Goal: Task Accomplishment & Management: Complete application form

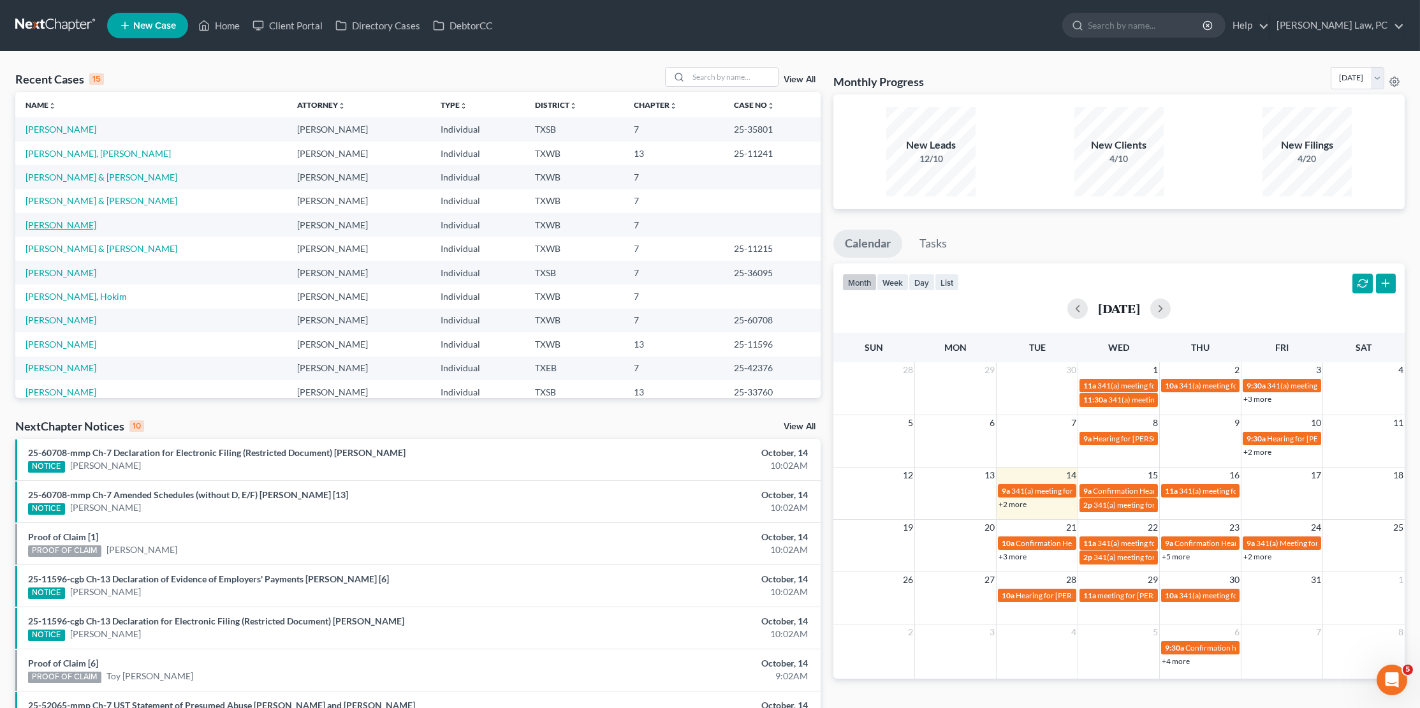
click at [57, 219] on link "[PERSON_NAME]" at bounding box center [61, 224] width 71 height 11
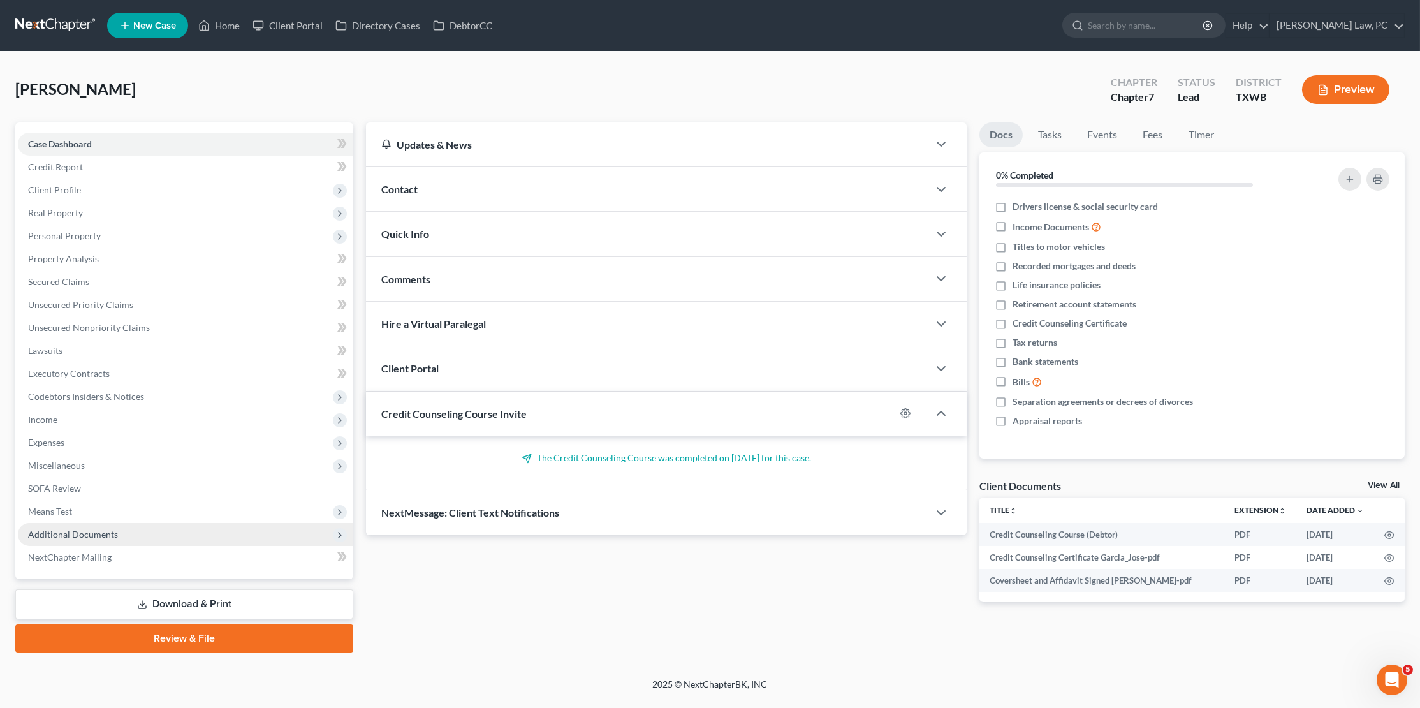
click at [98, 526] on span "Additional Documents" at bounding box center [185, 534] width 335 height 23
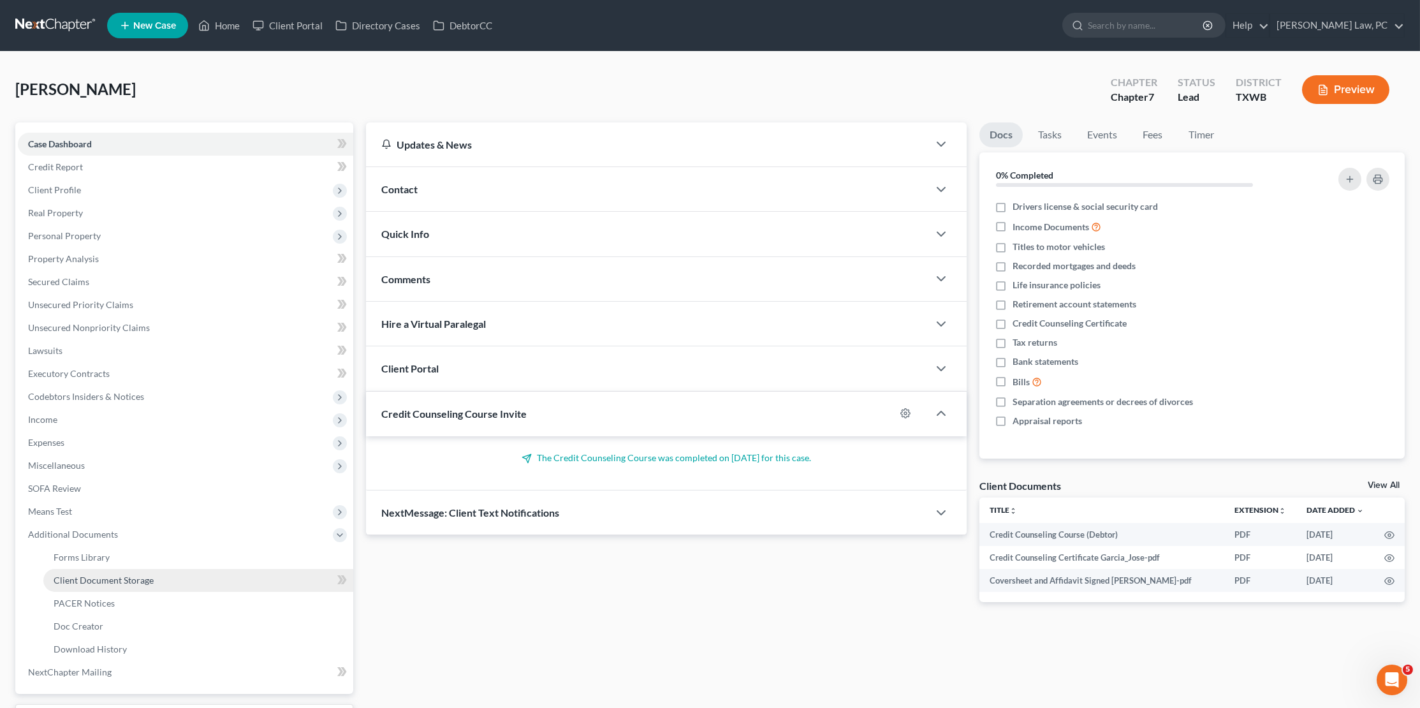
click at [122, 575] on span "Client Document Storage" at bounding box center [104, 580] width 100 height 11
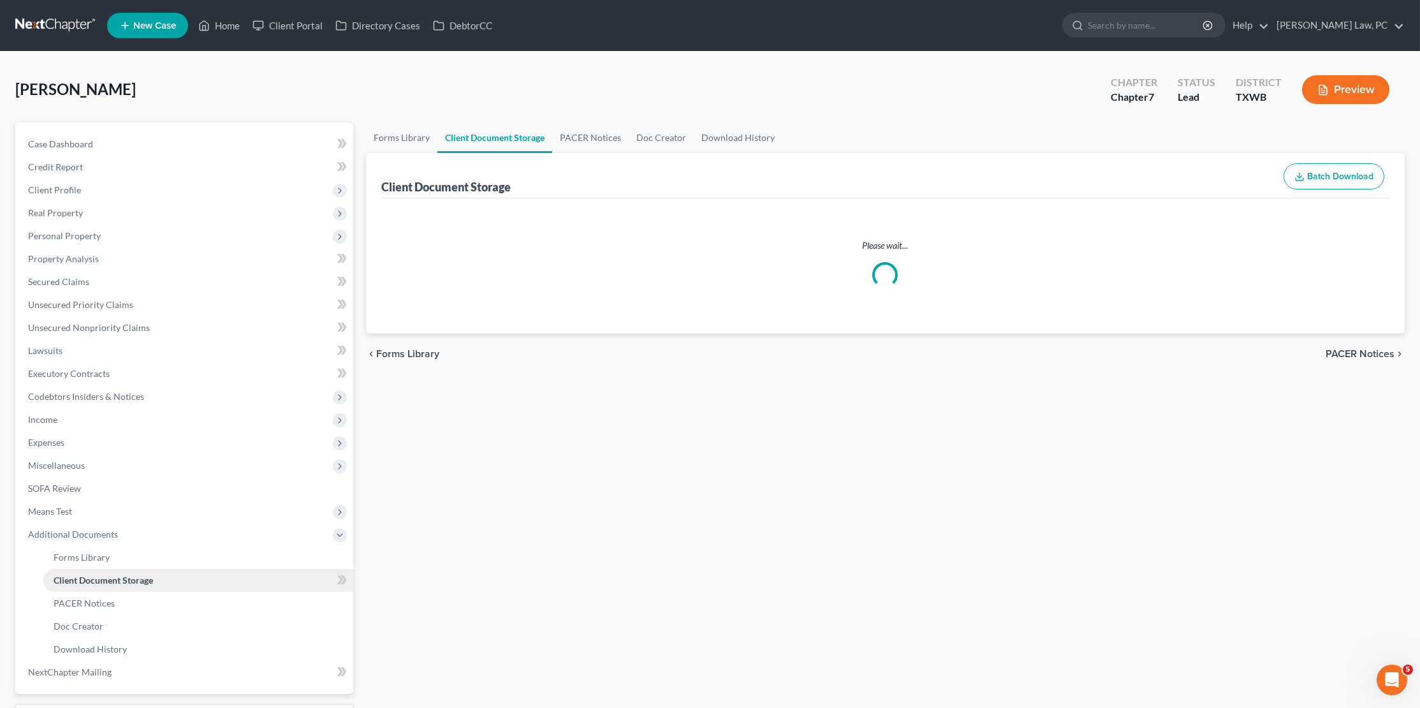
select select "10"
select select "0"
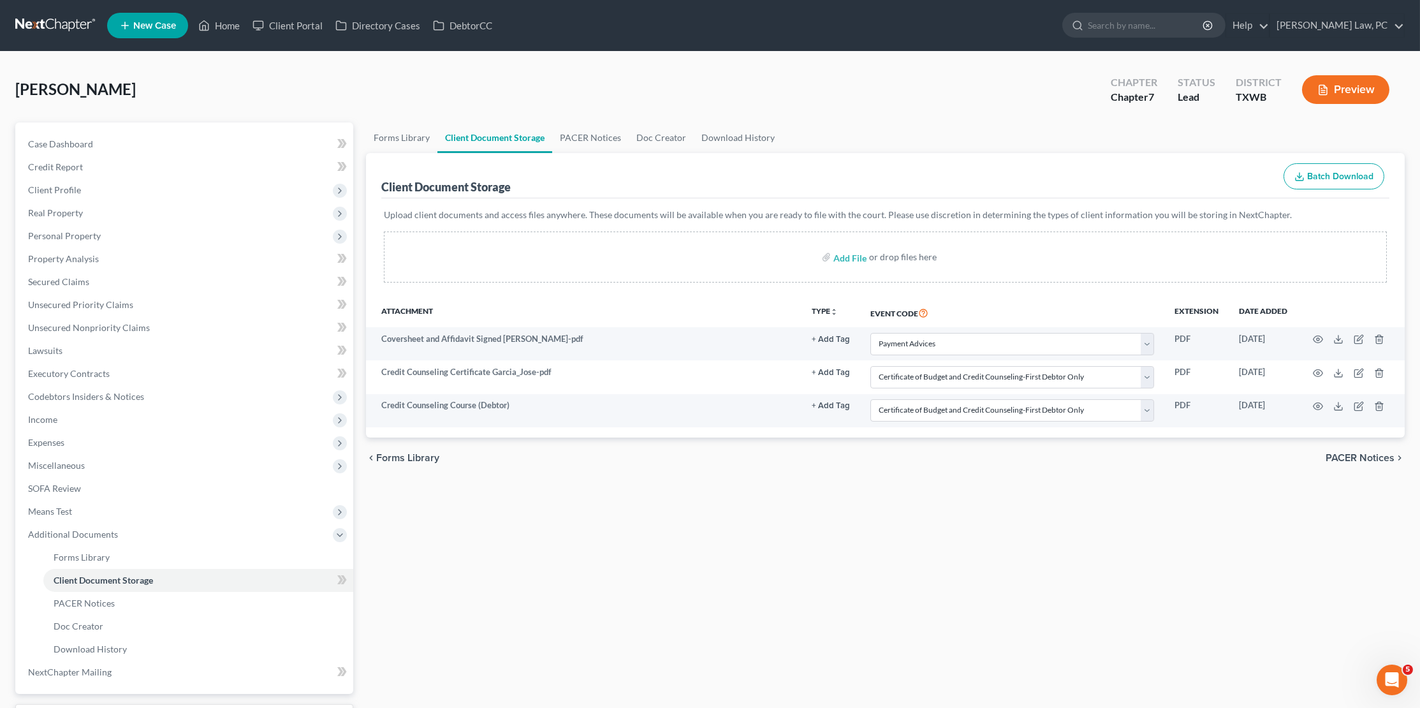
click at [45, 24] on link at bounding box center [56, 25] width 82 height 23
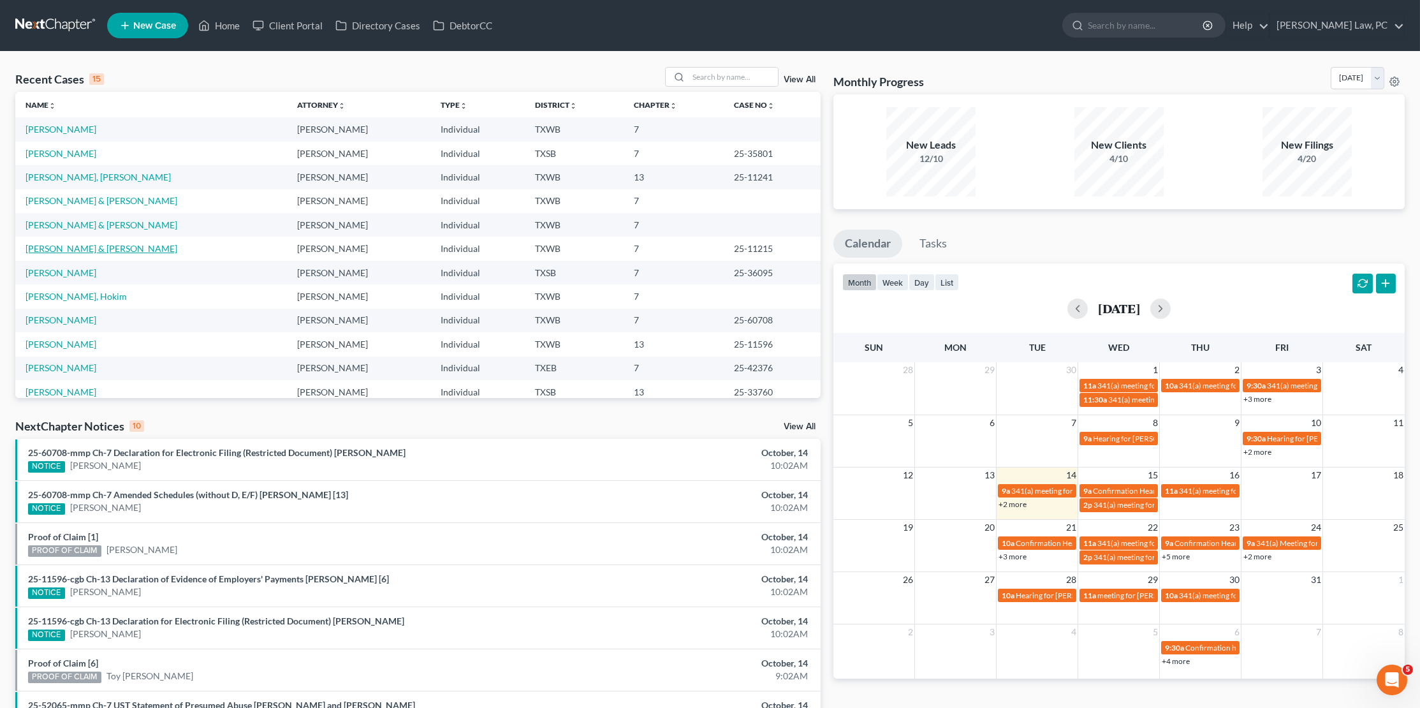
click at [48, 243] on link "[PERSON_NAME] & [PERSON_NAME]" at bounding box center [102, 248] width 152 height 11
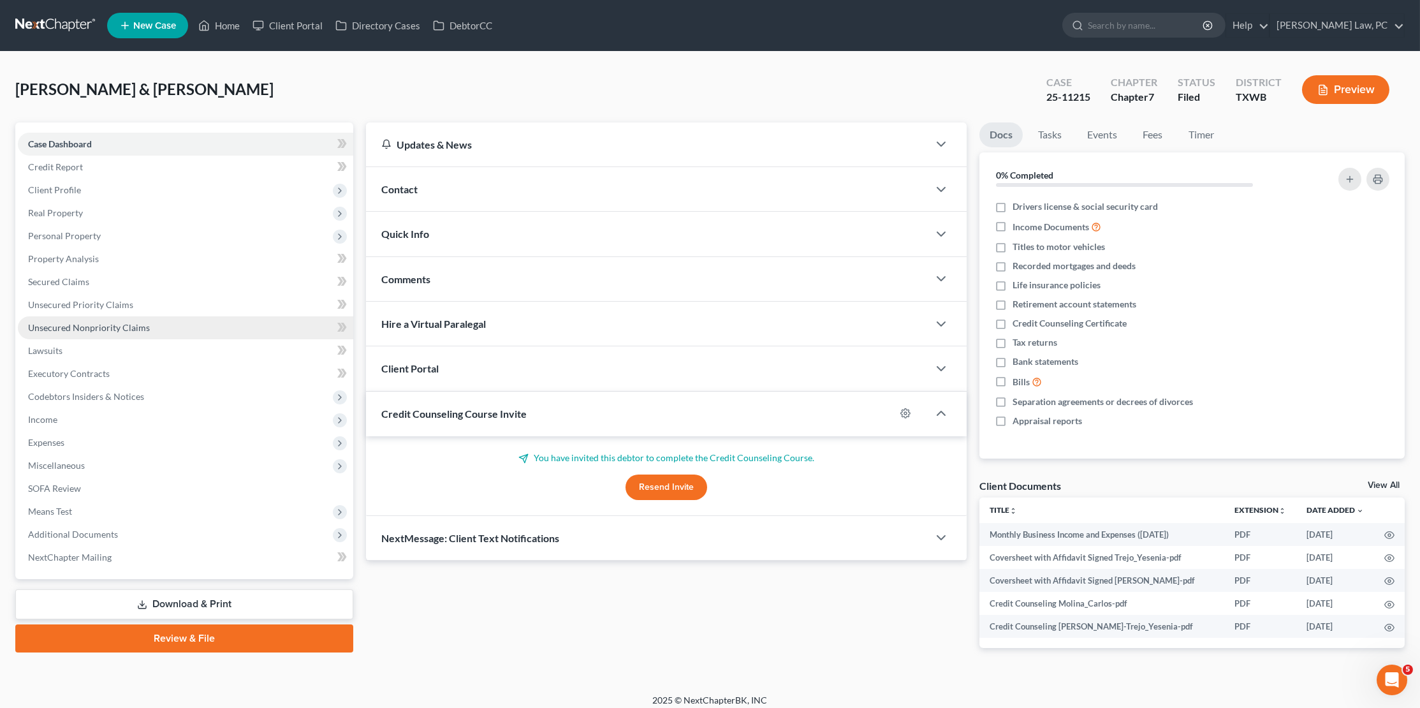
click at [126, 316] on link "Unsecured Nonpriority Claims" at bounding box center [185, 327] width 335 height 23
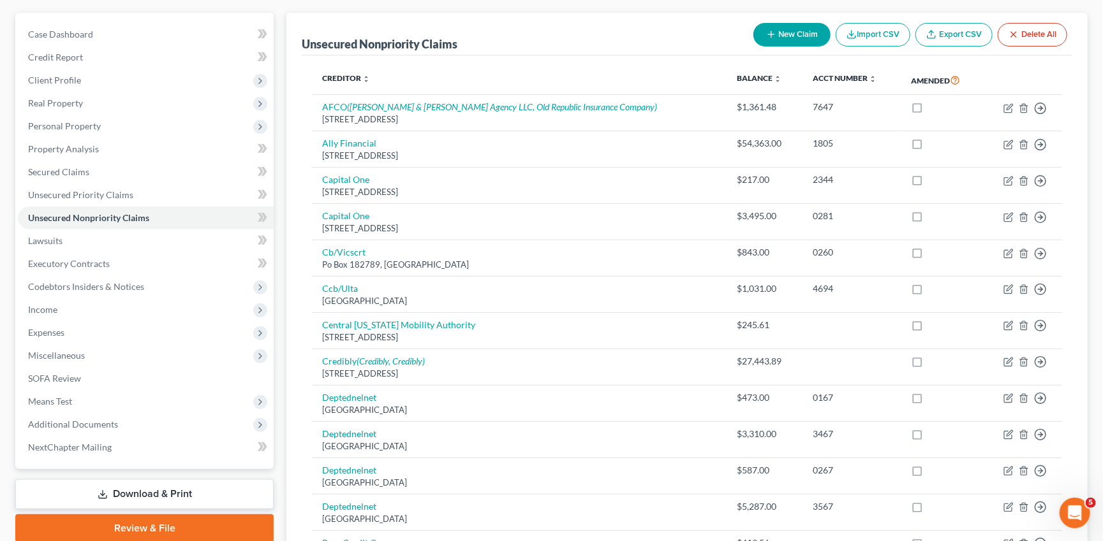
scroll to position [112, 0]
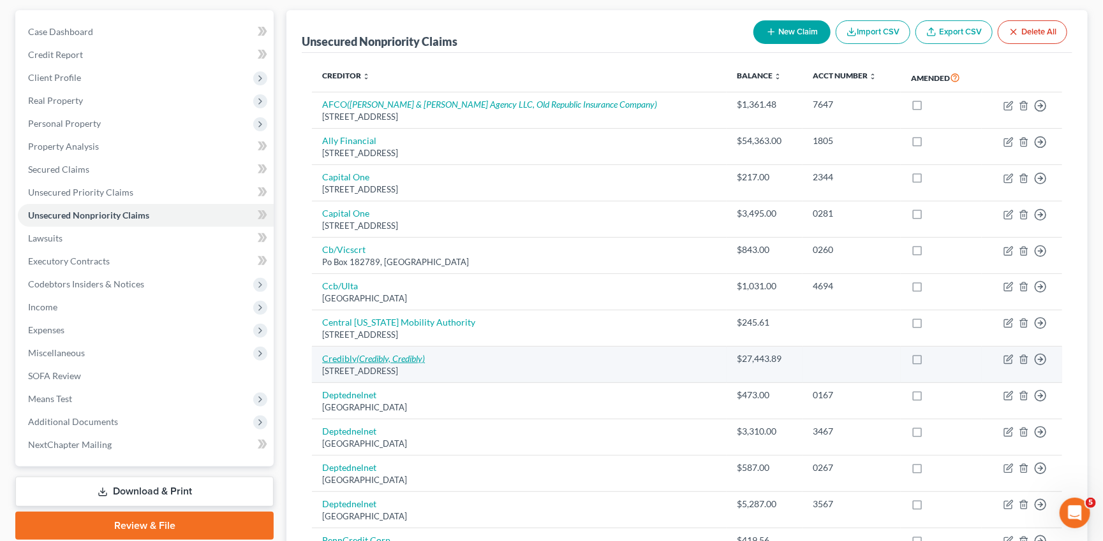
click at [346, 353] on link "Credibly (Credibly, Credibly)" at bounding box center [373, 358] width 103 height 11
select select "3"
select select "2"
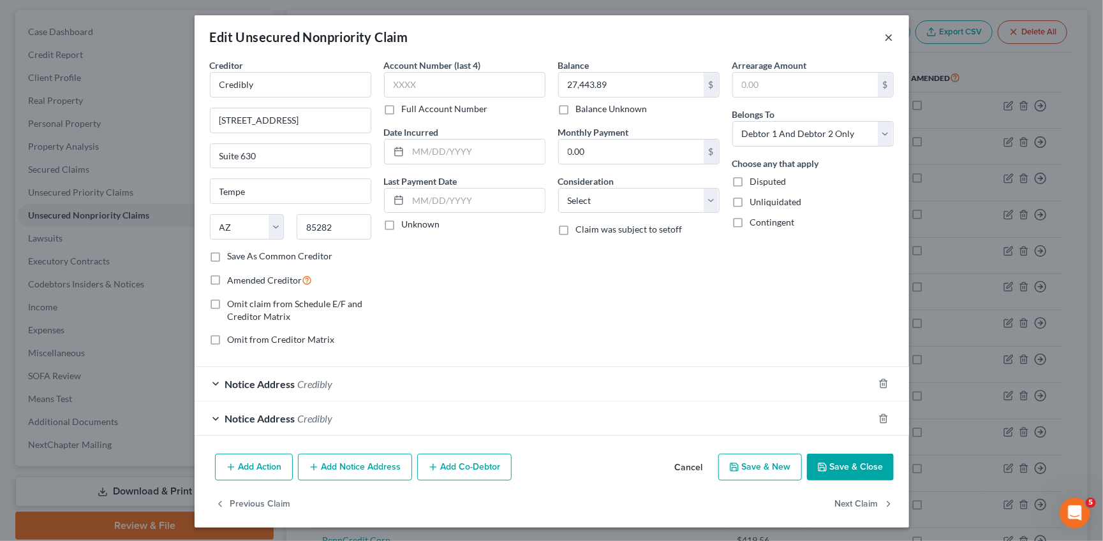
click at [888, 36] on button "×" at bounding box center [888, 36] width 9 height 15
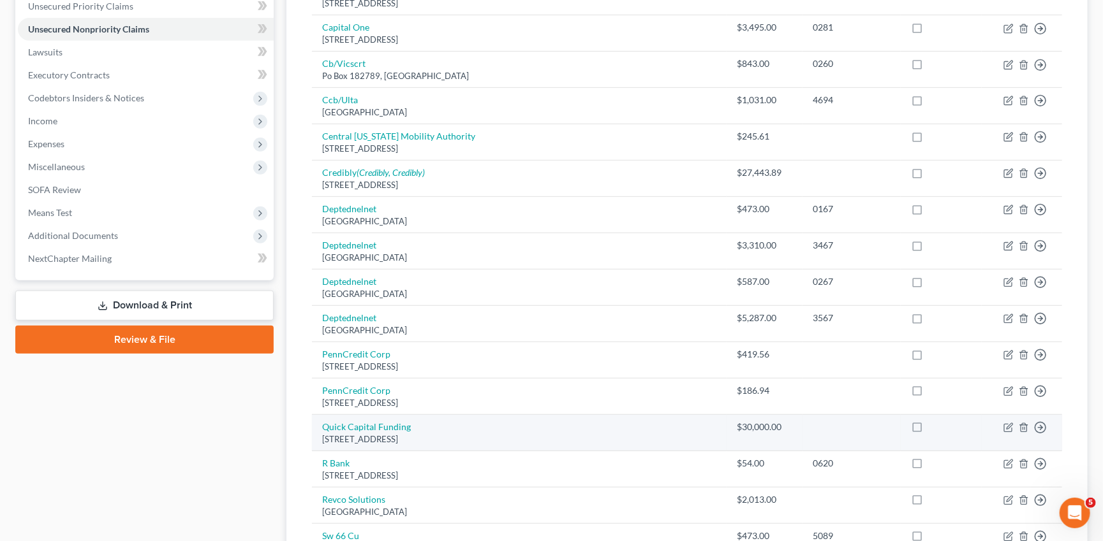
scroll to position [297, 0]
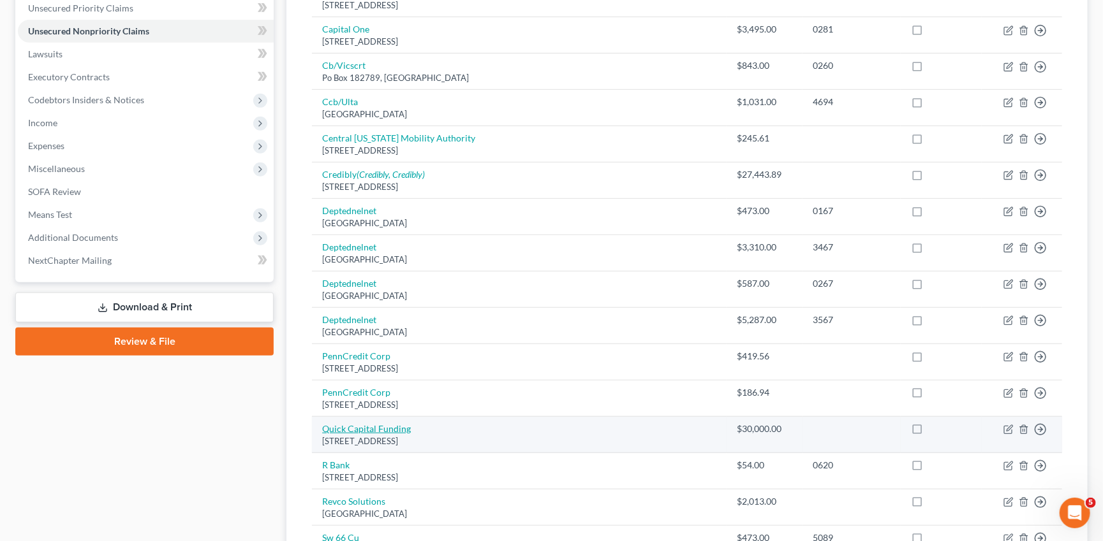
click at [388, 423] on link "Quick Capital Funding" at bounding box center [366, 428] width 89 height 11
select select "4"
select select "10"
select select "2"
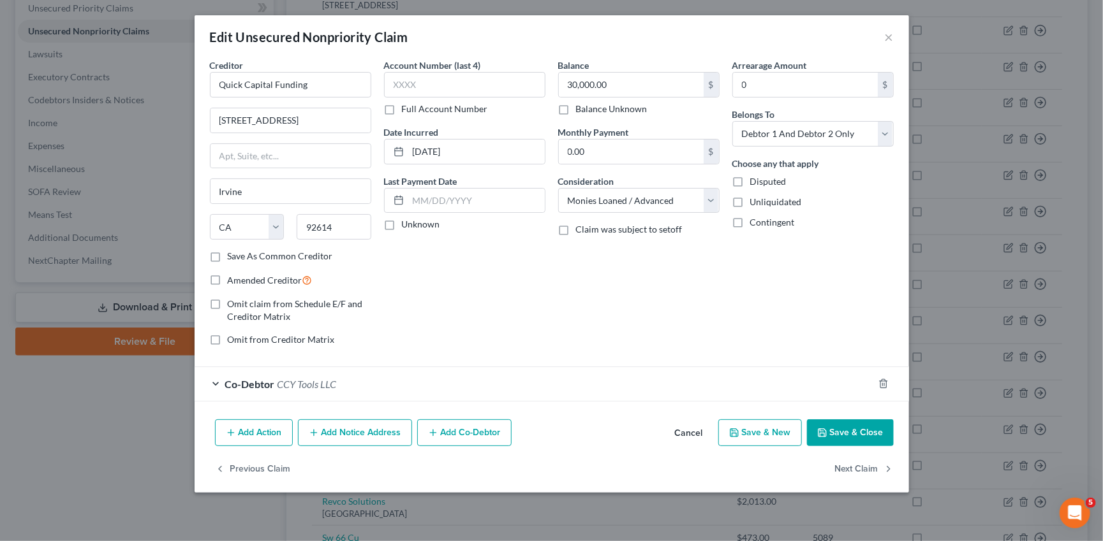
click at [326, 430] on button "Add Notice Address" at bounding box center [355, 433] width 114 height 27
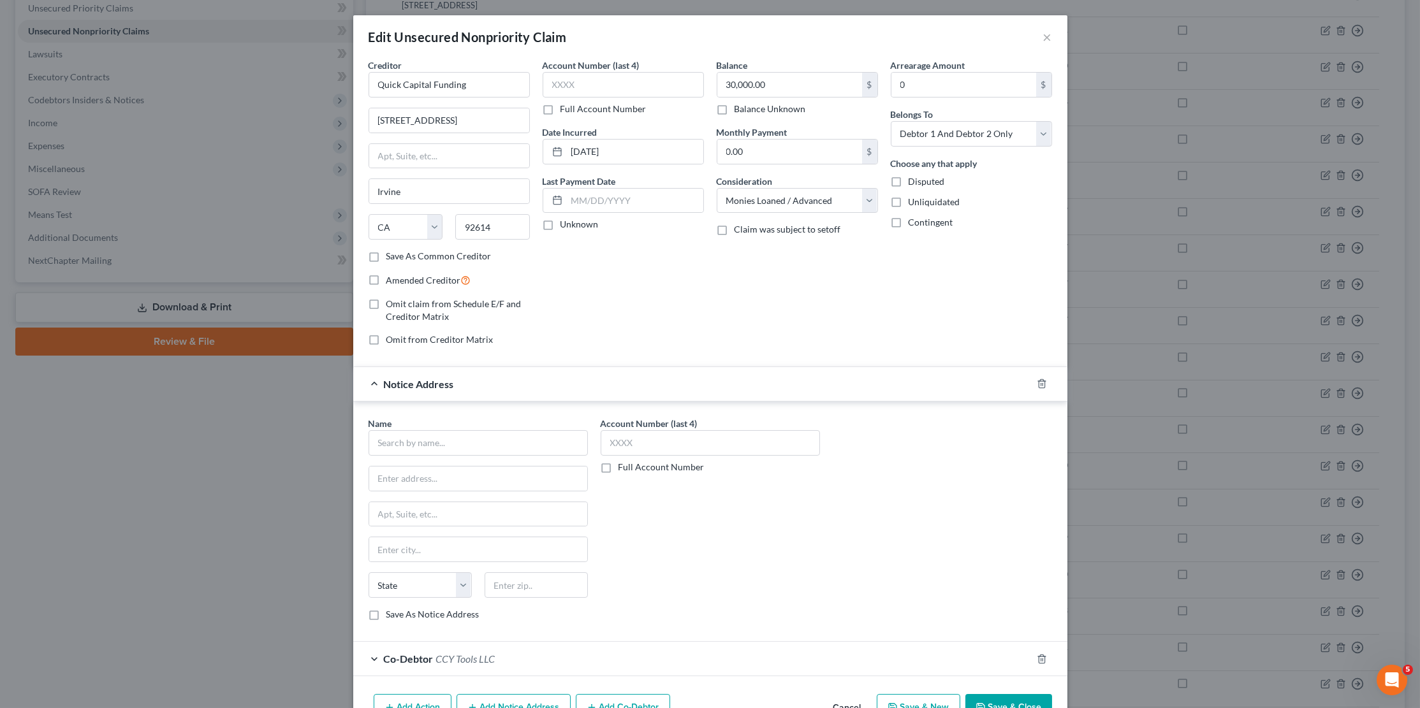
scroll to position [0, 0]
click at [1005, 694] on button "Save & Close" at bounding box center [1008, 707] width 87 height 27
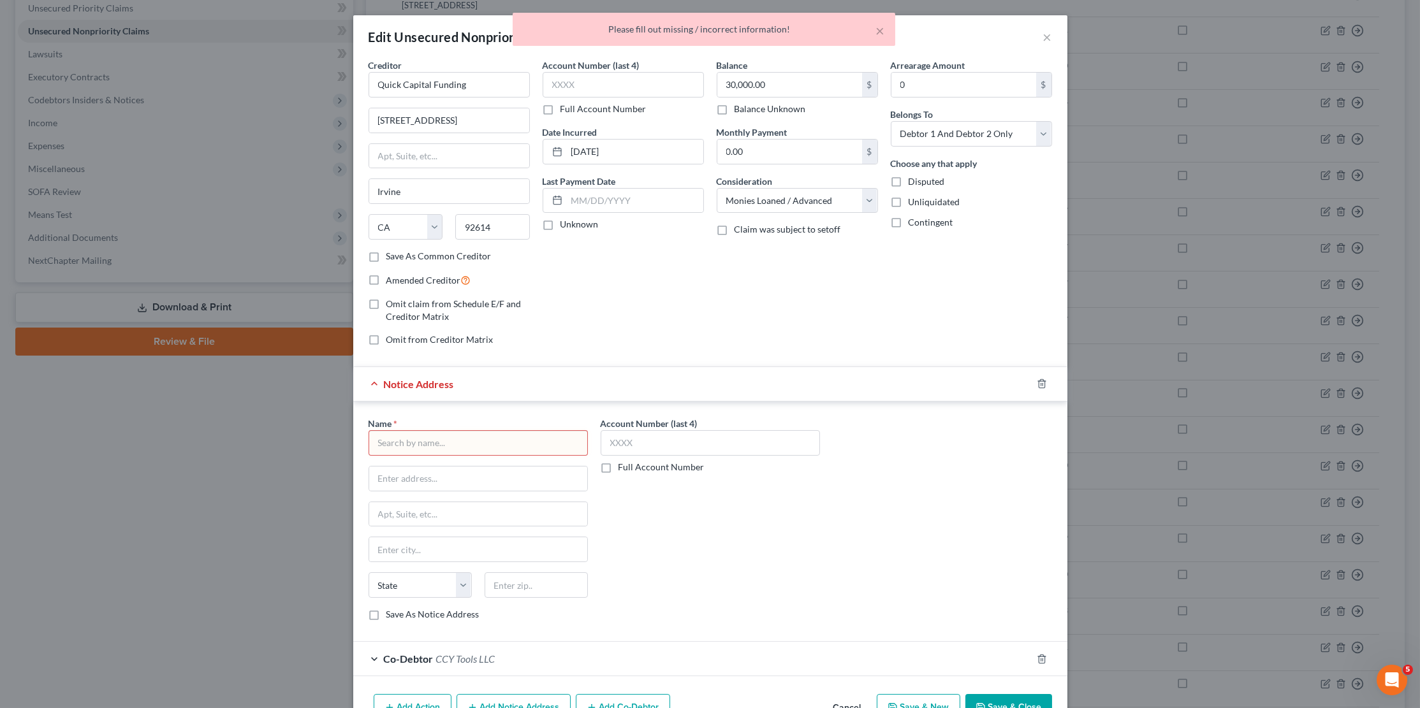
click at [1045, 36] on div "× Please fill out missing / incorrect information!" at bounding box center [704, 33] width 1420 height 40
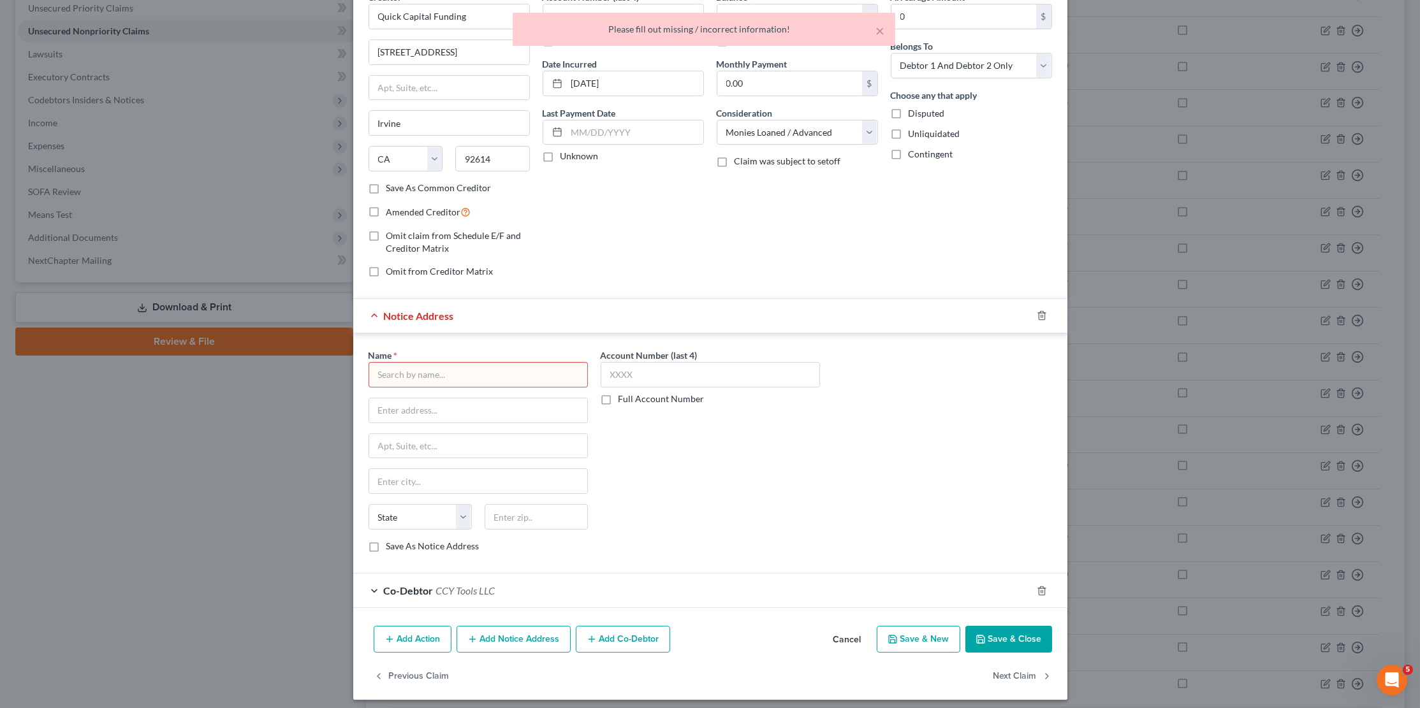
scroll to position [67, 0]
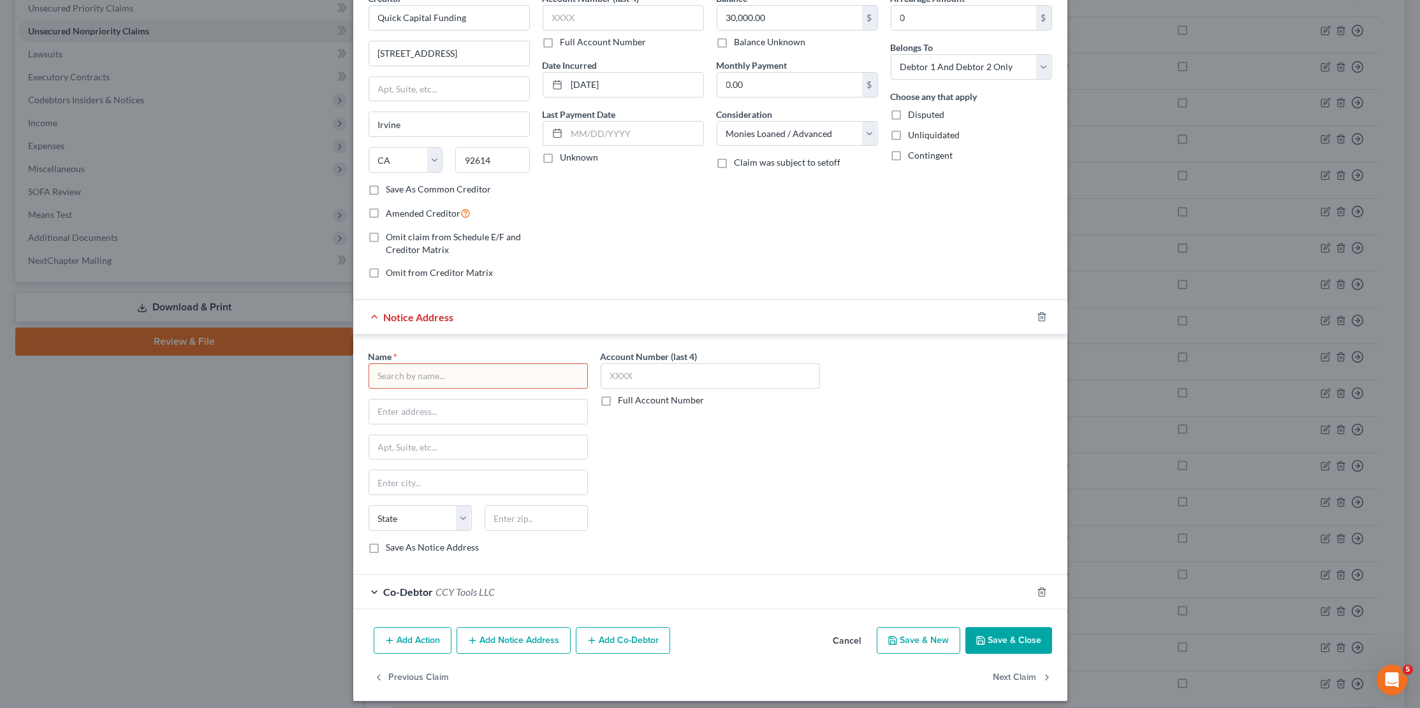
click at [525, 372] on input "text" at bounding box center [478, 376] width 219 height 26
type input "Credibly"
paste input "1501 W Fountainhead Pkwy"
type input "1501 W Fountainhead Pkwy"
type input "Suite 630"
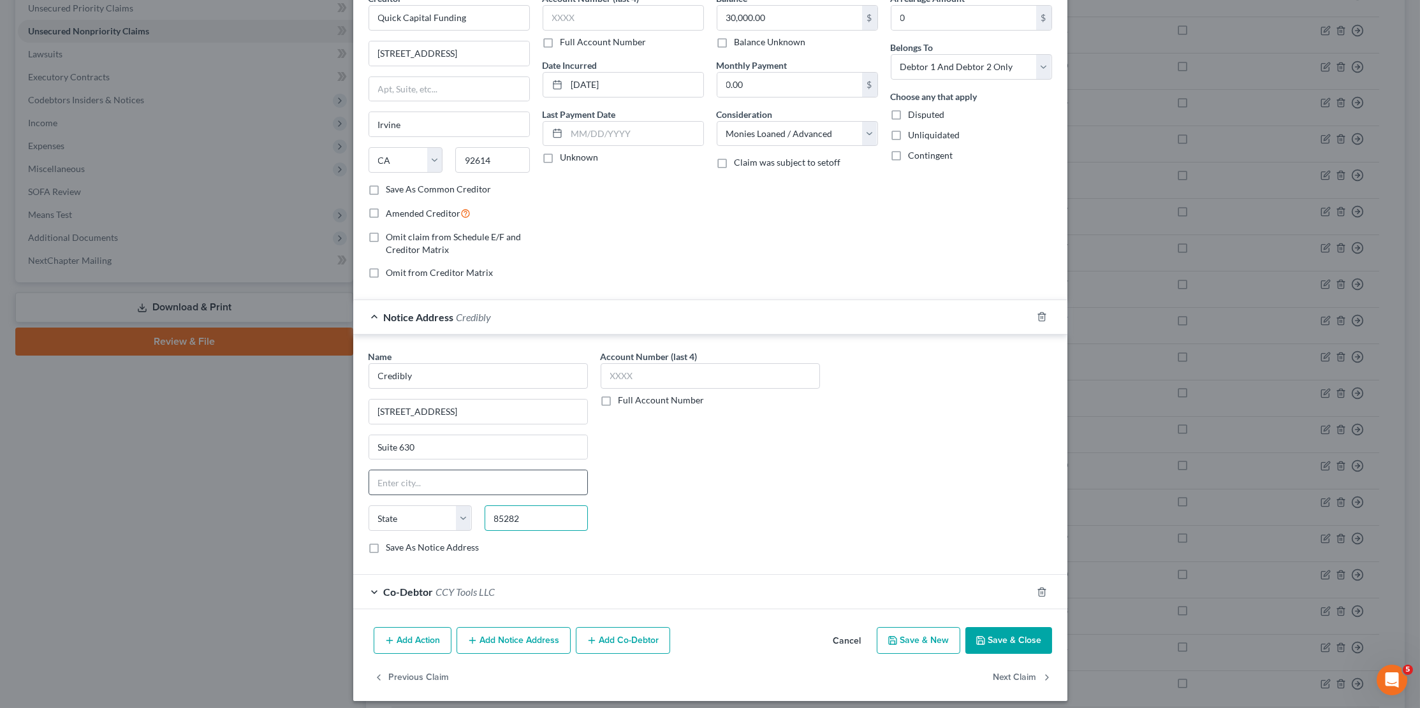
type input "85282"
type input "Tempe"
select select "3"
click at [541, 631] on button "Add Notice Address" at bounding box center [514, 640] width 114 height 27
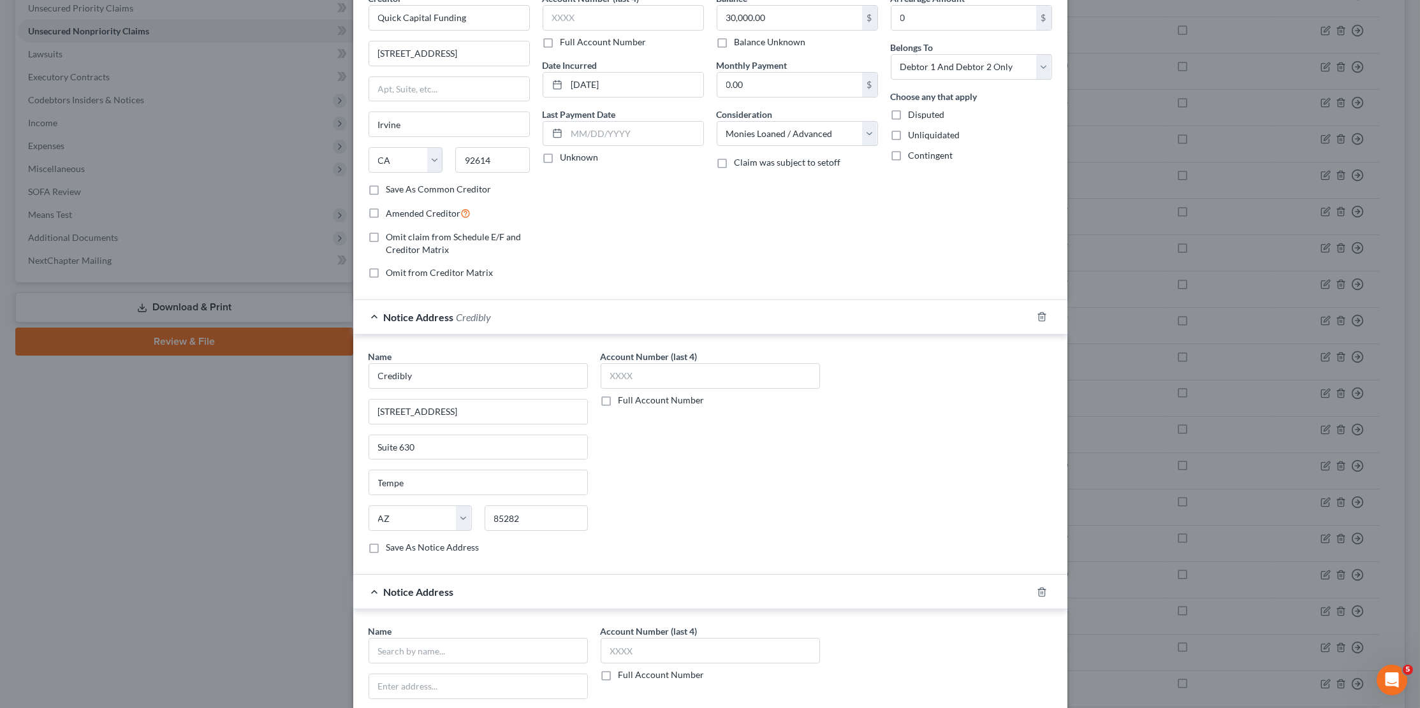
click at [377, 314] on div "Notice Address Credibly" at bounding box center [692, 317] width 678 height 34
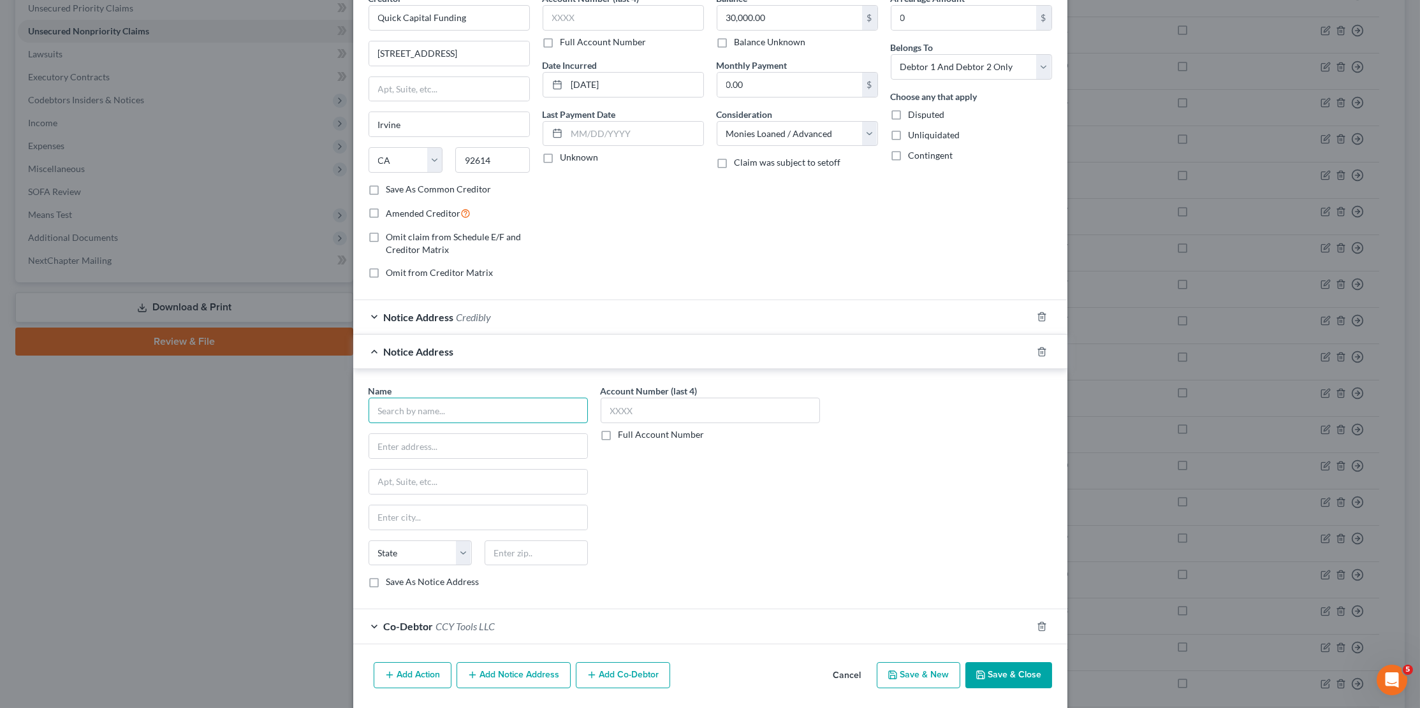
click at [504, 402] on input "text" at bounding box center [478, 411] width 219 height 26
type input "Credibly"
type input "270 Madison Ave"
type input "Suite 1406"
type input "10016"
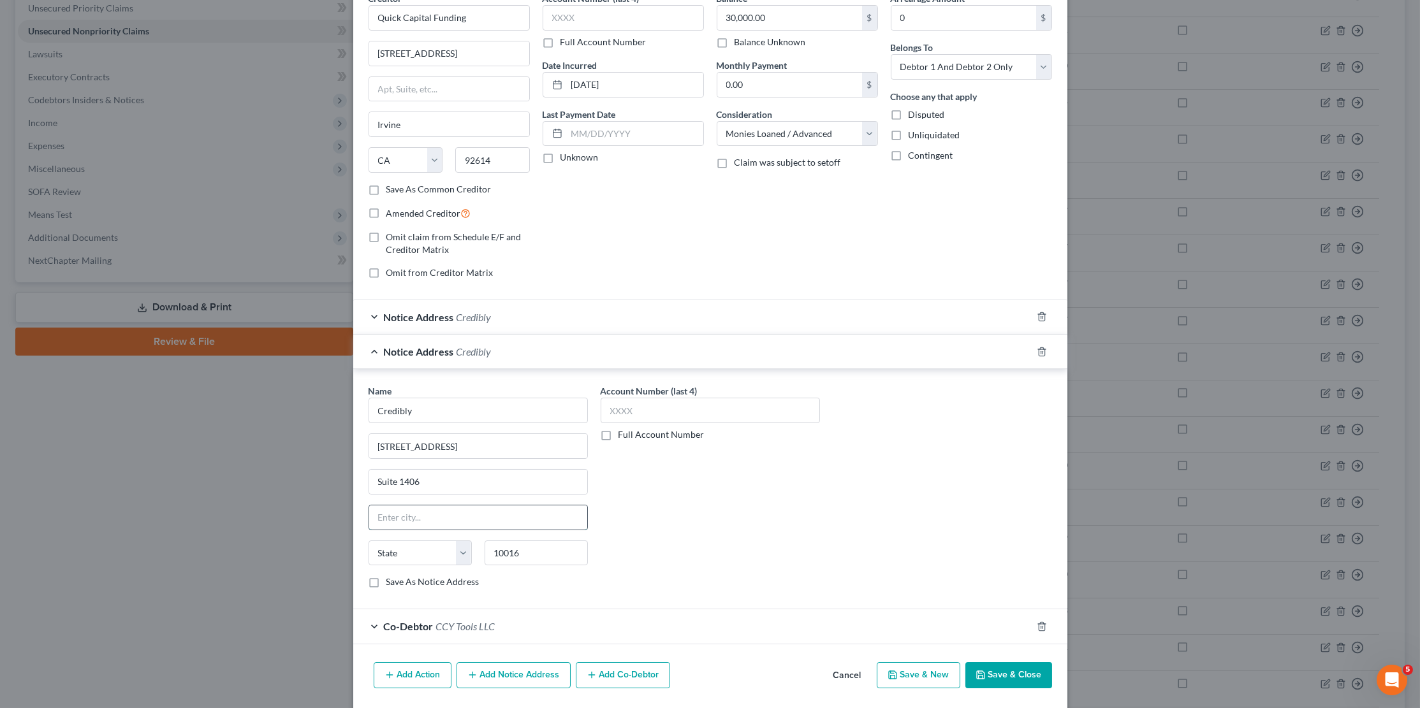
type input "New York"
select select "35"
click at [532, 664] on button "Add Notice Address" at bounding box center [514, 676] width 114 height 27
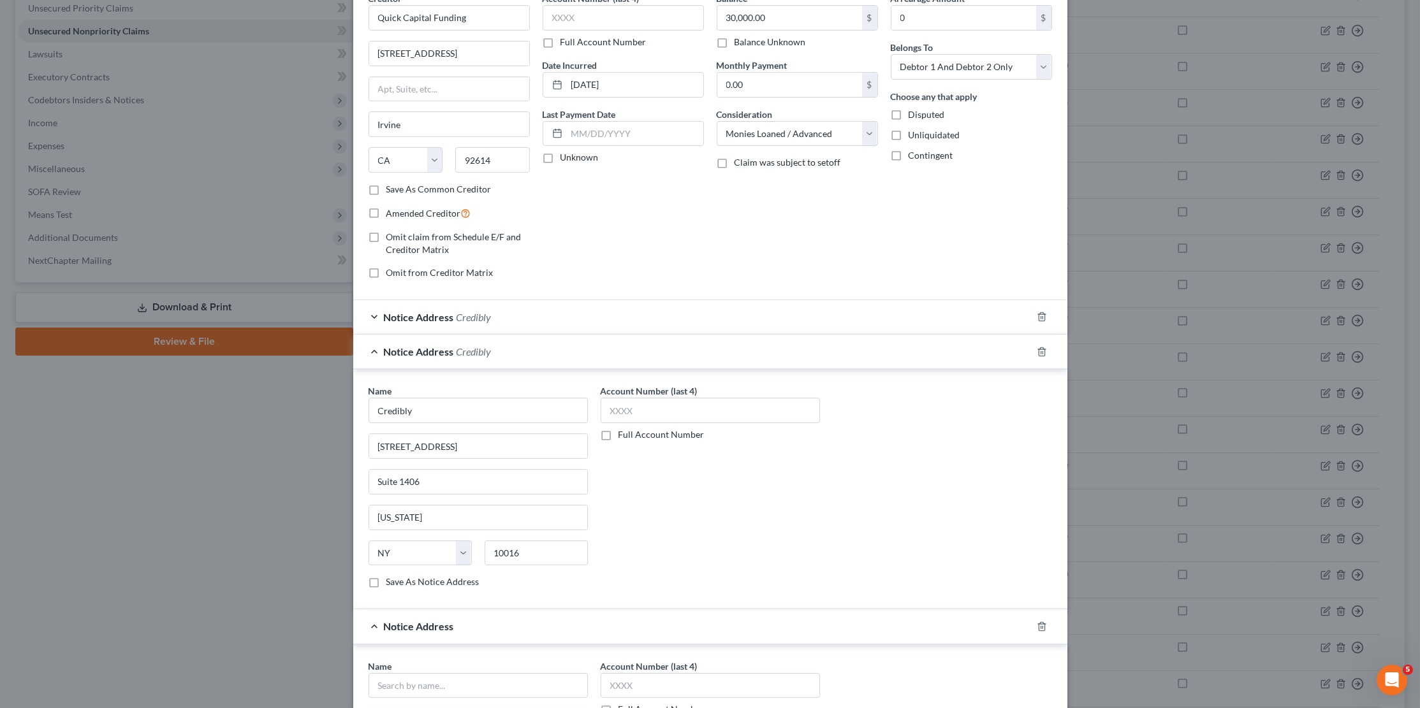
click at [375, 351] on div "Notice Address Credibly" at bounding box center [692, 352] width 678 height 34
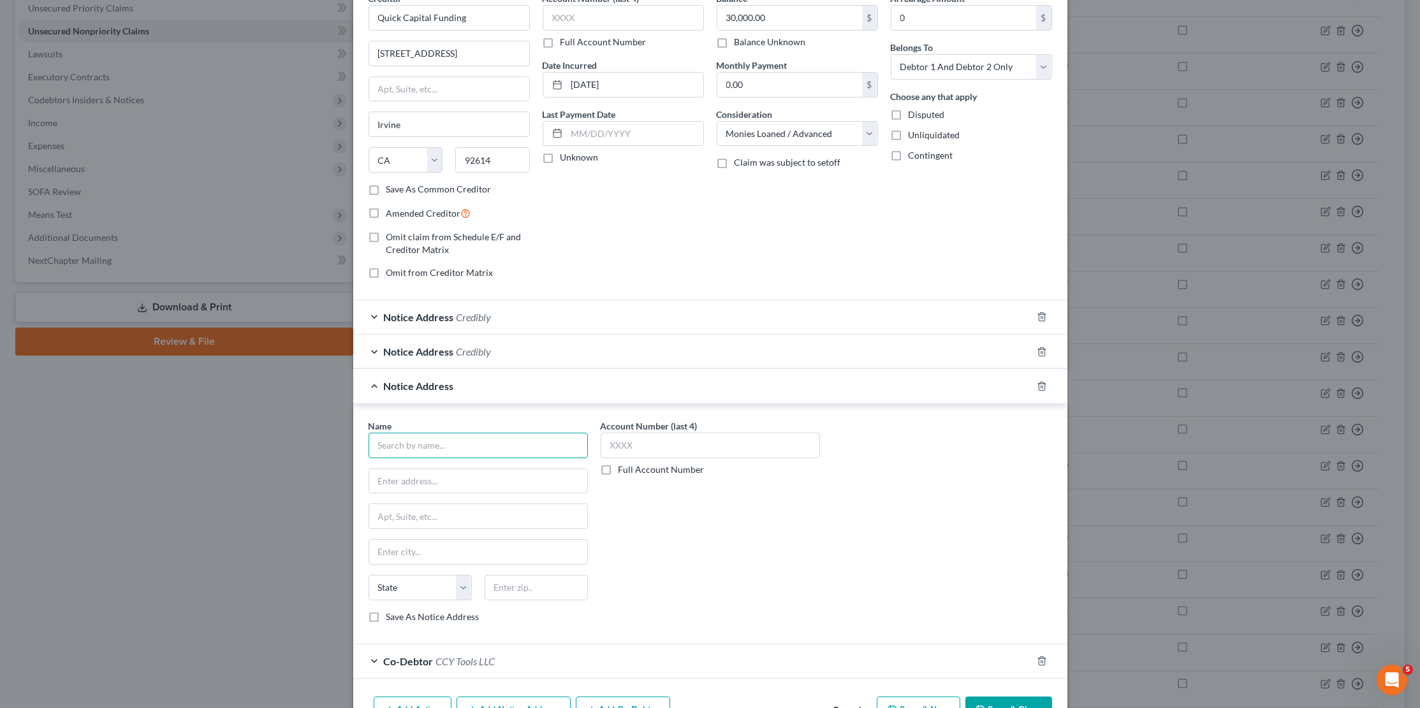
click at [458, 444] on input "text" at bounding box center [478, 446] width 219 height 26
type input "Credibly"
type input "25200 Telegraph Rd"
type input "Suite 350"
type input "48033"
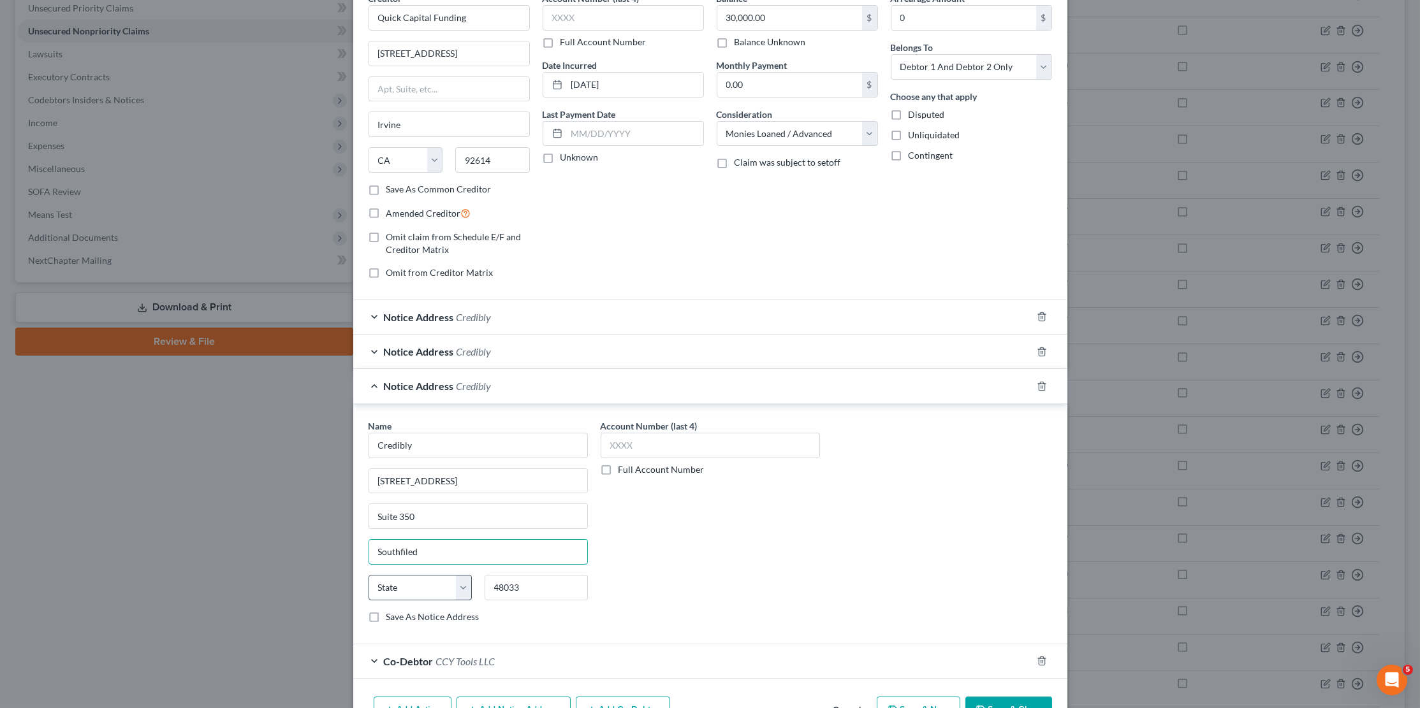
type input "Southfiled"
select select "23"
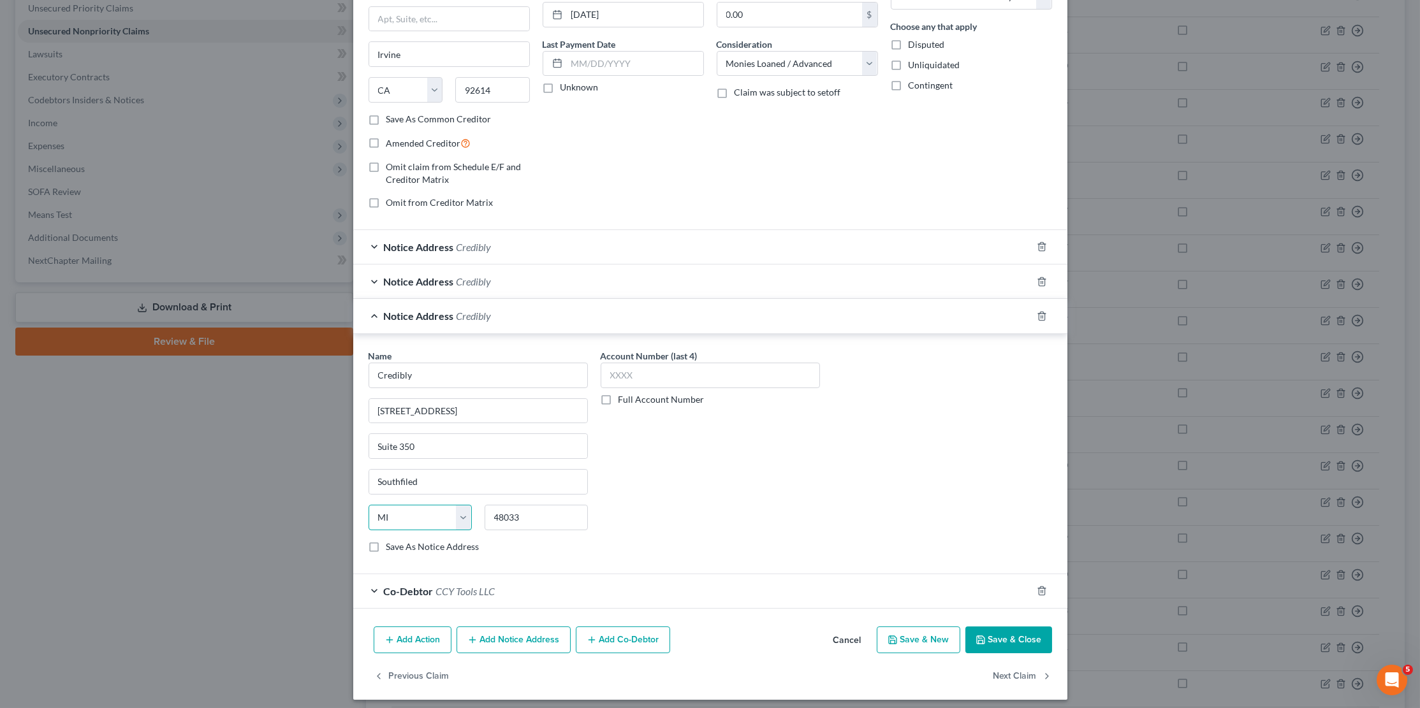
scroll to position [136, 0]
click at [1015, 633] on button "Save & Close" at bounding box center [1008, 640] width 87 height 27
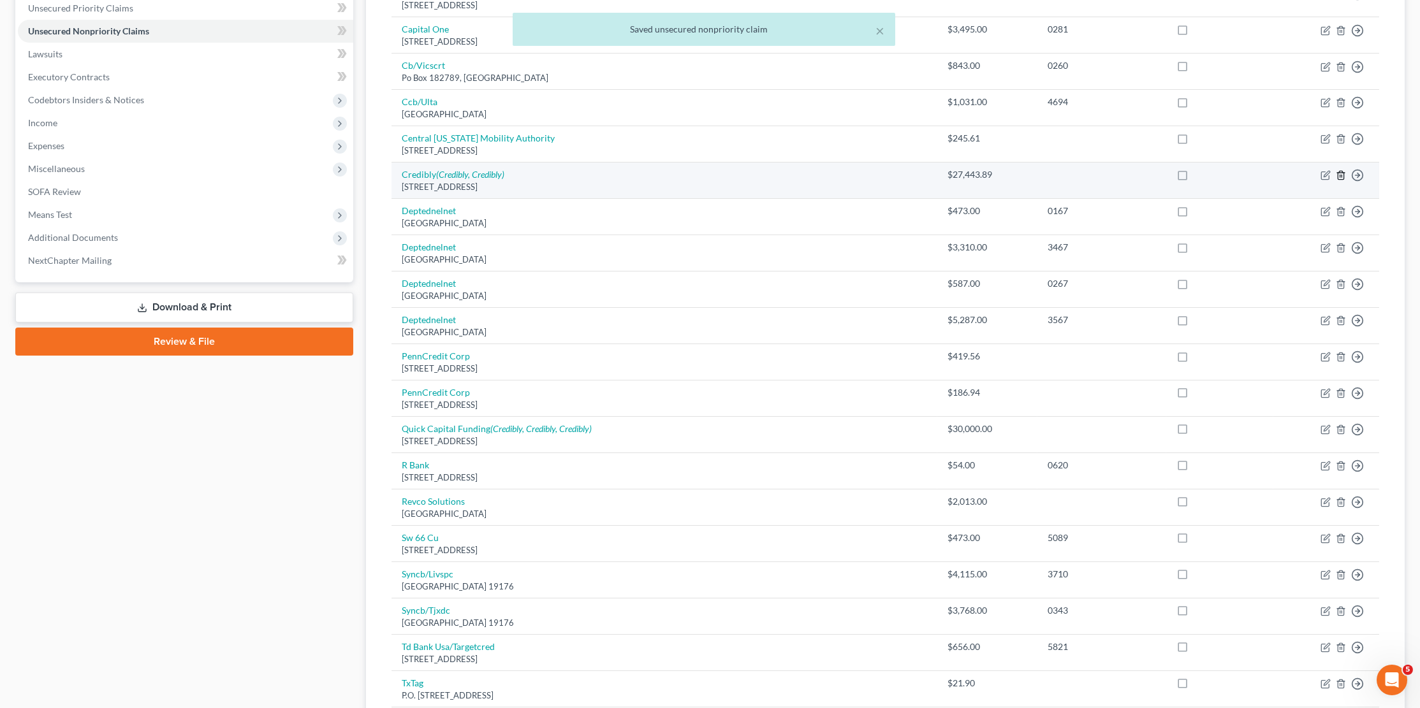
click at [1344, 170] on icon "button" at bounding box center [1341, 175] width 10 height 10
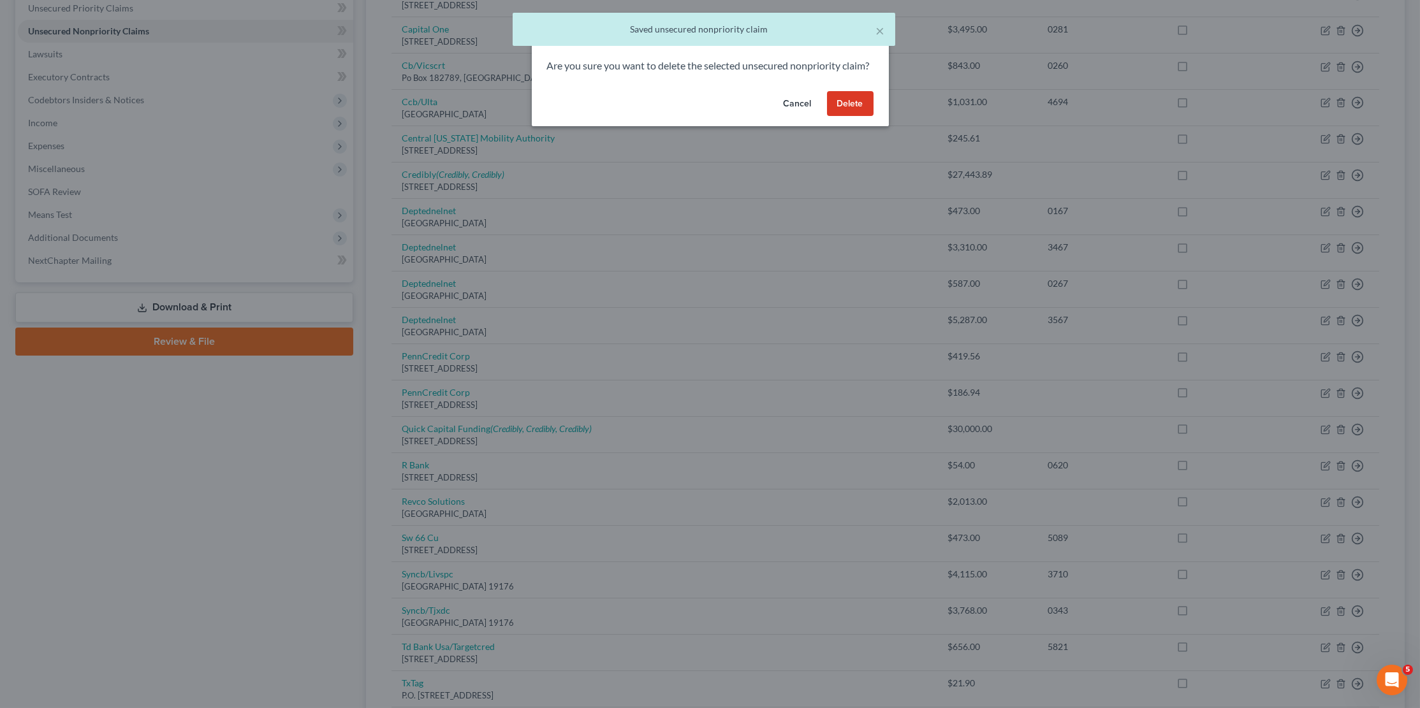
click at [868, 114] on button "Delete" at bounding box center [850, 104] width 47 height 26
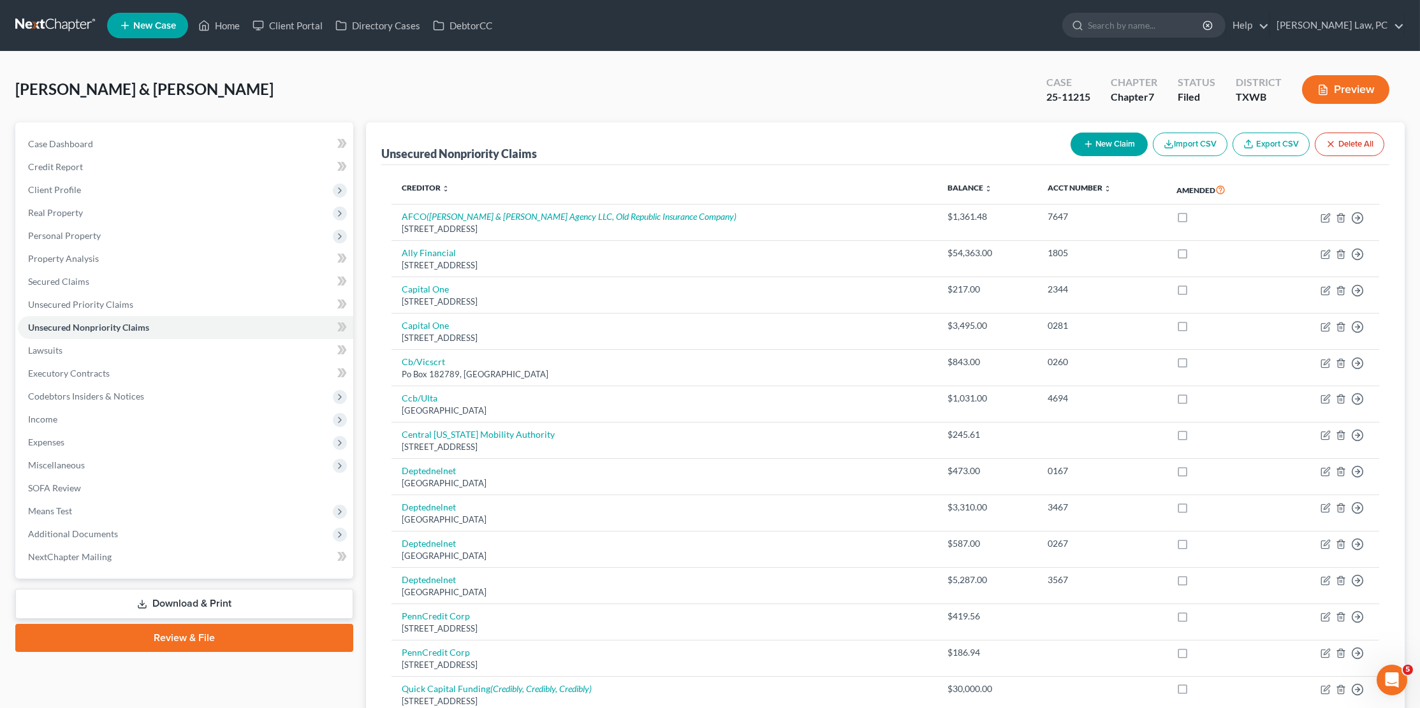
scroll to position [0, 0]
click at [1337, 88] on button "Preview" at bounding box center [1345, 89] width 87 height 29
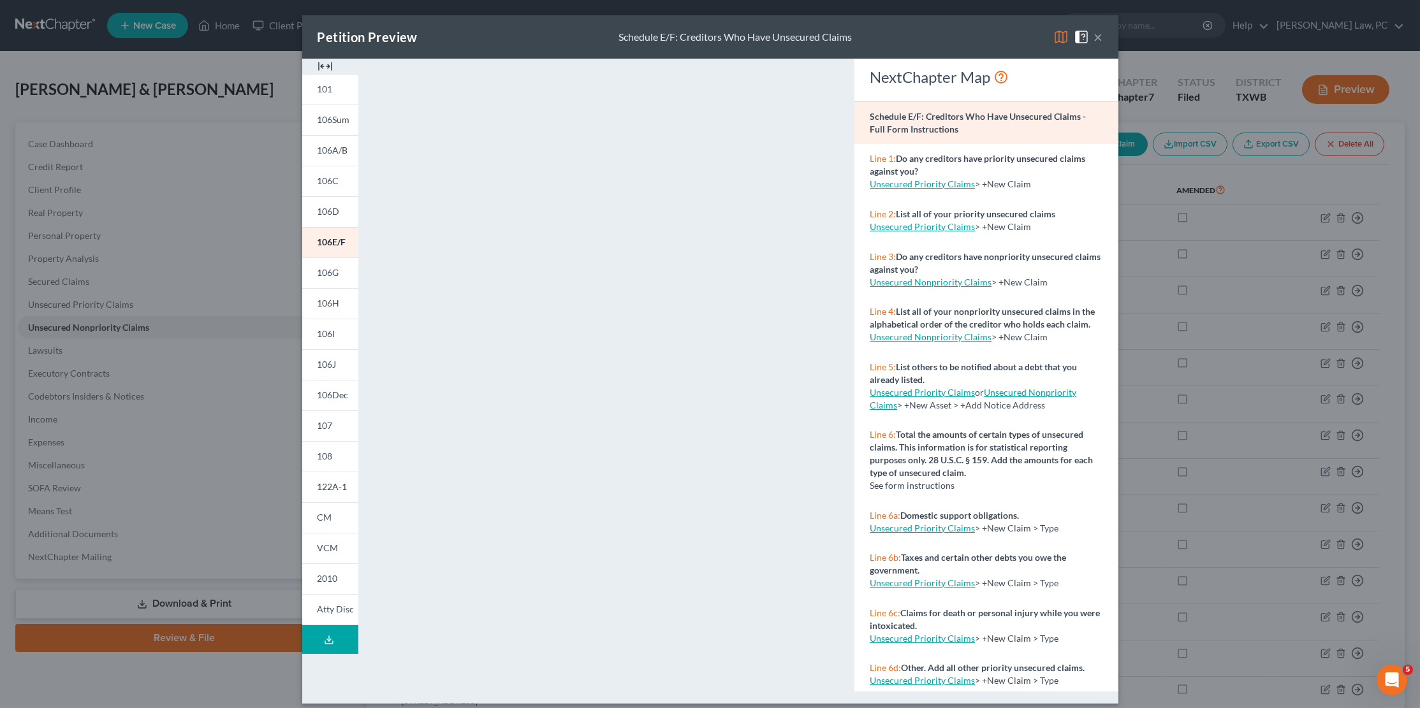
click at [1101, 35] on button "×" at bounding box center [1098, 36] width 9 height 15
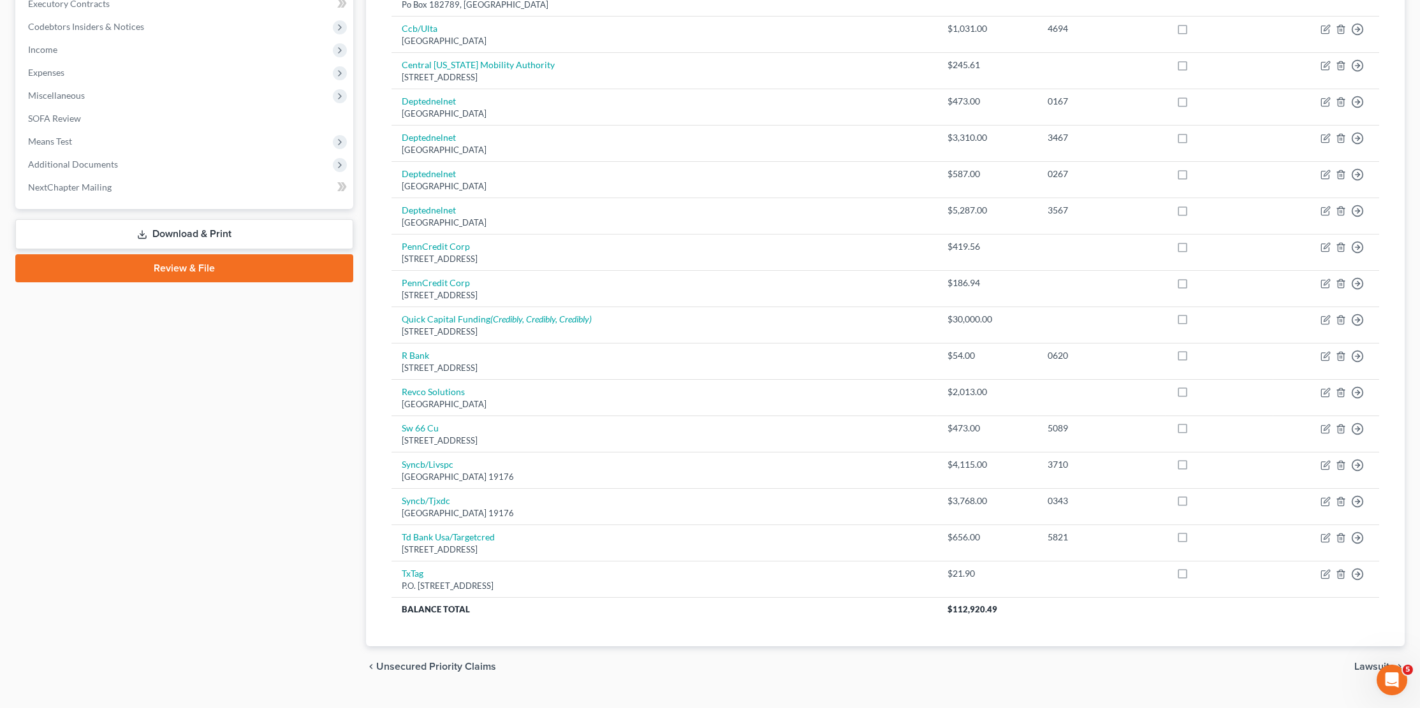
scroll to position [369, 0]
click at [291, 221] on link "Download & Print" at bounding box center [184, 236] width 338 height 30
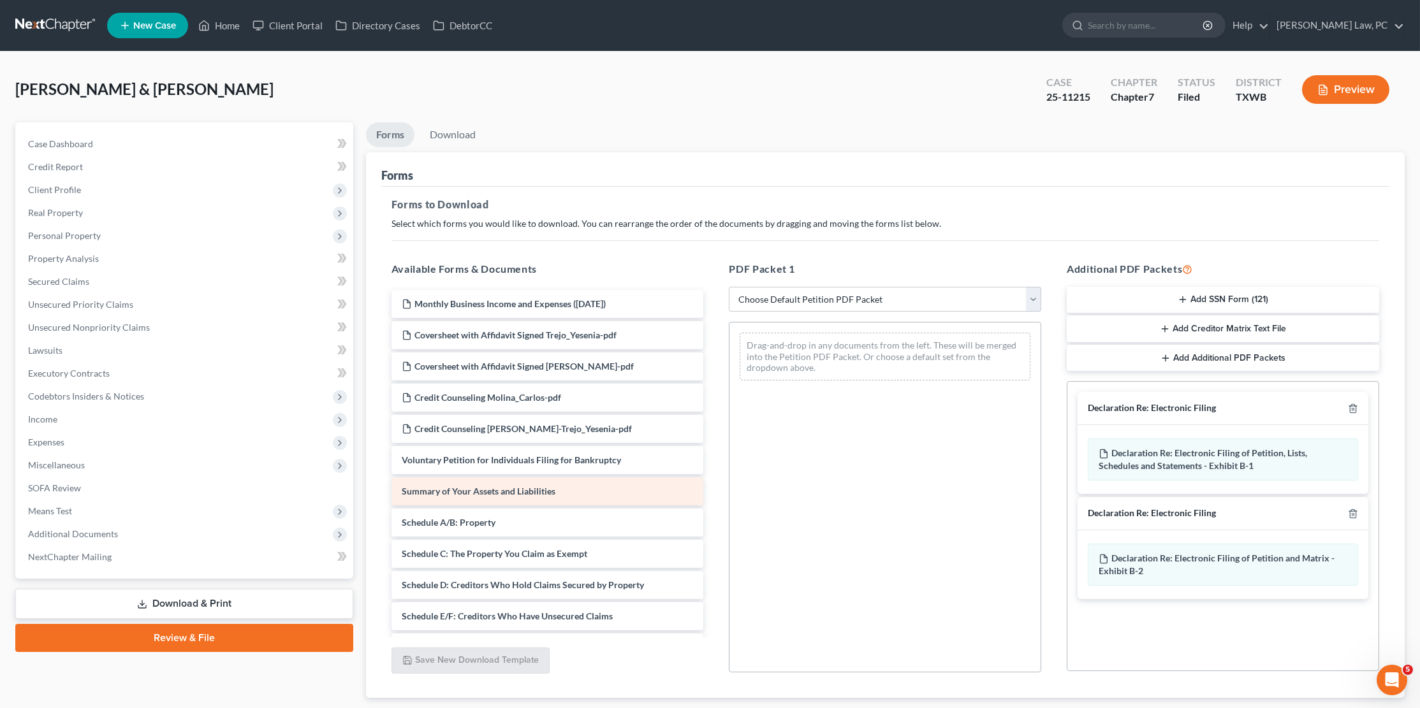
scroll to position [31, 0]
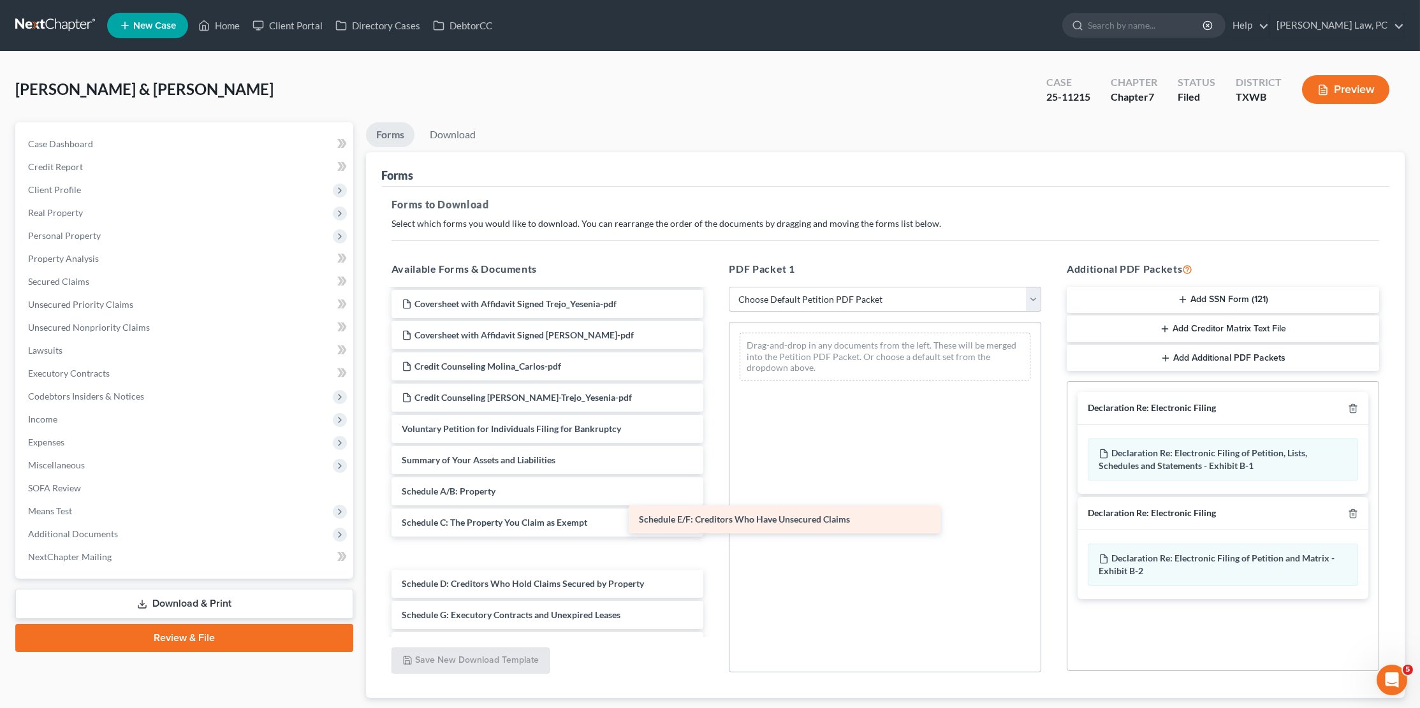
drag, startPoint x: 439, startPoint y: 571, endPoint x: 677, endPoint y: 515, distance: 243.6
click at [677, 515] on div "Schedule E/F: Creditors Who Have Unsecured Claims Monthly Business Income and E…" at bounding box center [547, 629] width 333 height 740
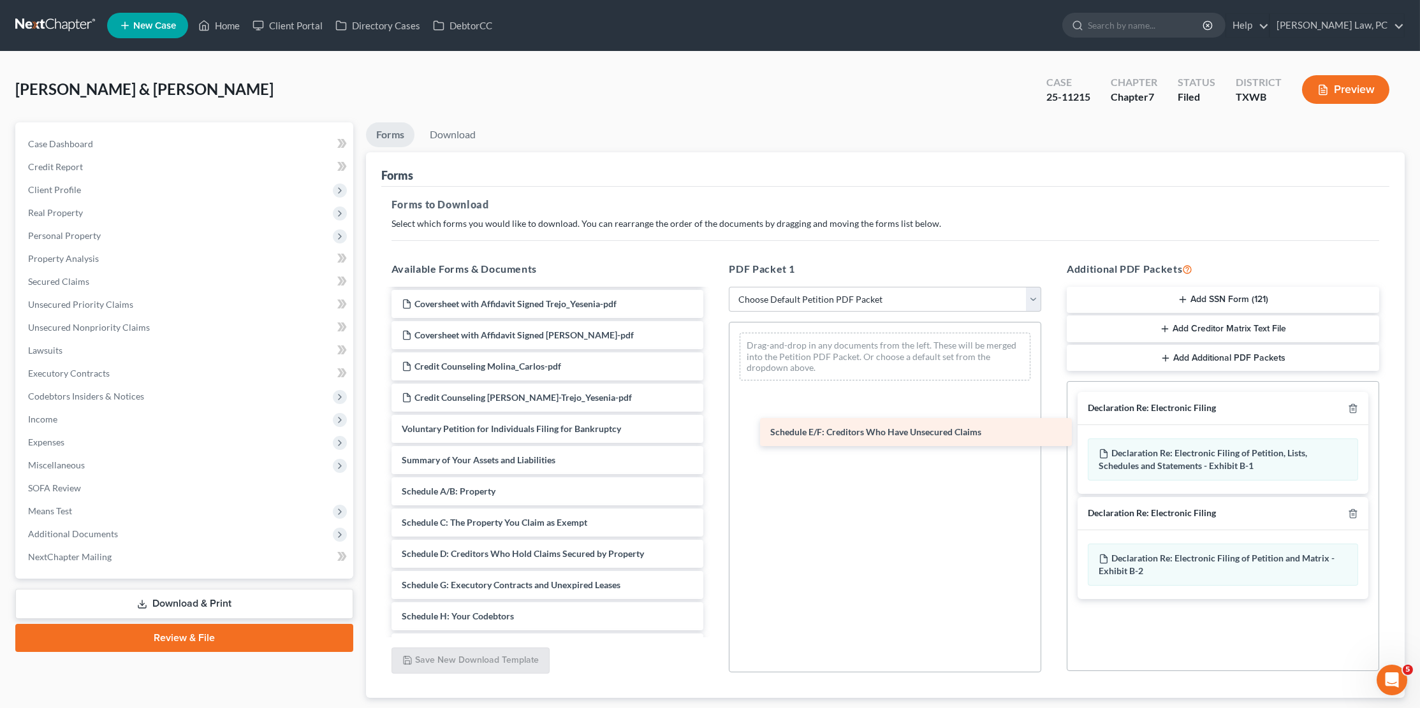
drag, startPoint x: 409, startPoint y: 540, endPoint x: 779, endPoint y: 423, distance: 387.2
click at [714, 425] on div "Schedule E/F: Creditors Who Have Unsecured Claims Monthly Business Income and E…" at bounding box center [547, 614] width 333 height 710
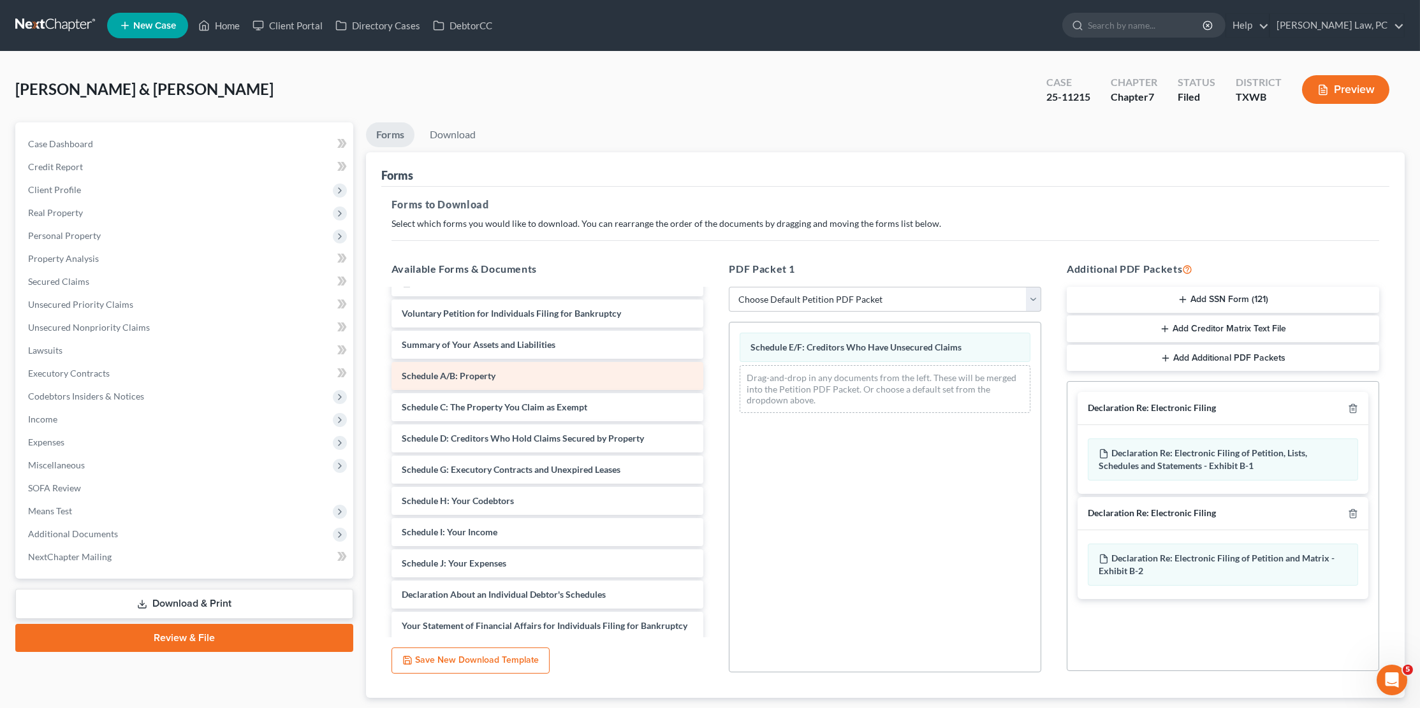
scroll to position [211, 0]
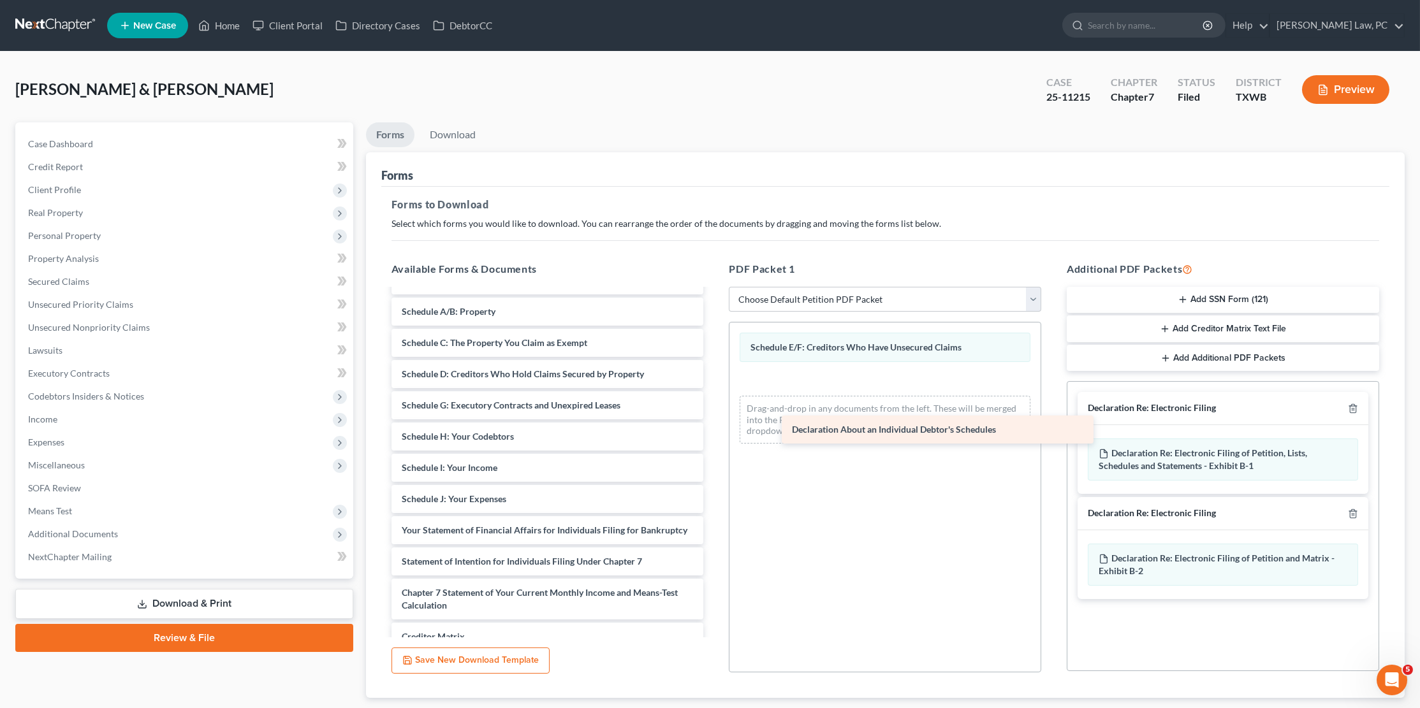
drag, startPoint x: 414, startPoint y: 515, endPoint x: 804, endPoint y: 426, distance: 399.6
click at [714, 426] on div "Declaration About an Individual Debtor's Schedules Monthly Business Income and …" at bounding box center [547, 418] width 333 height 678
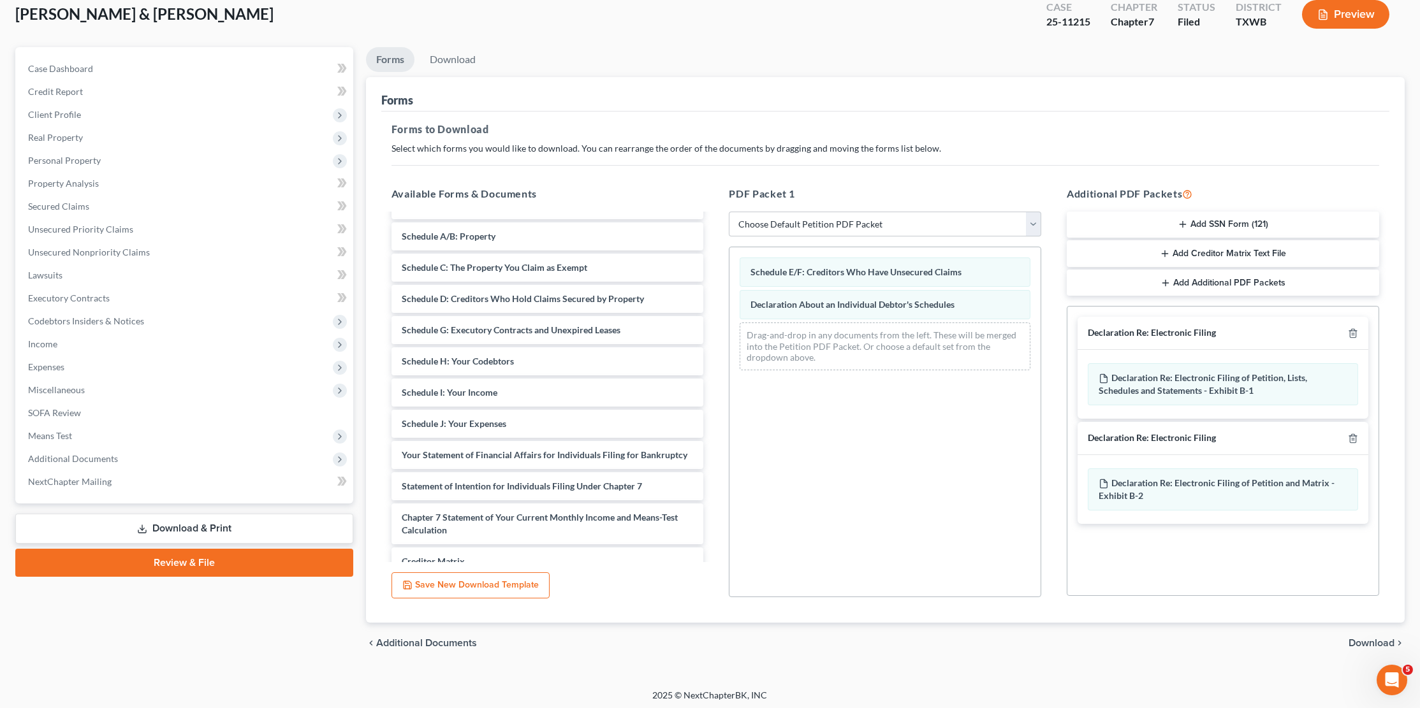
scroll to position [75, 0]
click at [1368, 639] on span "Download" at bounding box center [1372, 644] width 46 height 10
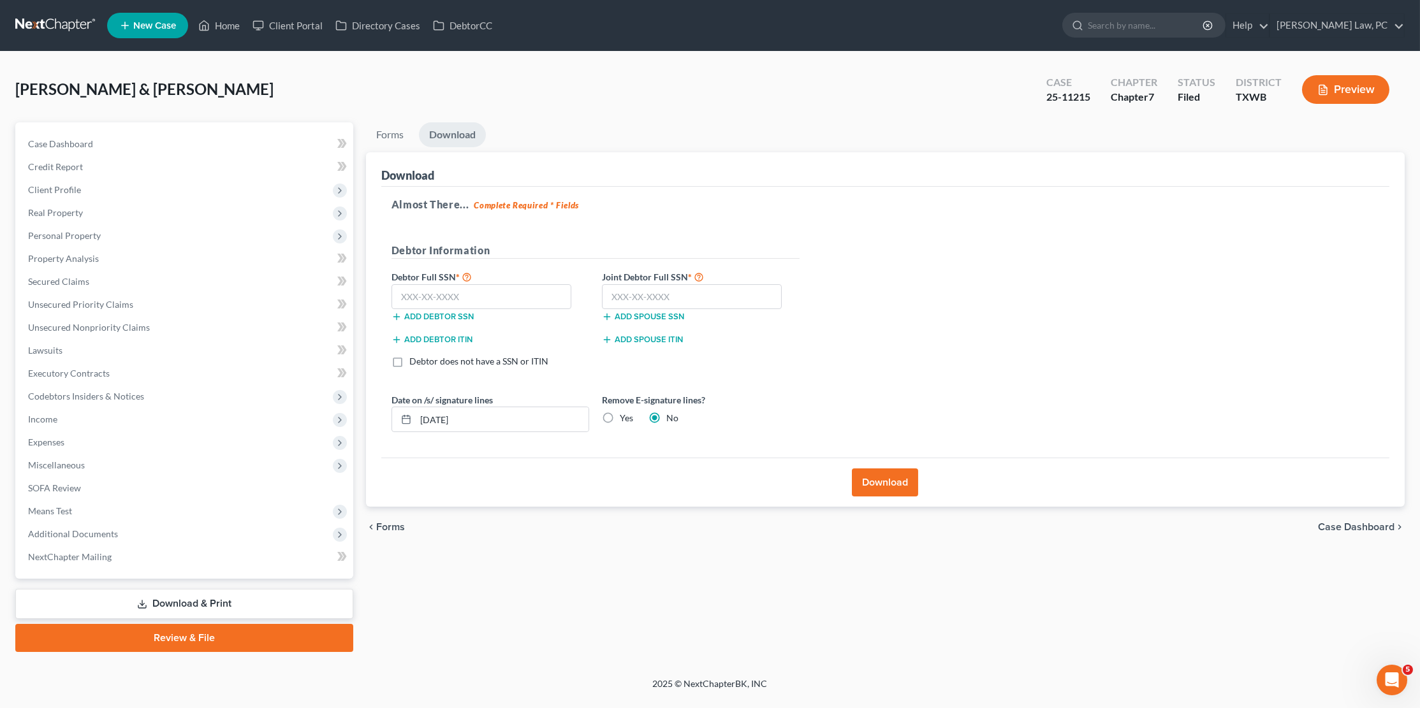
scroll to position [0, 0]
click at [636, 304] on input "text" at bounding box center [692, 297] width 180 height 26
type input "635-50-5964"
click at [448, 303] on input "text" at bounding box center [482, 297] width 180 height 26
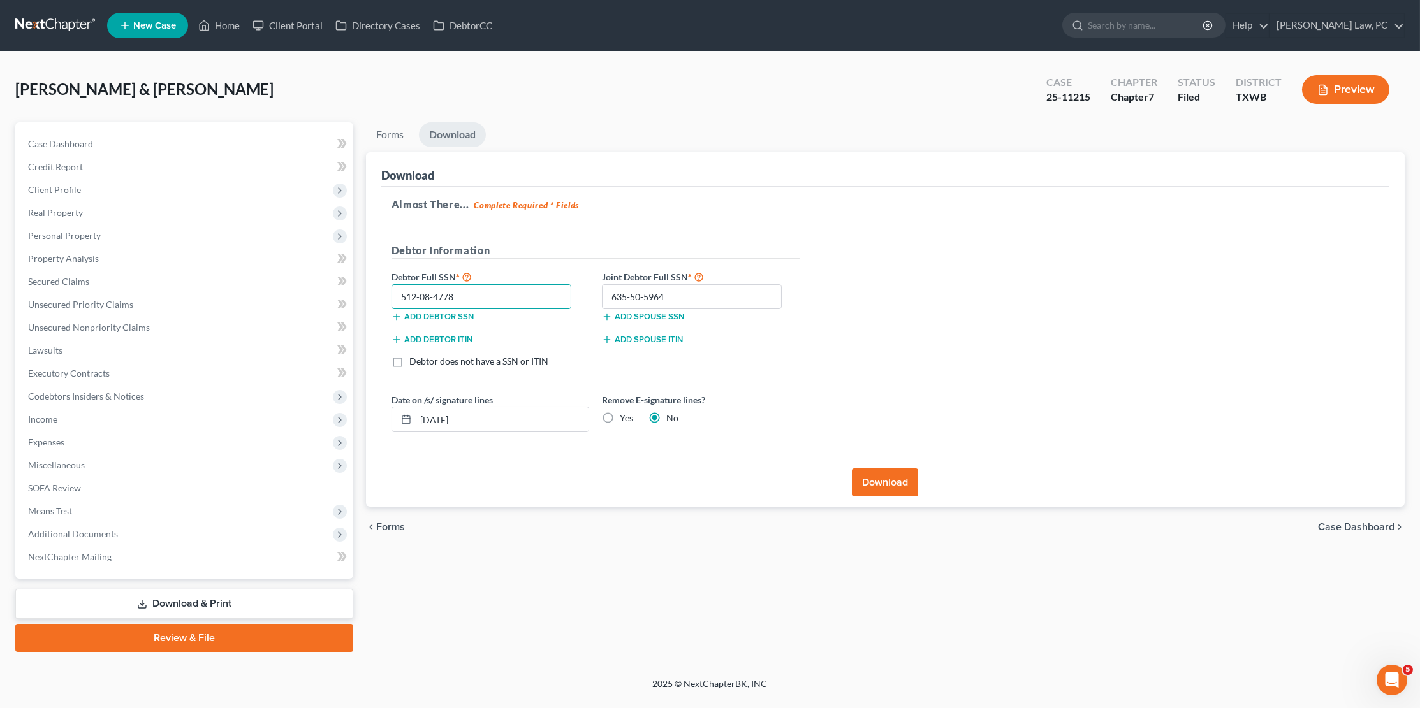
type input "512-08-4778"
click at [888, 485] on button "Download" at bounding box center [885, 483] width 66 height 28
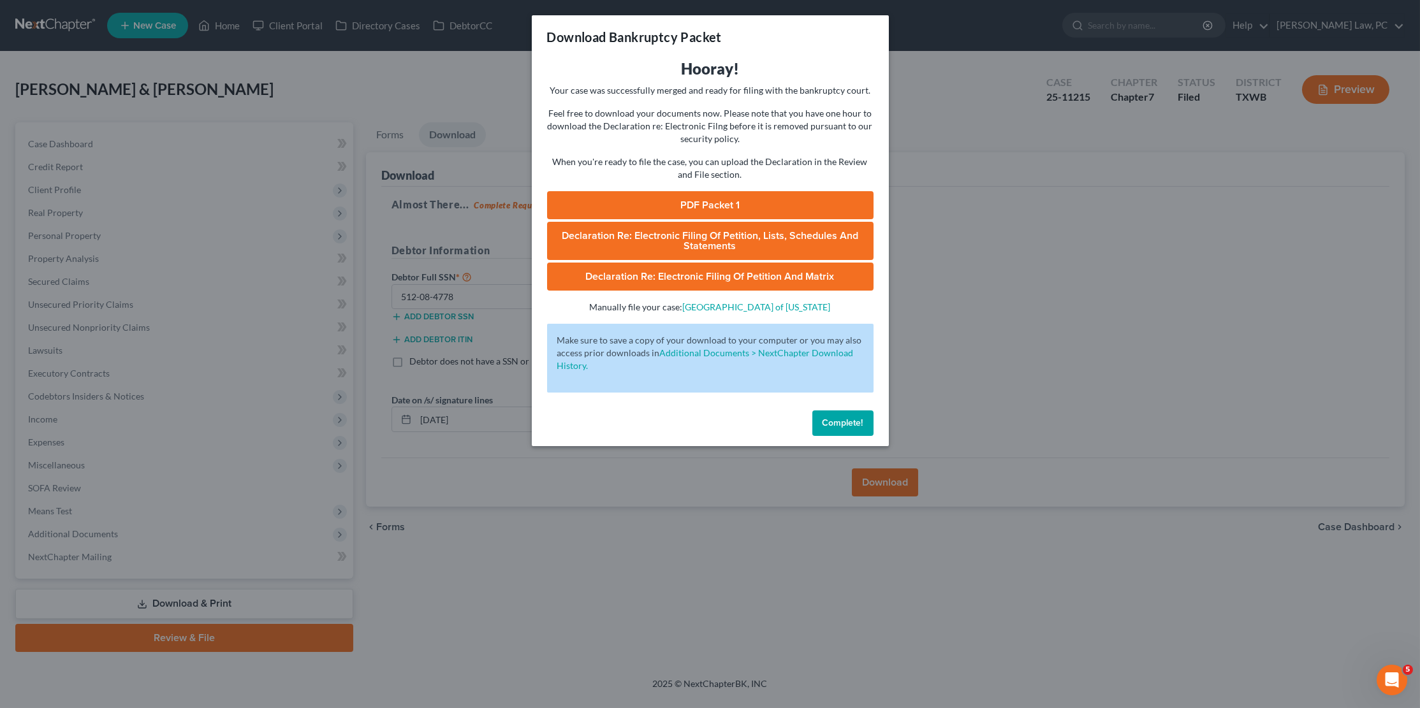
click at [746, 198] on link "PDF Packet 1" at bounding box center [710, 205] width 326 height 28
click at [847, 419] on button "Complete!" at bounding box center [842, 424] width 61 height 26
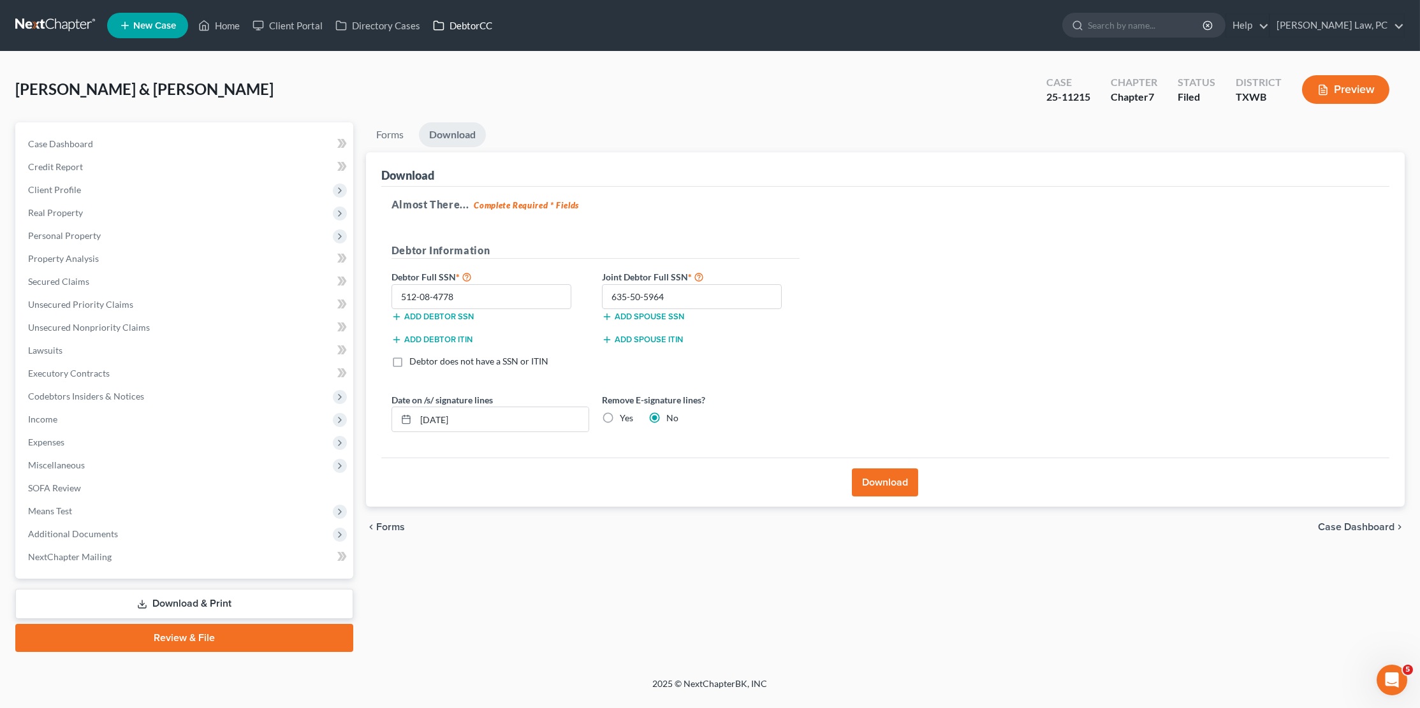
click at [458, 36] on link "DebtorCC" at bounding box center [463, 25] width 72 height 23
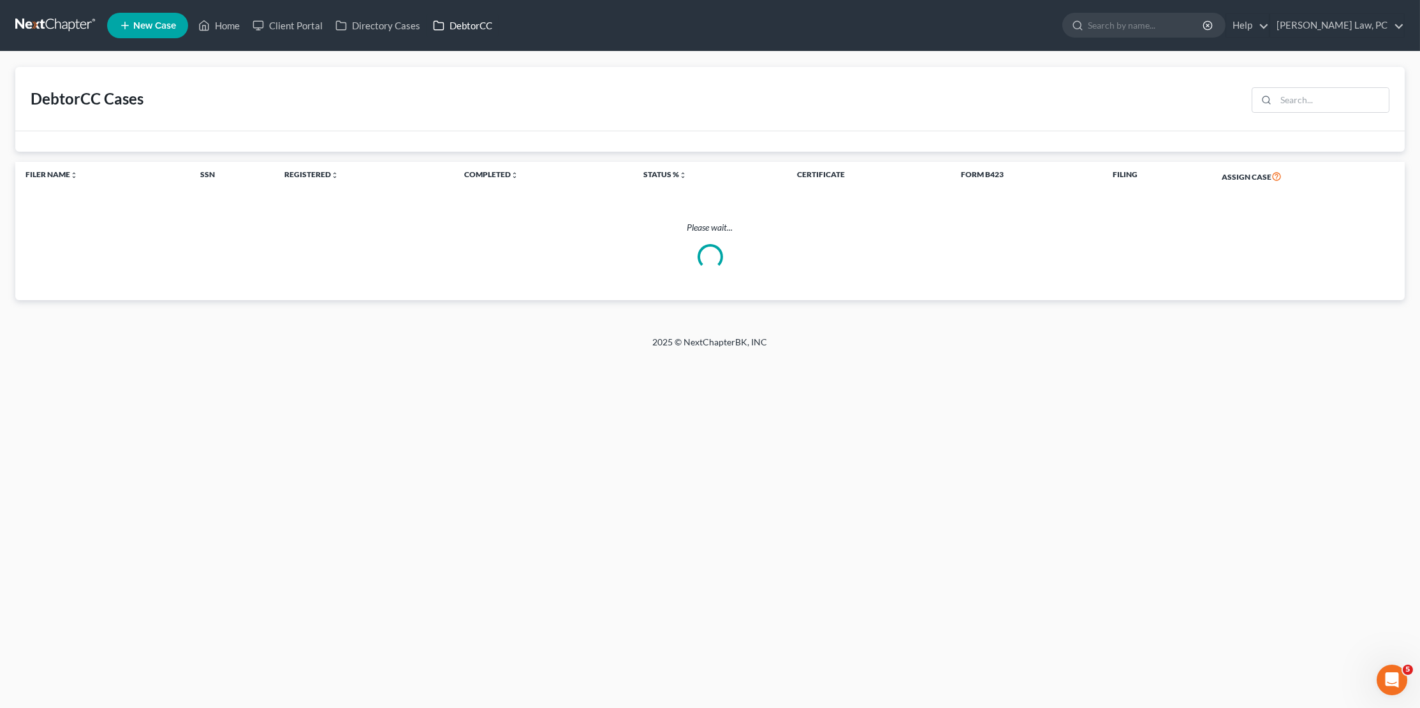
click at [455, 28] on link "DebtorCC" at bounding box center [463, 25] width 72 height 23
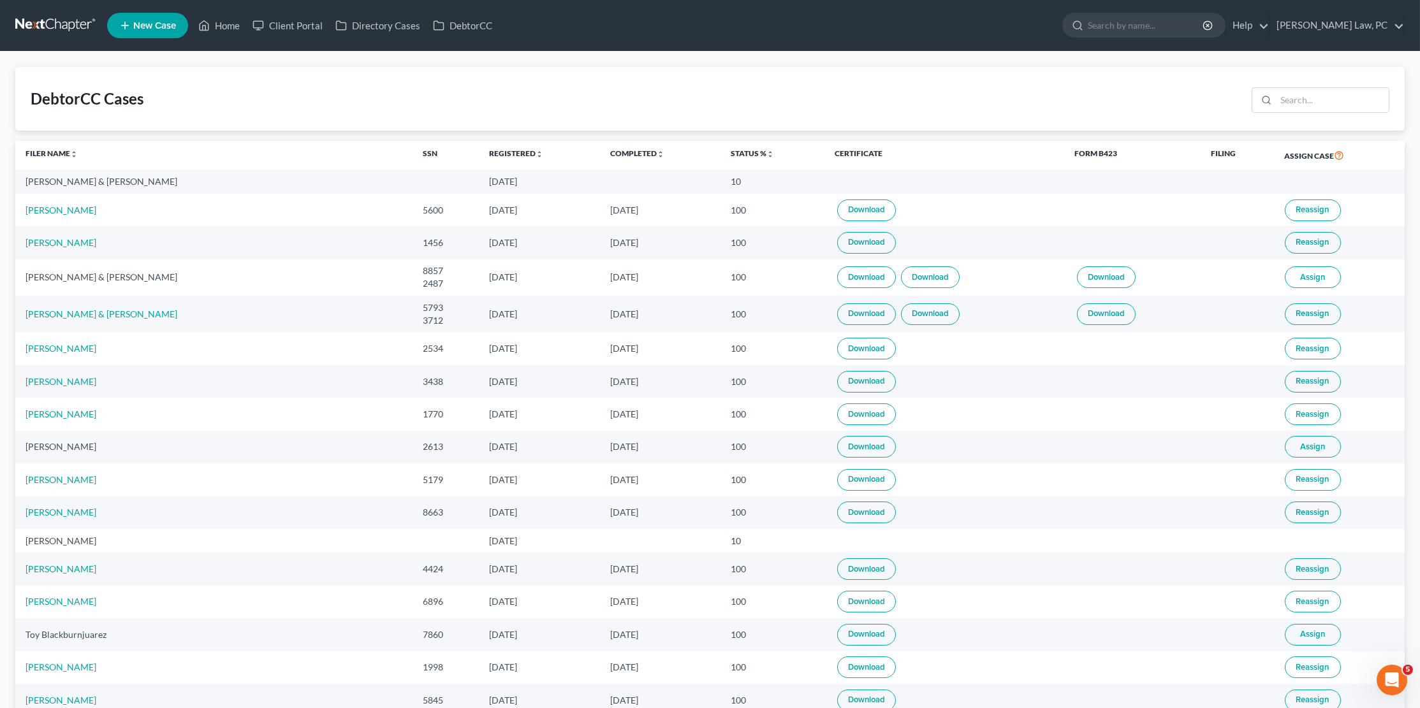
click at [32, 20] on link at bounding box center [56, 25] width 82 height 23
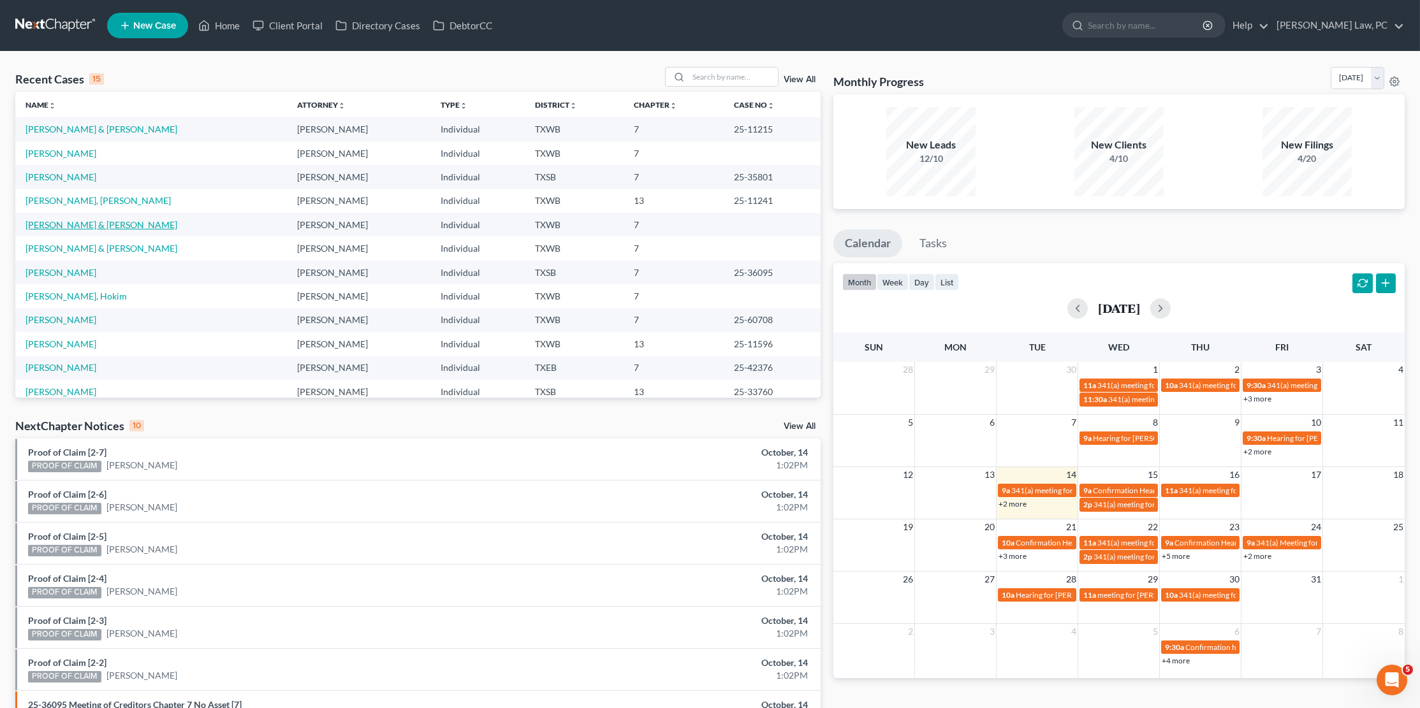
click at [61, 222] on link "[PERSON_NAME] & [PERSON_NAME]" at bounding box center [102, 224] width 152 height 11
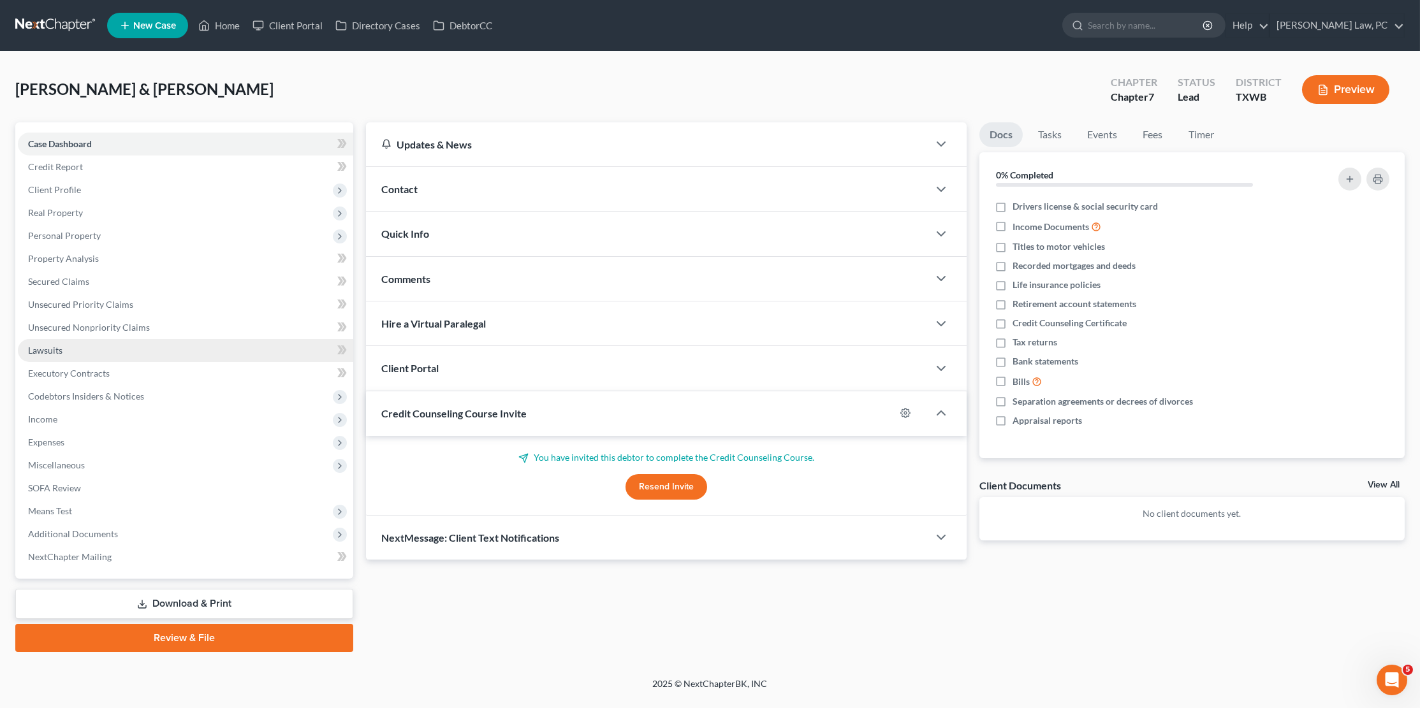
click at [66, 339] on link "Lawsuits" at bounding box center [185, 350] width 335 height 23
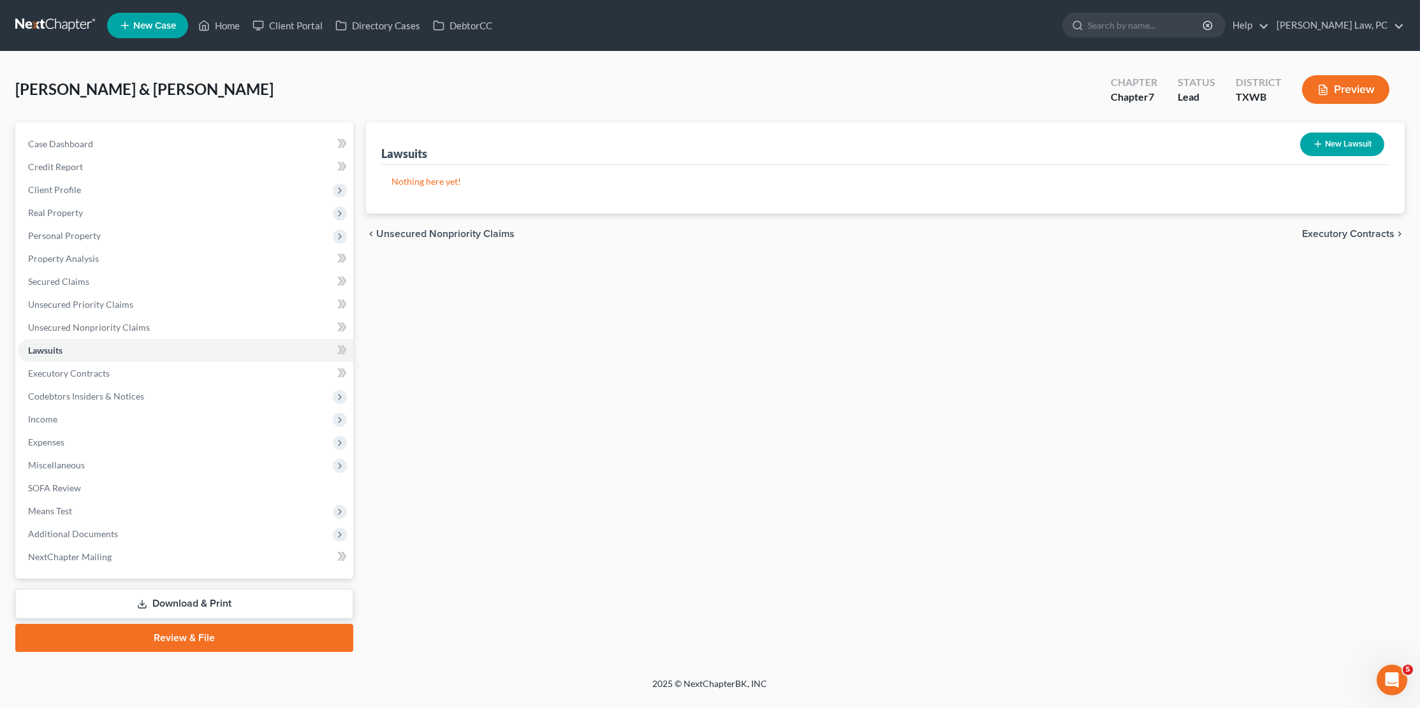
click at [1336, 139] on button "New Lawsuit" at bounding box center [1342, 145] width 84 height 24
select select "0"
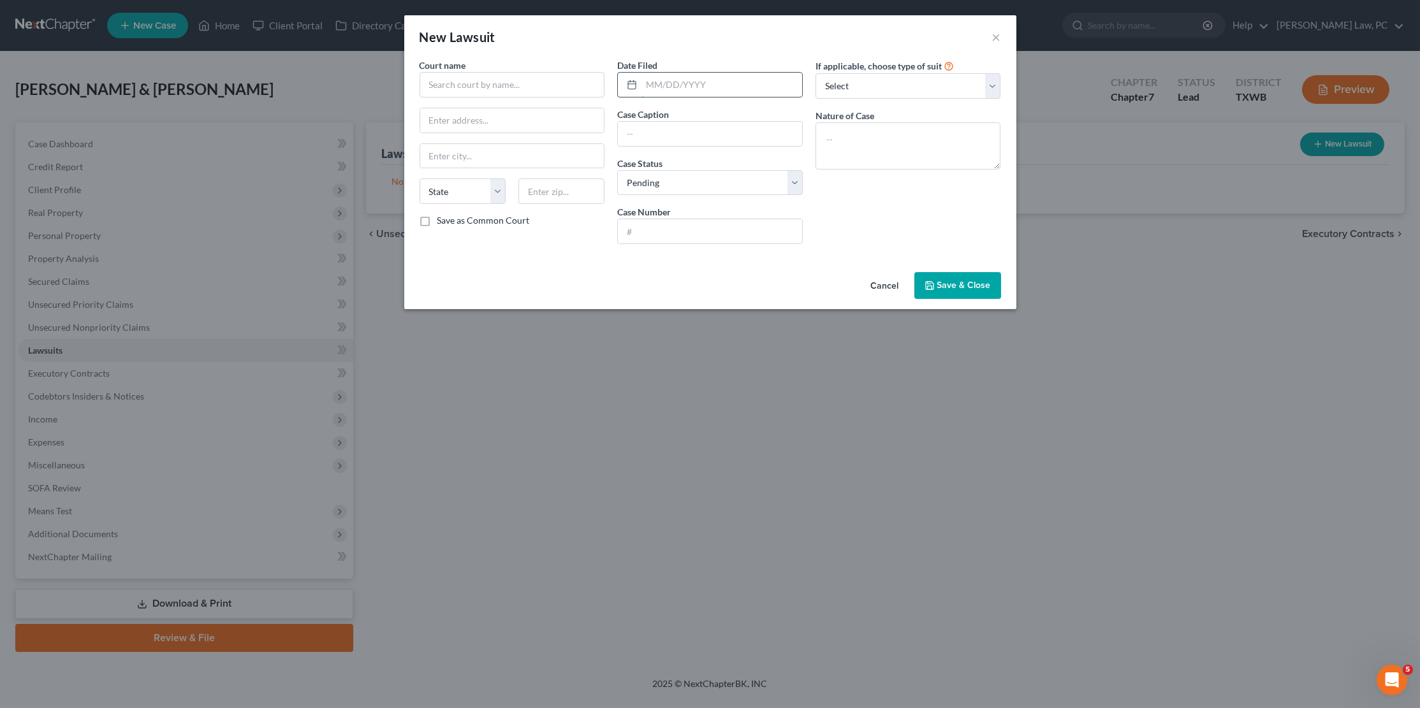
click at [766, 92] on input "text" at bounding box center [721, 85] width 161 height 24
type input "09/08/2025"
select select "4"
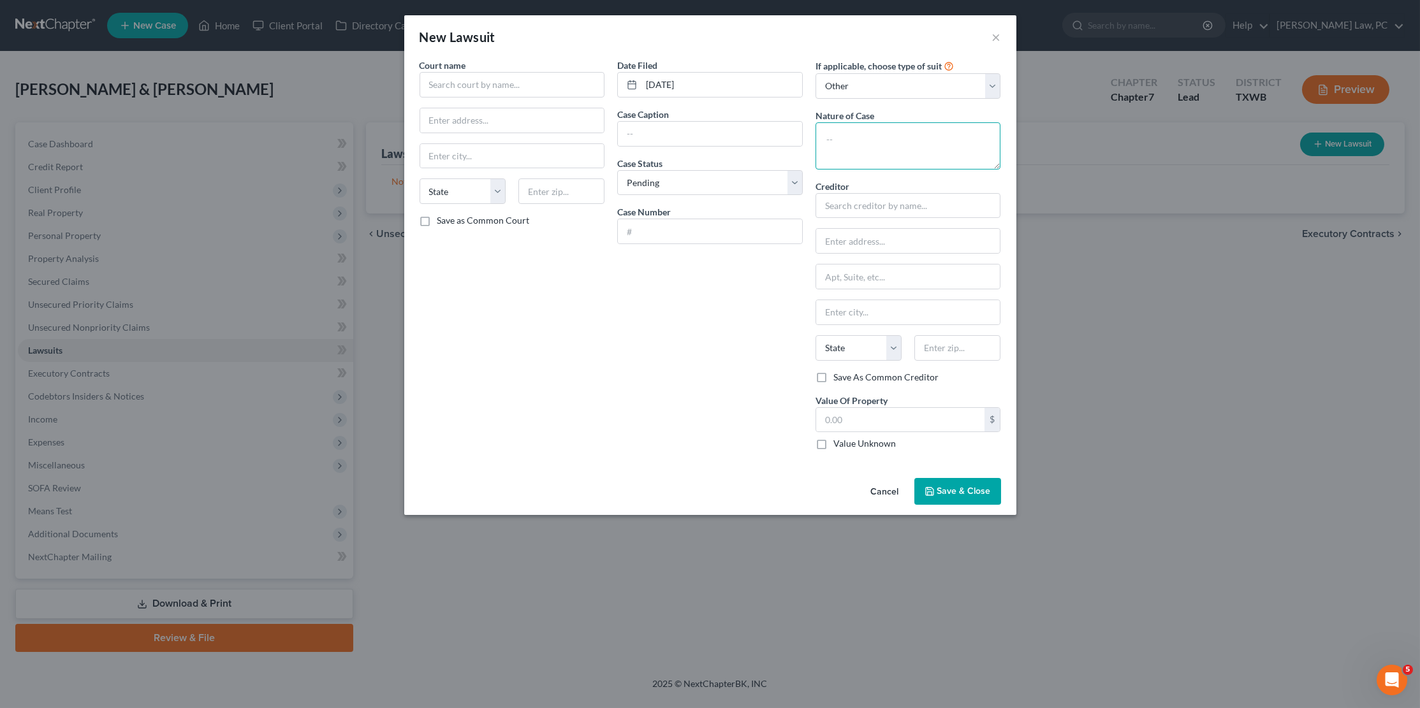
click at [870, 122] on textarea at bounding box center [909, 145] width 186 height 47
type textarea "Debt Claim"
click at [673, 228] on input "text" at bounding box center [710, 231] width 184 height 24
type input "3119-21"
click at [567, 82] on input "text" at bounding box center [513, 85] width 186 height 26
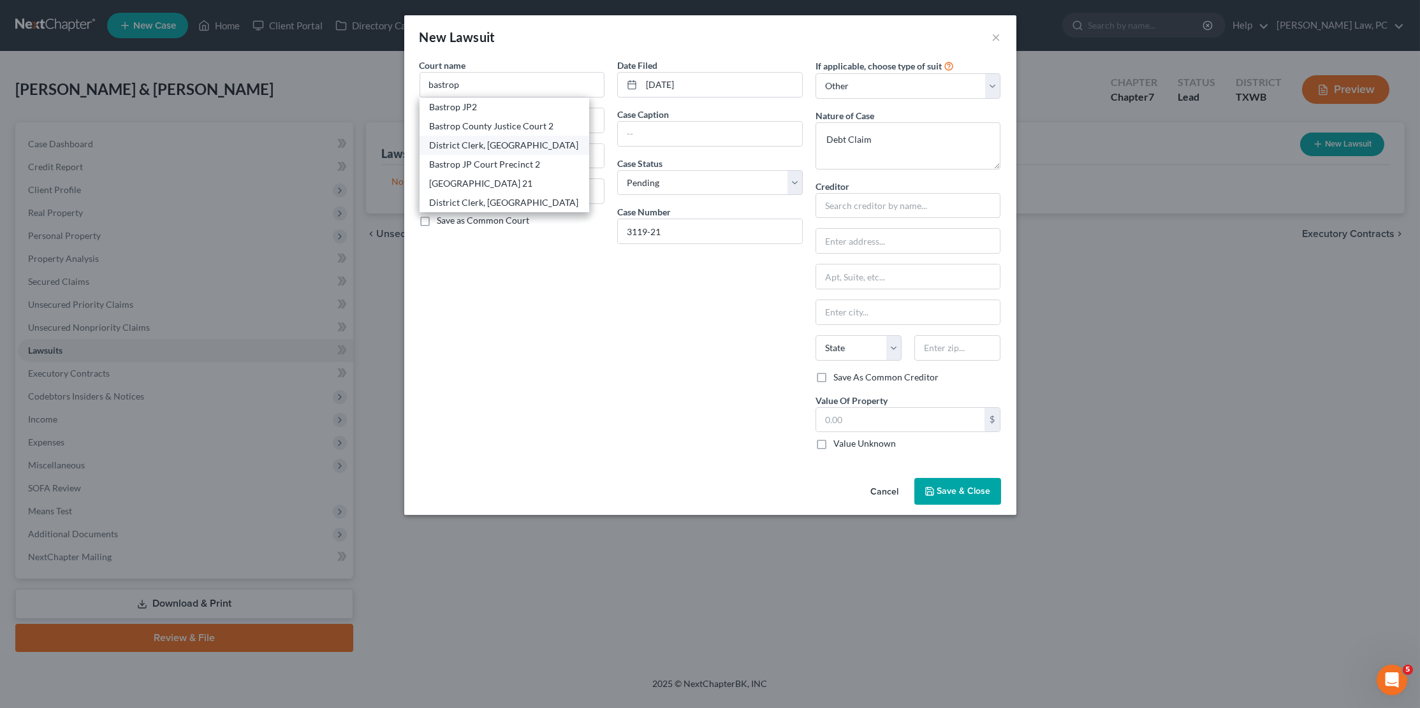
click at [499, 139] on div "District Clerk, Bastrop County" at bounding box center [504, 145] width 149 height 13
type input "District Clerk, Bastrop County"
type input "P.O. Box 770"
type input "Bastrop"
select select "45"
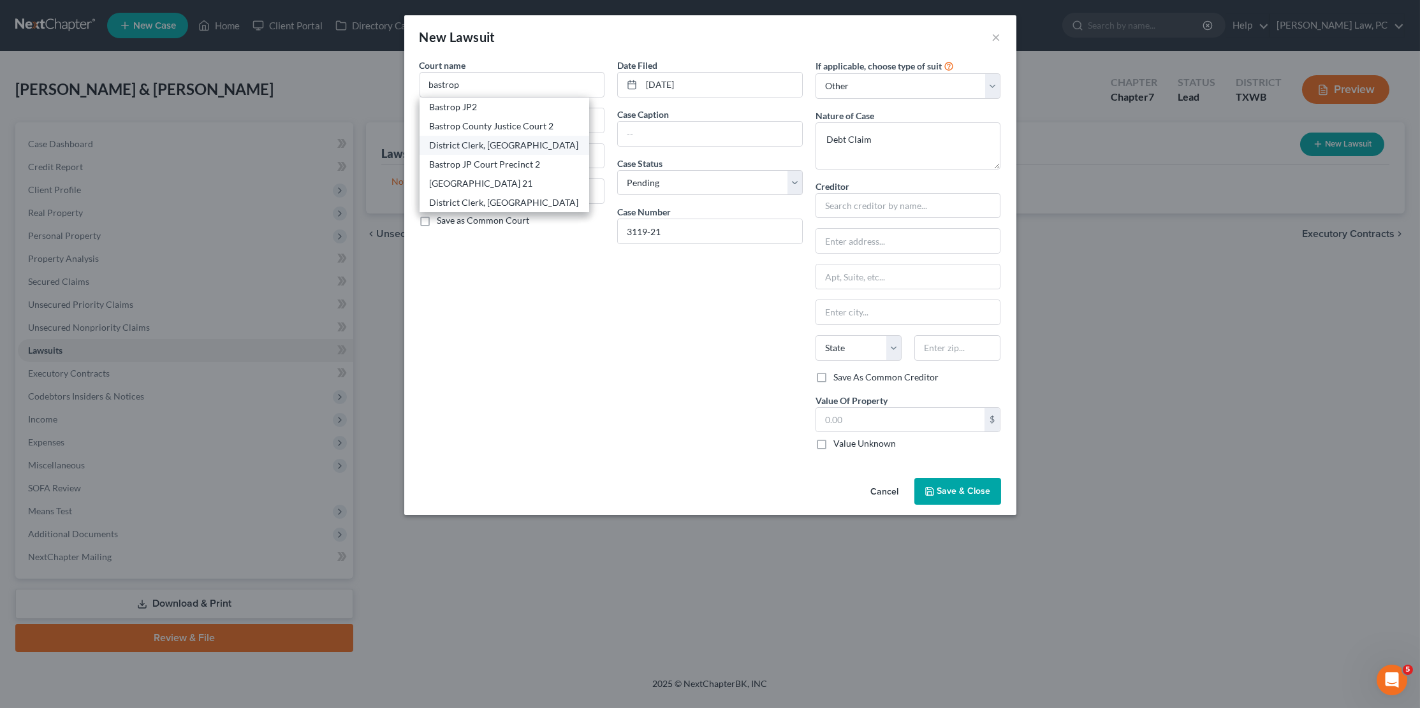
type input "78602"
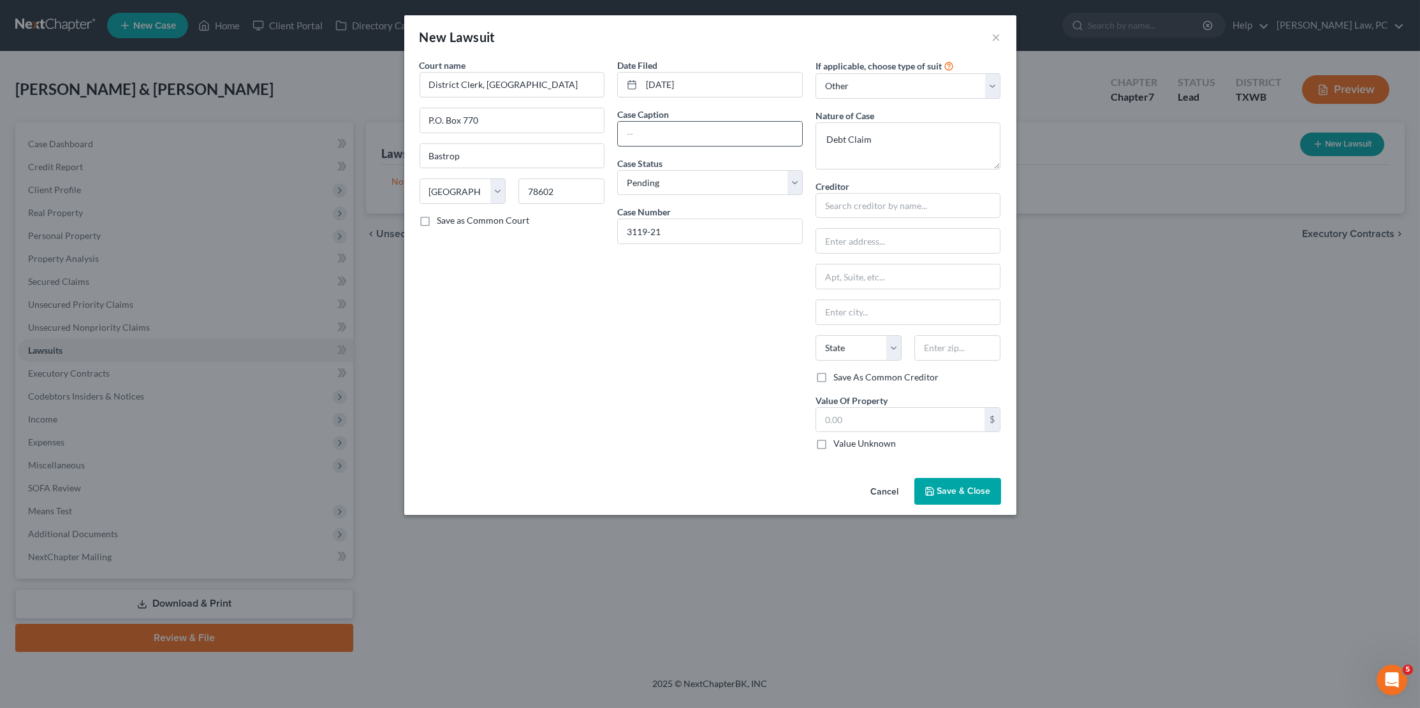
click at [675, 133] on input "text" at bounding box center [710, 134] width 184 height 24
click at [717, 131] on input "Capital One, N.A., successor by merger to Discover bank, v. Gloria Honer" at bounding box center [710, 134] width 184 height 24
click at [773, 132] on input "Capital One, N.A., successor by merger to Discover Bank, v. Gloria Honer" at bounding box center [710, 134] width 184 height 24
type input "Capital One, N.A., successor by merger to Discover Bank, v. Gloria Honer"
click at [870, 203] on input "text" at bounding box center [909, 206] width 186 height 26
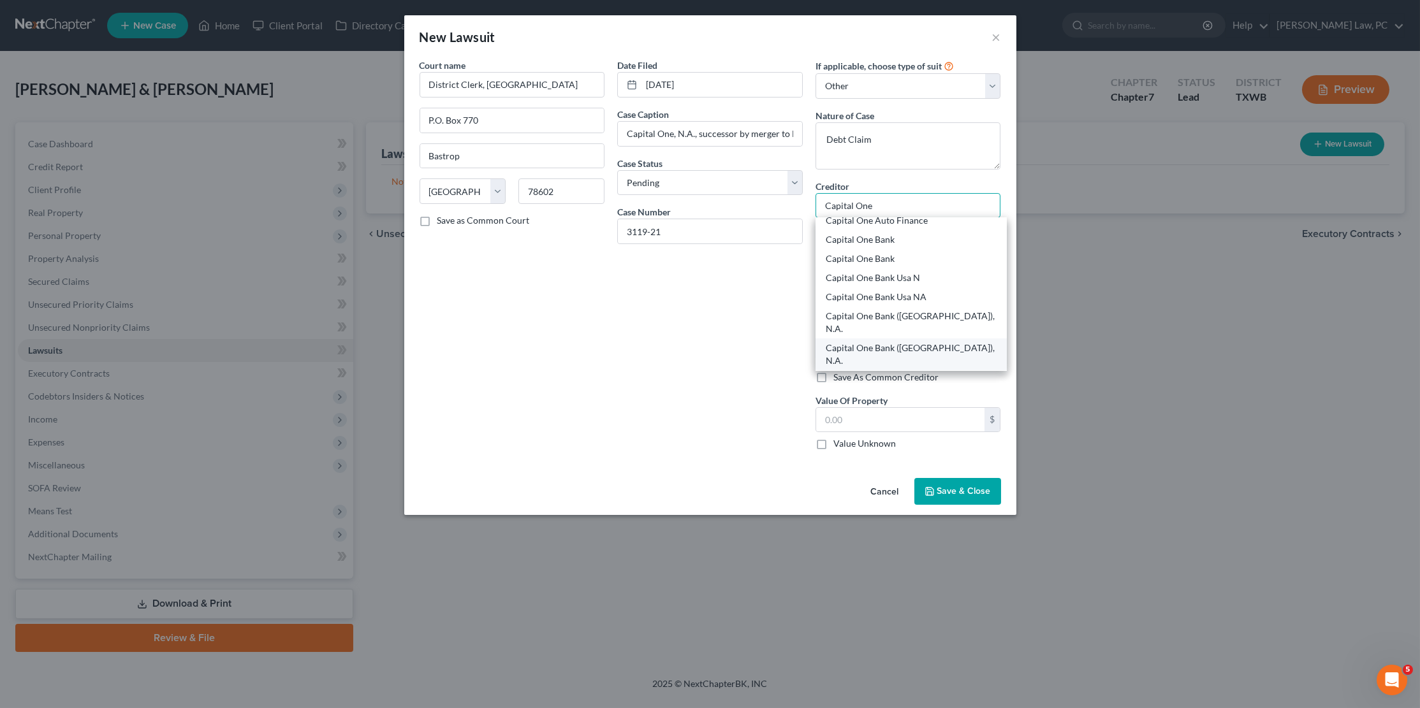
scroll to position [159, 0]
click at [891, 406] on div "Capital One, N.A." at bounding box center [912, 412] width 172 height 13
type input "Capital One, N.A."
type input "P.O. Box 115220"
type input "Carrollton"
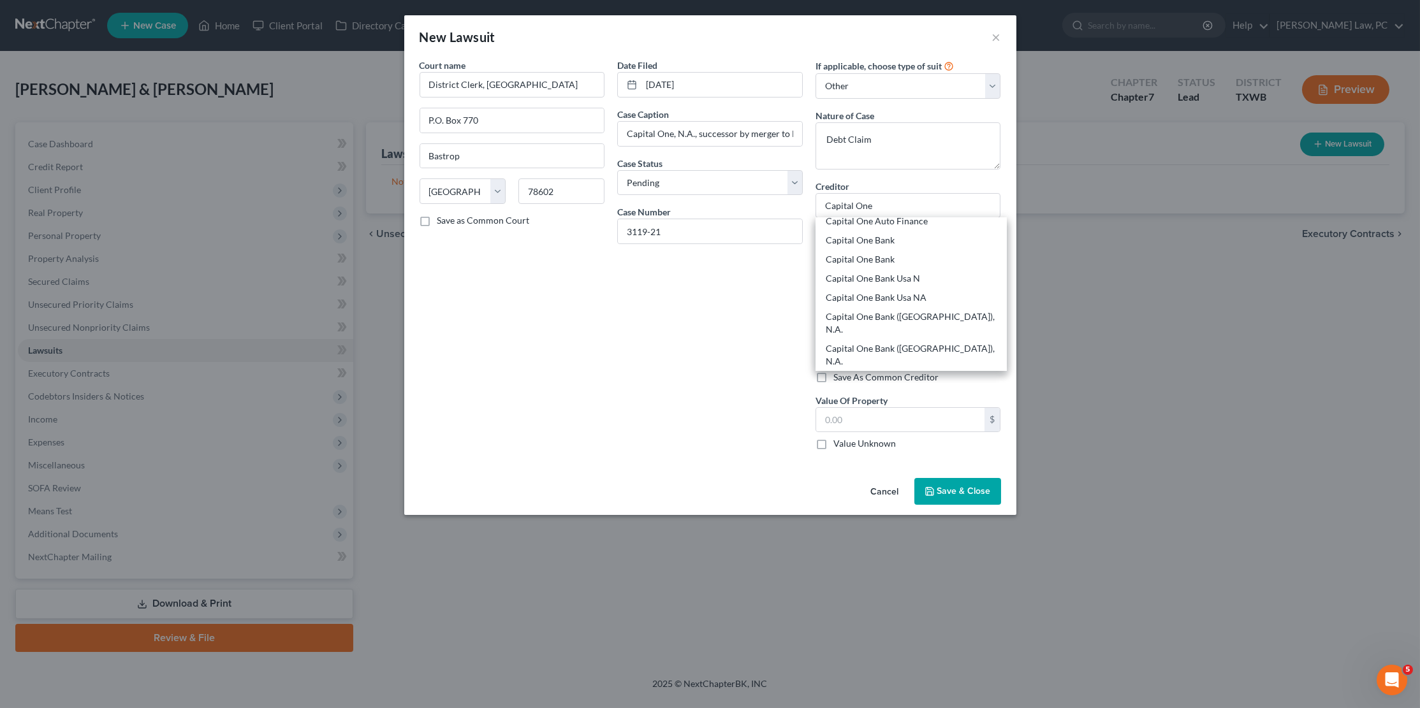
select select "45"
type input "75011-5220"
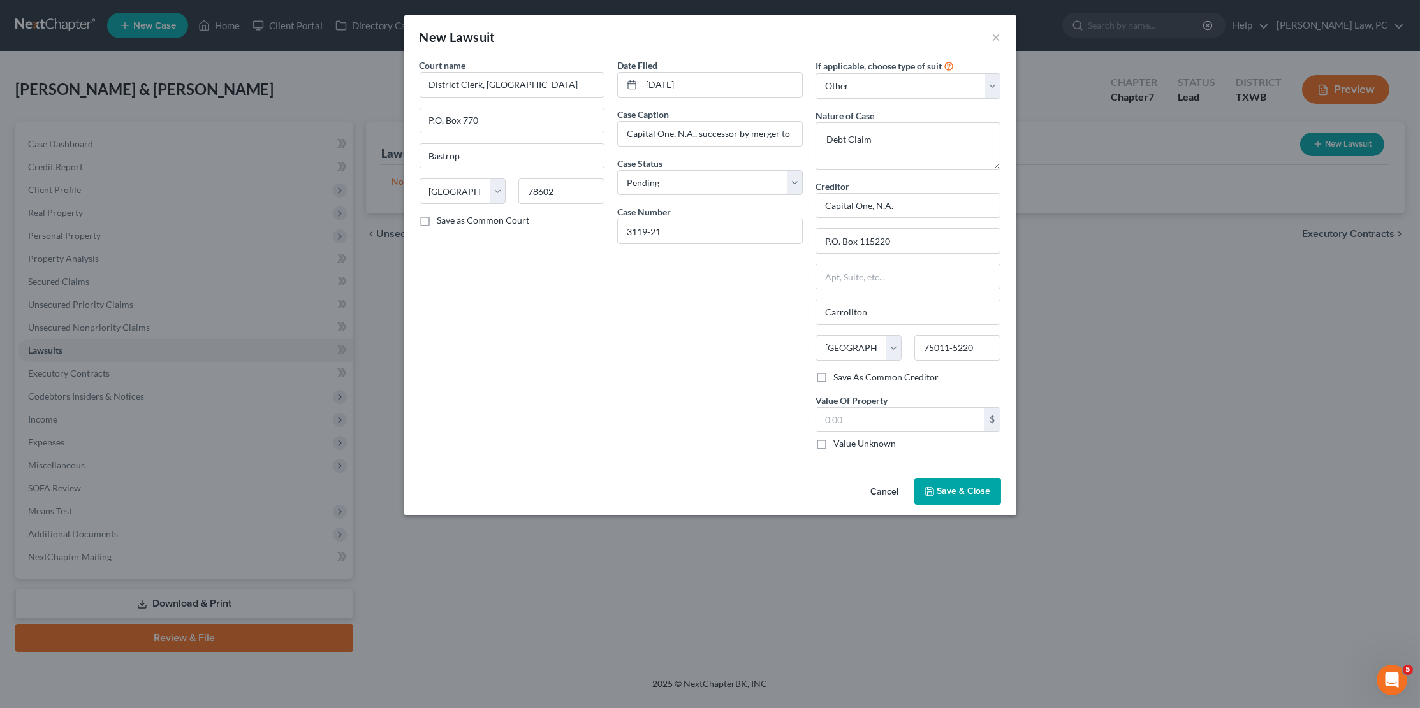
scroll to position [0, 0]
click at [844, 413] on input "text" at bounding box center [900, 420] width 169 height 24
type input "7,299.18"
click at [946, 486] on span "Save & Close" at bounding box center [964, 491] width 54 height 11
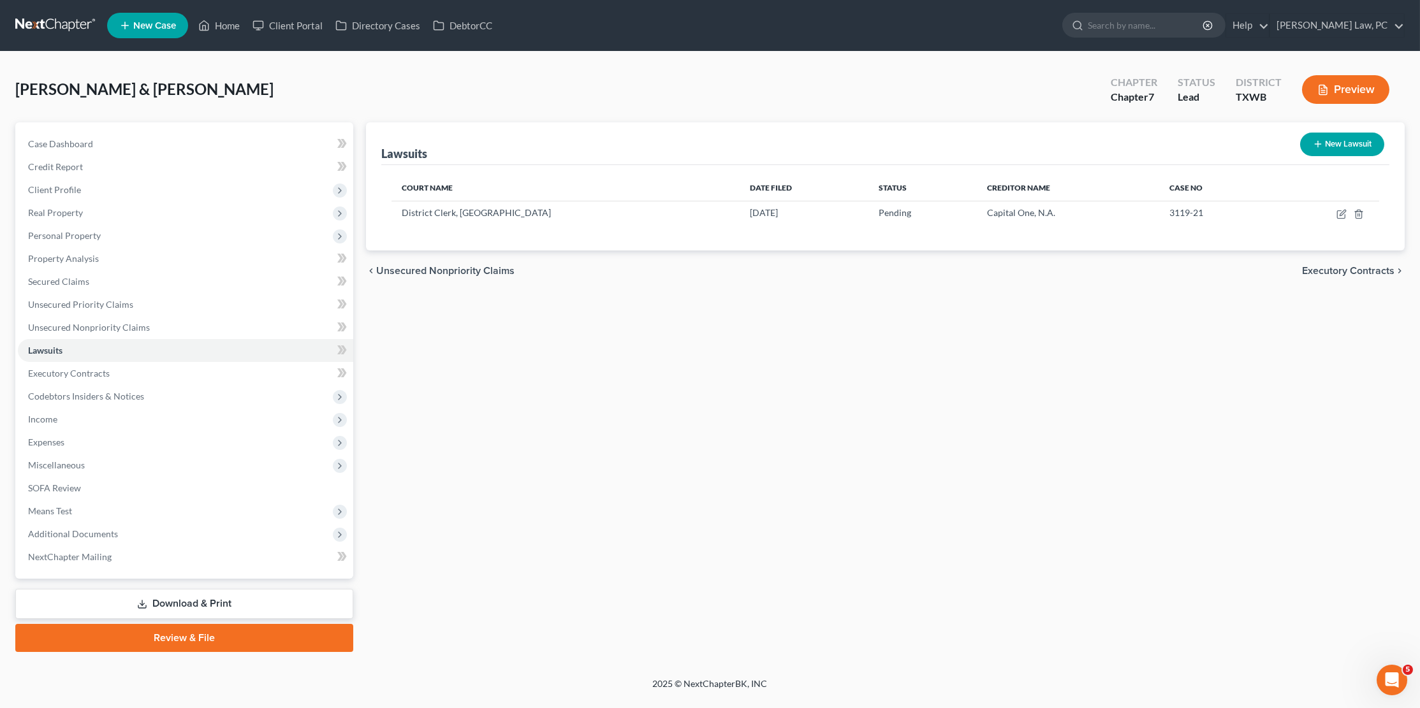
click at [50, 25] on link at bounding box center [56, 25] width 82 height 23
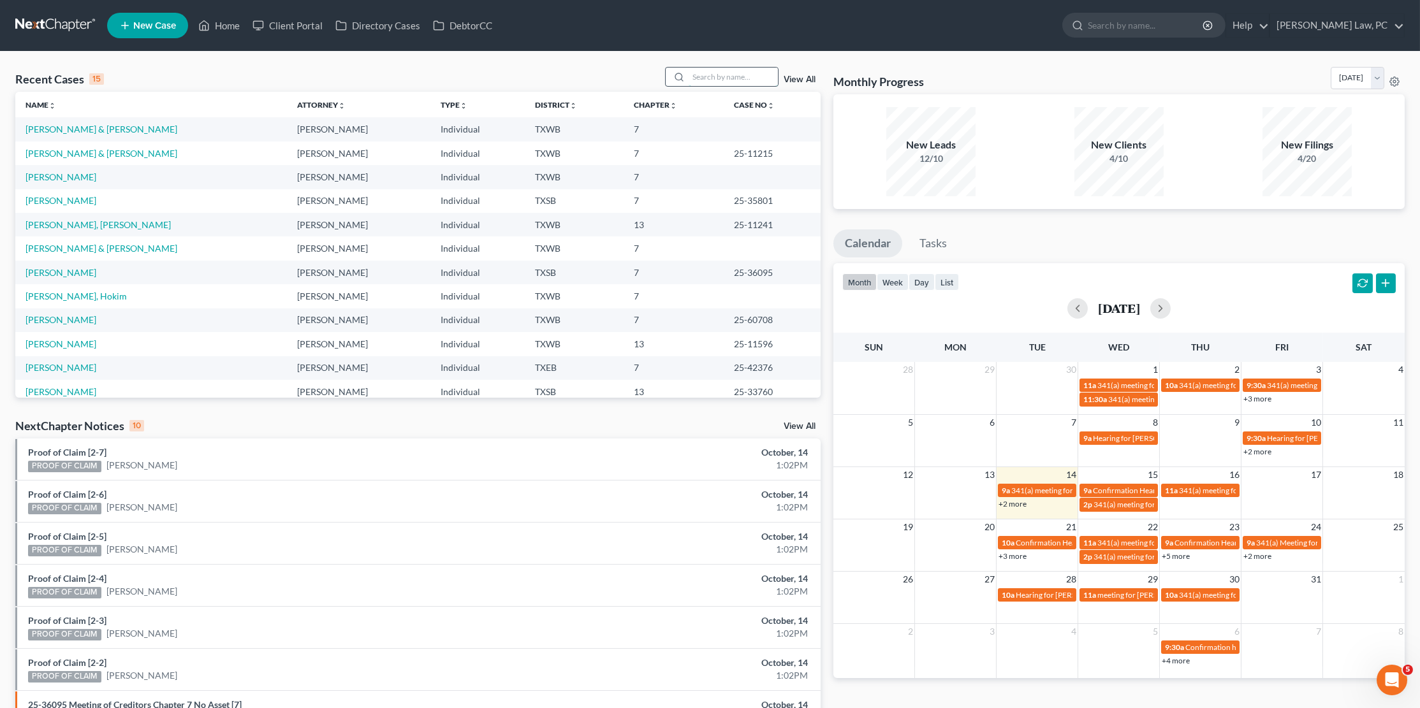
click at [717, 78] on input "search" at bounding box center [733, 77] width 89 height 18
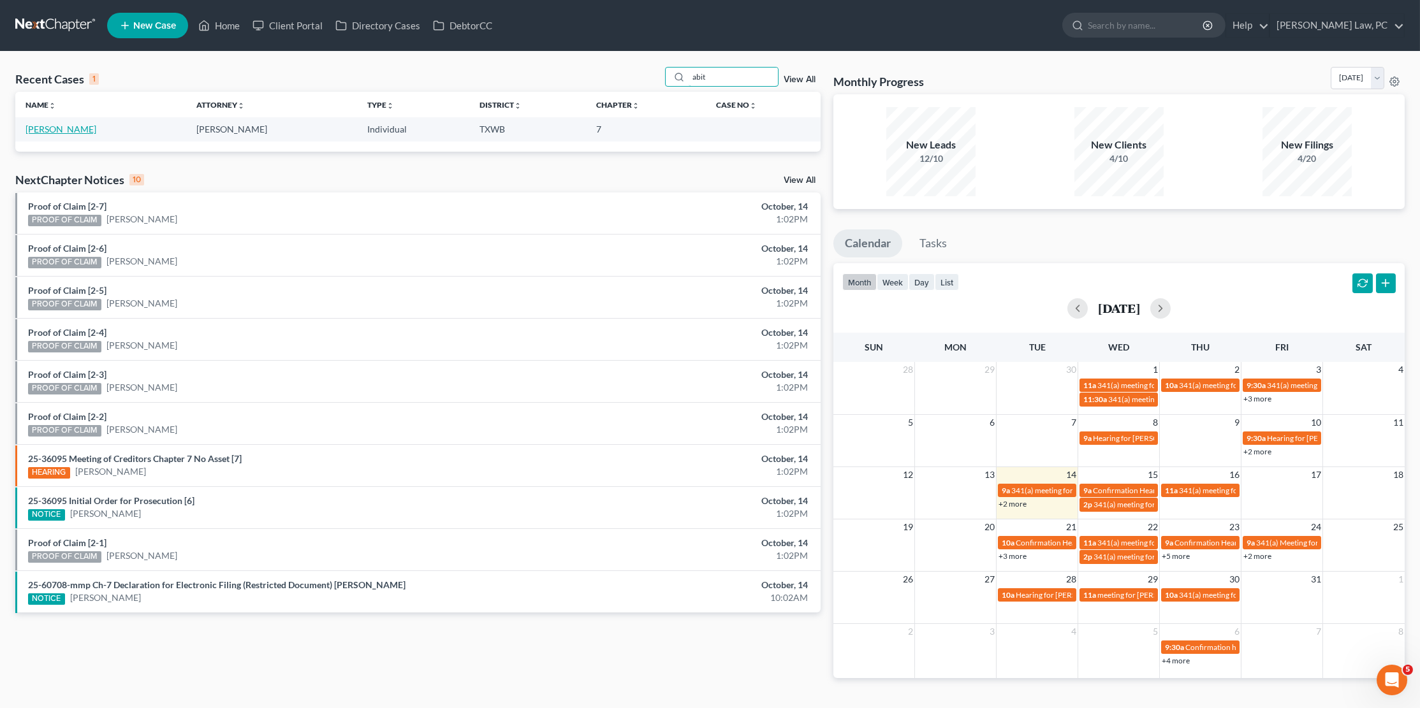
type input "abit"
click at [66, 130] on link "Abitua, Hiram" at bounding box center [61, 129] width 71 height 11
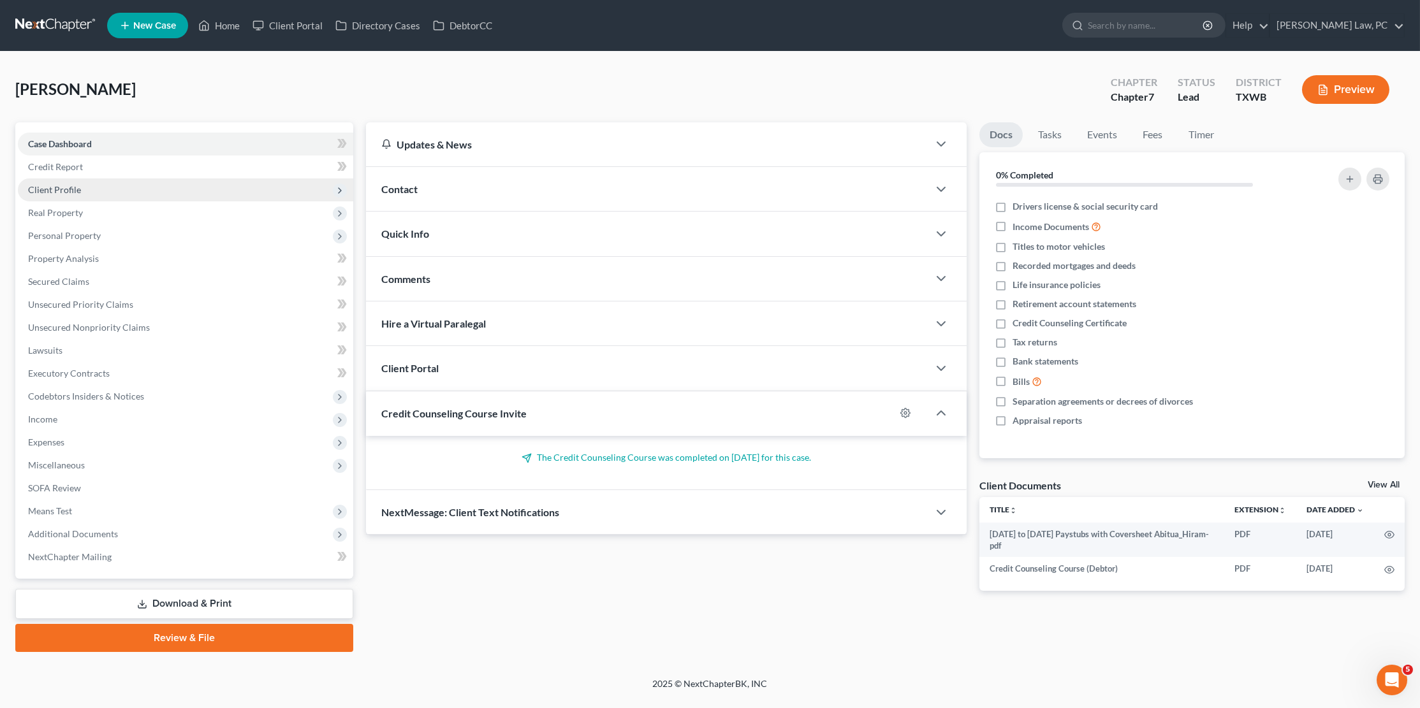
click at [84, 189] on span "Client Profile" at bounding box center [185, 190] width 335 height 23
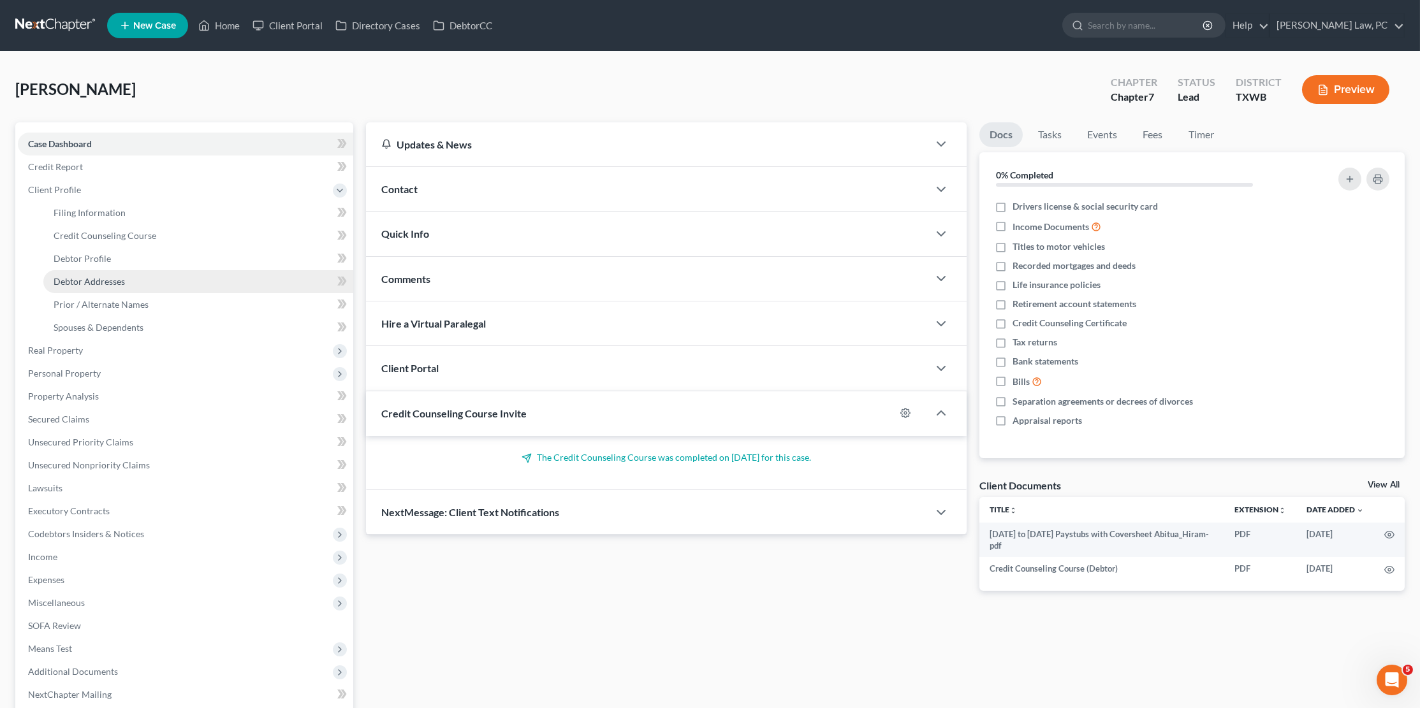
click at [107, 279] on span "Debtor Addresses" at bounding box center [89, 281] width 71 height 11
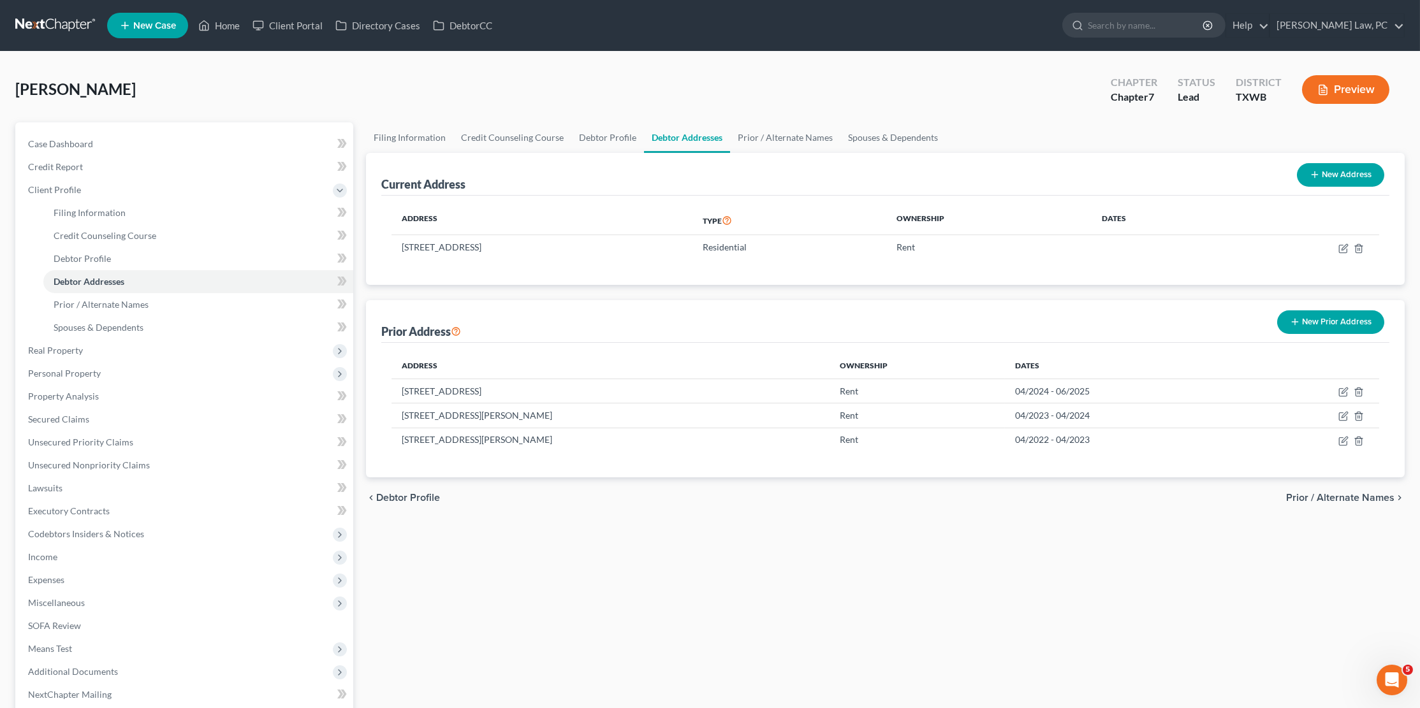
click at [1321, 323] on button "New Prior Address" at bounding box center [1330, 323] width 107 height 24
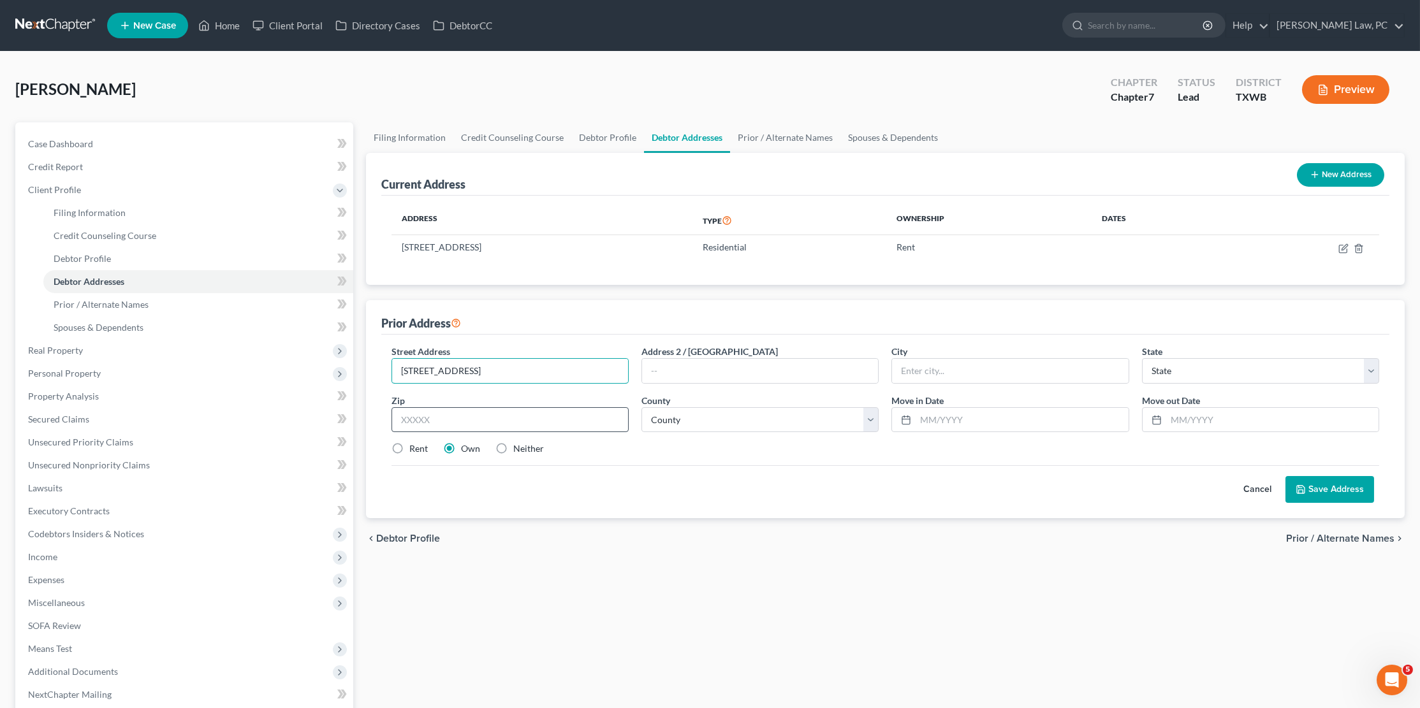
type input "1040 N English Ave Apt 7"
type input "78541"
click at [409, 447] on label "Rent" at bounding box center [418, 449] width 18 height 13
click at [414, 447] on input "Rent" at bounding box center [418, 447] width 8 height 8
radio input "true"
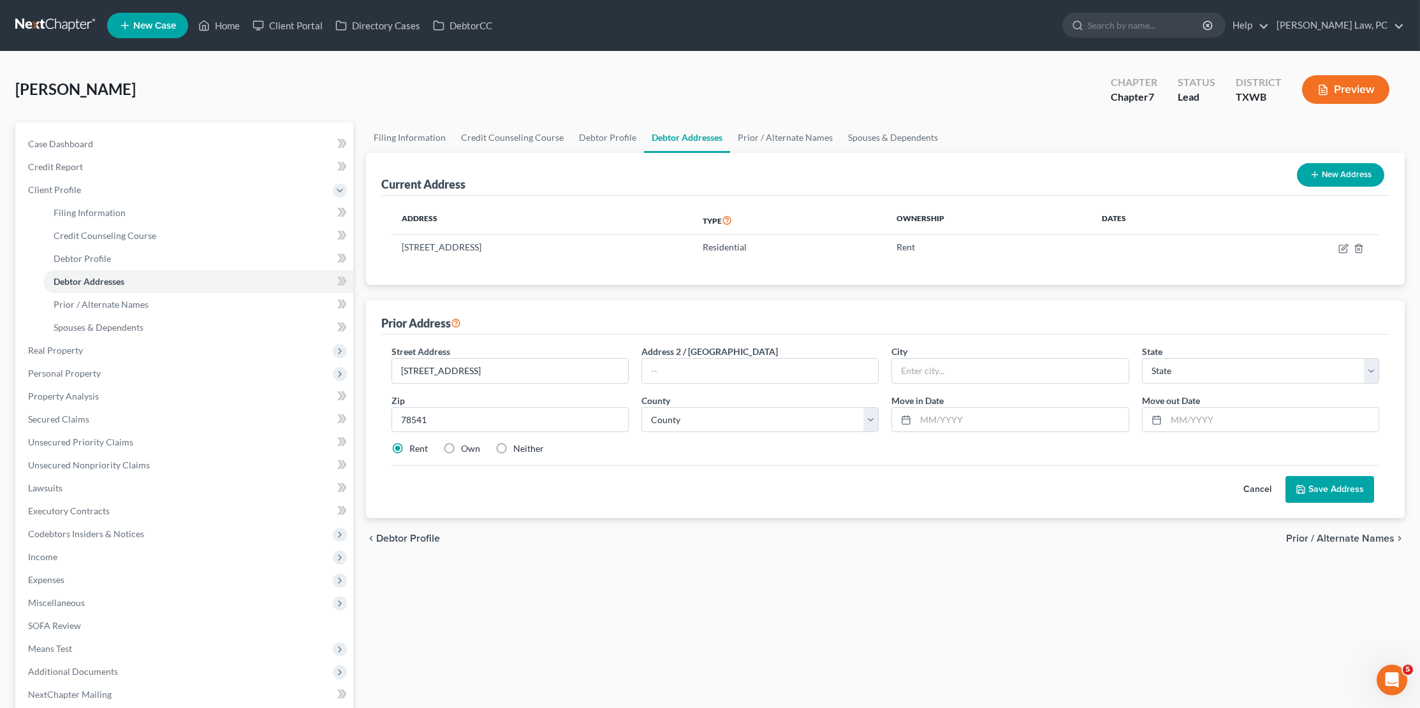
type input "Edinburg"
select select "45"
click at [422, 420] on input "78541" at bounding box center [510, 420] width 237 height 26
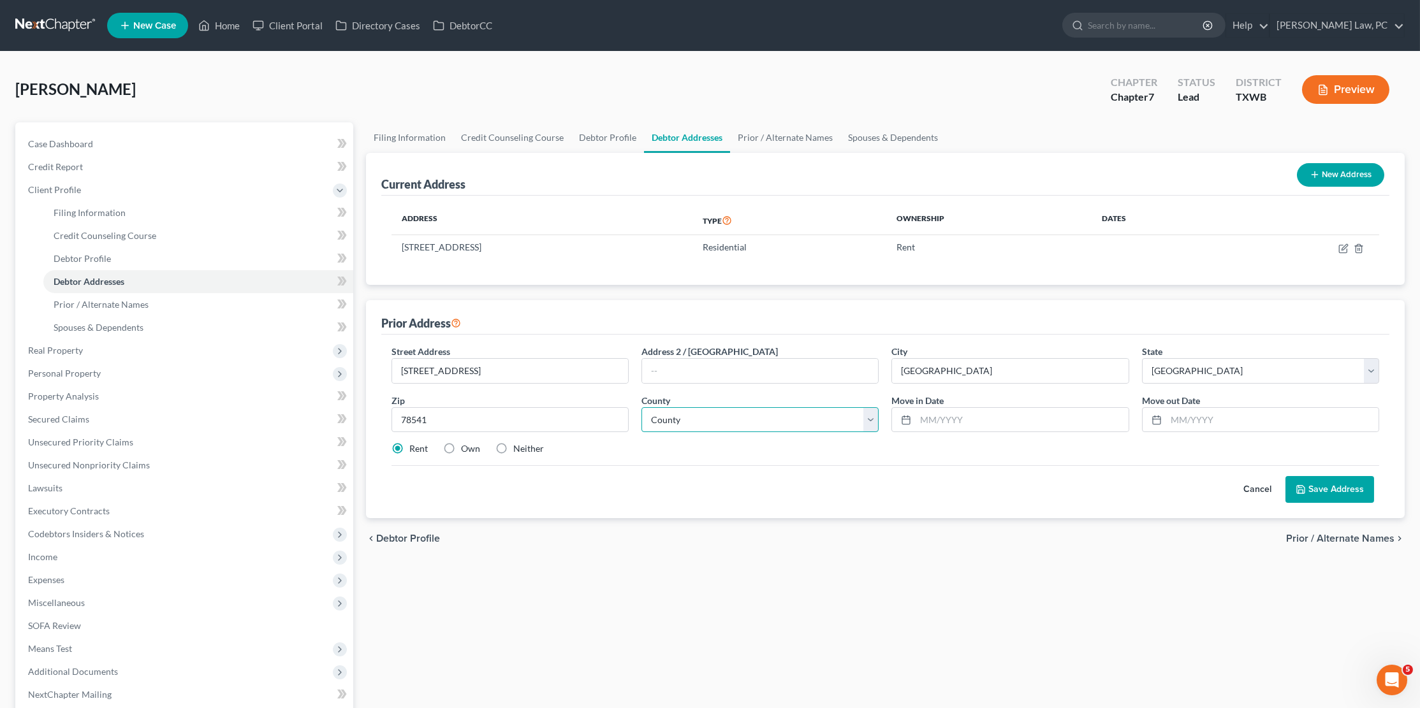
select select "107"
click at [955, 418] on input "text" at bounding box center [1022, 420] width 212 height 24
type input "06/2022"
click at [1187, 409] on input "text" at bounding box center [1272, 420] width 212 height 24
type input "05/2023"
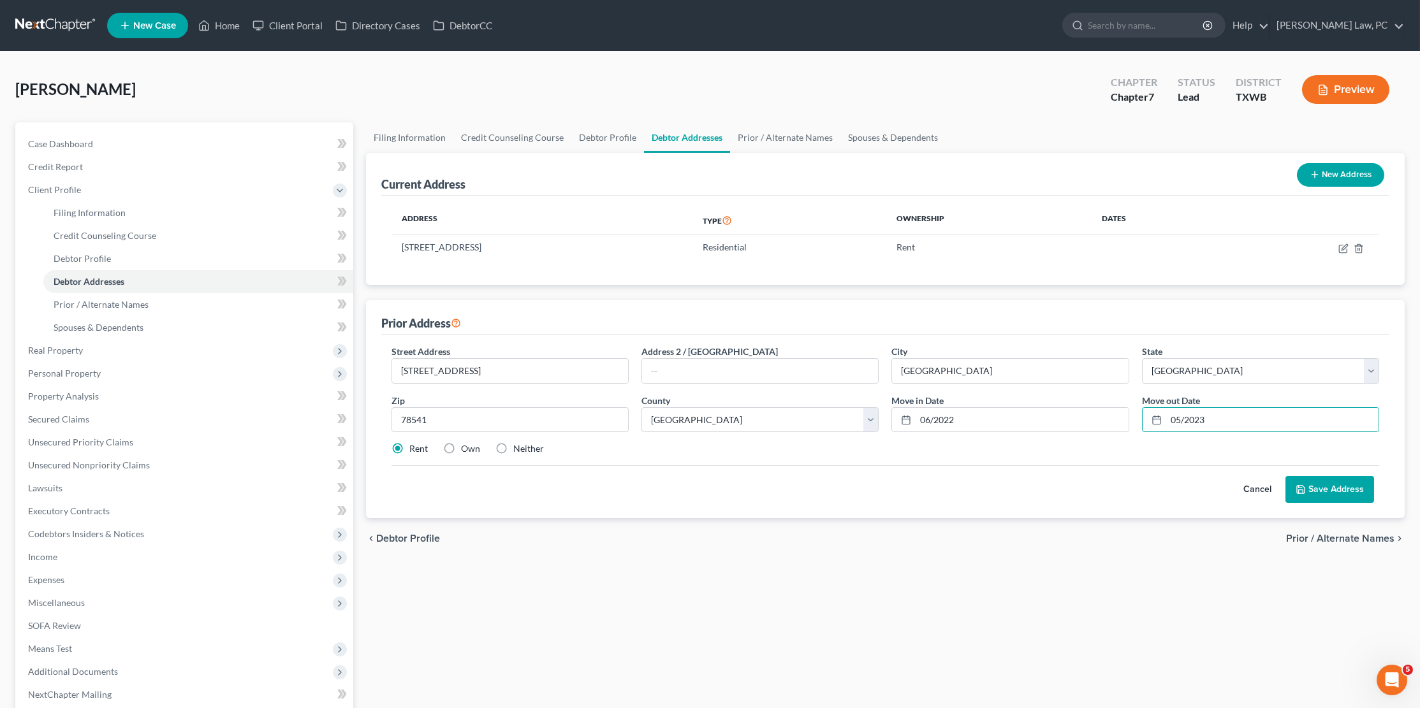
click at [1337, 490] on button "Save Address" at bounding box center [1330, 489] width 89 height 27
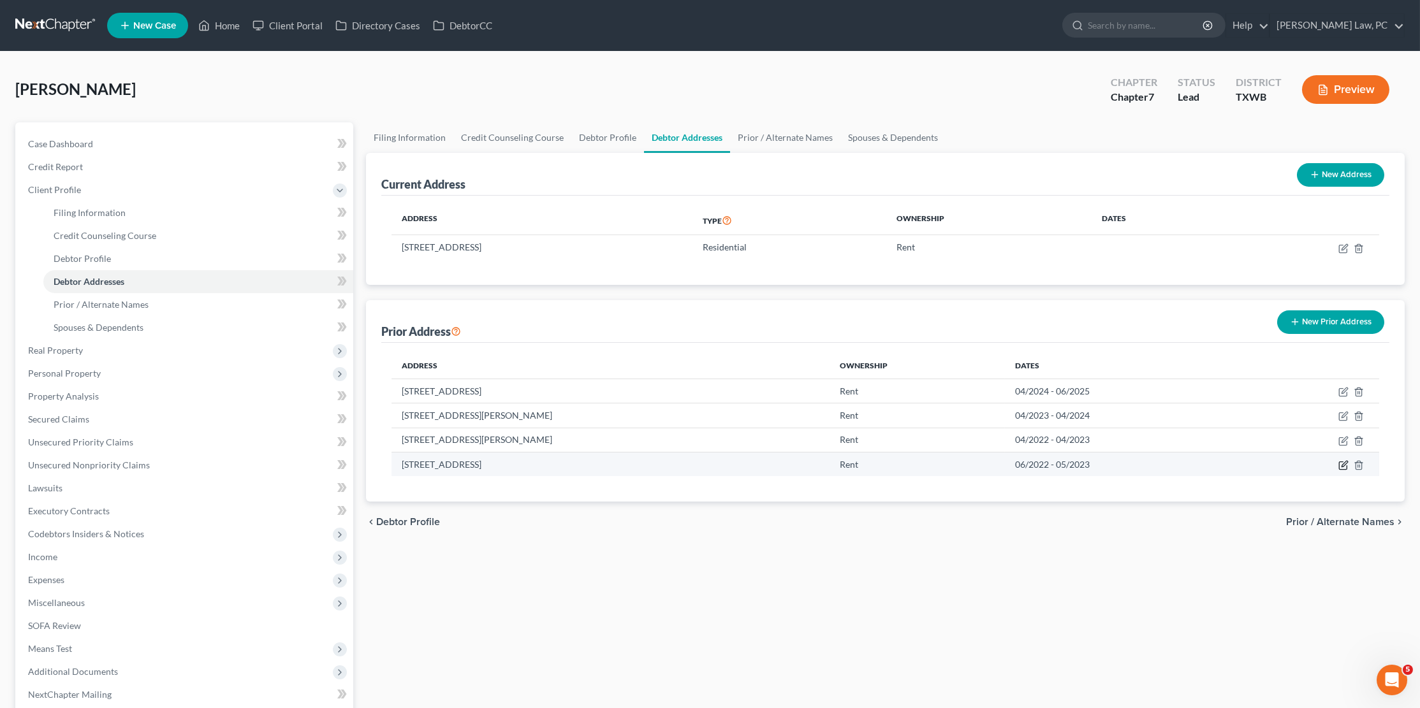
click at [1342, 462] on icon "button" at bounding box center [1343, 466] width 8 height 8
select select "45"
select select "107"
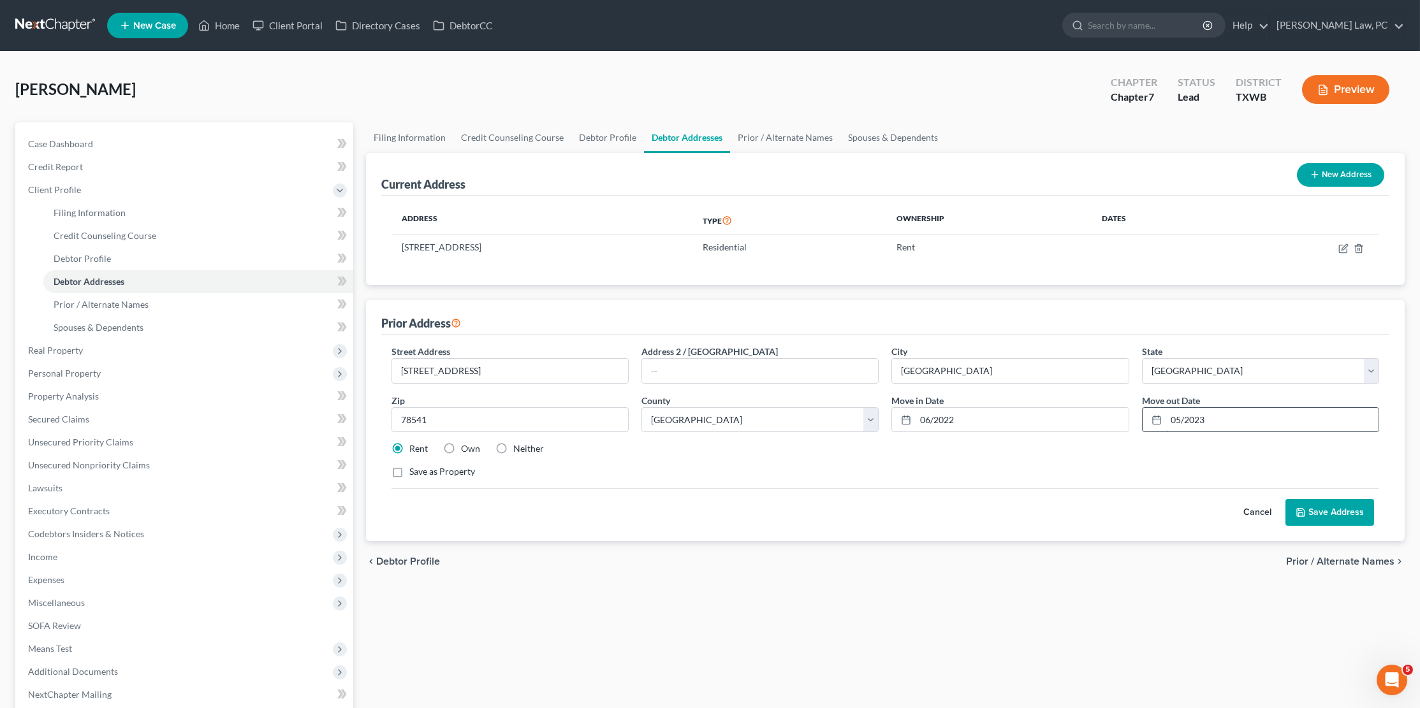
click at [1176, 414] on input "05/2023" at bounding box center [1272, 420] width 212 height 24
type input "04/2023"
click at [1319, 505] on button "Save Address" at bounding box center [1330, 512] width 89 height 27
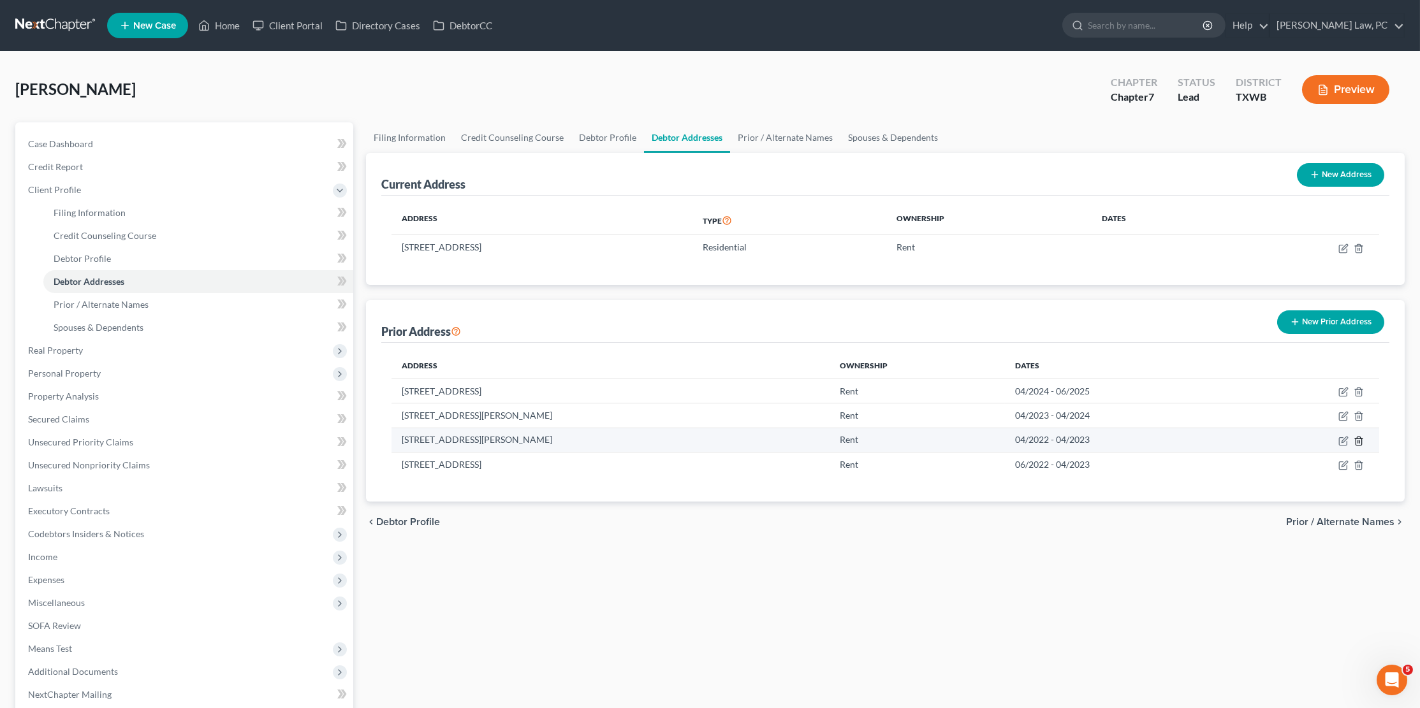
click at [1359, 441] on icon "button" at bounding box center [1359, 441] width 10 height 10
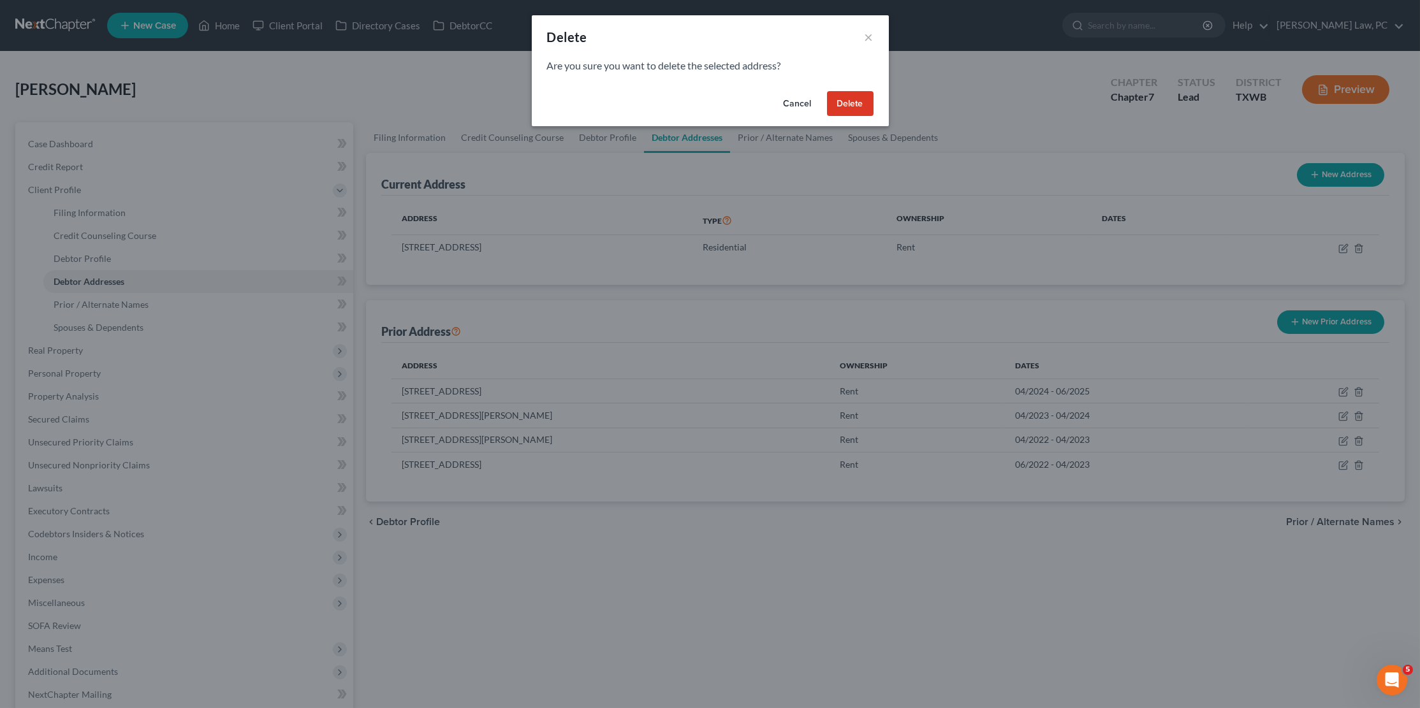
click at [844, 109] on button "Delete" at bounding box center [850, 104] width 47 height 26
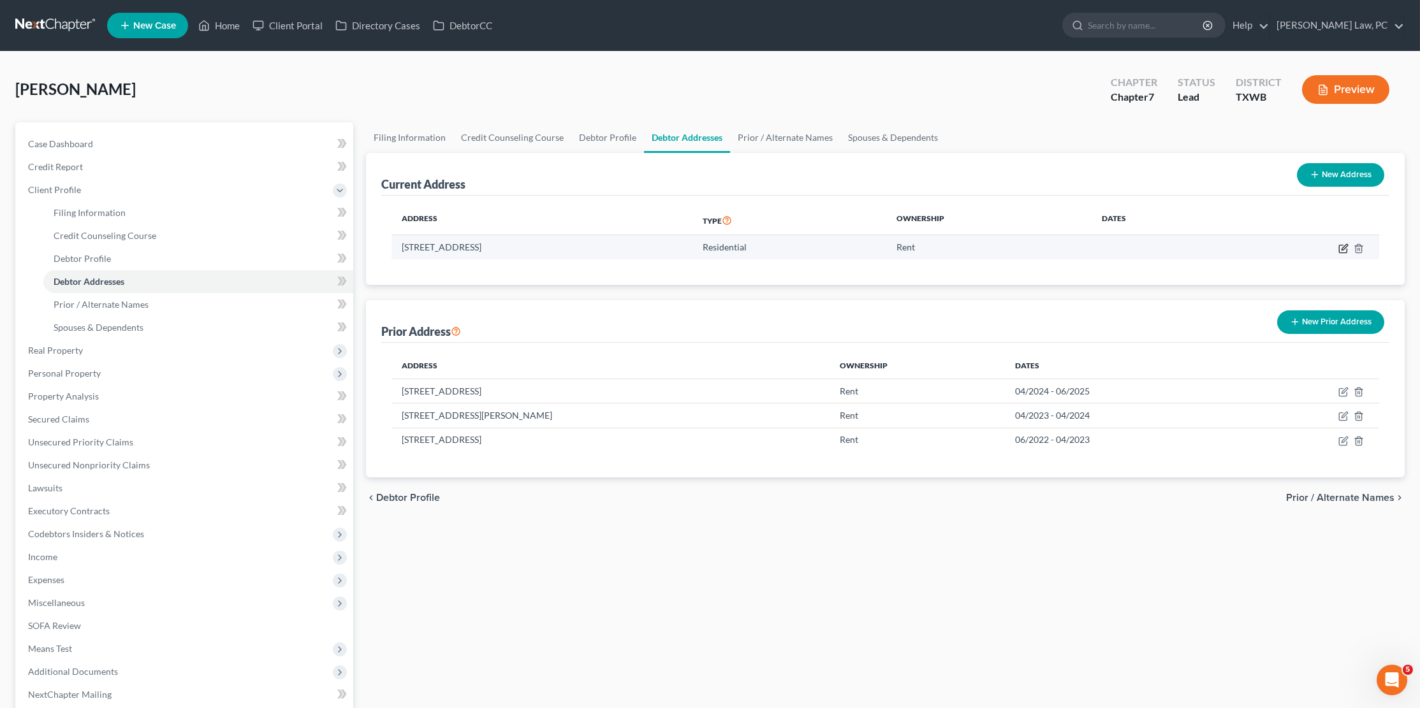
click at [1344, 247] on icon "button" at bounding box center [1343, 249] width 10 height 10
select select "45"
select select "226"
select select "0"
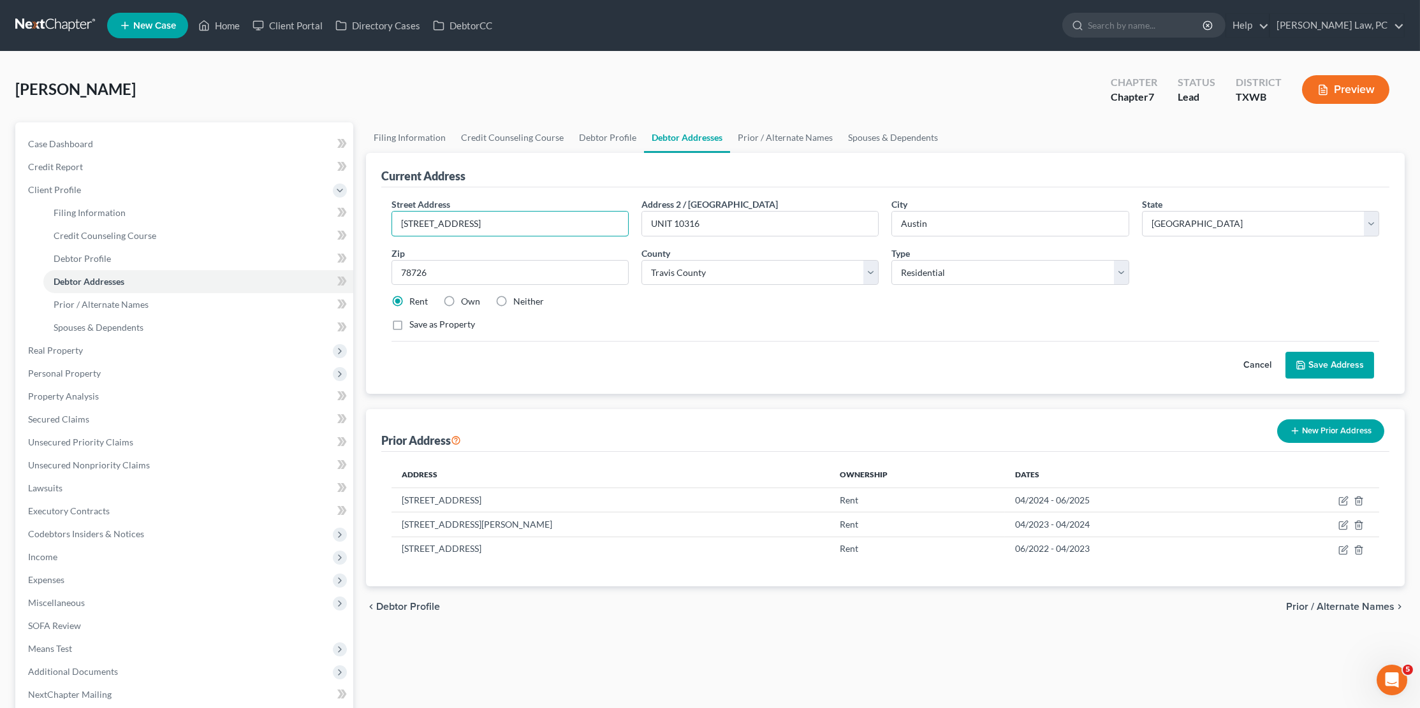
type input "11205 N FM 620 Rd"
click at [1347, 364] on button "Save Address" at bounding box center [1330, 365] width 89 height 27
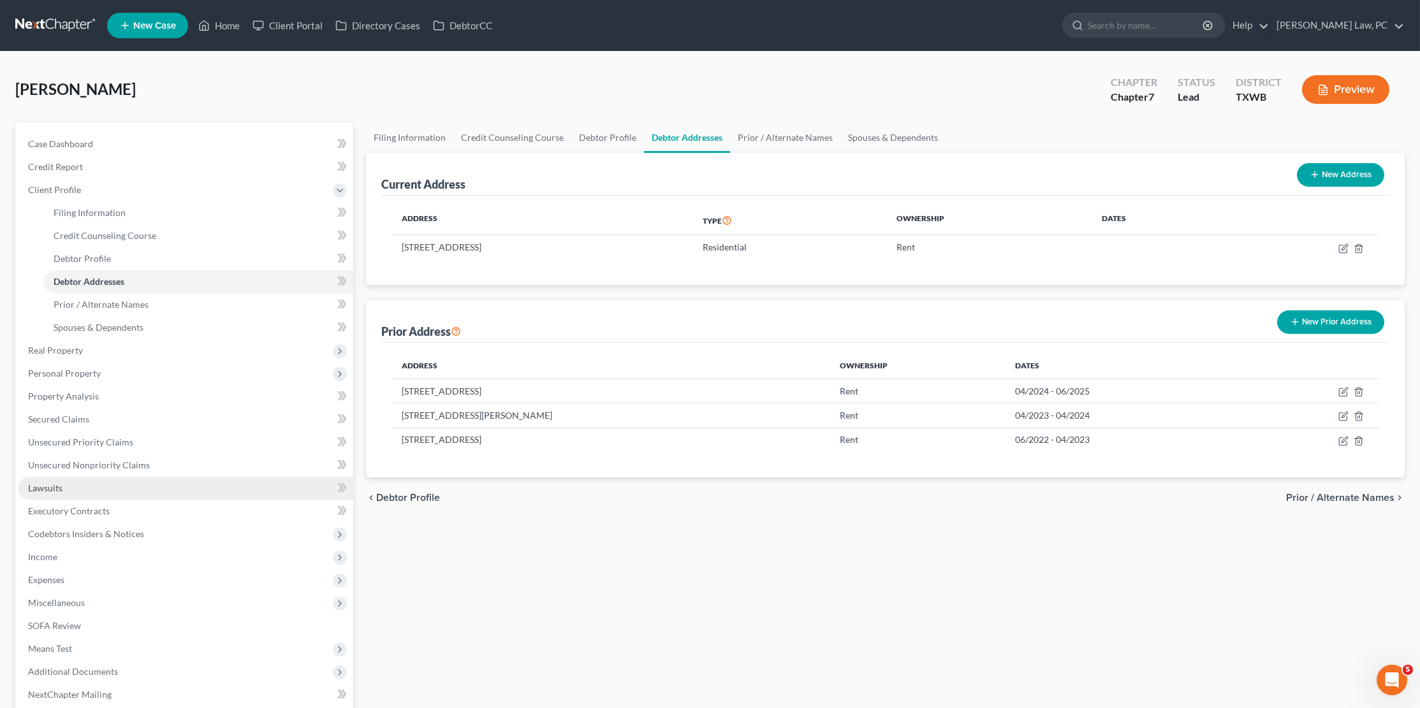
click at [56, 483] on span "Lawsuits" at bounding box center [45, 488] width 34 height 11
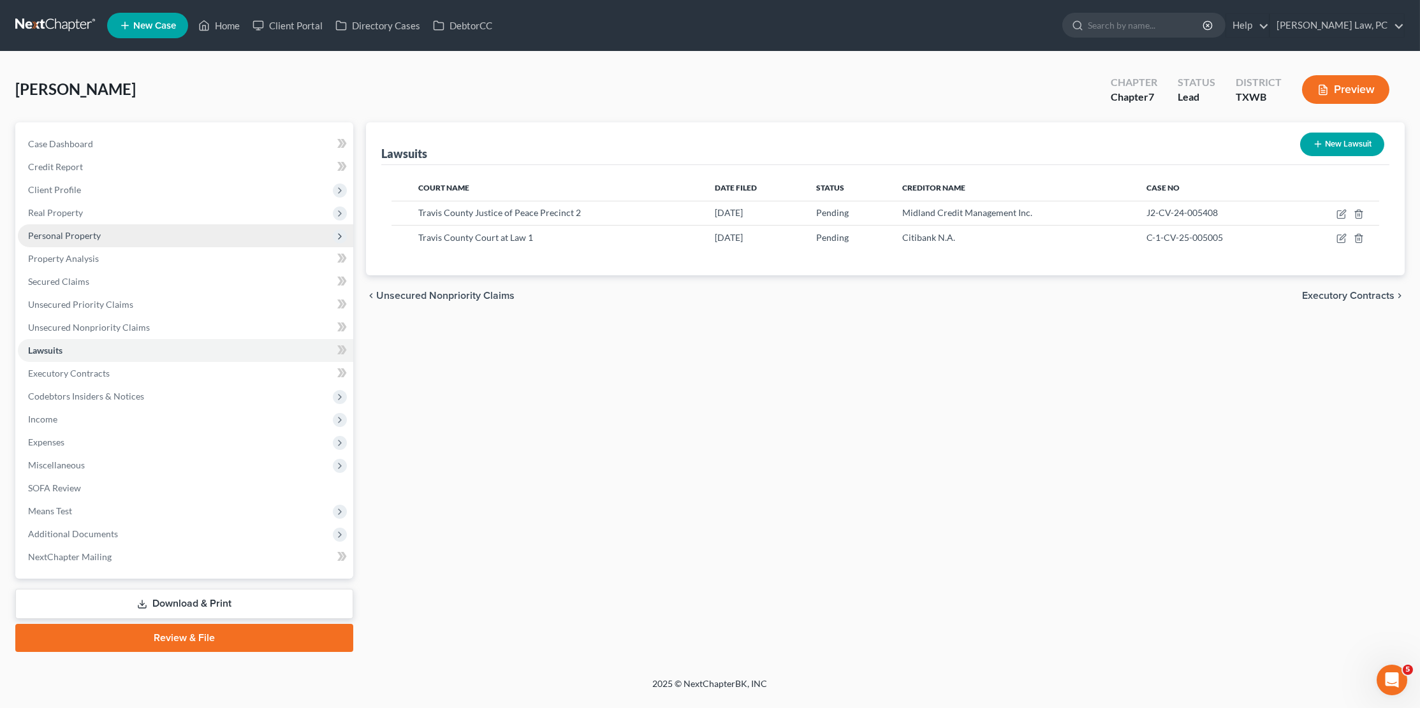
click at [82, 233] on span "Personal Property" at bounding box center [64, 235] width 73 height 11
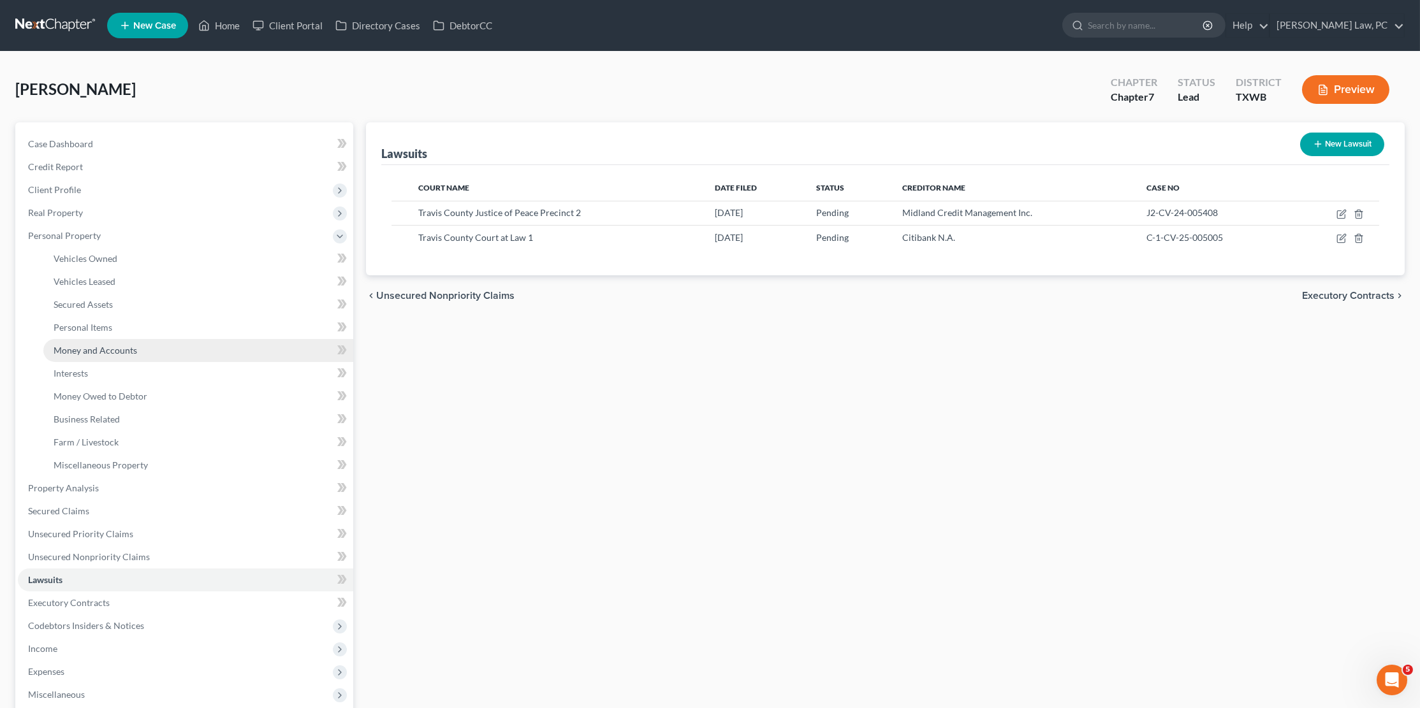
click at [107, 345] on span "Money and Accounts" at bounding box center [96, 350] width 84 height 11
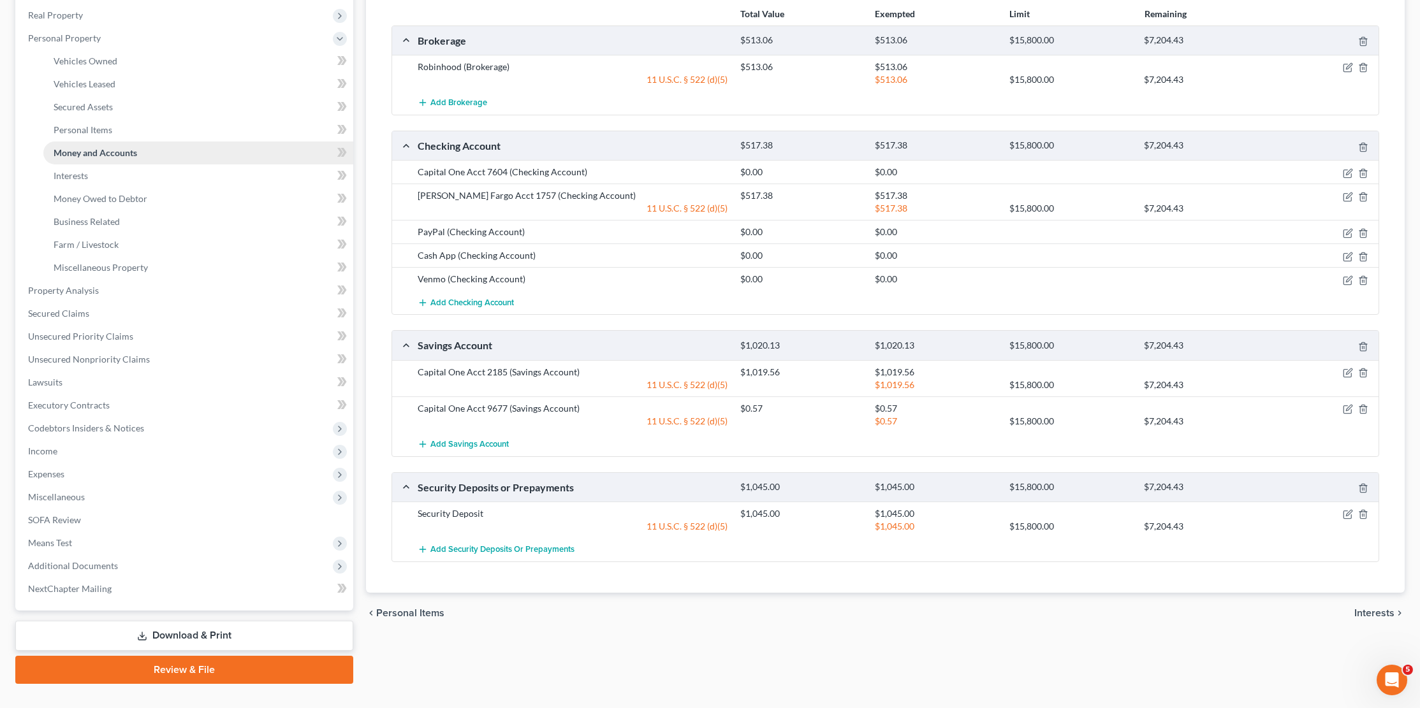
scroll to position [197, 0]
click at [47, 377] on span "Lawsuits" at bounding box center [45, 382] width 34 height 11
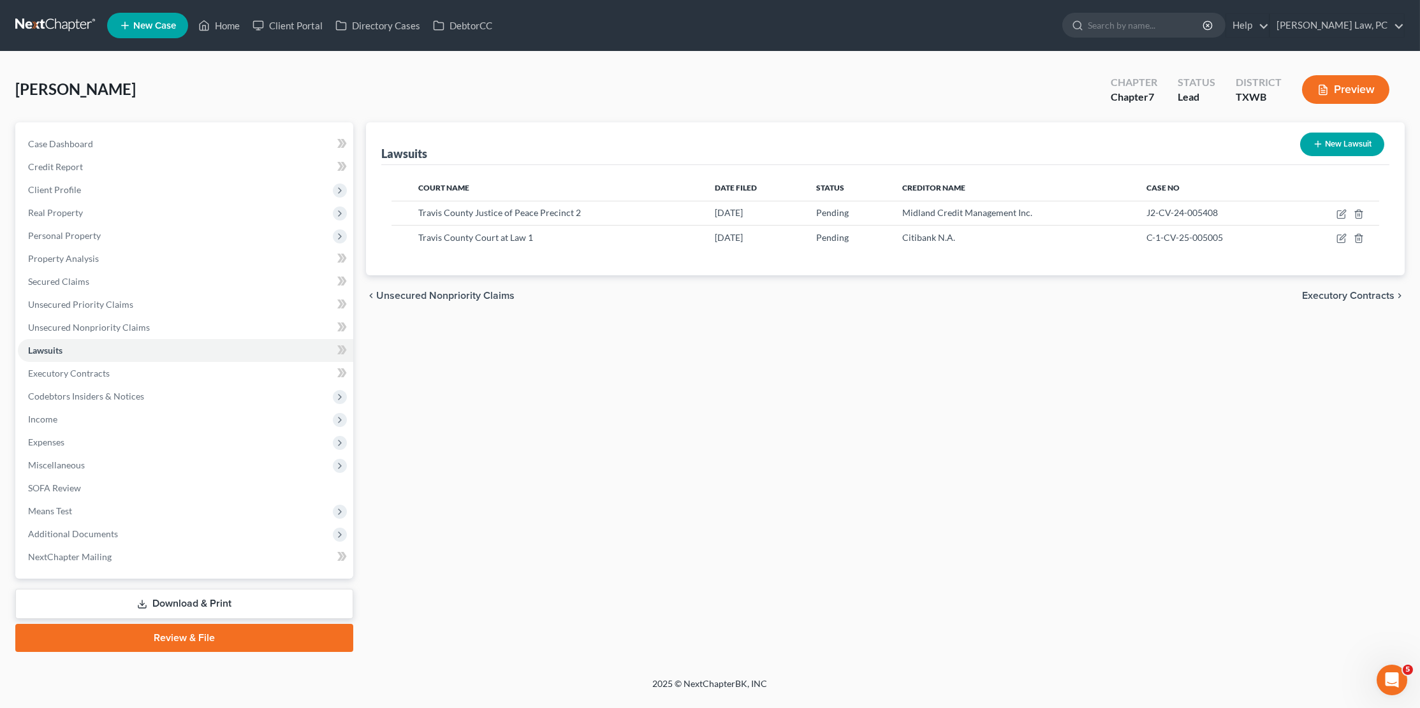
click at [1355, 146] on button "New Lawsuit" at bounding box center [1342, 145] width 84 height 24
select select "0"
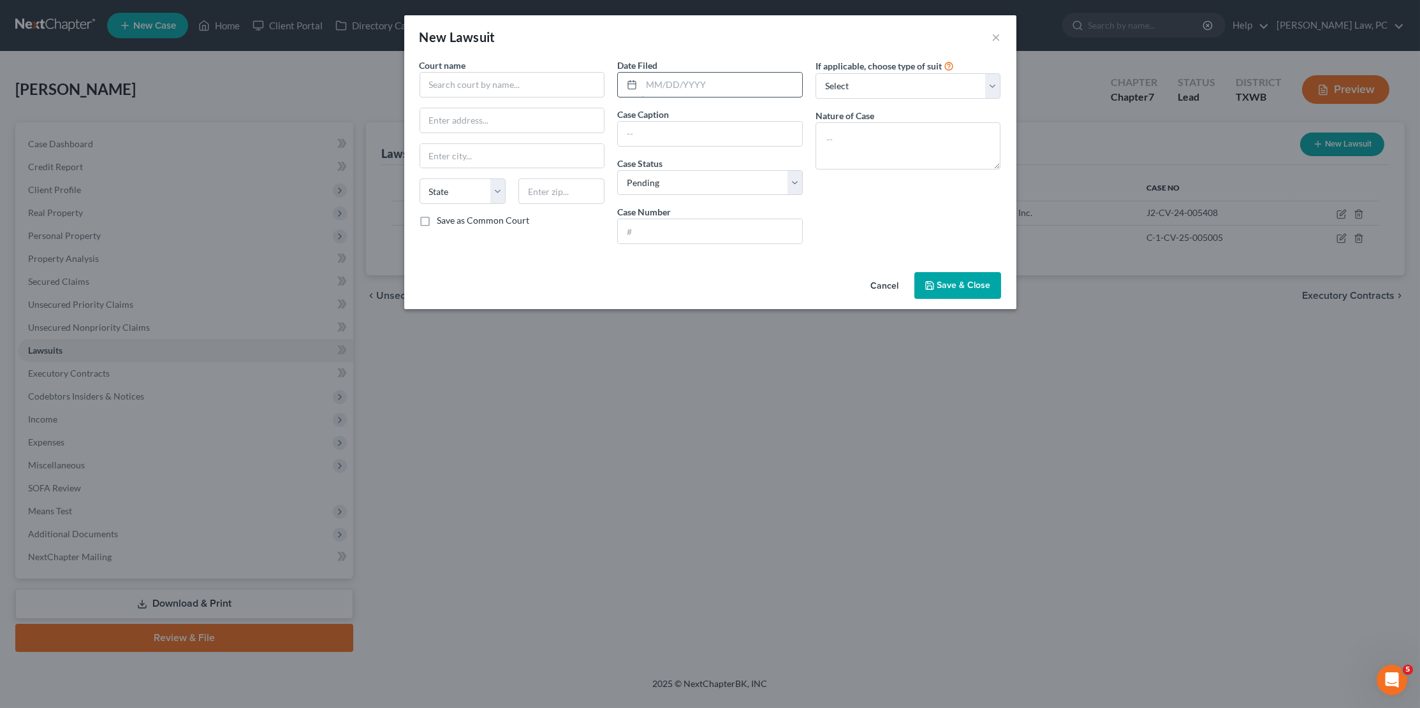
click at [677, 86] on input "text" at bounding box center [721, 85] width 161 height 24
type input "10/07/2025"
click at [551, 82] on input "text" at bounding box center [513, 85] width 186 height 26
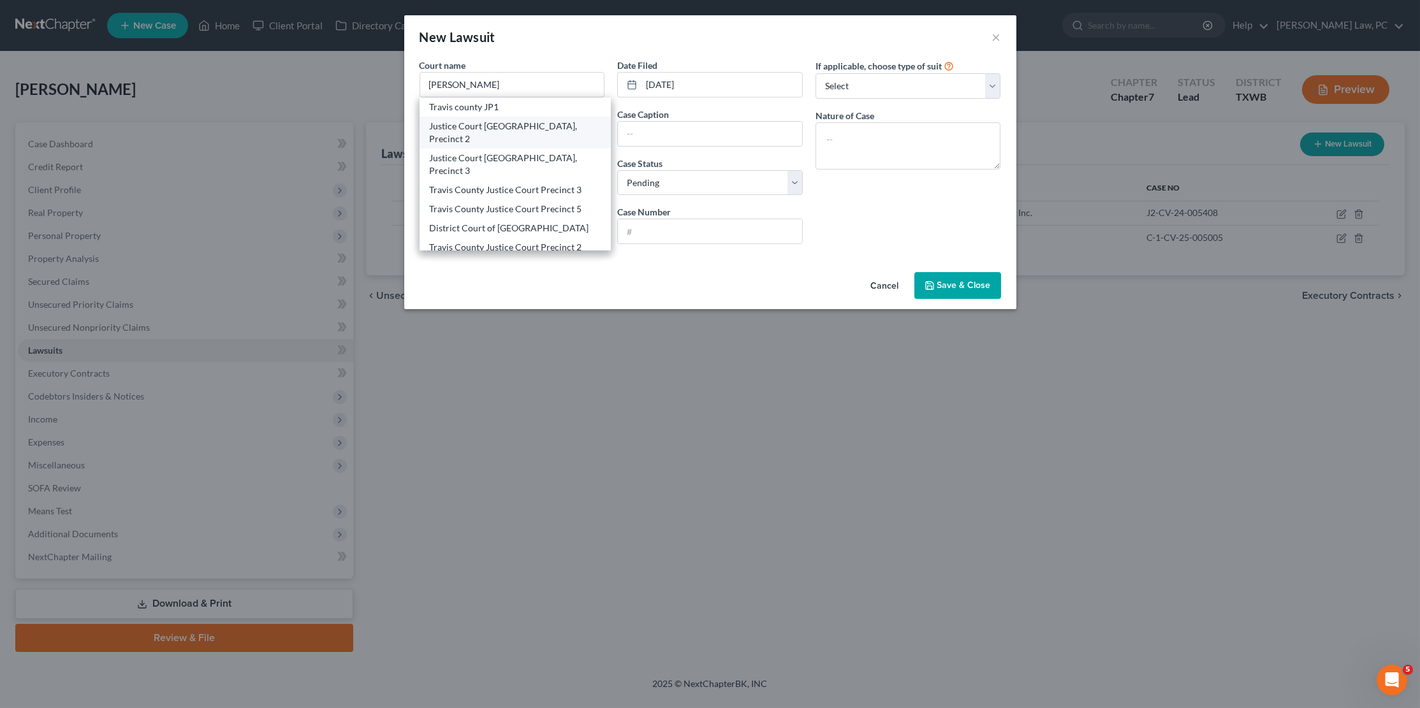
click at [550, 127] on div "Justice Court Travis County, Precinct 2" at bounding box center [516, 133] width 172 height 26
type input "Justice Court Travis County, Precinct 2"
type input "10409 Burnet Road, Suite 180"
type input "Austin"
select select "45"
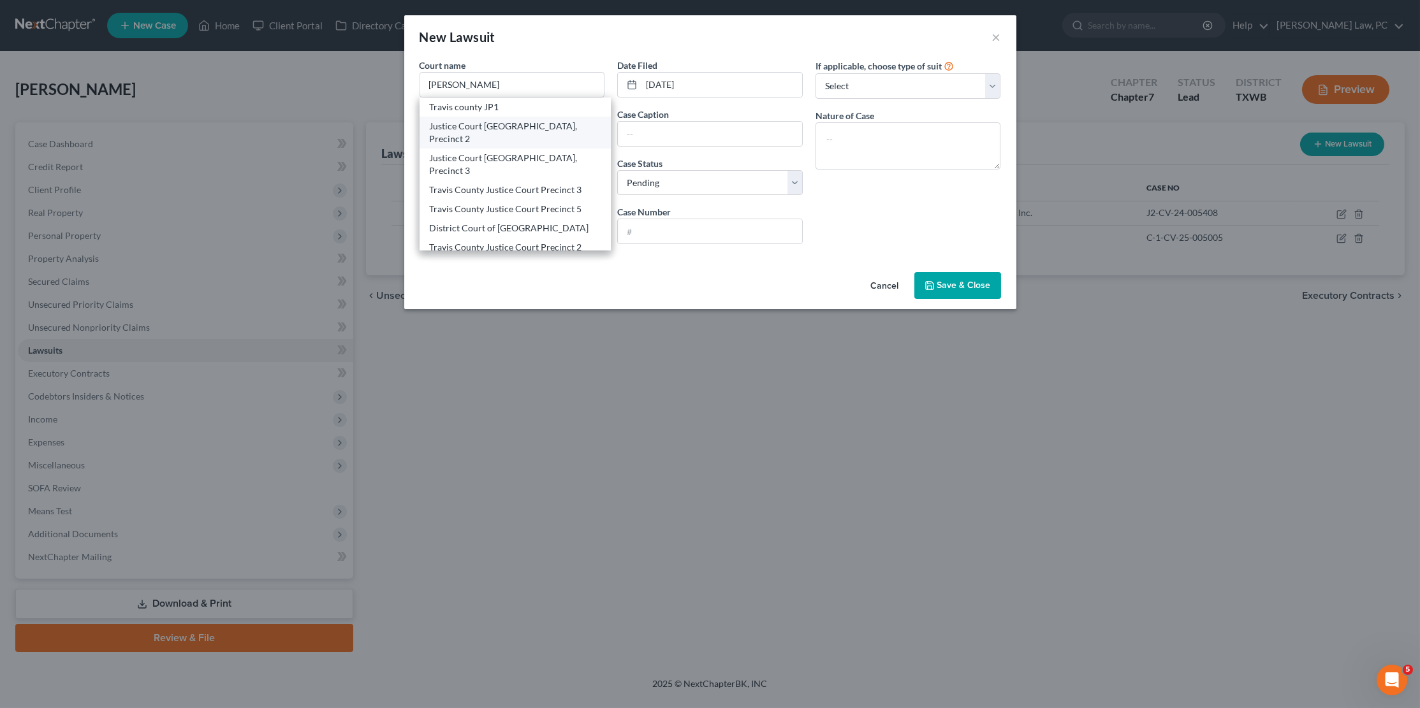
type input "78758"
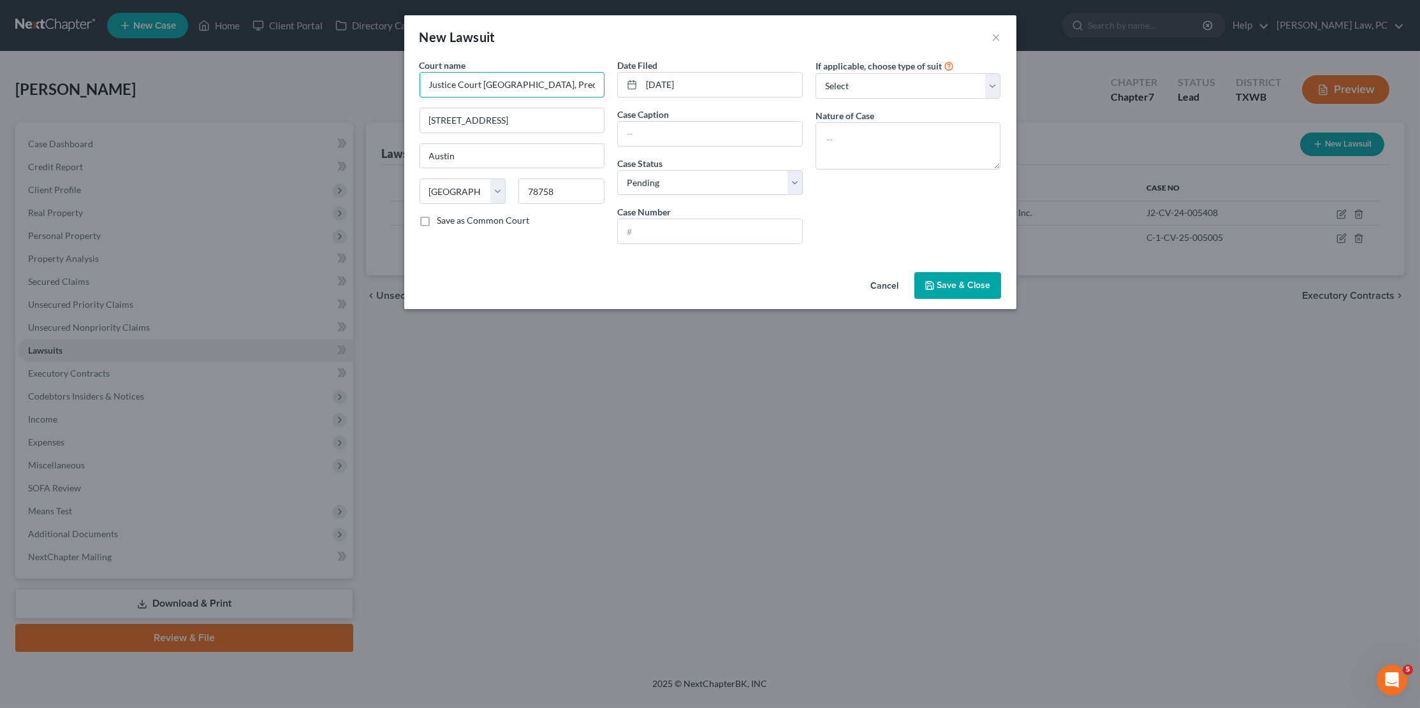
click at [585, 87] on input "Justice Court Travis County, Precinct 2" at bounding box center [513, 85] width 186 height 26
type input "Justice Court Travis County, Precinct 2 Place 1"
click at [675, 133] on input "text" at bounding box center [710, 134] width 184 height 24
type input "Bank of America, N.A. V. Hiram Abitua"
click at [666, 226] on input "text" at bounding box center [710, 231] width 184 height 24
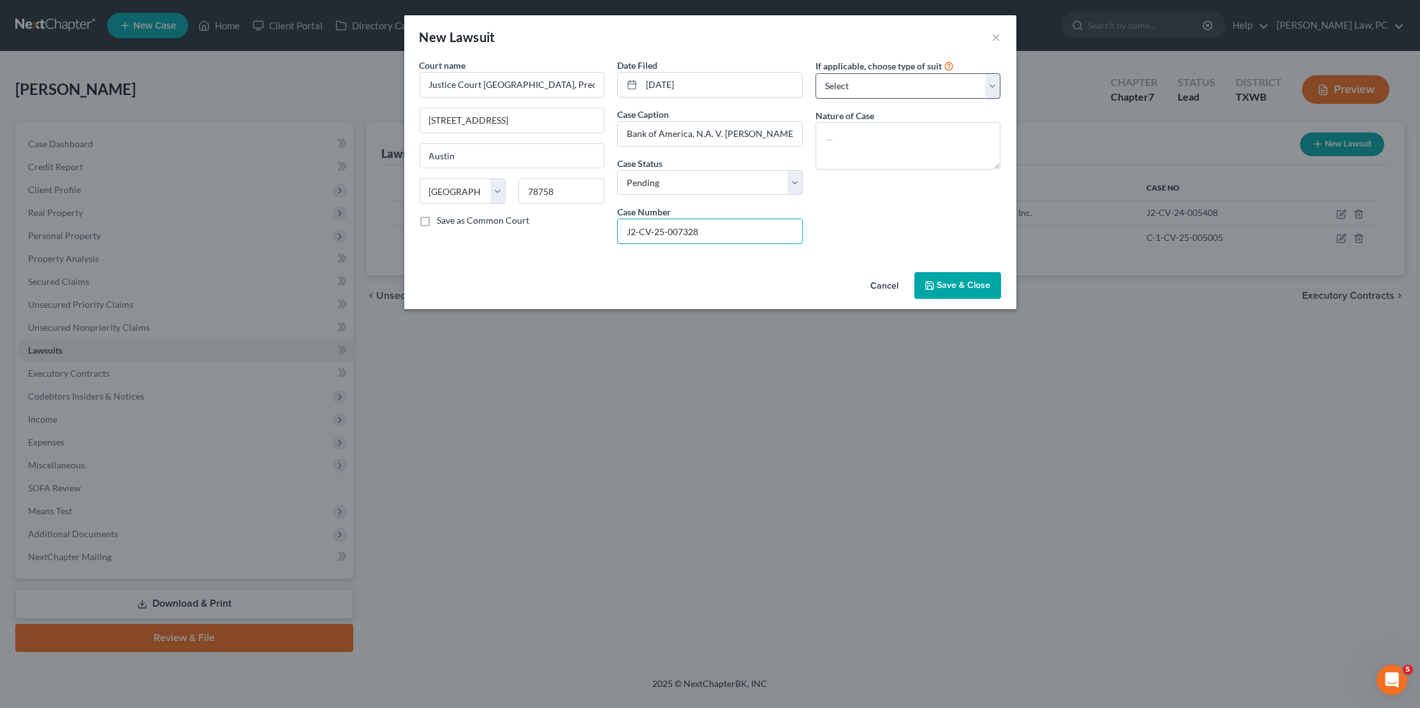
type input "J2-CV-25-007328"
select select "4"
click at [883, 148] on textarea at bounding box center [909, 145] width 186 height 47
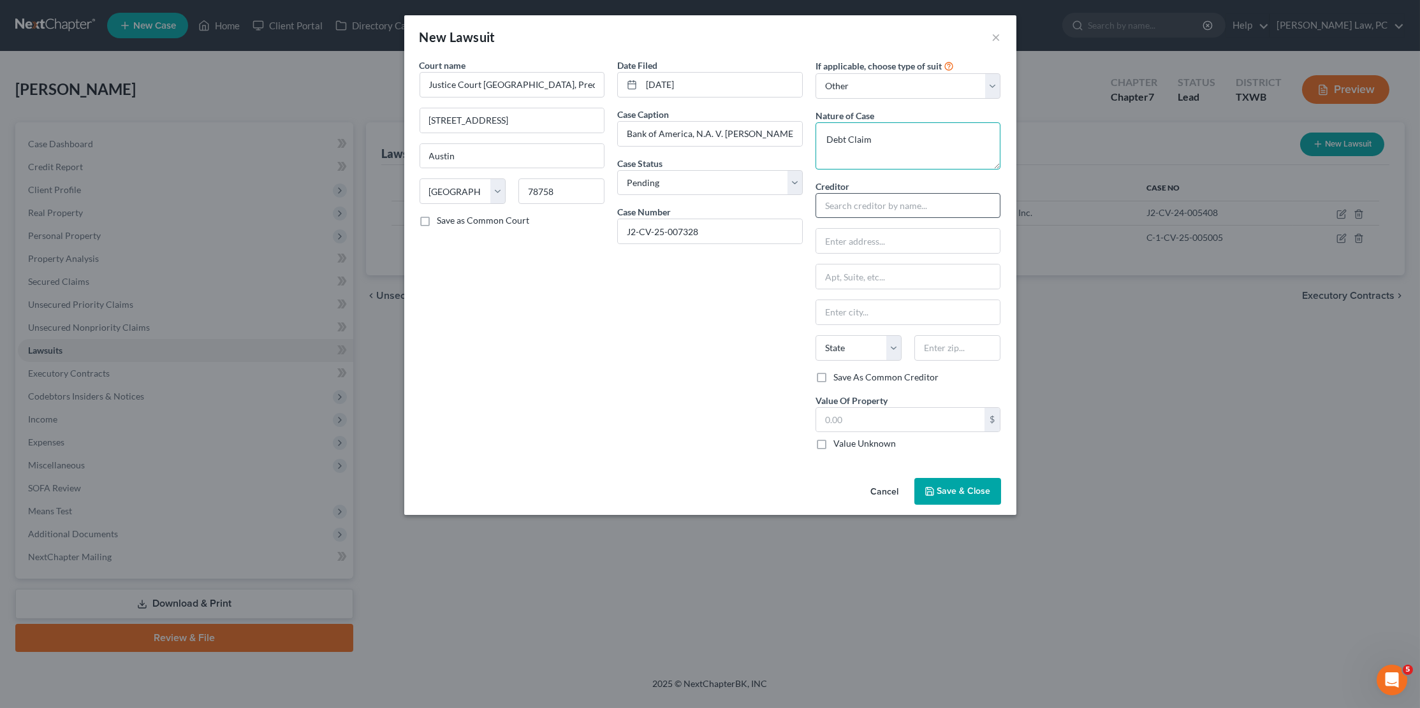
type textarea "Debt Claim"
click at [868, 203] on input "text" at bounding box center [909, 206] width 186 height 26
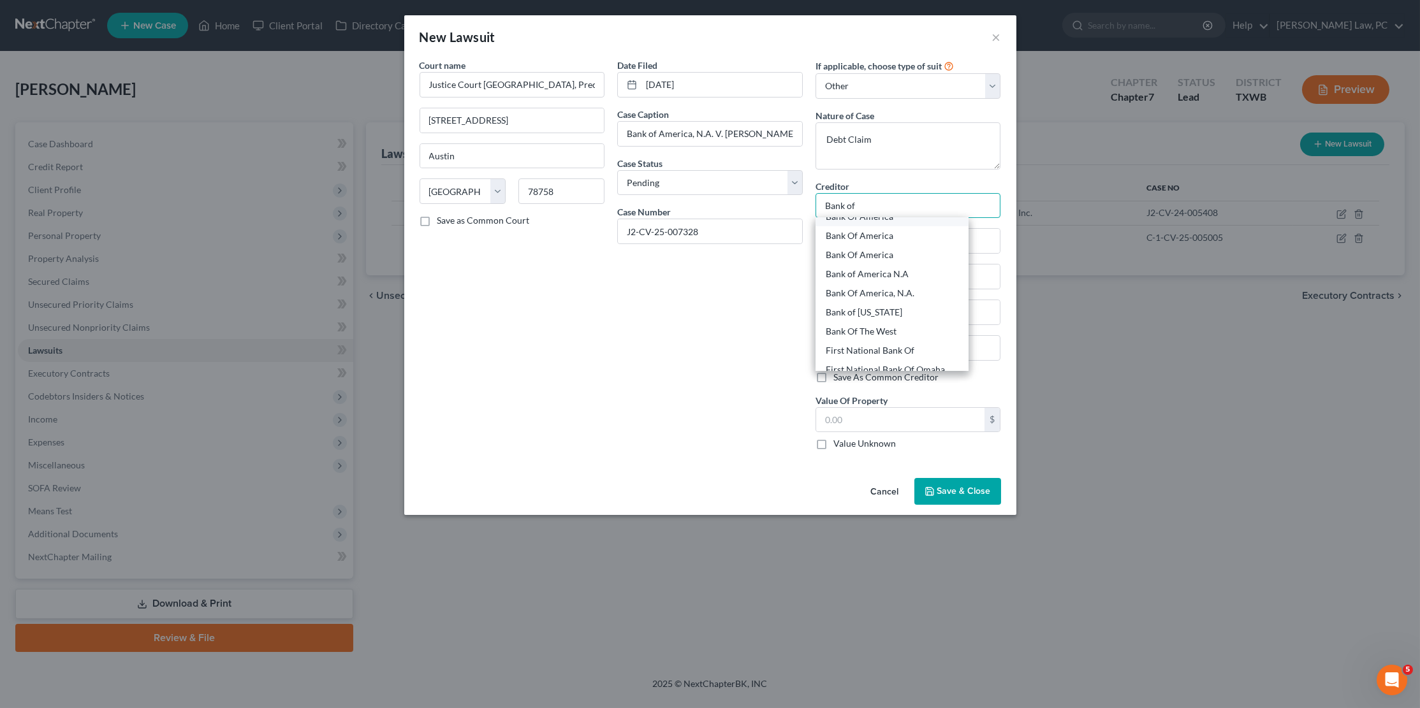
scroll to position [86, 0]
click at [893, 269] on div "Bank of America N.A" at bounding box center [892, 275] width 133 height 13
type input "Bank of America N.A"
type input "PO Box 115220"
type input "Carrollton"
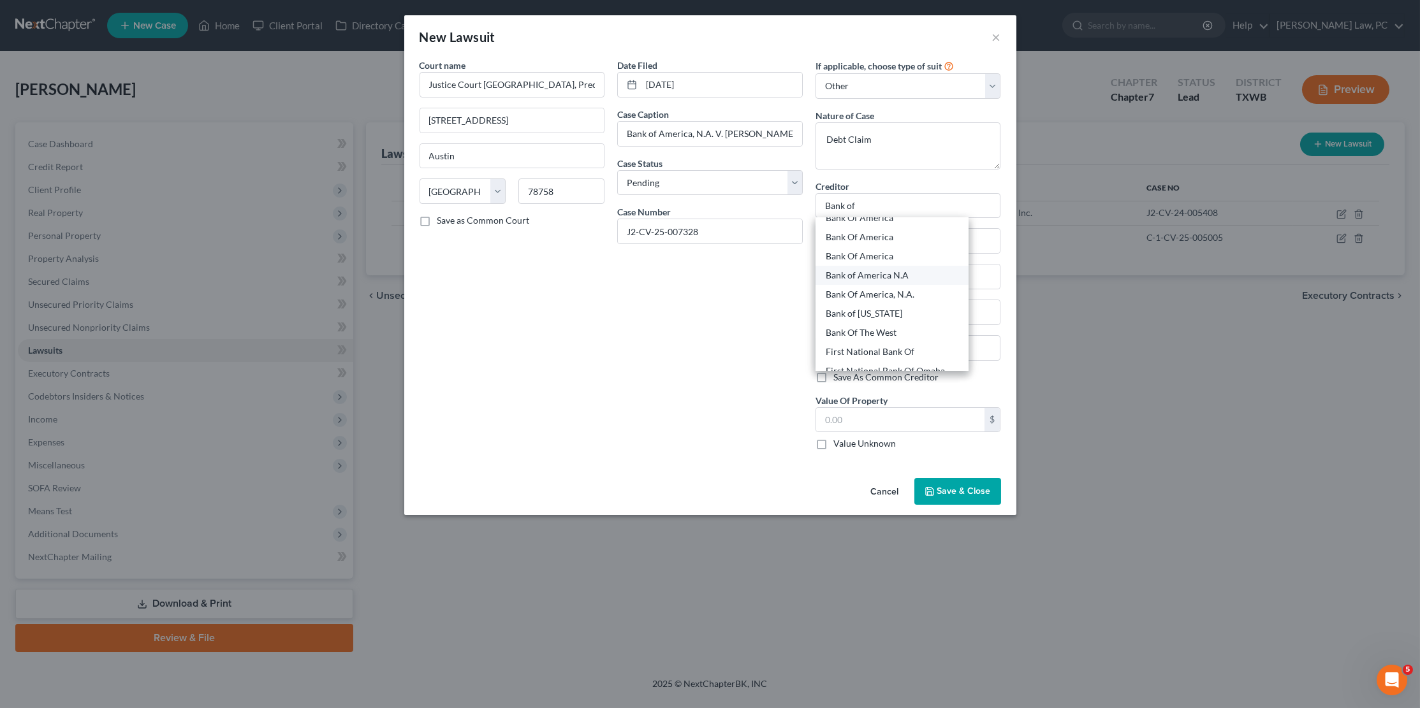
select select "45"
type input "75011"
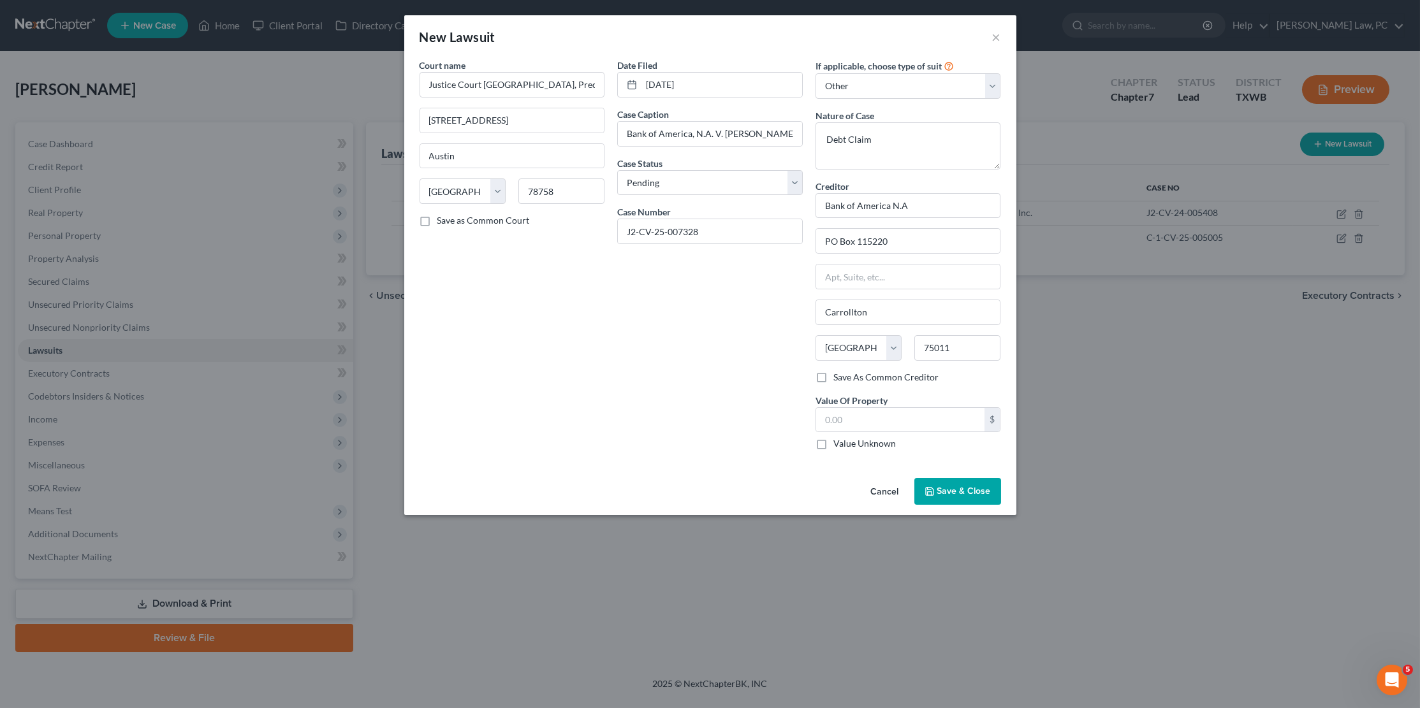
click at [950, 487] on span "Save & Close" at bounding box center [964, 491] width 54 height 11
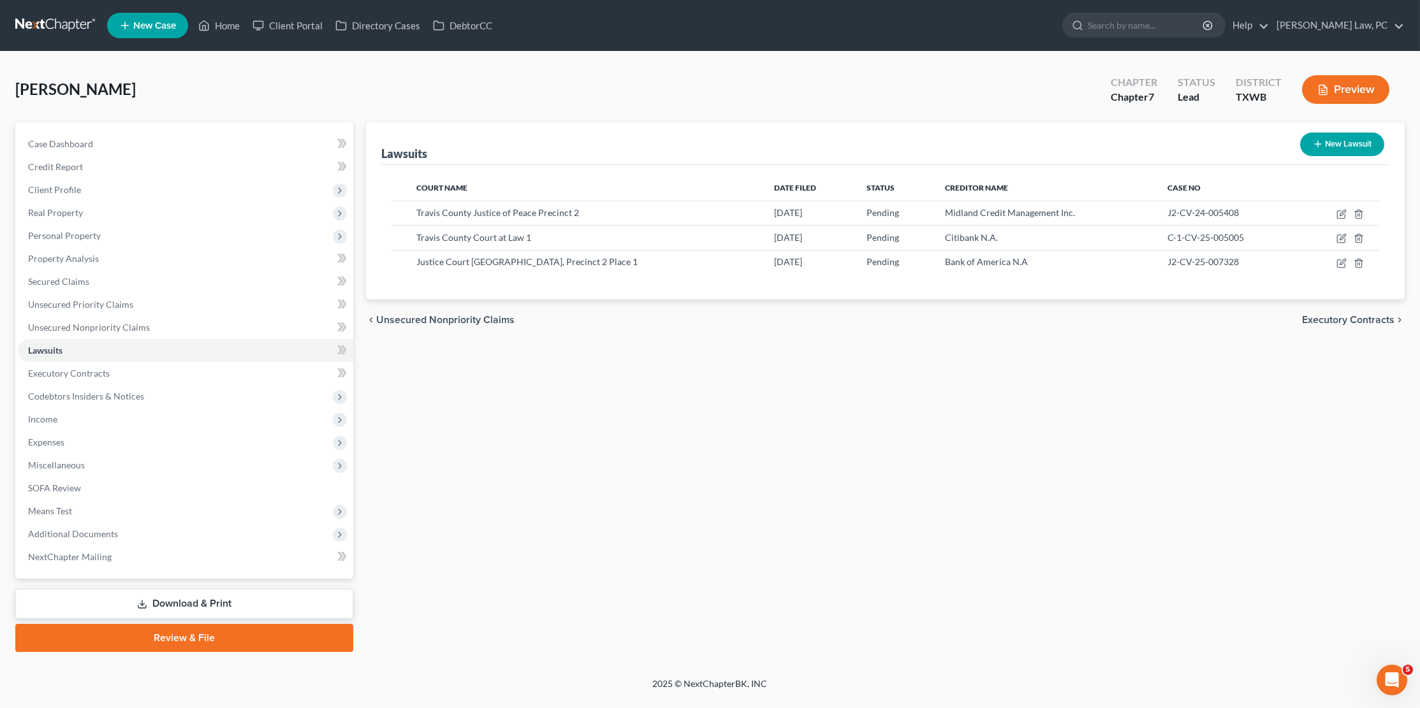
click at [1340, 138] on button "New Lawsuit" at bounding box center [1342, 145] width 84 height 24
select select "0"
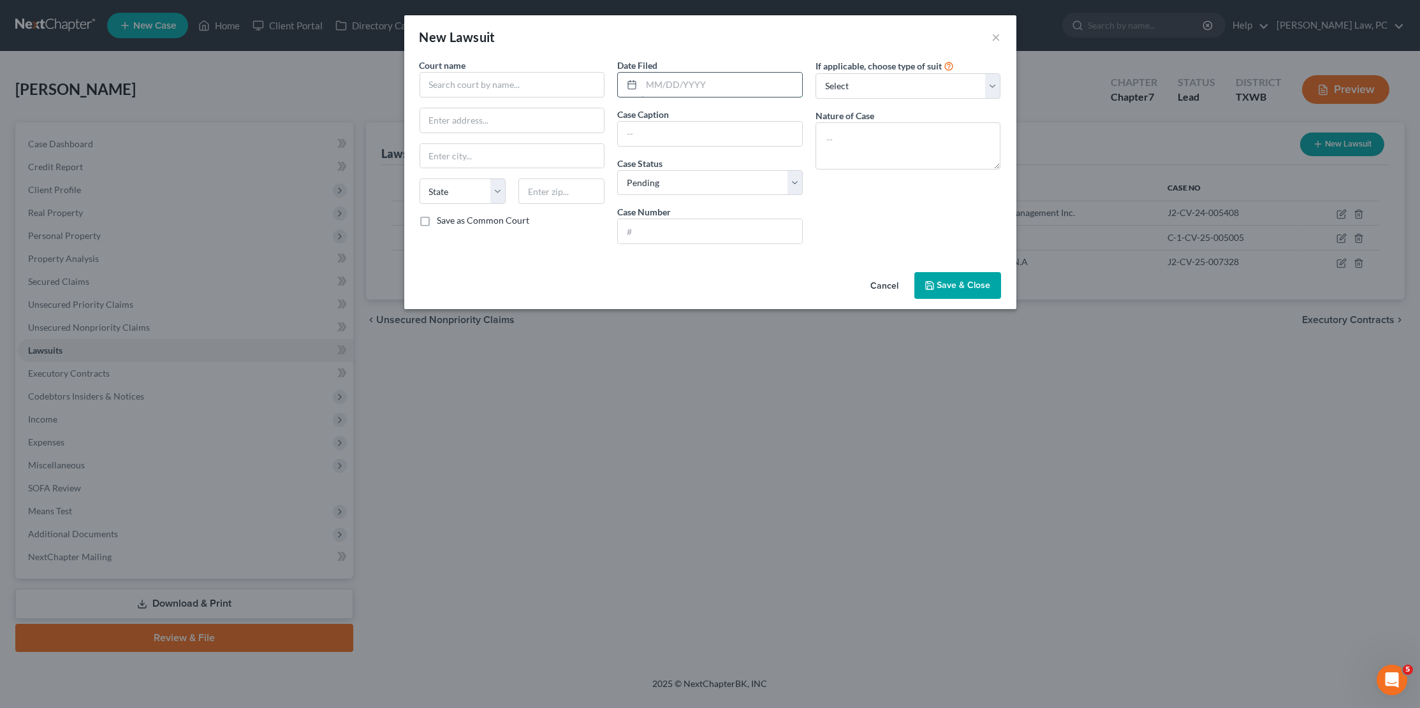
click at [664, 81] on input "text" at bounding box center [721, 85] width 161 height 24
type input "10/07/2025"
click at [520, 87] on input "text" at bounding box center [513, 85] width 186 height 26
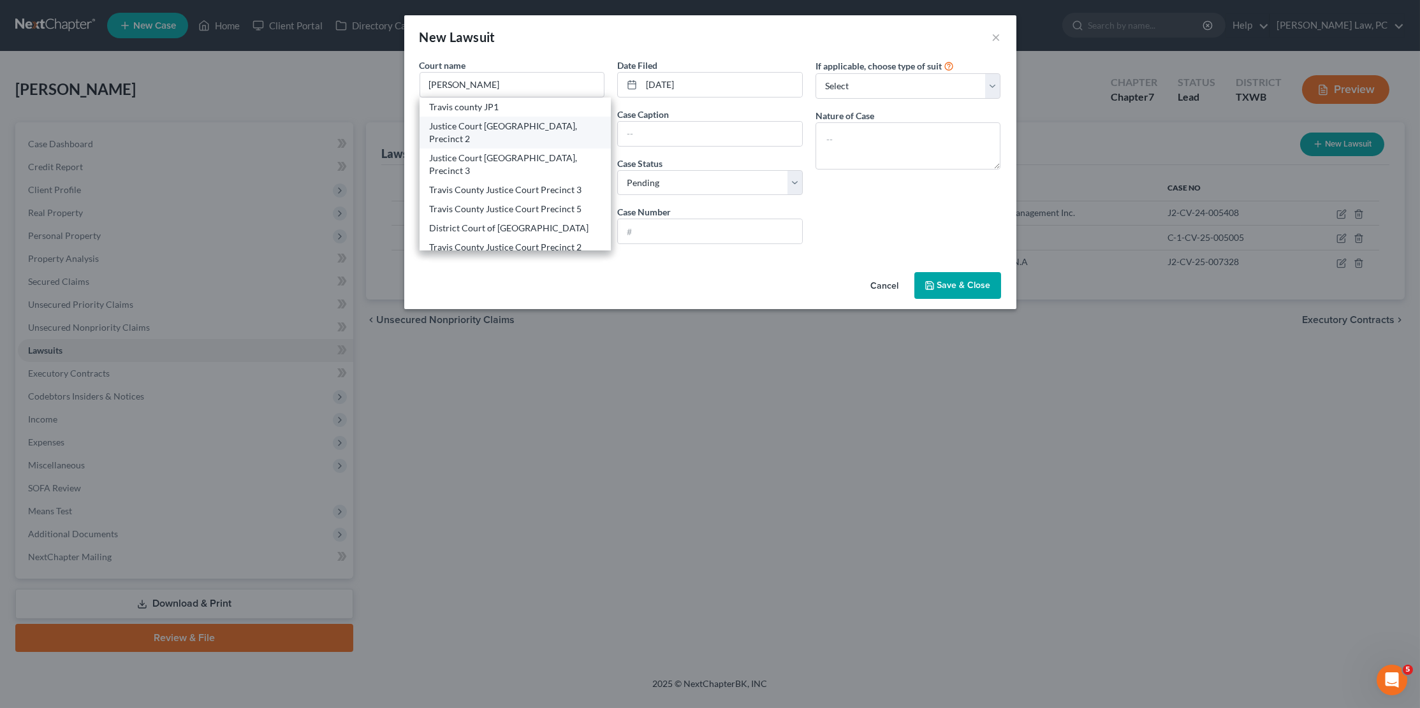
click at [518, 122] on div "Justice Court Travis County, Precinct 2" at bounding box center [516, 133] width 172 height 26
type input "Justice Court Travis County, Precinct 2"
type input "10409 Burnet Road, Suite 180"
type input "Austin"
select select "45"
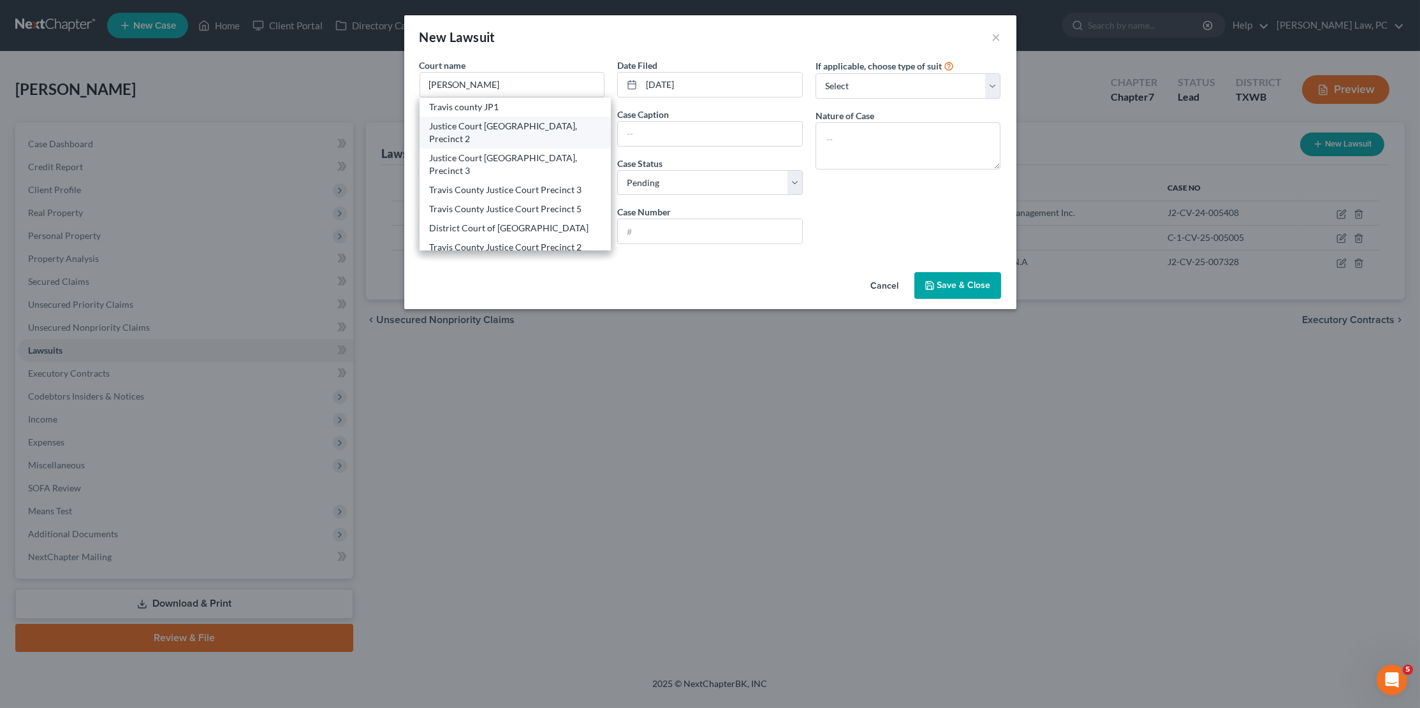
type input "78758"
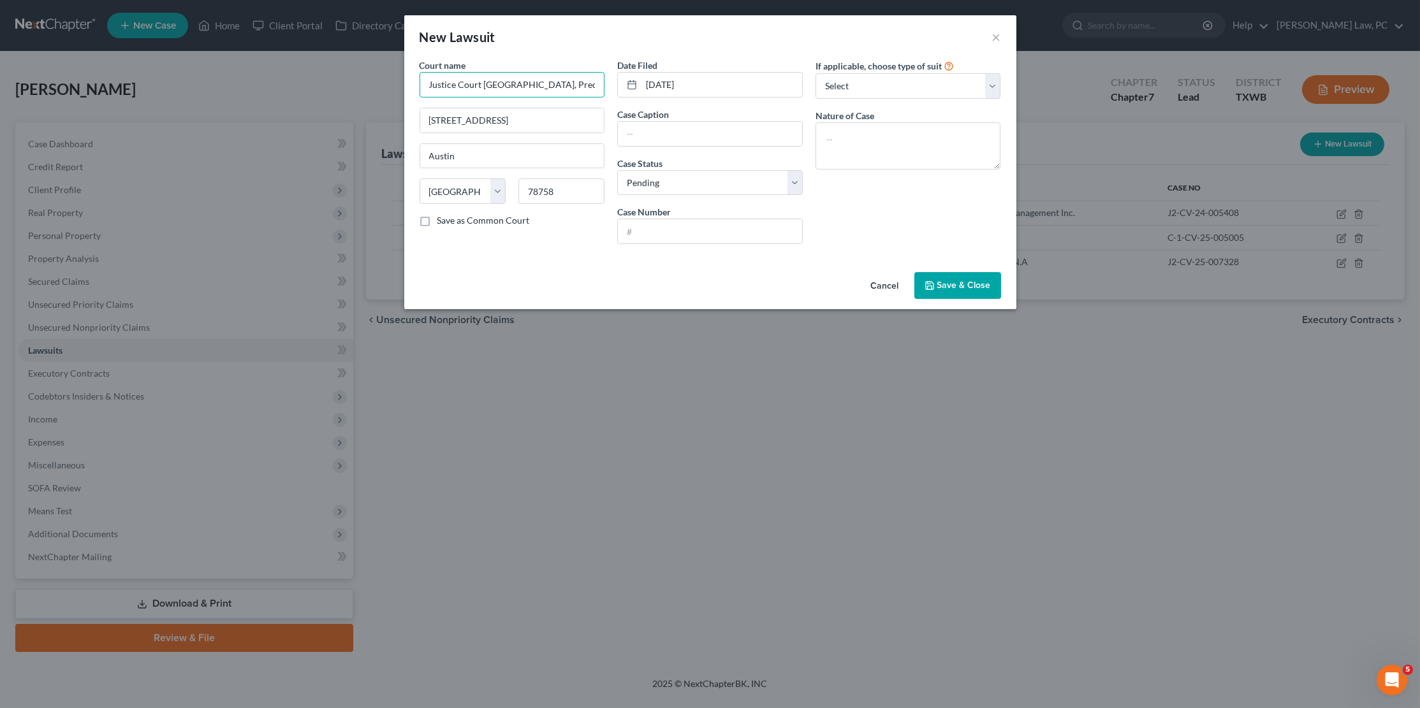
click at [591, 88] on input "Justice Court Travis County, Precinct 2" at bounding box center [513, 85] width 186 height 26
type input "Justice Court Travis County, Precinct 2, Place 1"
click at [677, 130] on input "text" at bounding box center [710, 134] width 184 height 24
type input "Bank of America, N.A. V. Hiram Abitua"
click at [700, 228] on input "text" at bounding box center [710, 231] width 184 height 24
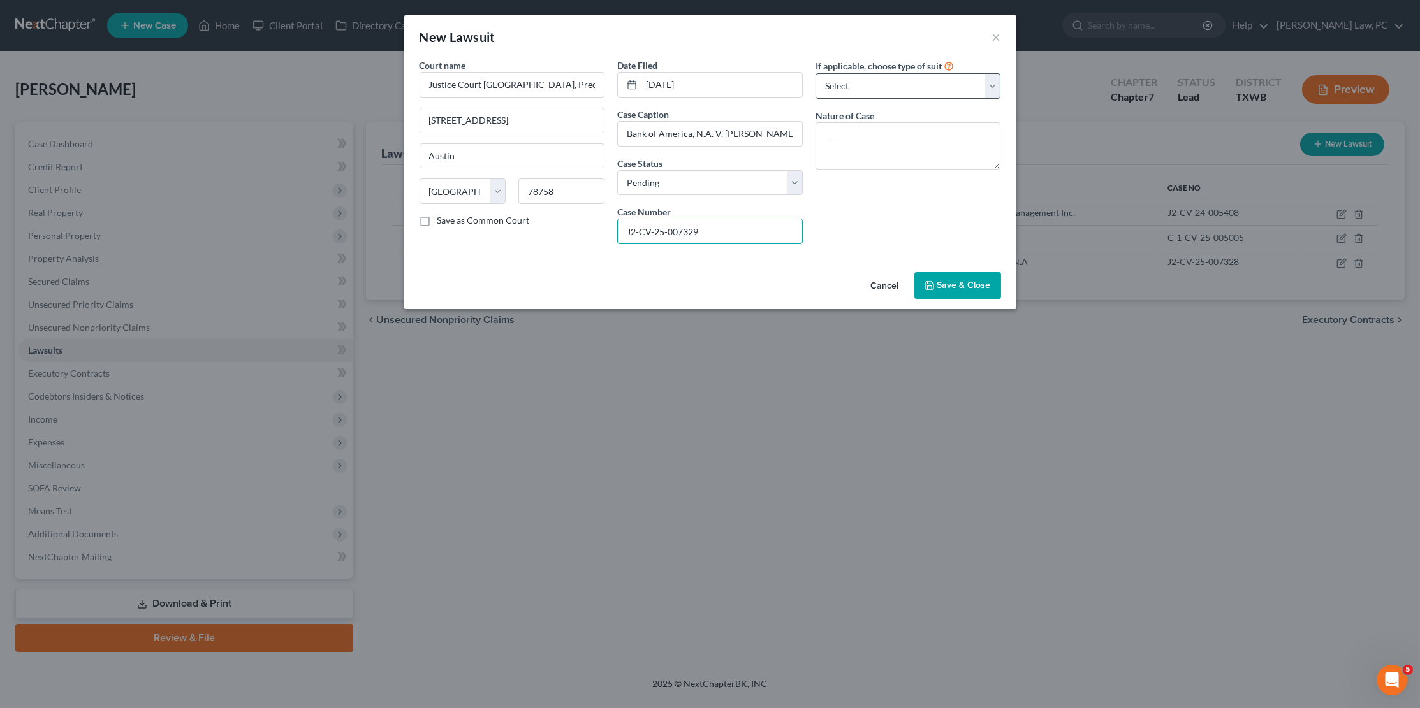
type input "J2-CV-25-007329"
select select "4"
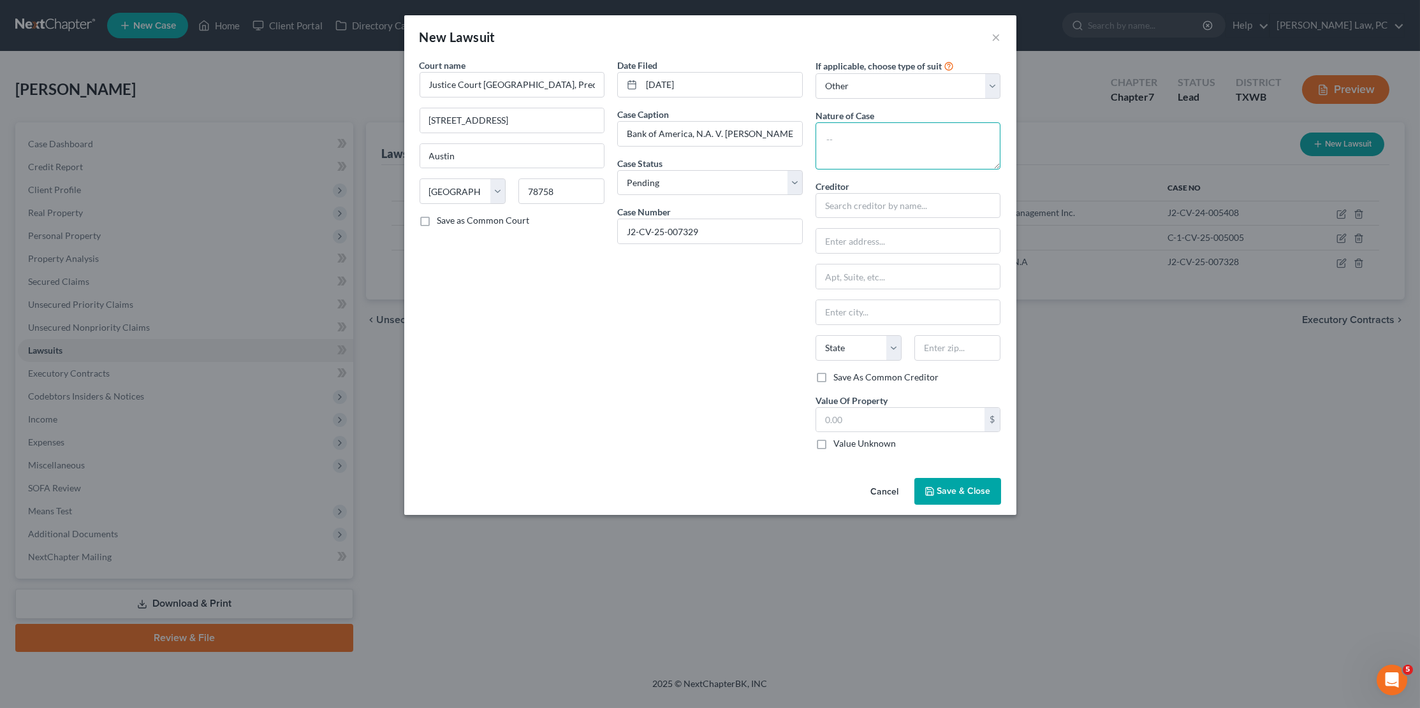
click at [885, 151] on textarea at bounding box center [909, 145] width 186 height 47
type textarea "Debt Claim"
click at [900, 201] on input "text" at bounding box center [909, 206] width 186 height 26
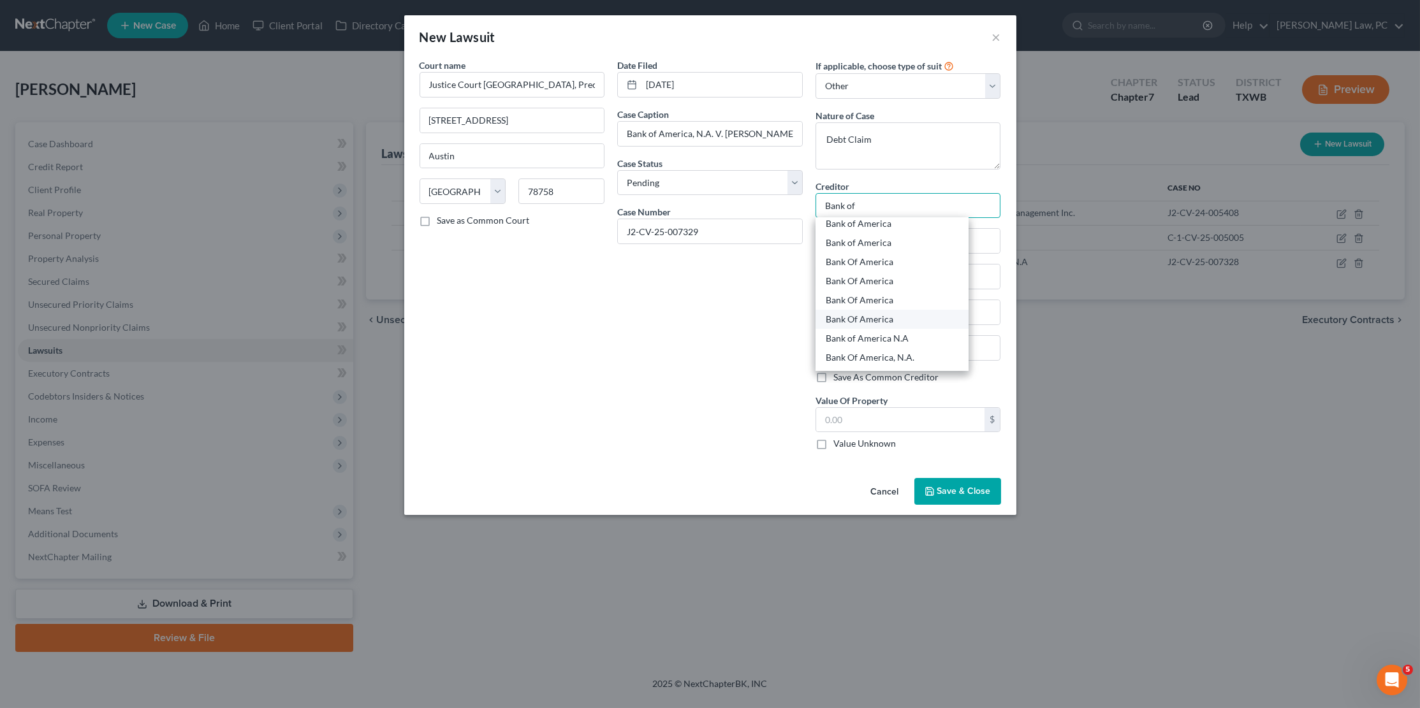
scroll to position [24, 0]
click at [916, 332] on div "Bank of America N.A" at bounding box center [892, 338] width 133 height 13
type input "Bank of America N.A"
type input "PO Box 115220"
type input "Carrollton"
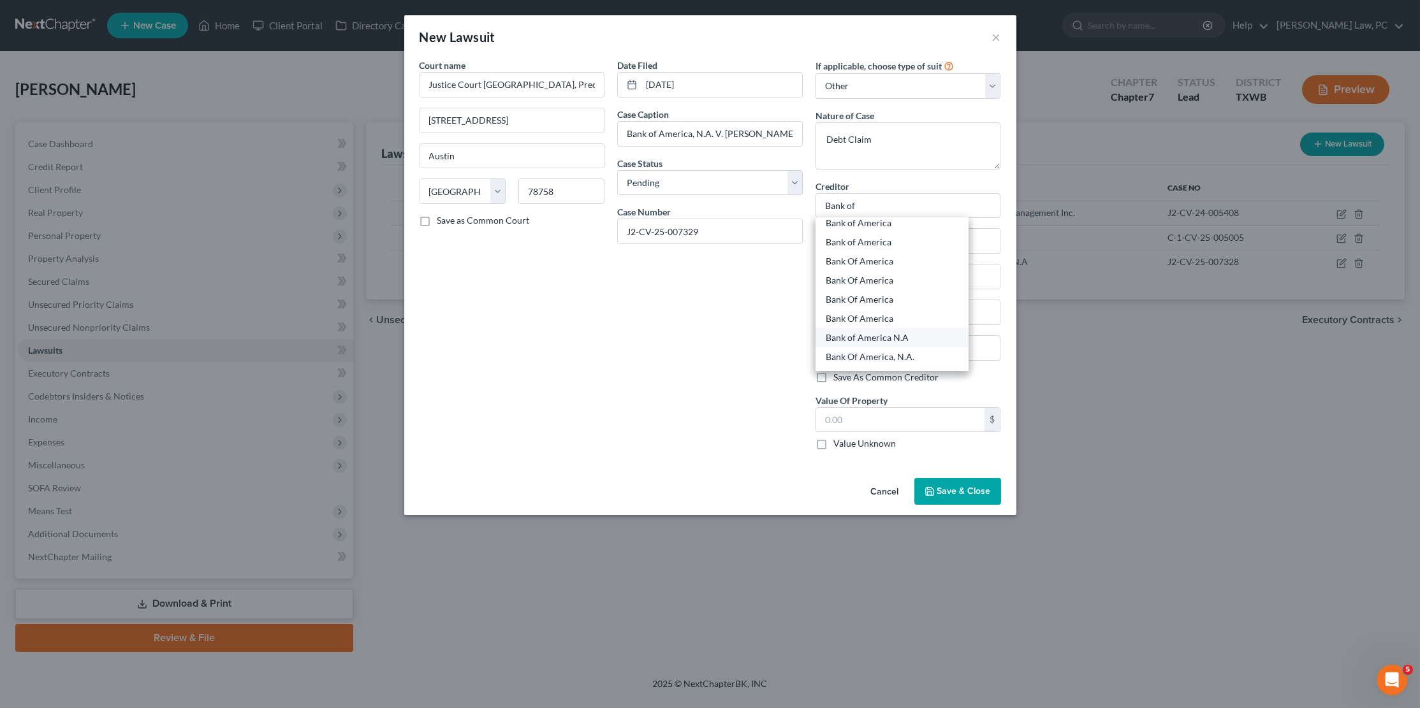
select select "45"
type input "75011"
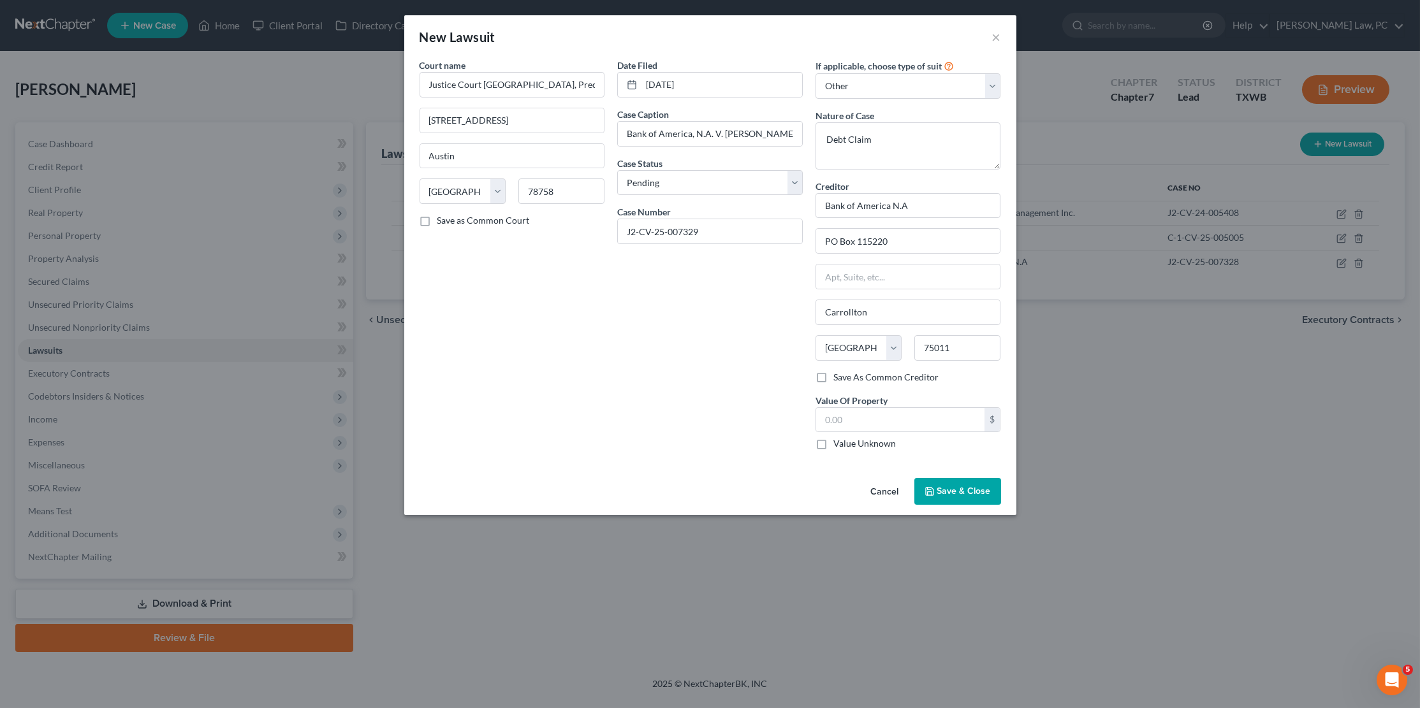
scroll to position [0, 0]
click at [964, 486] on span "Save & Close" at bounding box center [964, 491] width 54 height 11
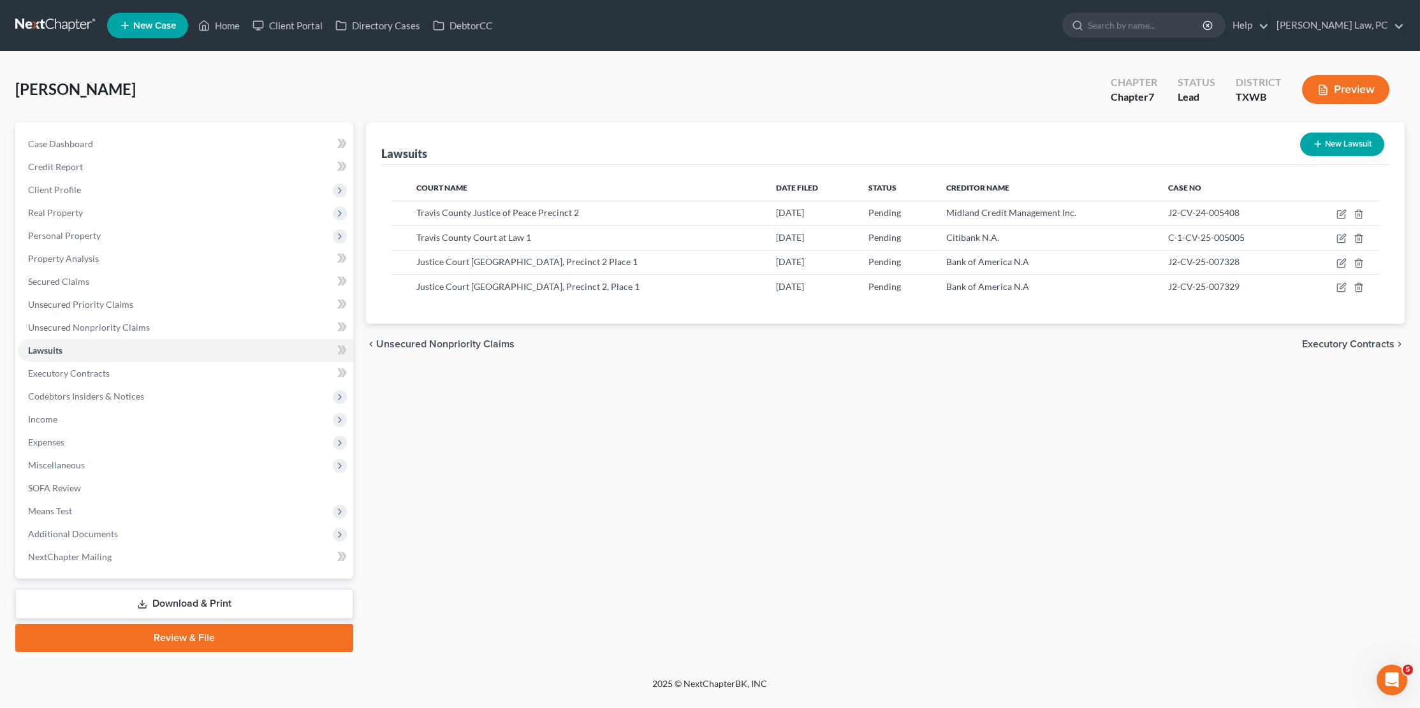
click at [62, 27] on link at bounding box center [56, 25] width 82 height 23
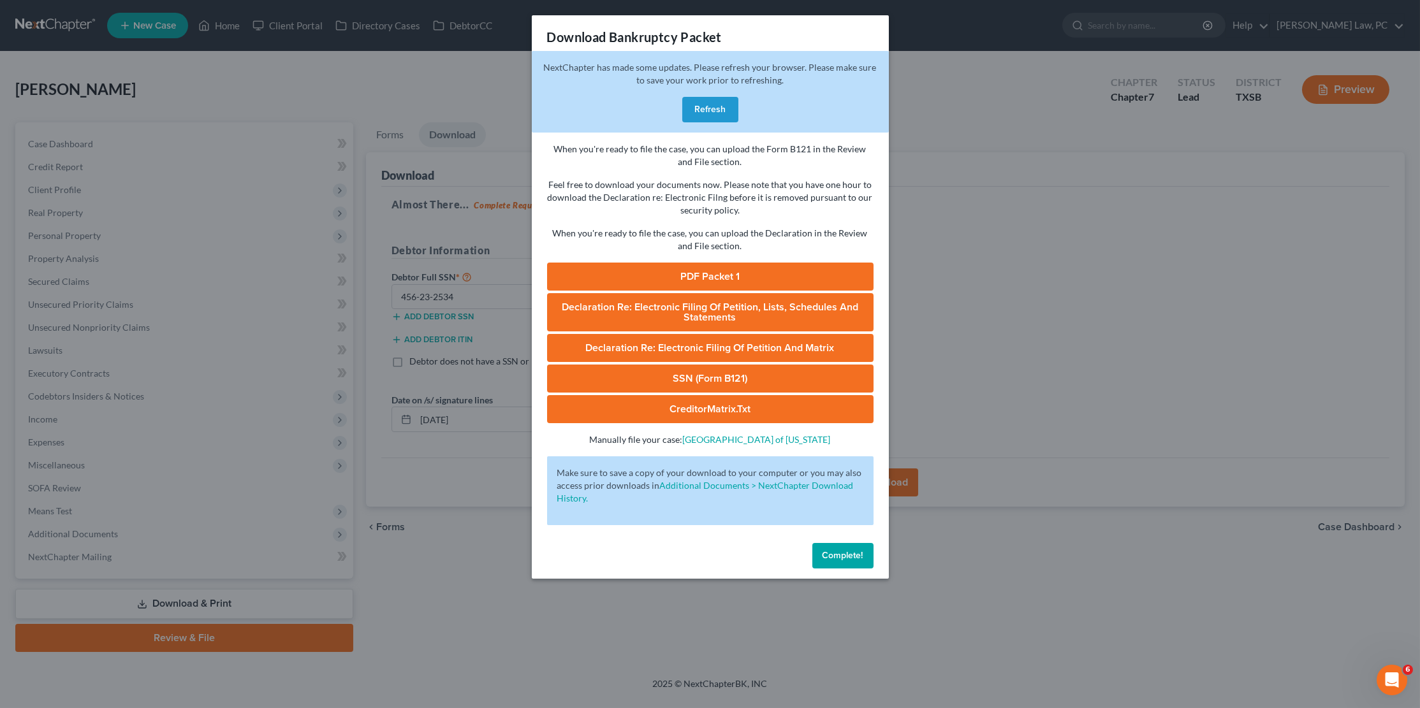
click at [843, 550] on span "Complete!" at bounding box center [843, 555] width 41 height 11
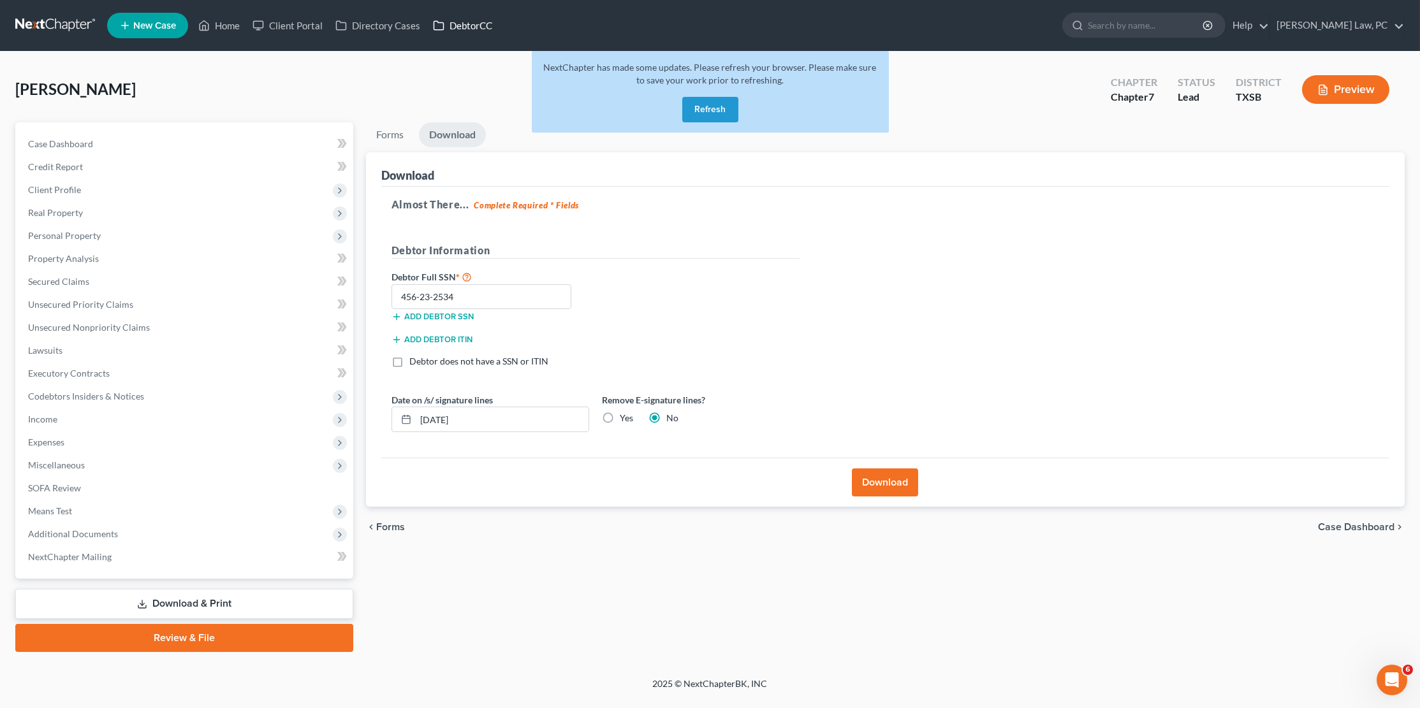
click at [456, 20] on link "DebtorCC" at bounding box center [463, 25] width 72 height 23
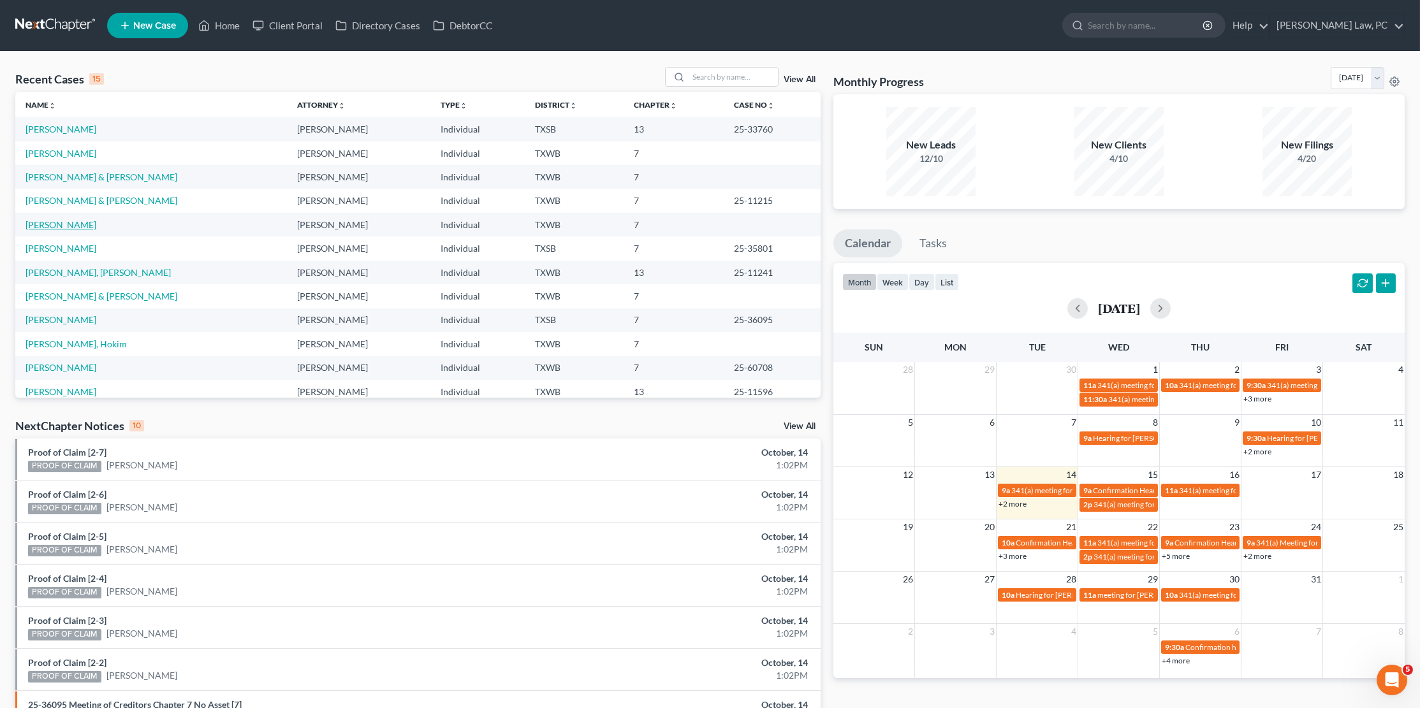
click at [59, 220] on link "[PERSON_NAME]" at bounding box center [61, 224] width 71 height 11
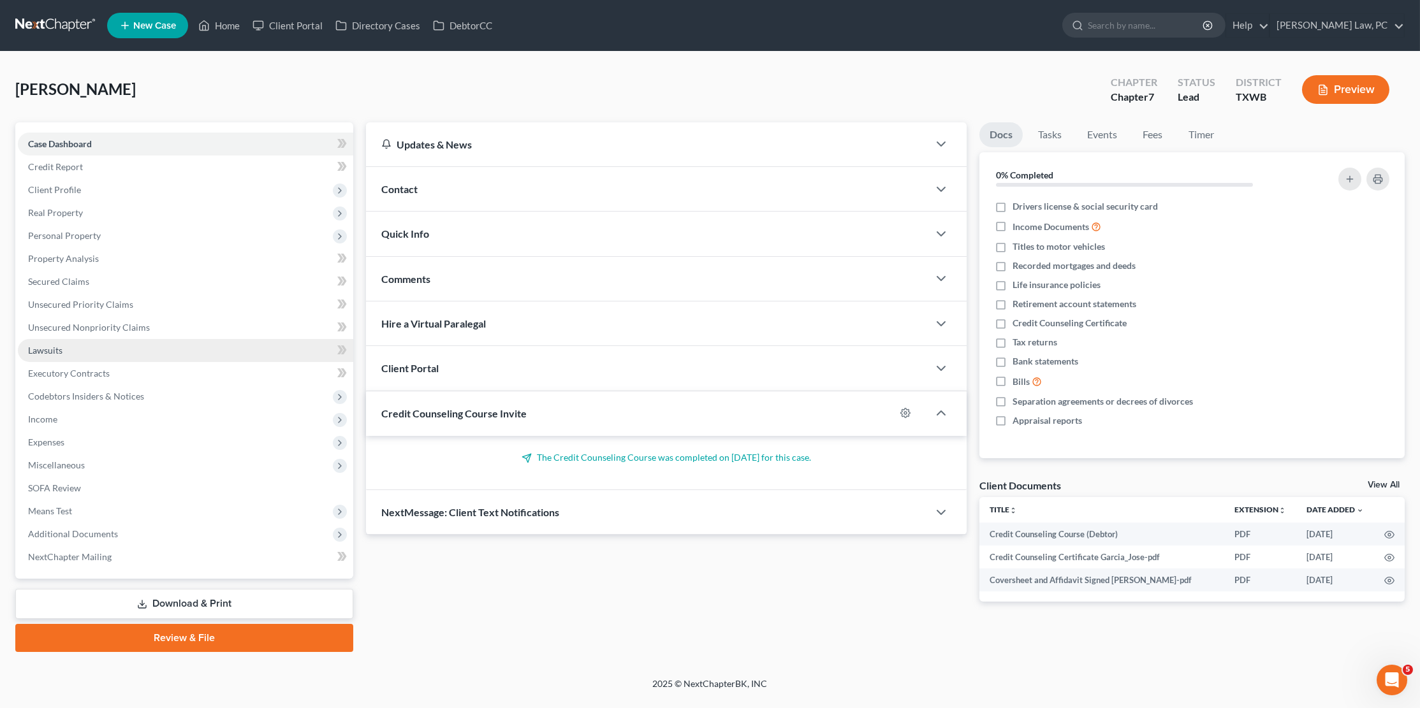
click at [79, 346] on link "Lawsuits" at bounding box center [185, 350] width 335 height 23
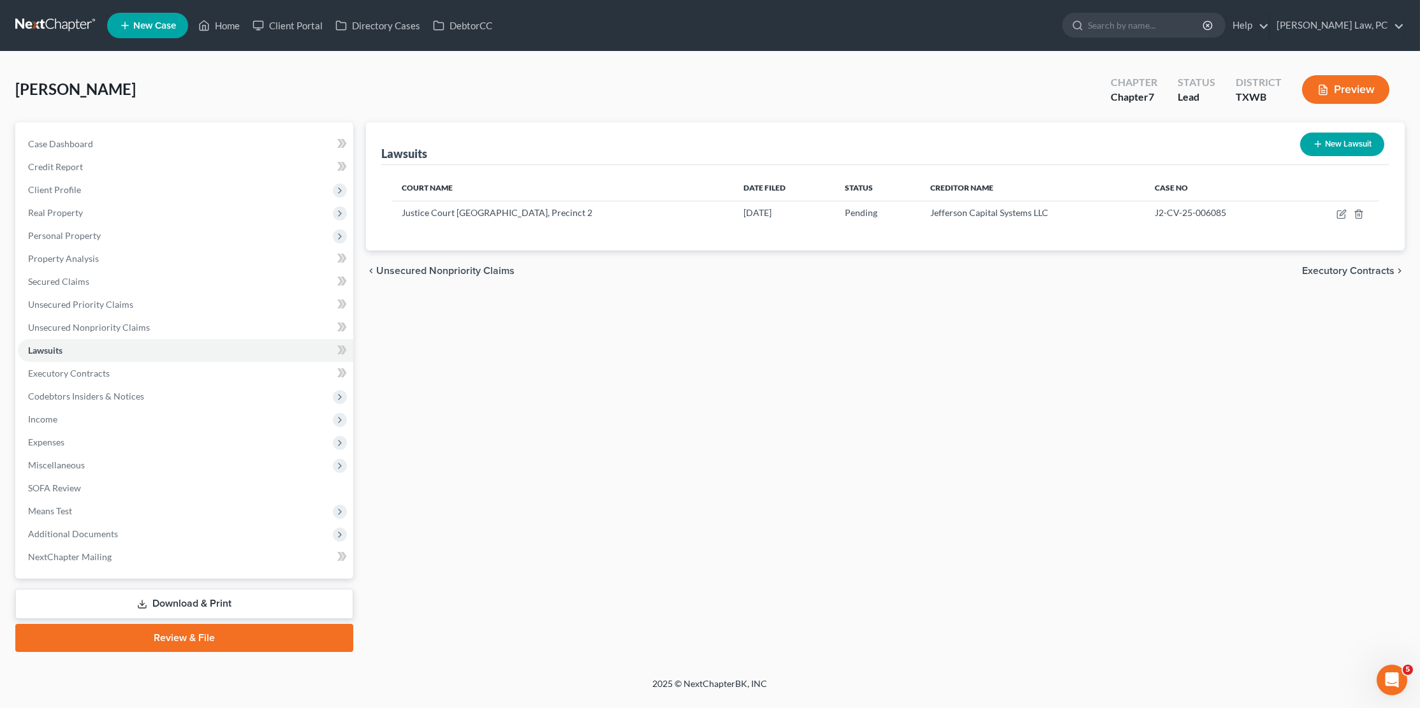
click at [43, 15] on link at bounding box center [56, 25] width 82 height 23
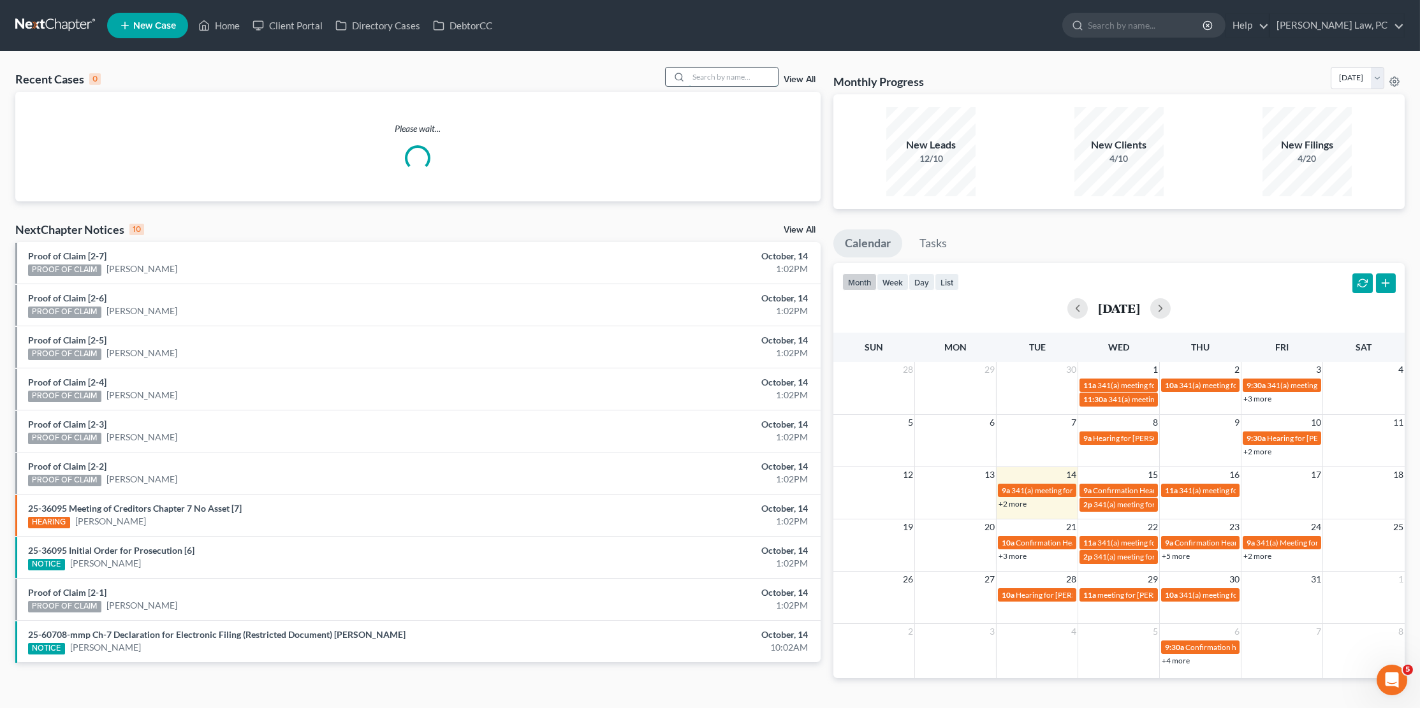
click at [726, 73] on input "search" at bounding box center [733, 77] width 89 height 18
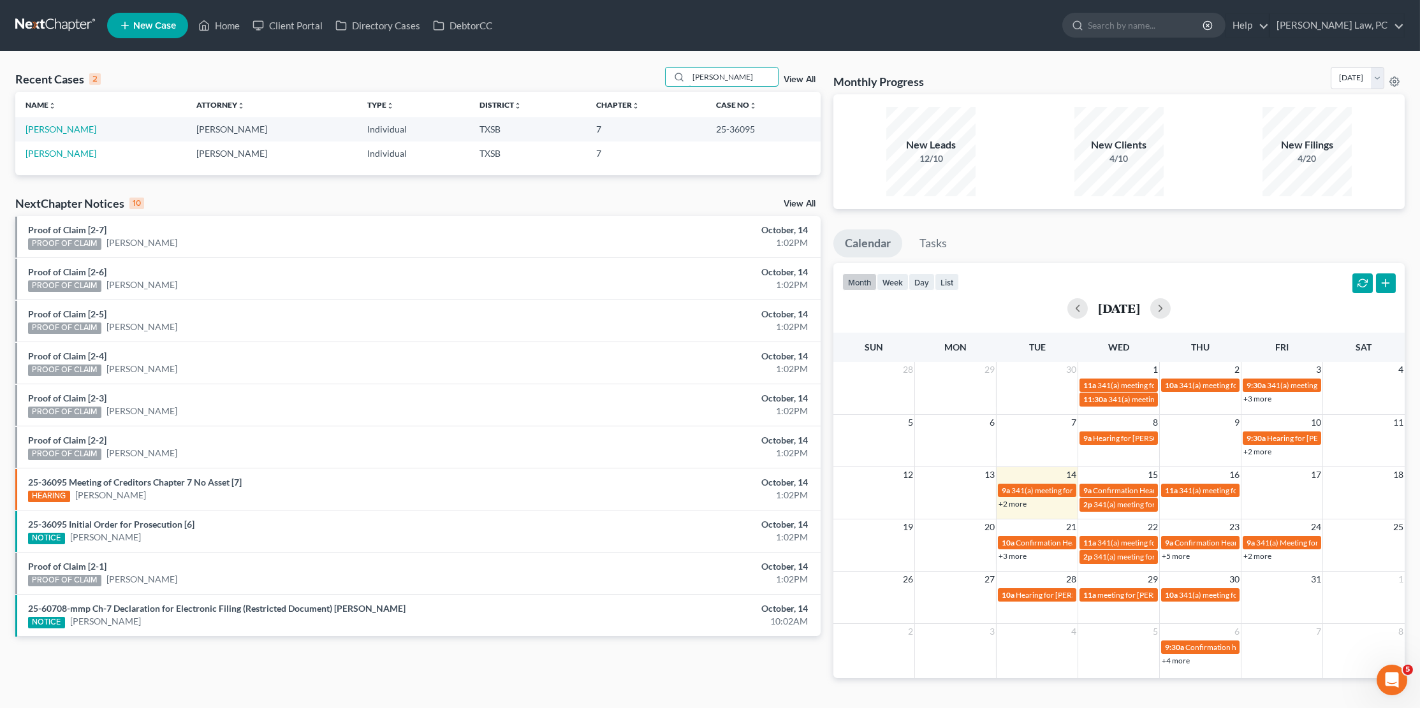
type input "[PERSON_NAME]"
drag, startPoint x: 713, startPoint y: 100, endPoint x: 70, endPoint y: 127, distance: 643.3
click at [70, 127] on link "[PERSON_NAME]" at bounding box center [61, 129] width 71 height 11
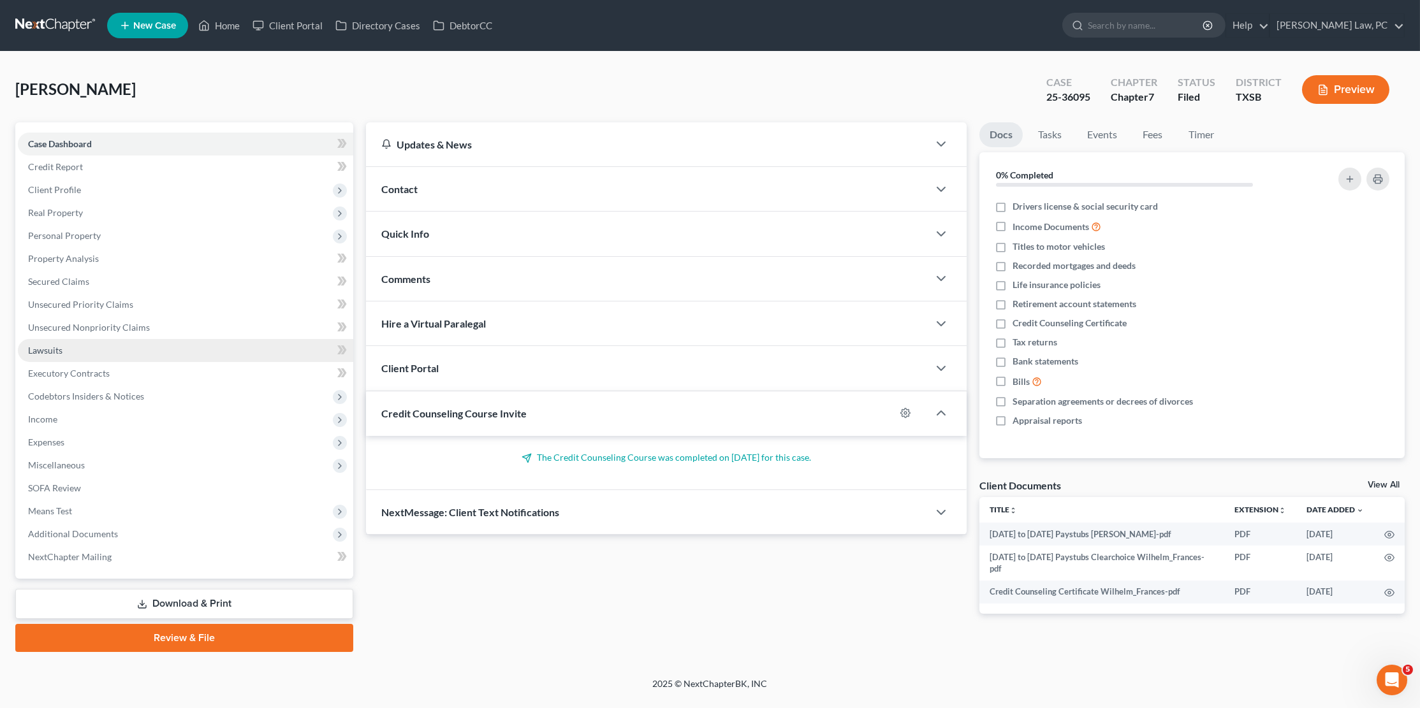
click at [52, 345] on span "Lawsuits" at bounding box center [45, 350] width 34 height 11
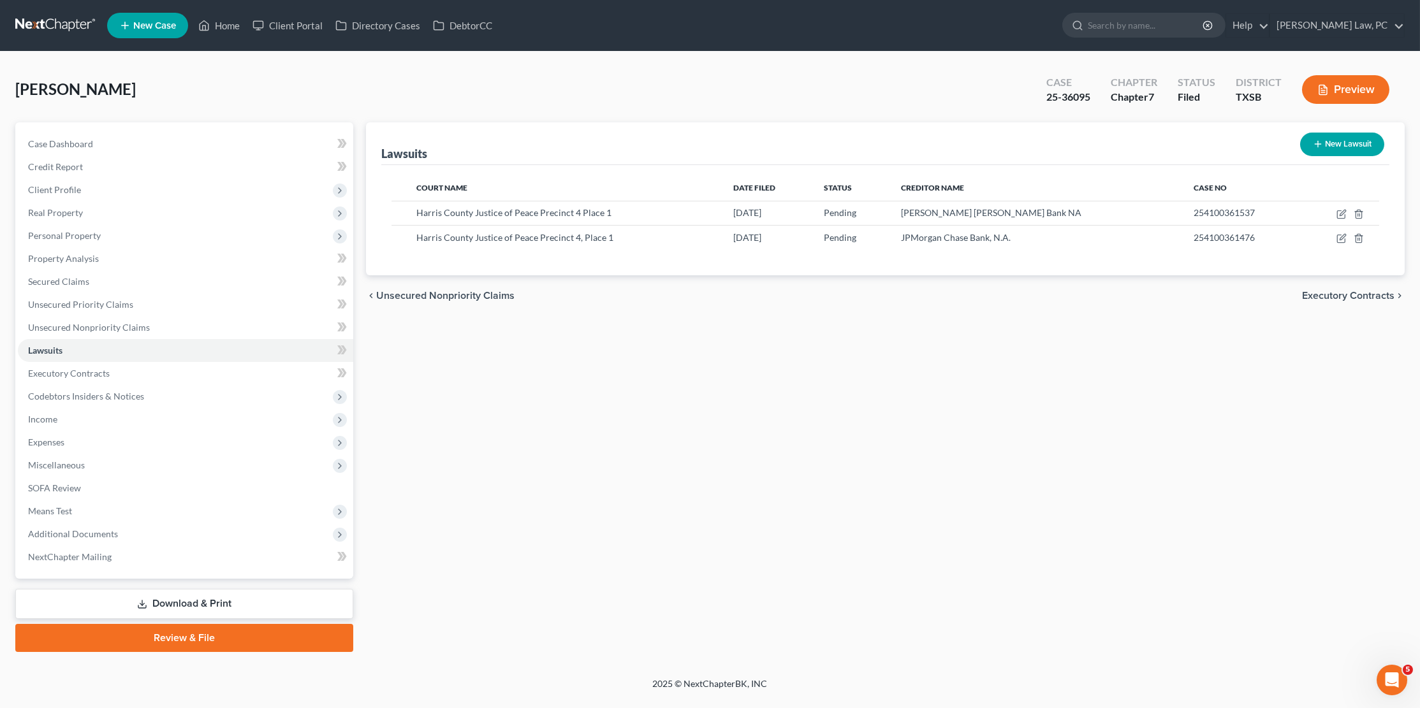
click at [69, 24] on link at bounding box center [56, 25] width 82 height 23
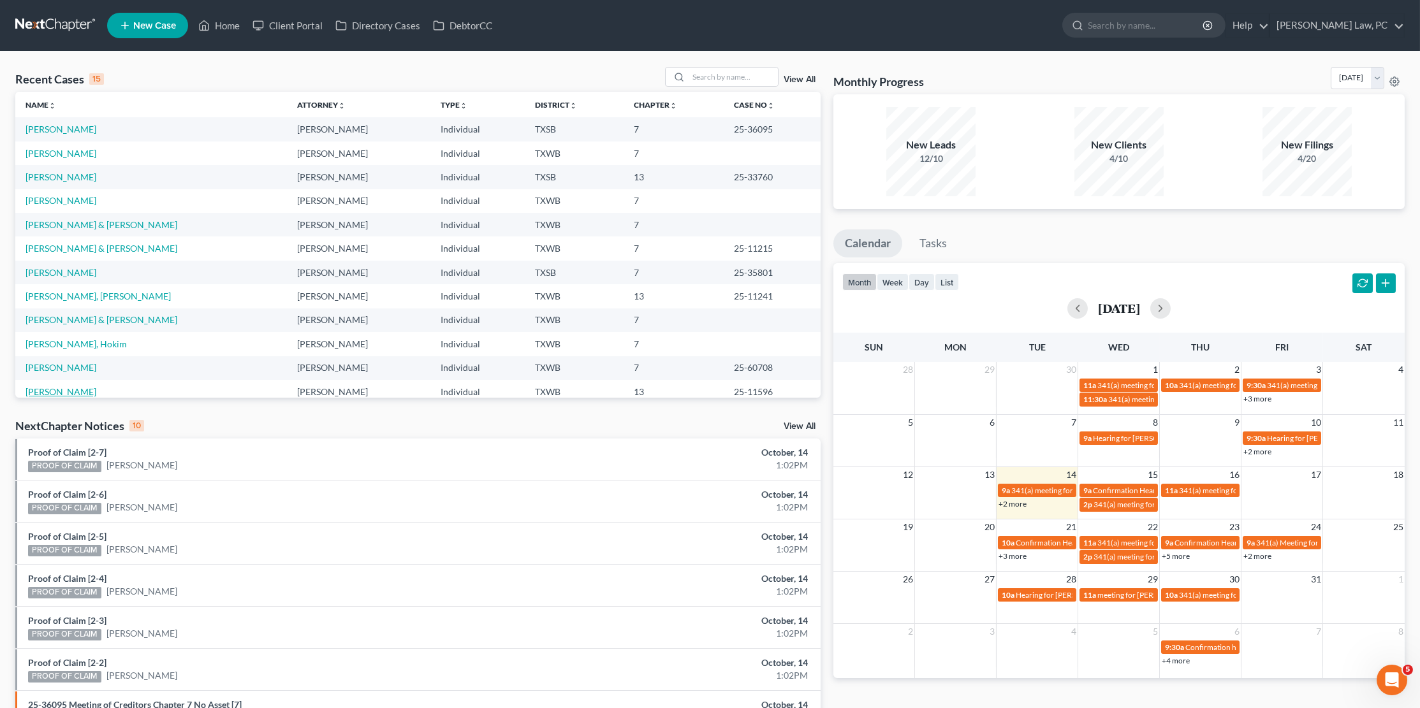
click at [75, 386] on link "[PERSON_NAME]" at bounding box center [61, 391] width 71 height 11
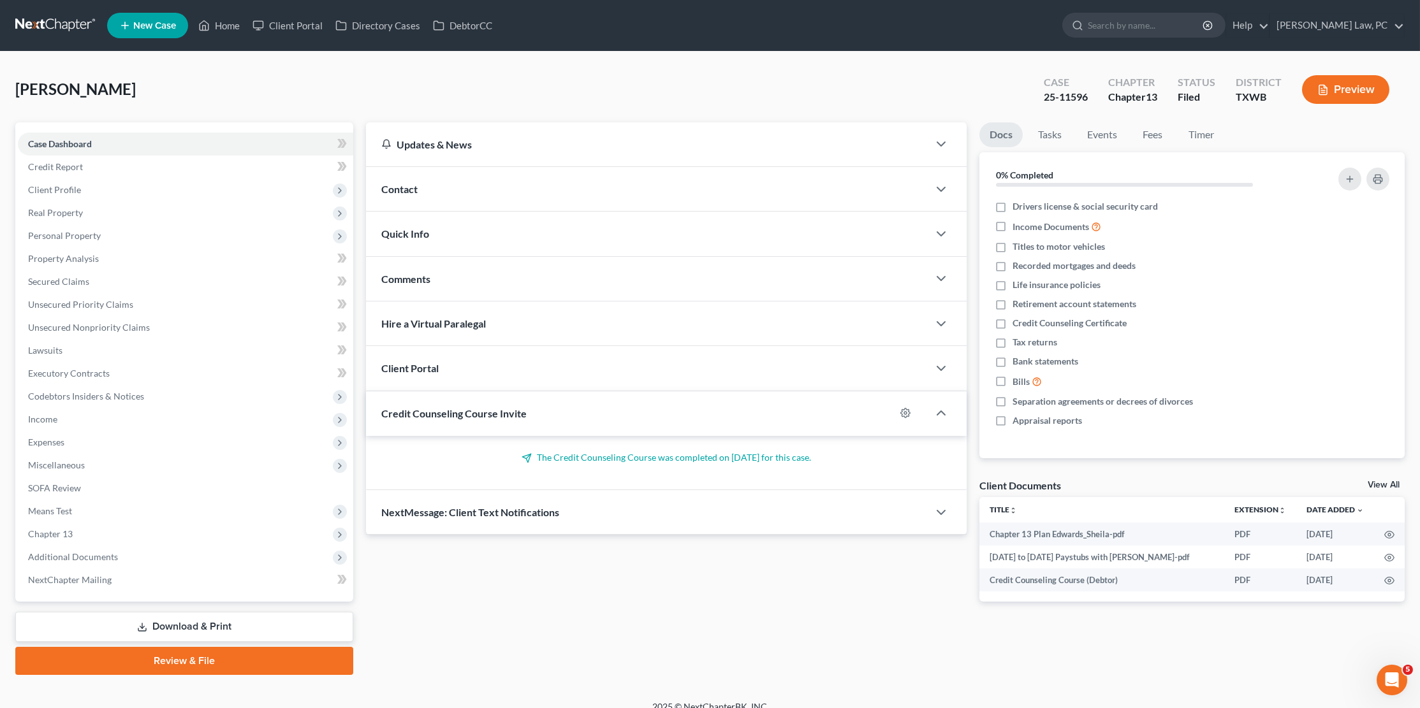
click at [245, 88] on div "[PERSON_NAME] Upgraded Case 25-11596 Chapter Chapter 13 Status [GEOGRAPHIC_DATA…" at bounding box center [709, 94] width 1389 height 55
click at [59, 20] on link at bounding box center [56, 25] width 82 height 23
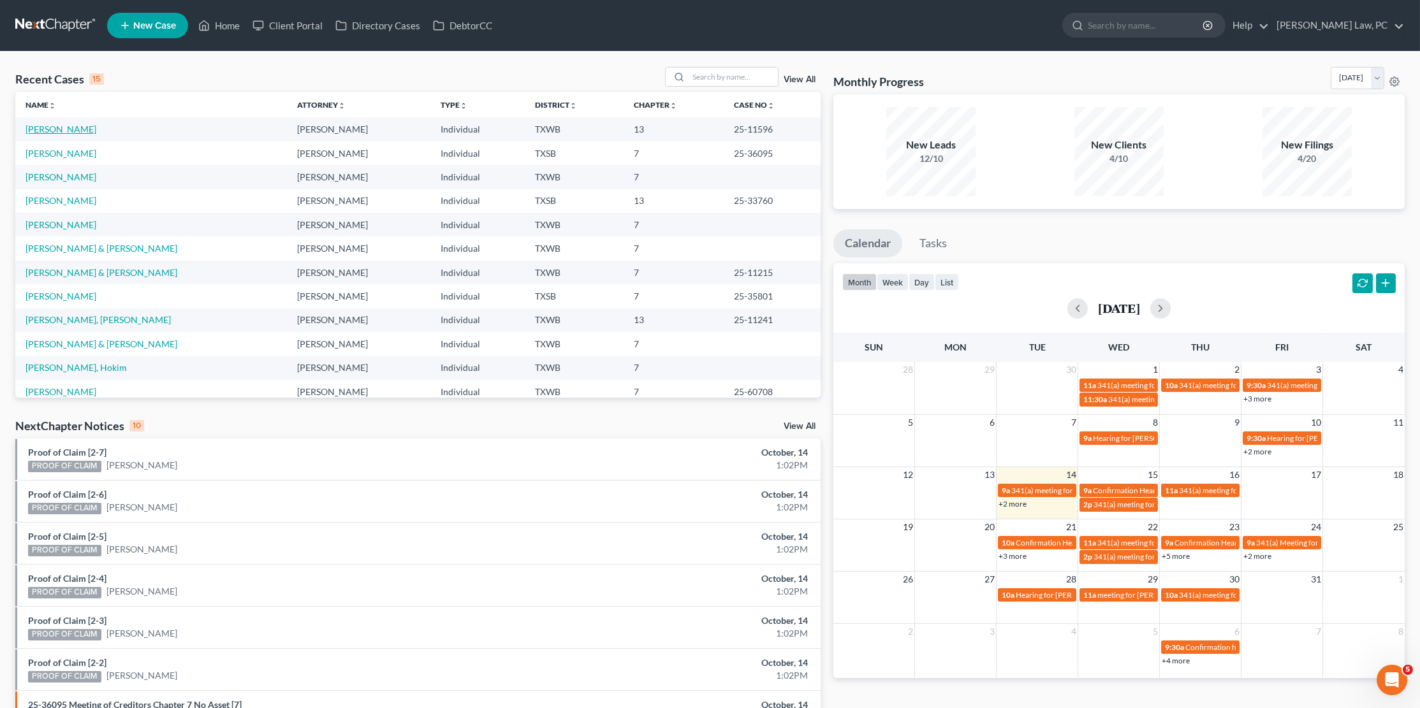
click at [80, 126] on link "[PERSON_NAME]" at bounding box center [61, 129] width 71 height 11
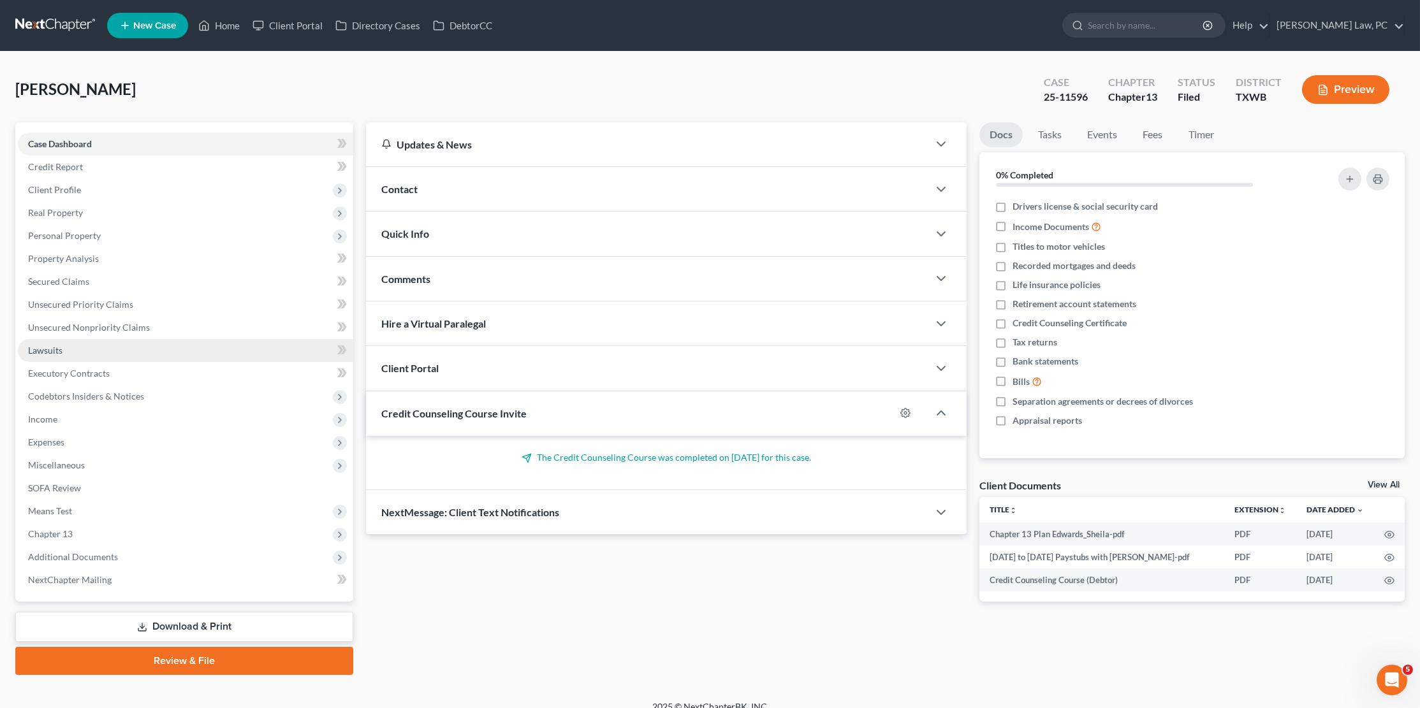
click at [71, 349] on link "Lawsuits" at bounding box center [185, 350] width 335 height 23
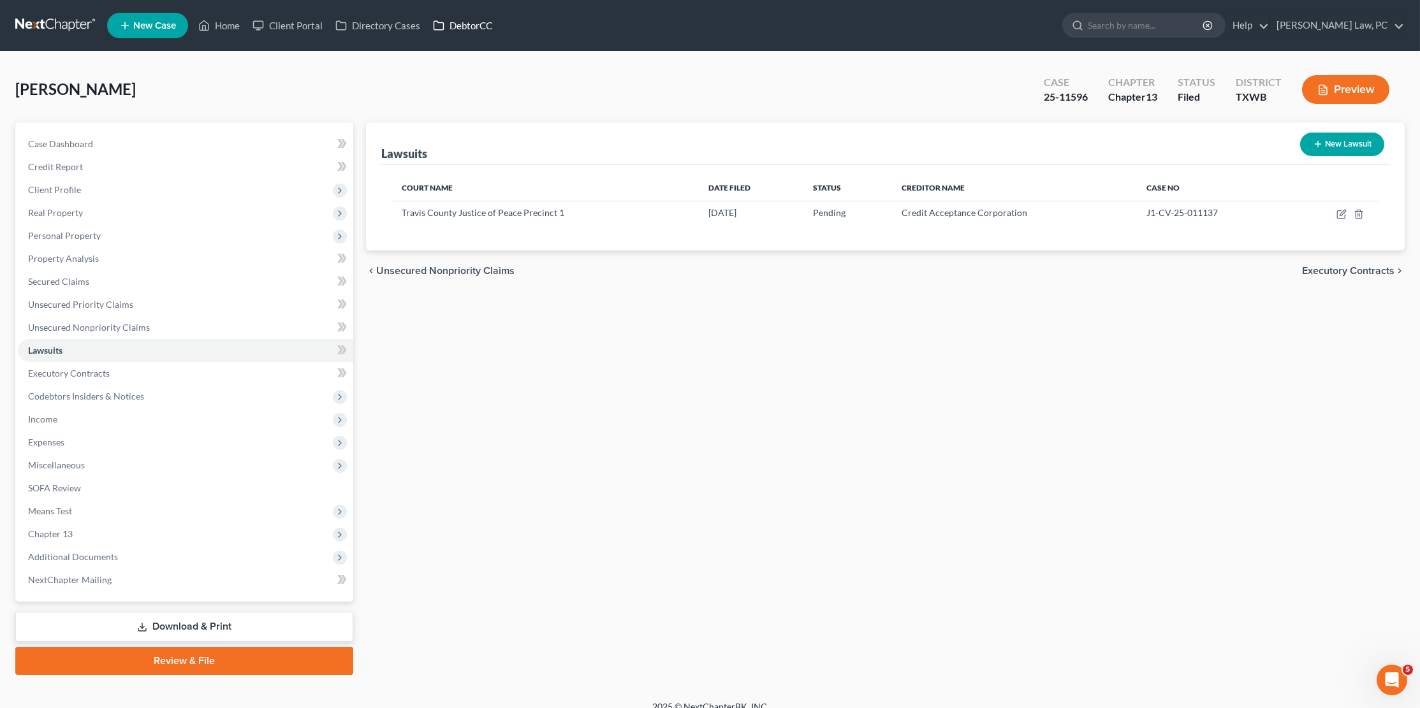
click at [460, 25] on link "DebtorCC" at bounding box center [463, 25] width 72 height 23
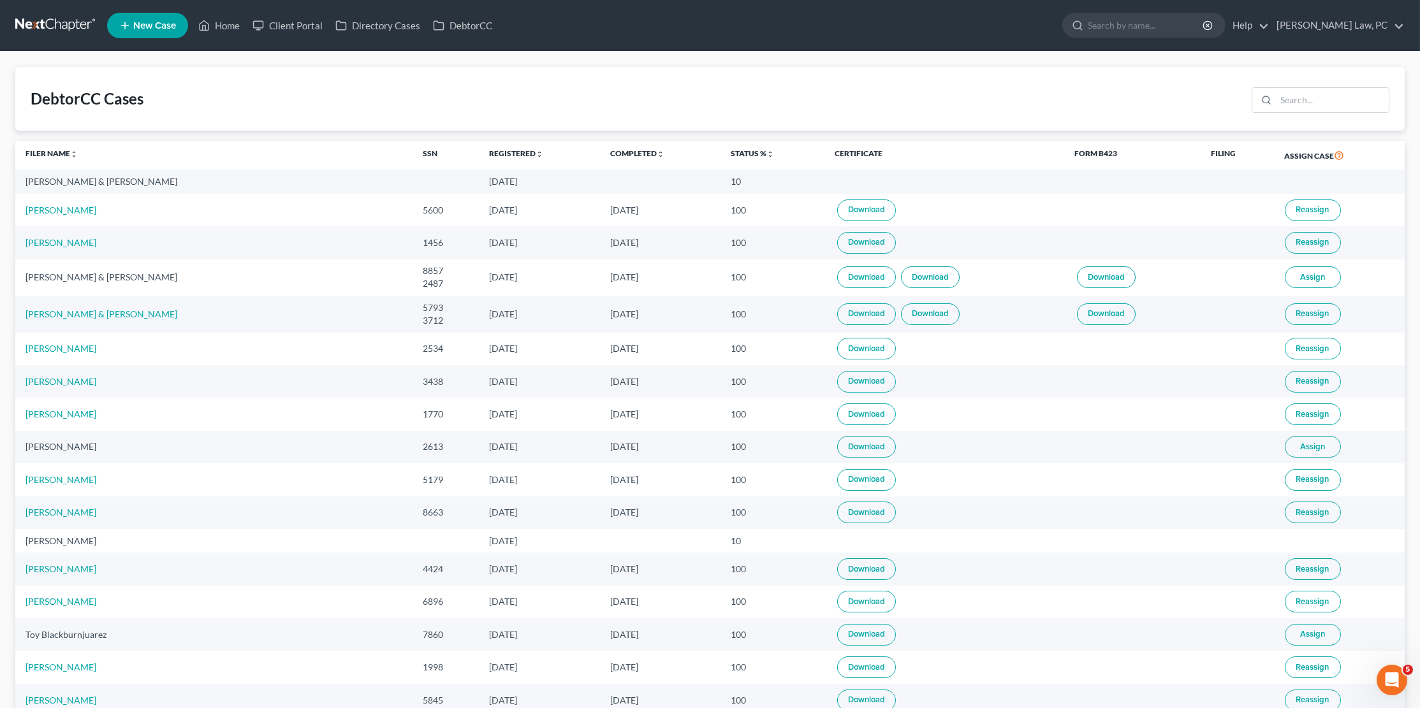
click at [41, 29] on link at bounding box center [56, 25] width 82 height 23
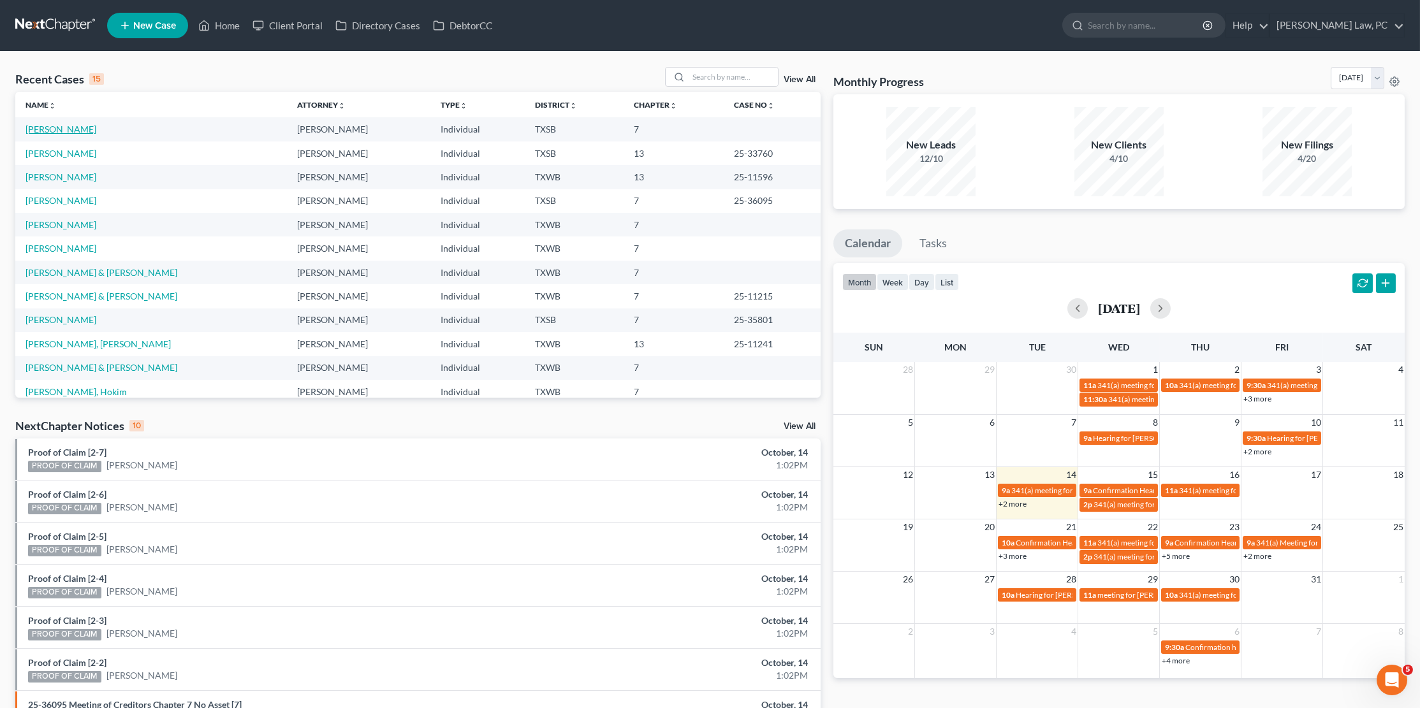
click at [57, 133] on link "[PERSON_NAME]" at bounding box center [61, 129] width 71 height 11
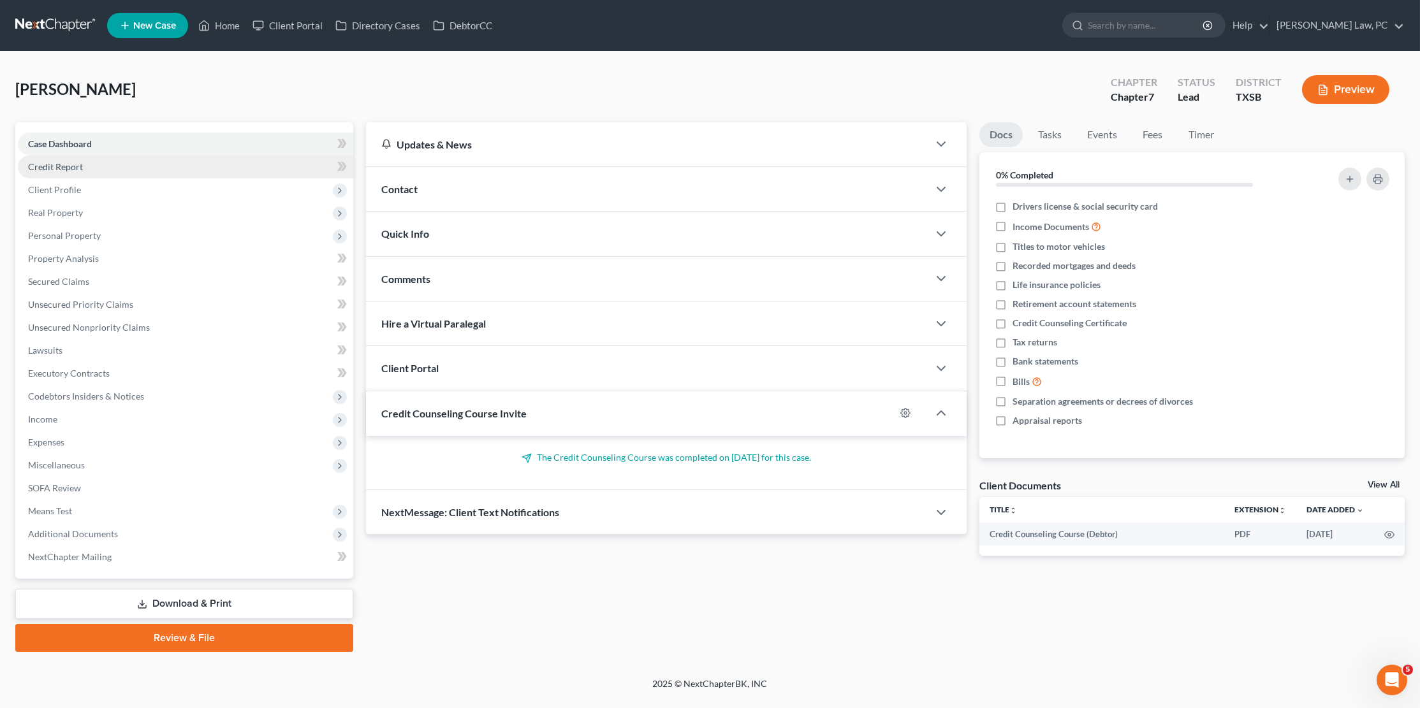
click at [100, 165] on link "Credit Report" at bounding box center [185, 167] width 335 height 23
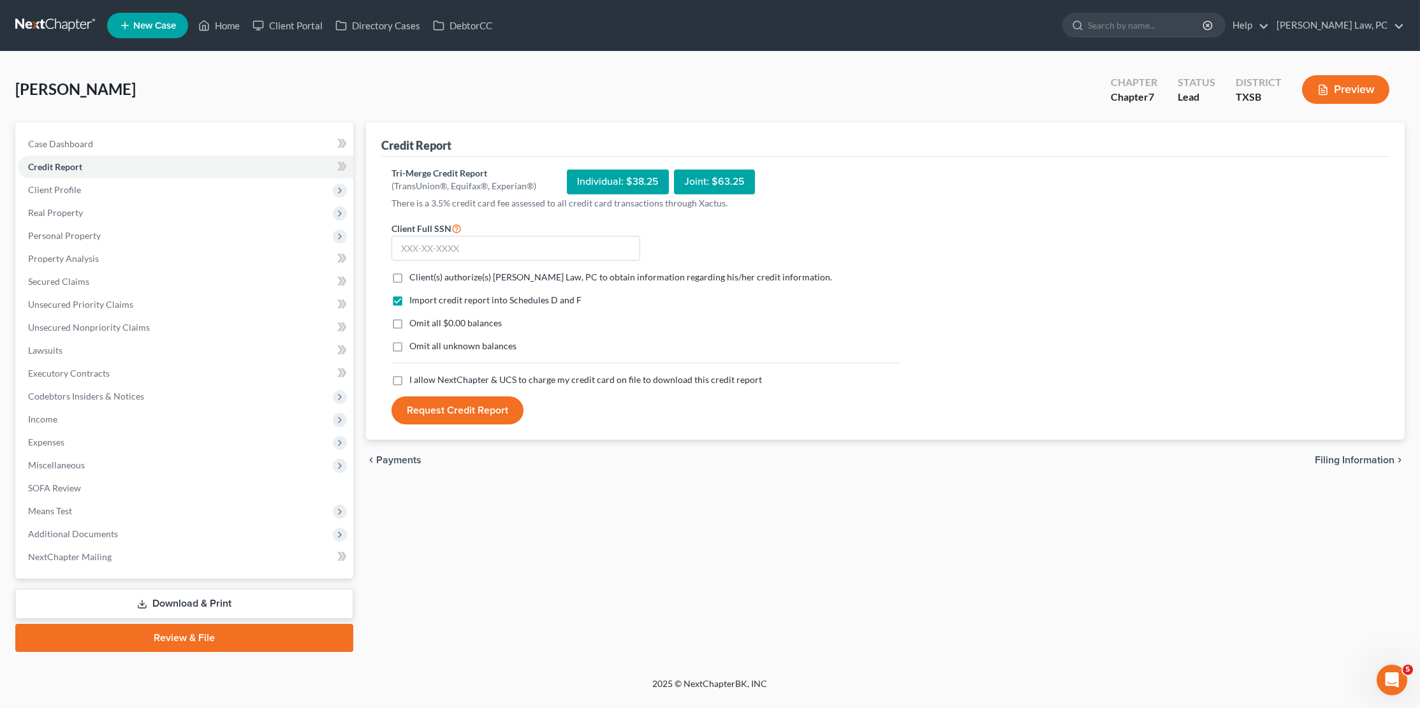
click at [409, 275] on label "Client(s) authorize(s) [PERSON_NAME] Law, PC to obtain information regarding hi…" at bounding box center [620, 277] width 423 height 13
click at [414, 275] on input "Client(s) authorize(s) [PERSON_NAME] Law, PC to obtain information regarding hi…" at bounding box center [418, 275] width 8 height 8
checkbox input "true"
click at [409, 375] on label "I allow NextChapter & UCS to charge my credit card on file to download this cre…" at bounding box center [585, 380] width 353 height 13
click at [414, 375] on input "I allow NextChapter & UCS to charge my credit card on file to download this cre…" at bounding box center [418, 378] width 8 height 8
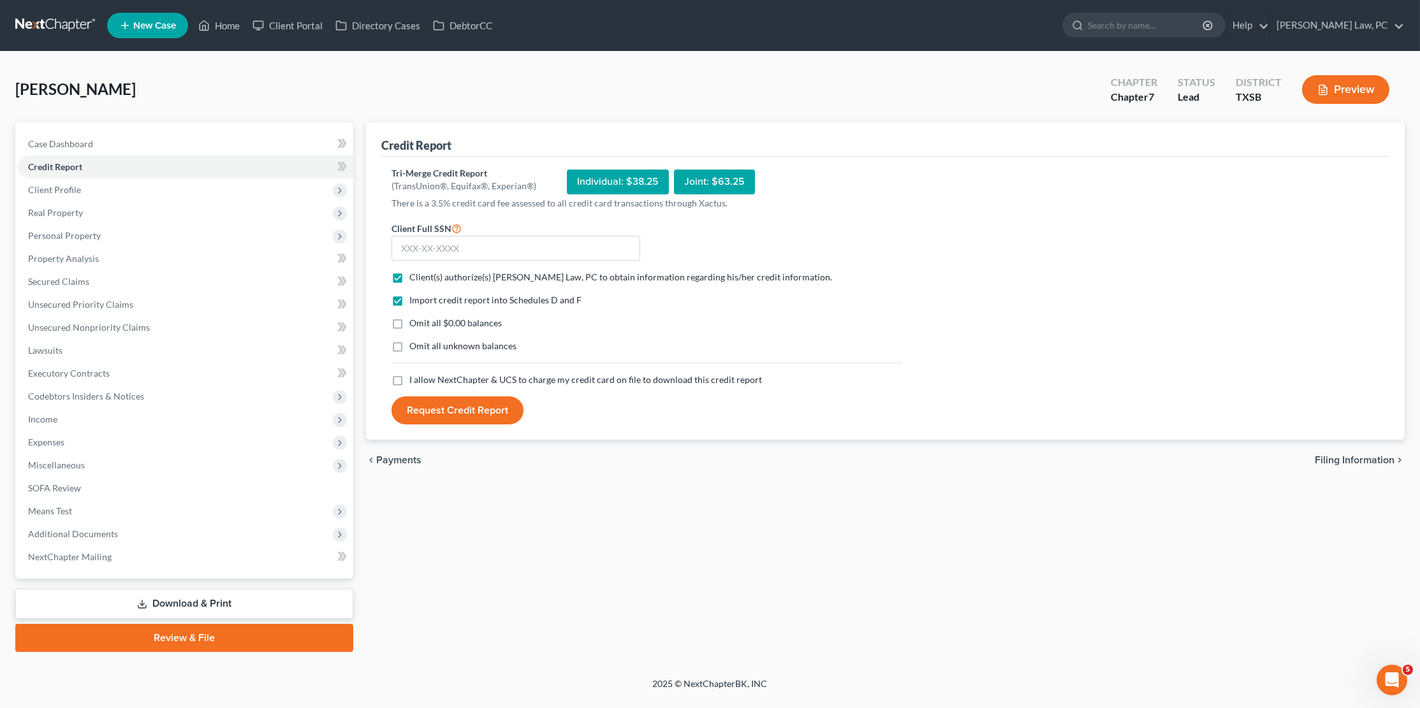
checkbox input "true"
click at [488, 250] on input "text" at bounding box center [516, 249] width 249 height 26
type input "464-77-5600"
click at [485, 410] on button "Request Credit Report" at bounding box center [458, 411] width 132 height 28
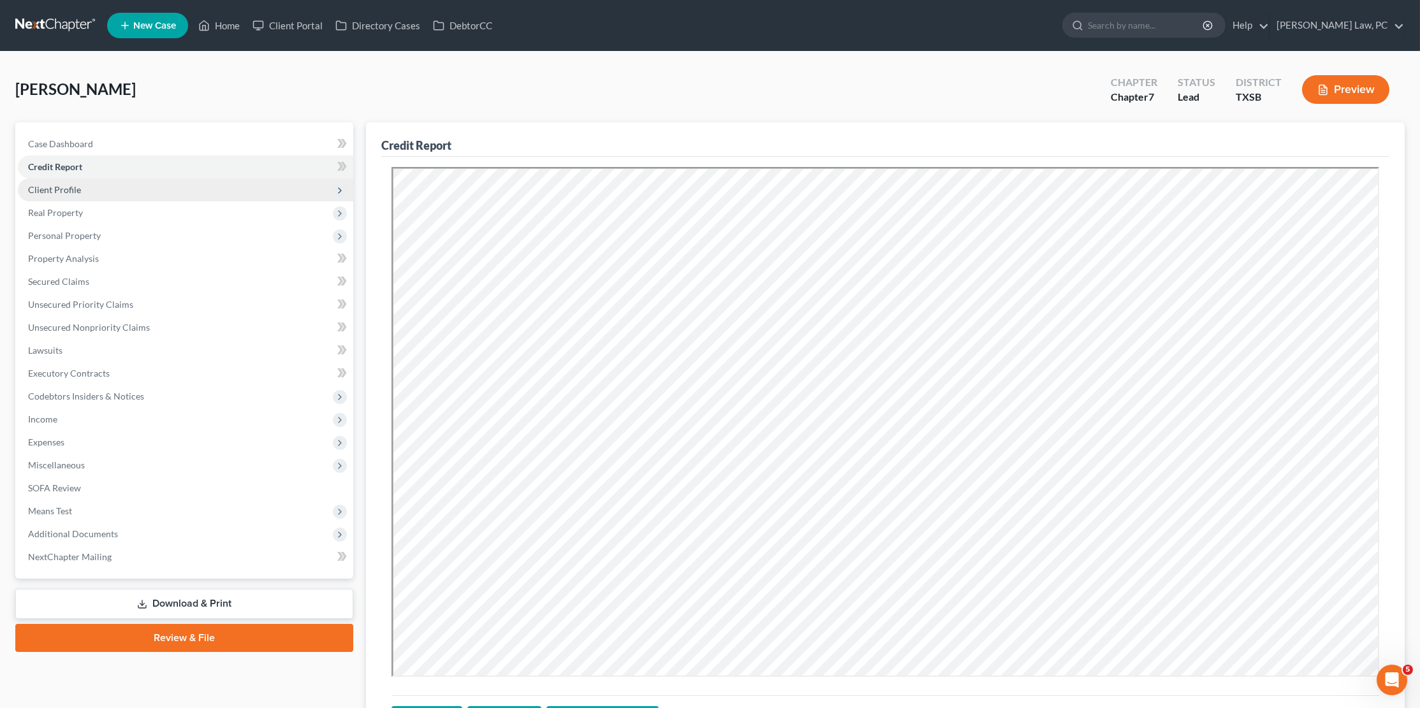
click at [87, 191] on span "Client Profile" at bounding box center [185, 190] width 335 height 23
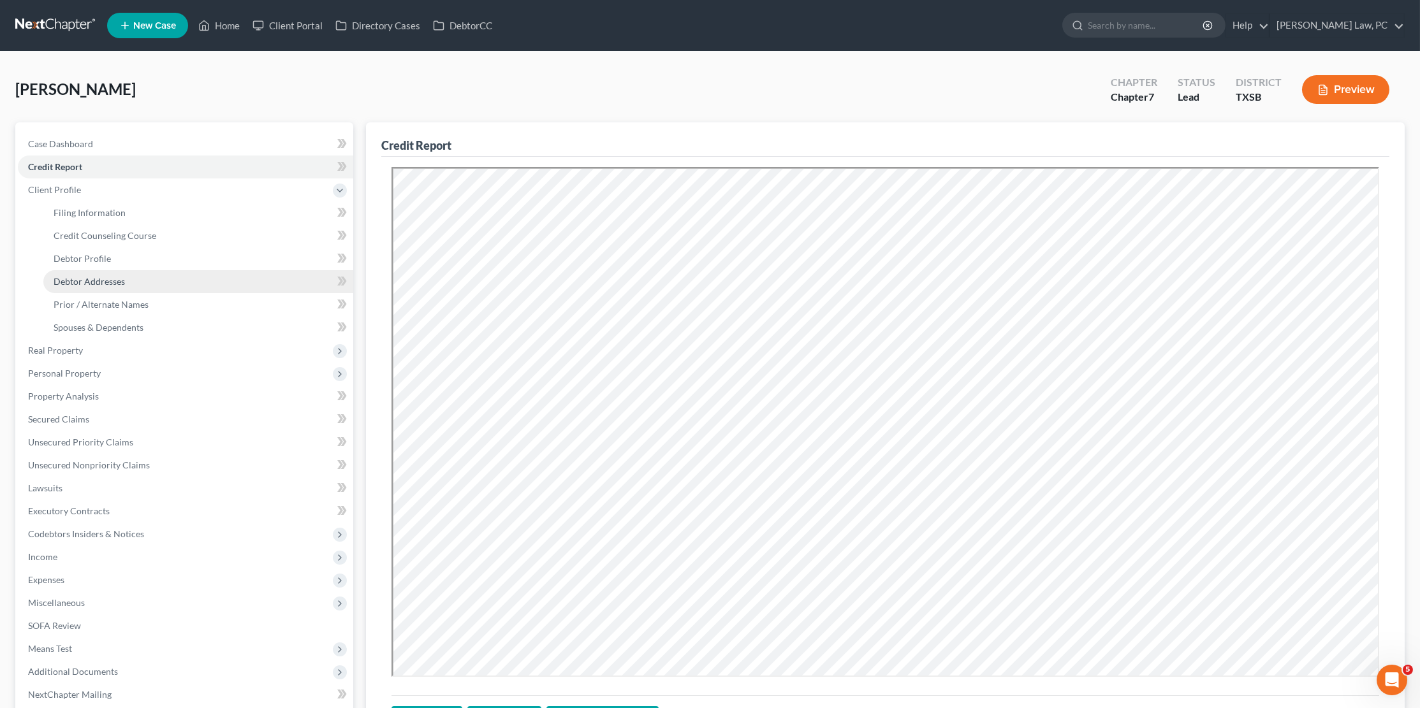
click at [101, 276] on span "Debtor Addresses" at bounding box center [89, 281] width 71 height 11
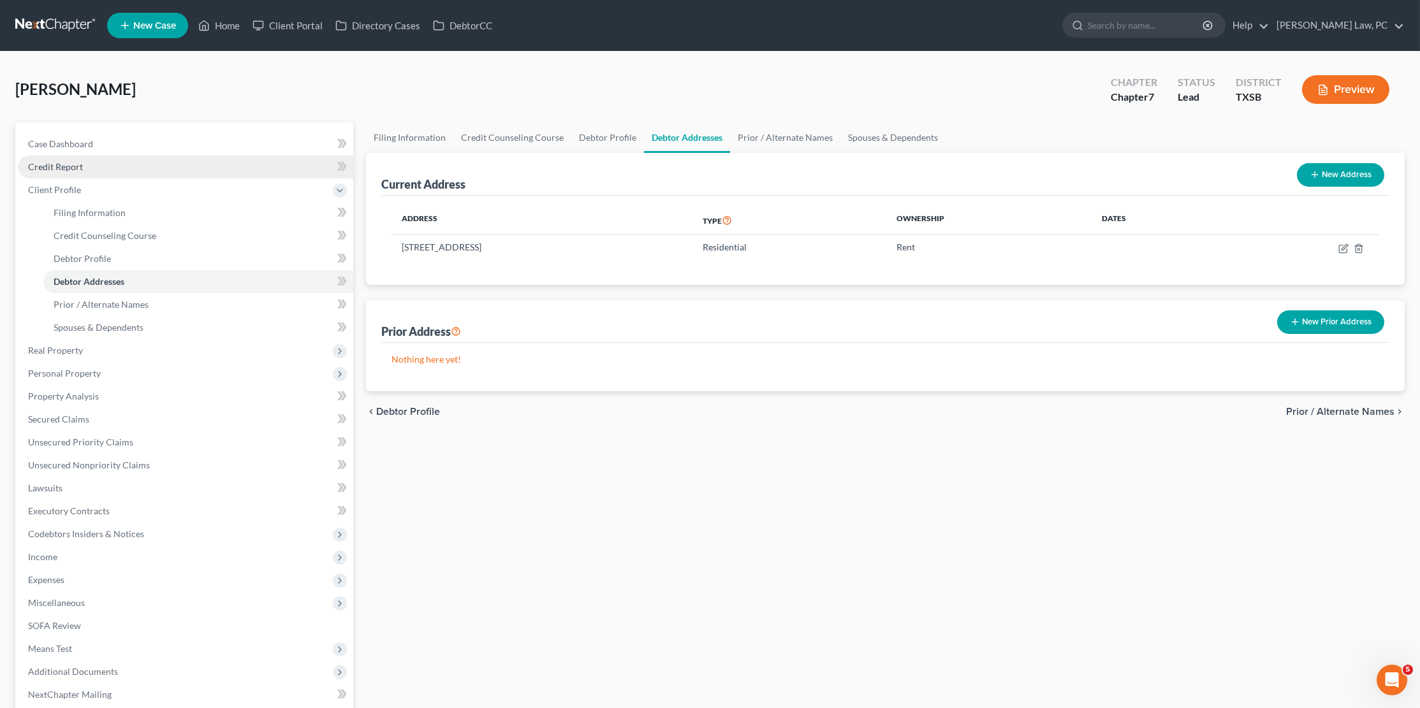
click at [79, 164] on span "Credit Report" at bounding box center [55, 166] width 55 height 11
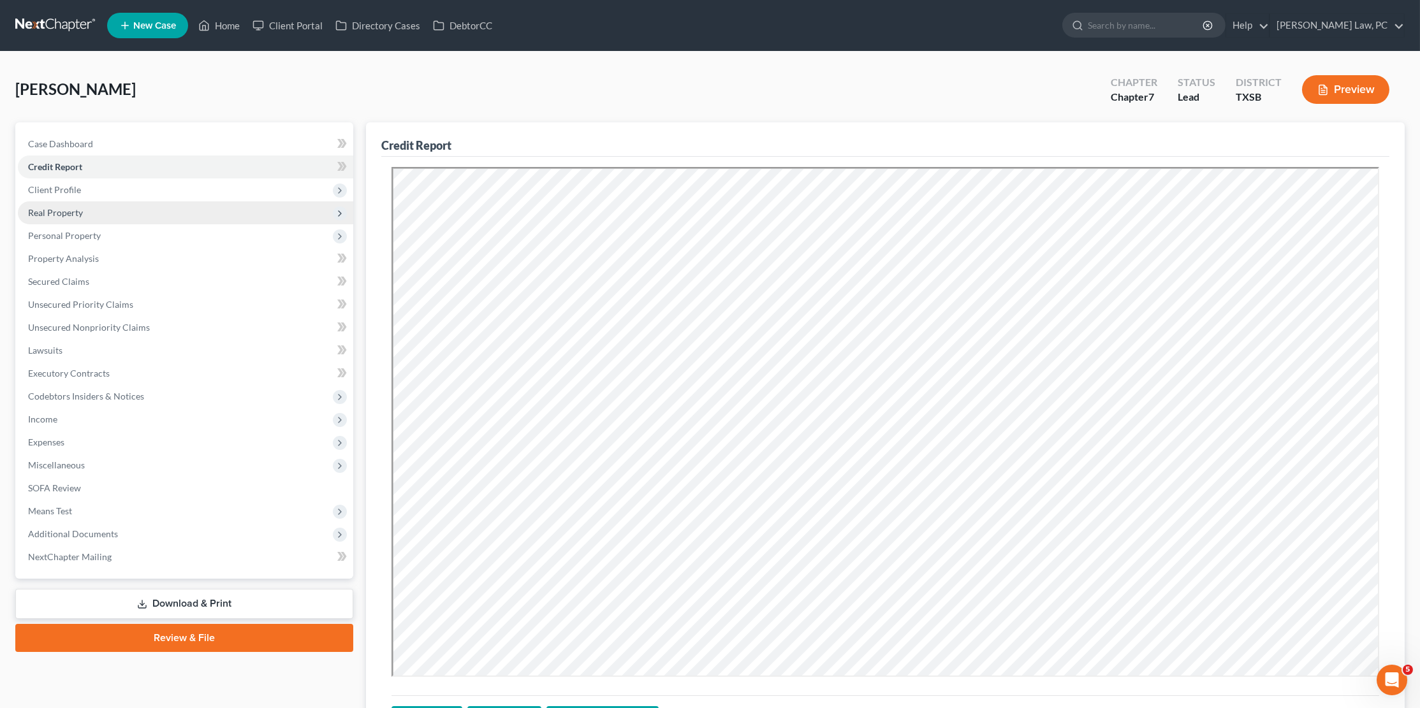
click at [62, 210] on span "Real Property" at bounding box center [55, 212] width 55 height 11
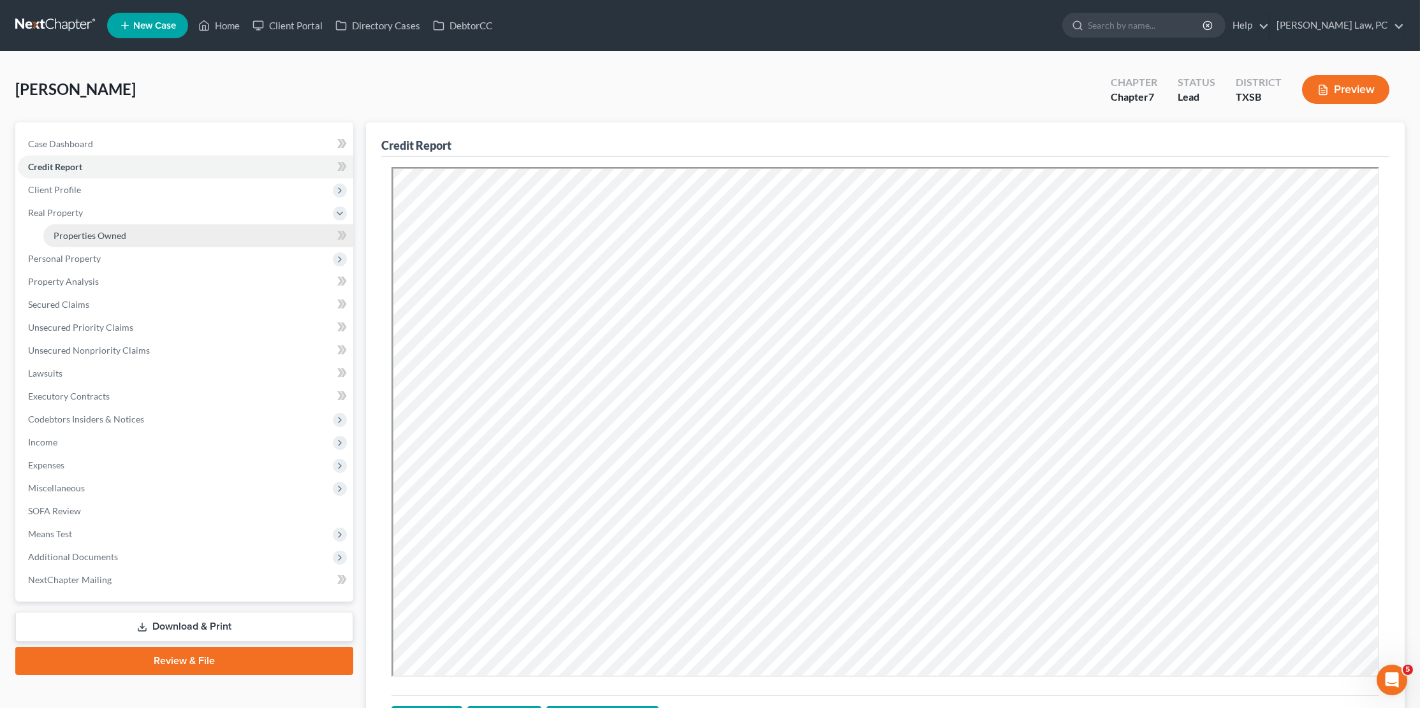
click at [64, 231] on span "Properties Owned" at bounding box center [90, 235] width 73 height 11
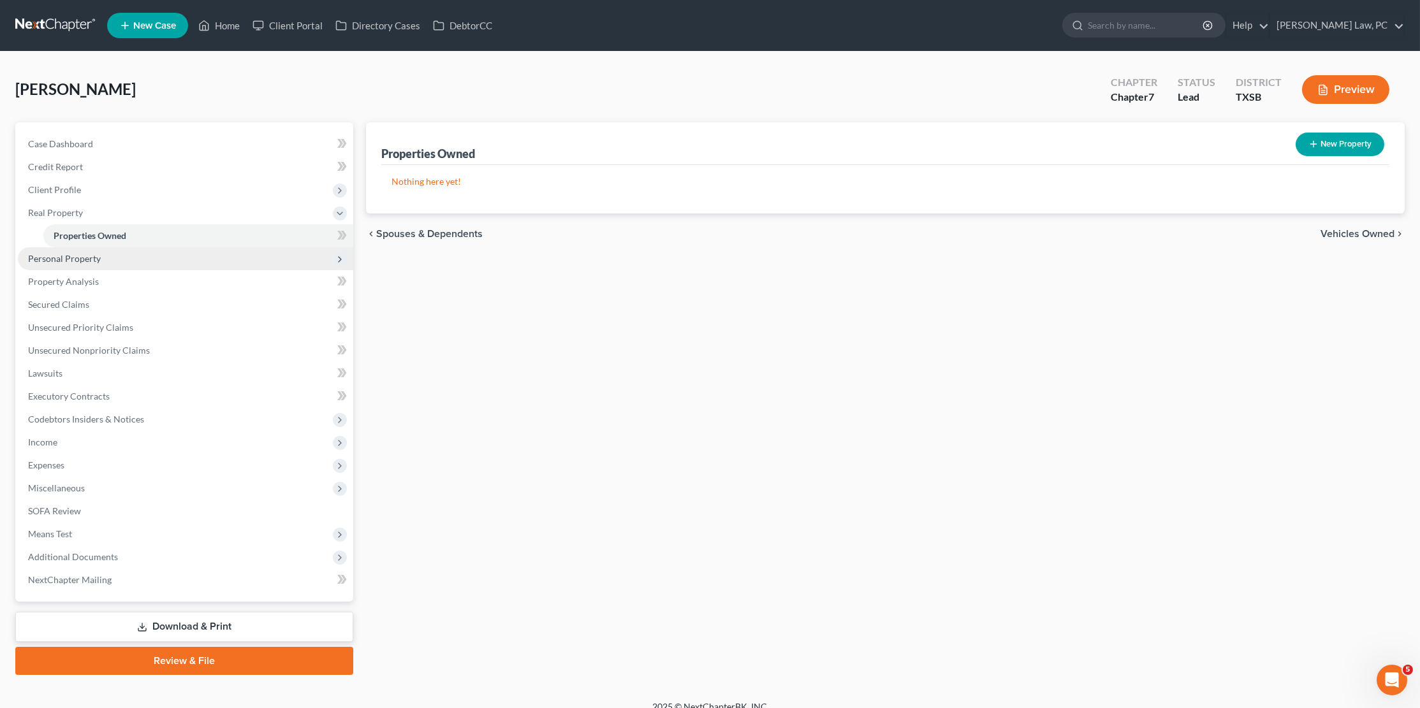
click at [66, 254] on span "Personal Property" at bounding box center [64, 258] width 73 height 11
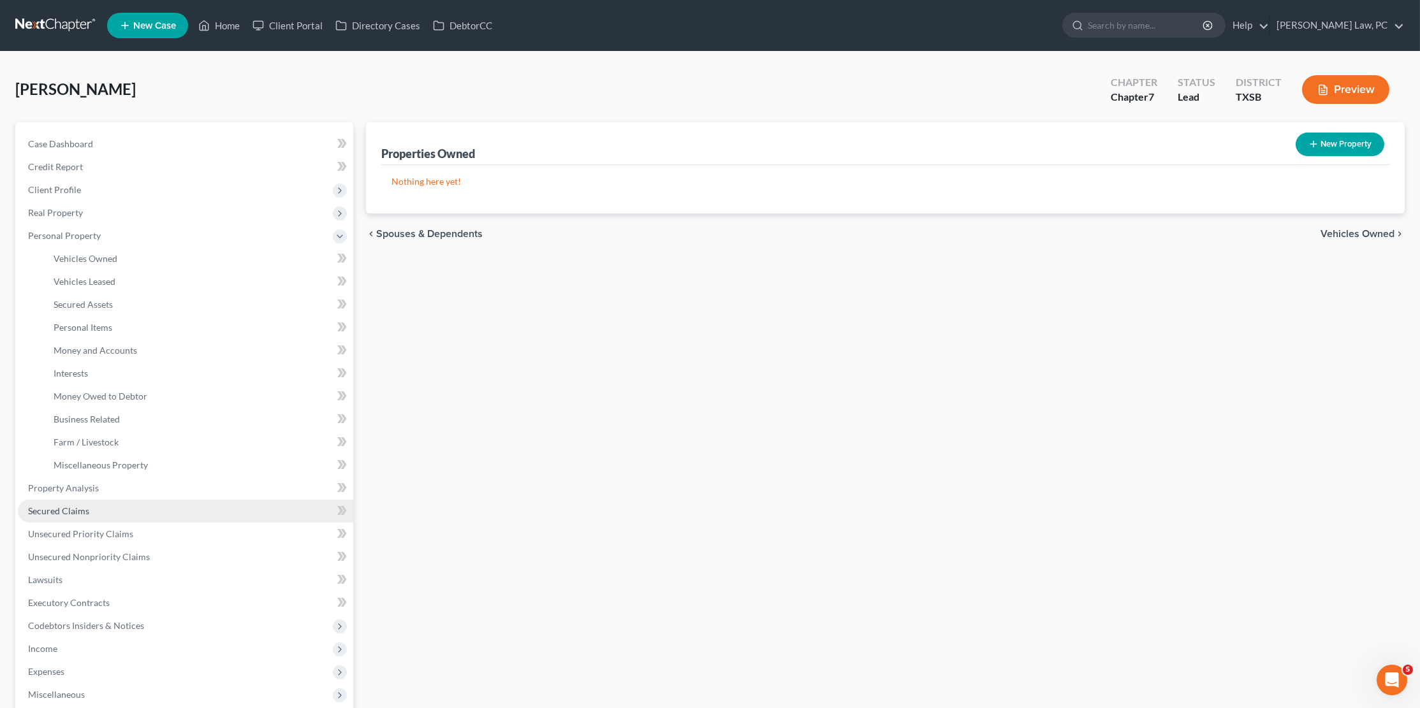
click at [70, 506] on span "Secured Claims" at bounding box center [58, 511] width 61 height 11
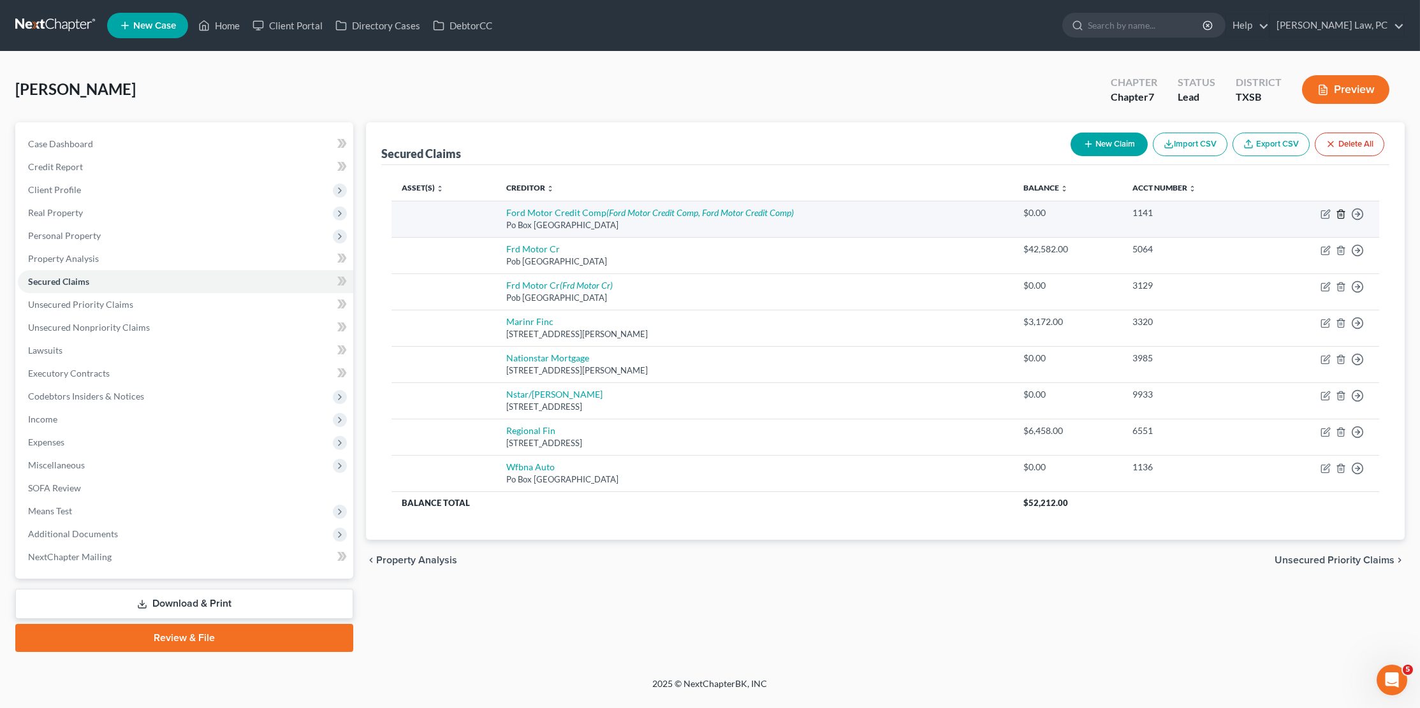
click at [1340, 214] on line "button" at bounding box center [1340, 215] width 0 height 3
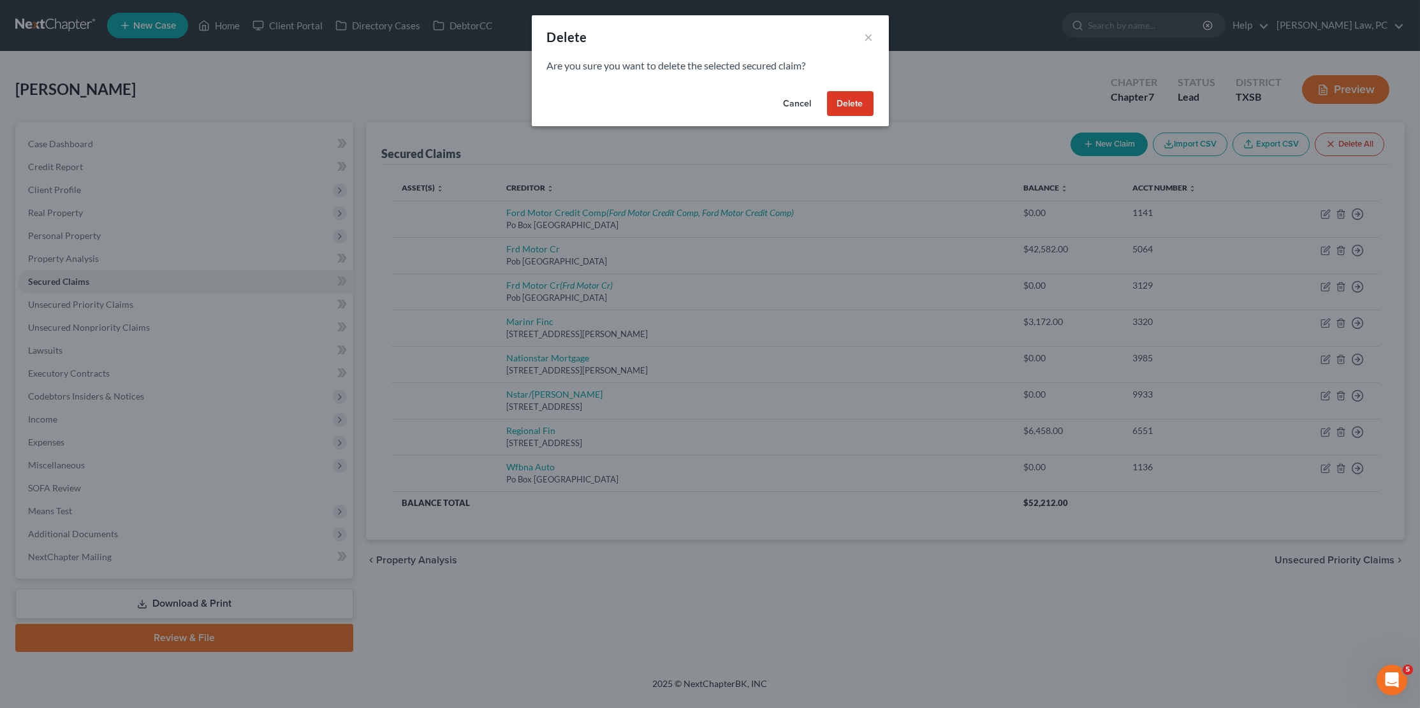
click at [861, 106] on button "Delete" at bounding box center [850, 104] width 47 height 26
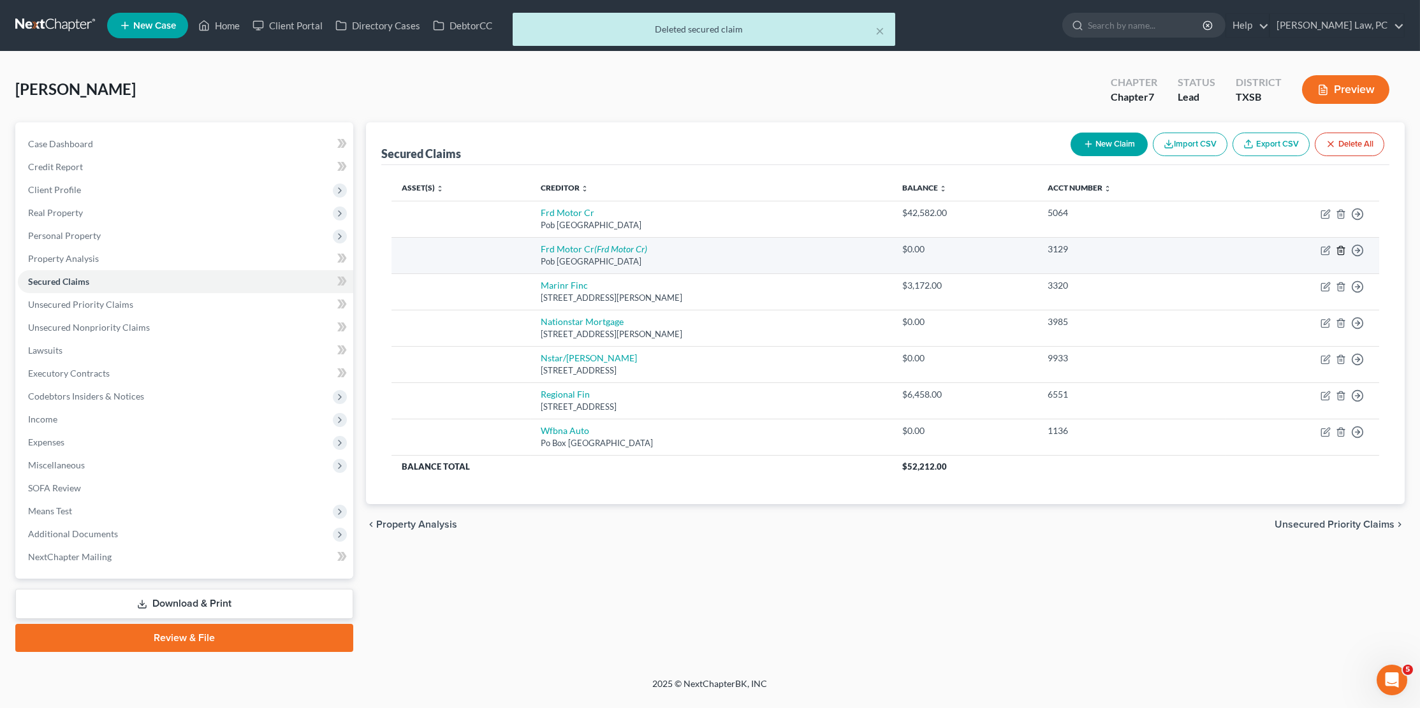
click at [1338, 252] on icon "button" at bounding box center [1341, 250] width 10 height 10
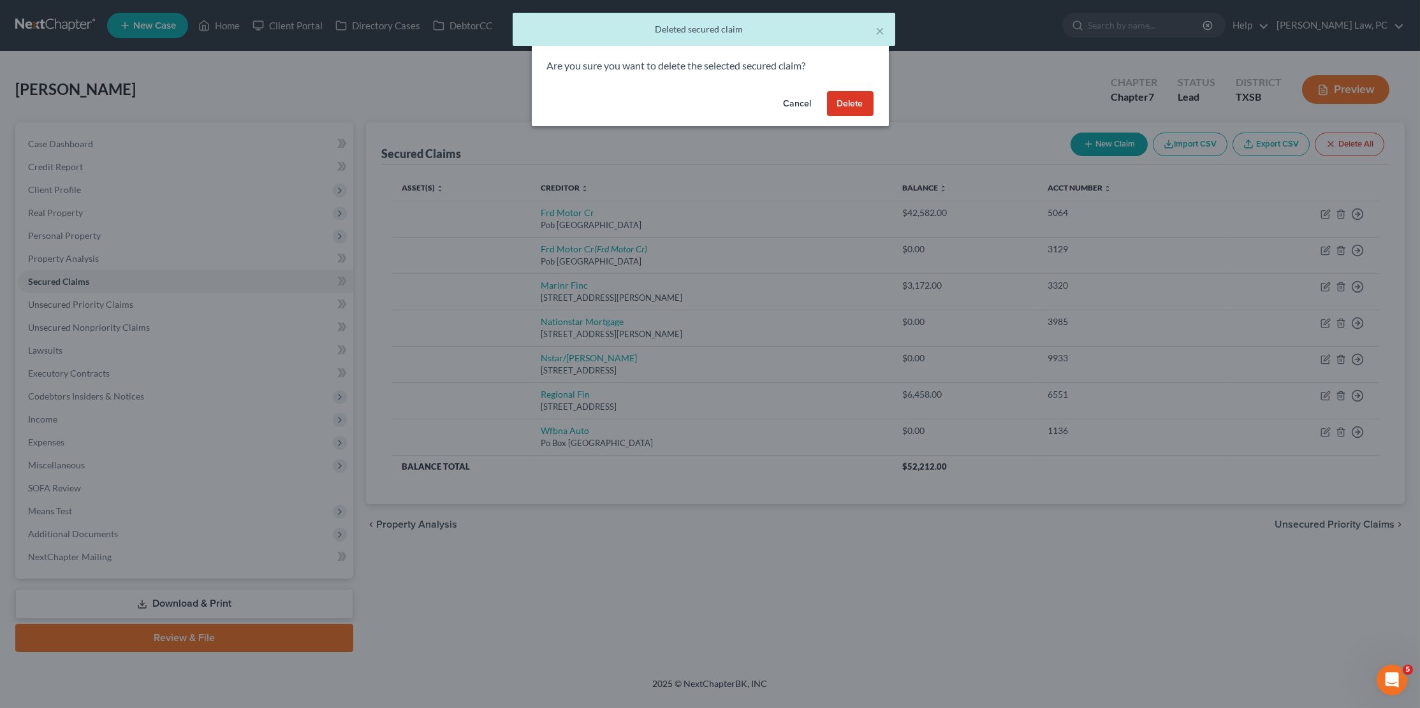
click at [861, 103] on button "Delete" at bounding box center [850, 104] width 47 height 26
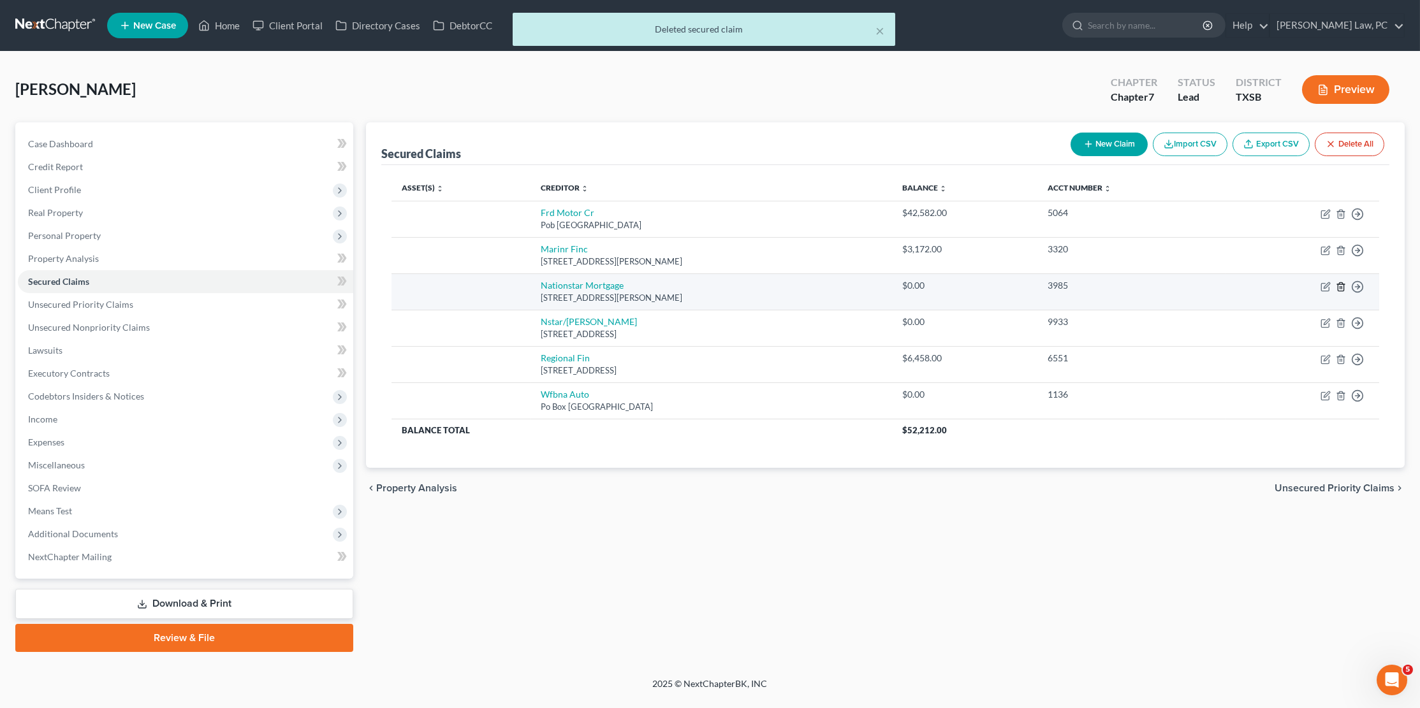
click at [1341, 286] on icon "button" at bounding box center [1341, 287] width 10 height 10
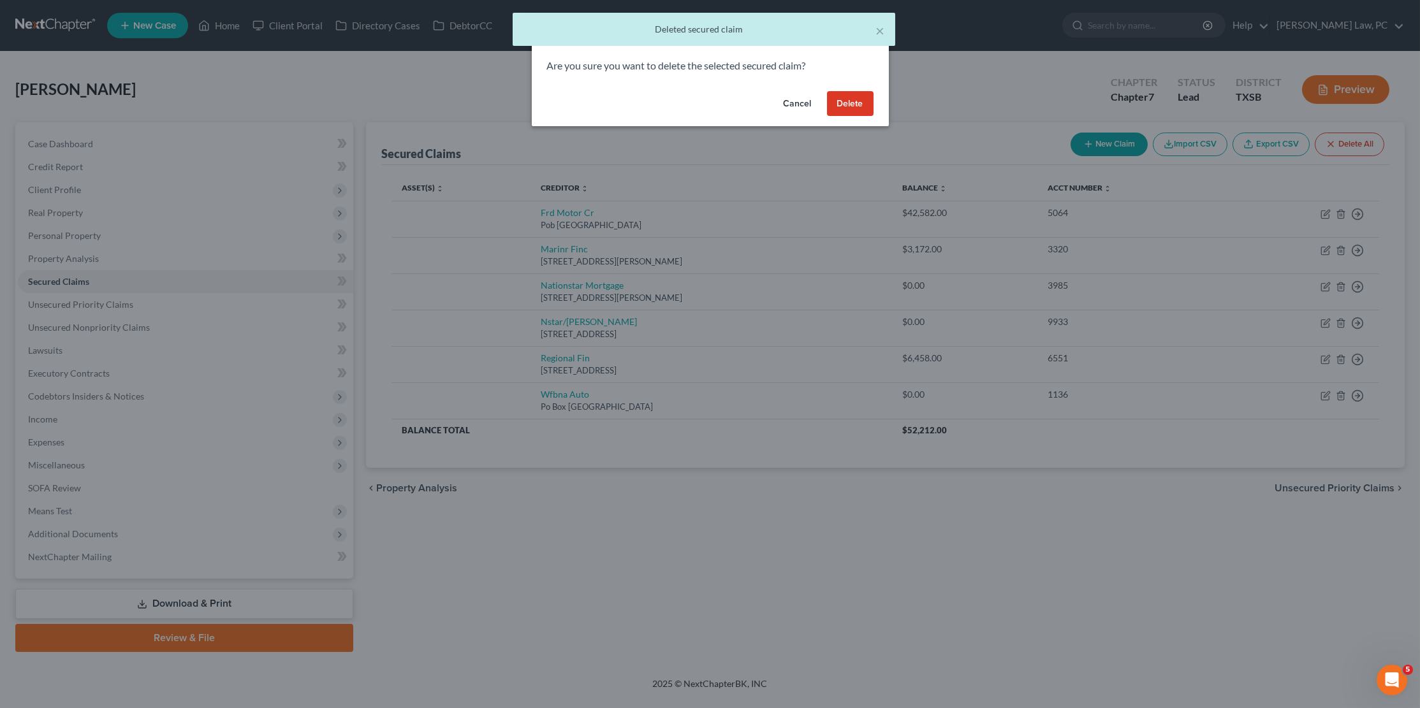
click at [856, 103] on button "Delete" at bounding box center [850, 104] width 47 height 26
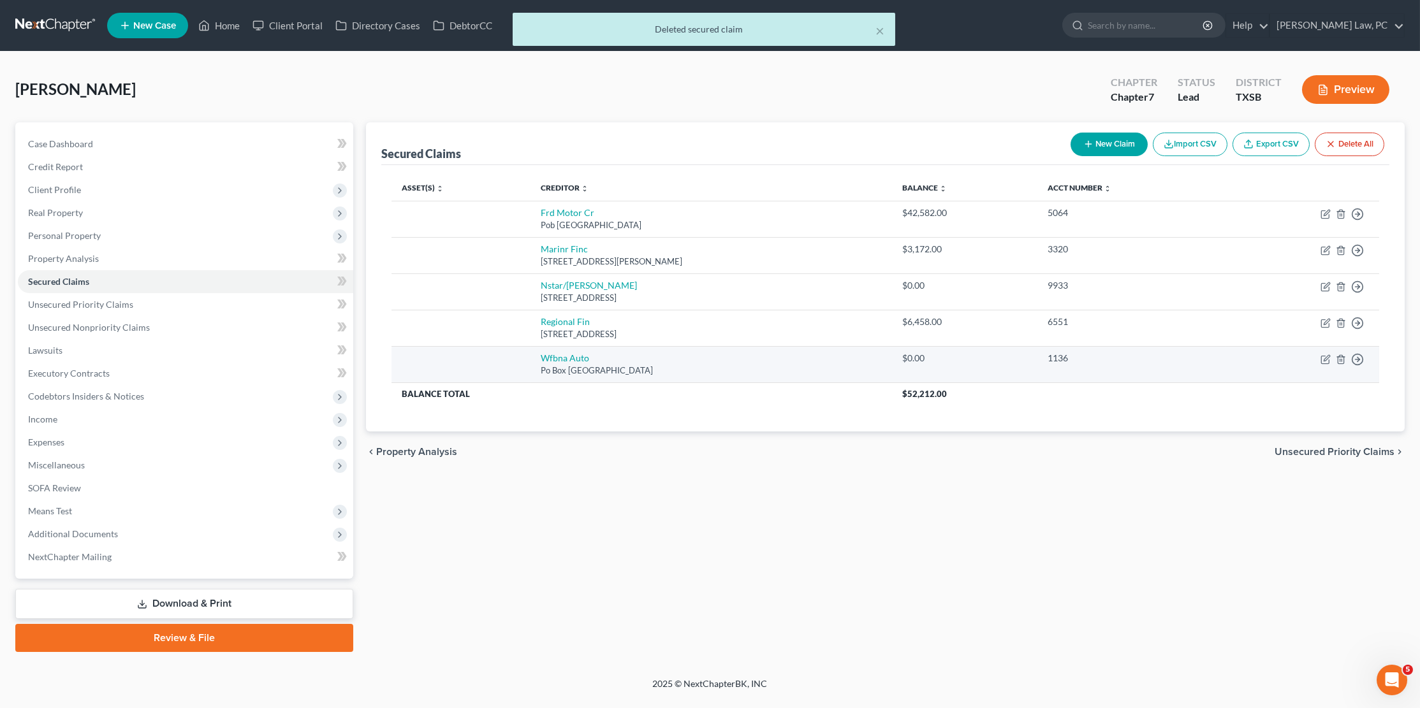
click at [1346, 356] on td "Move to E Move to F Move to G Move to Notice Only" at bounding box center [1303, 364] width 154 height 36
click at [1342, 355] on icon "button" at bounding box center [1341, 360] width 10 height 10
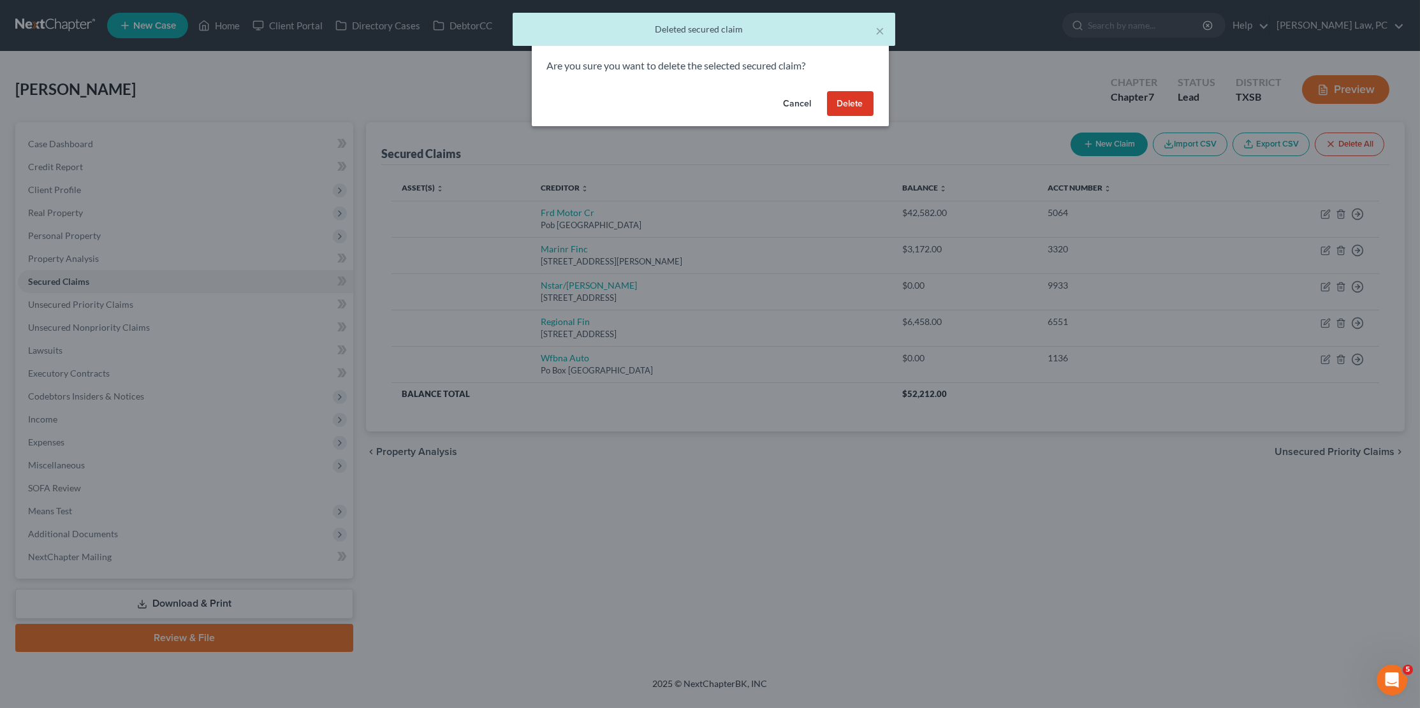
click at [851, 105] on button "Delete" at bounding box center [850, 104] width 47 height 26
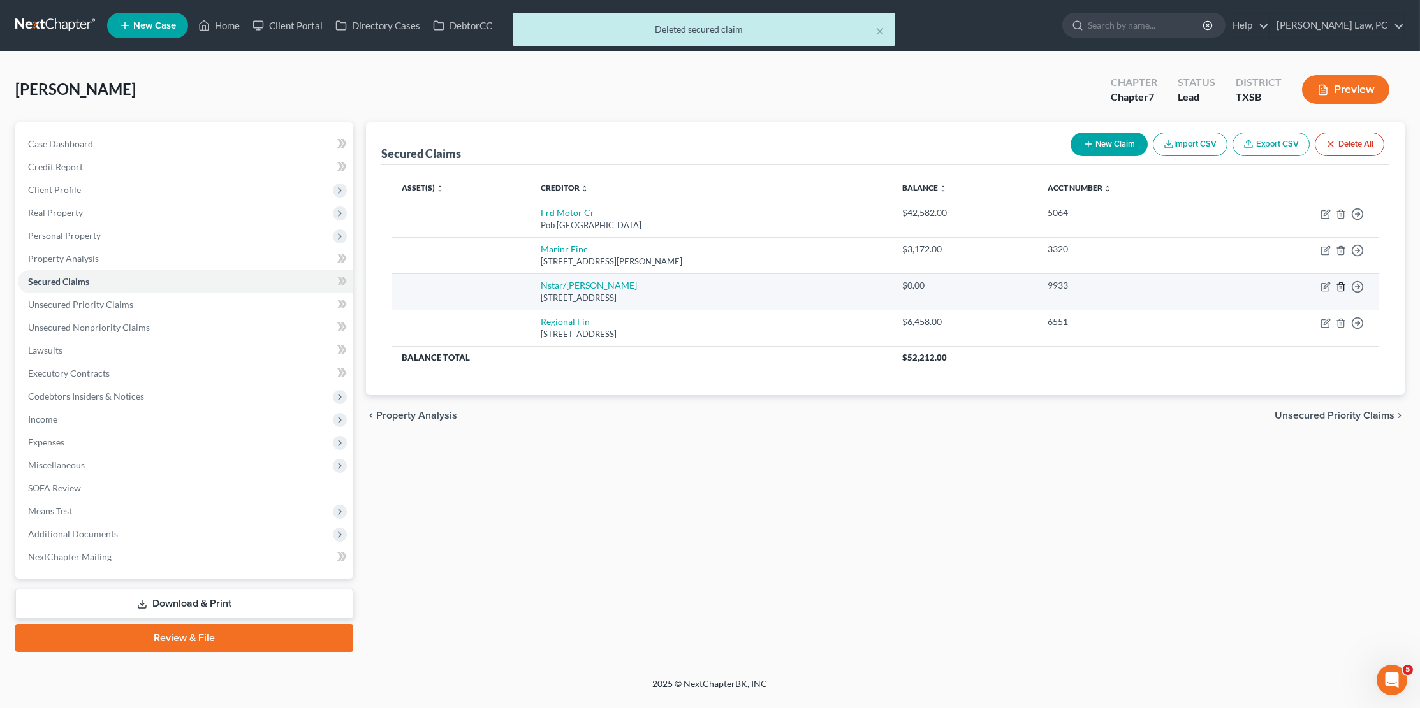
click at [1338, 282] on icon "button" at bounding box center [1341, 287] width 10 height 10
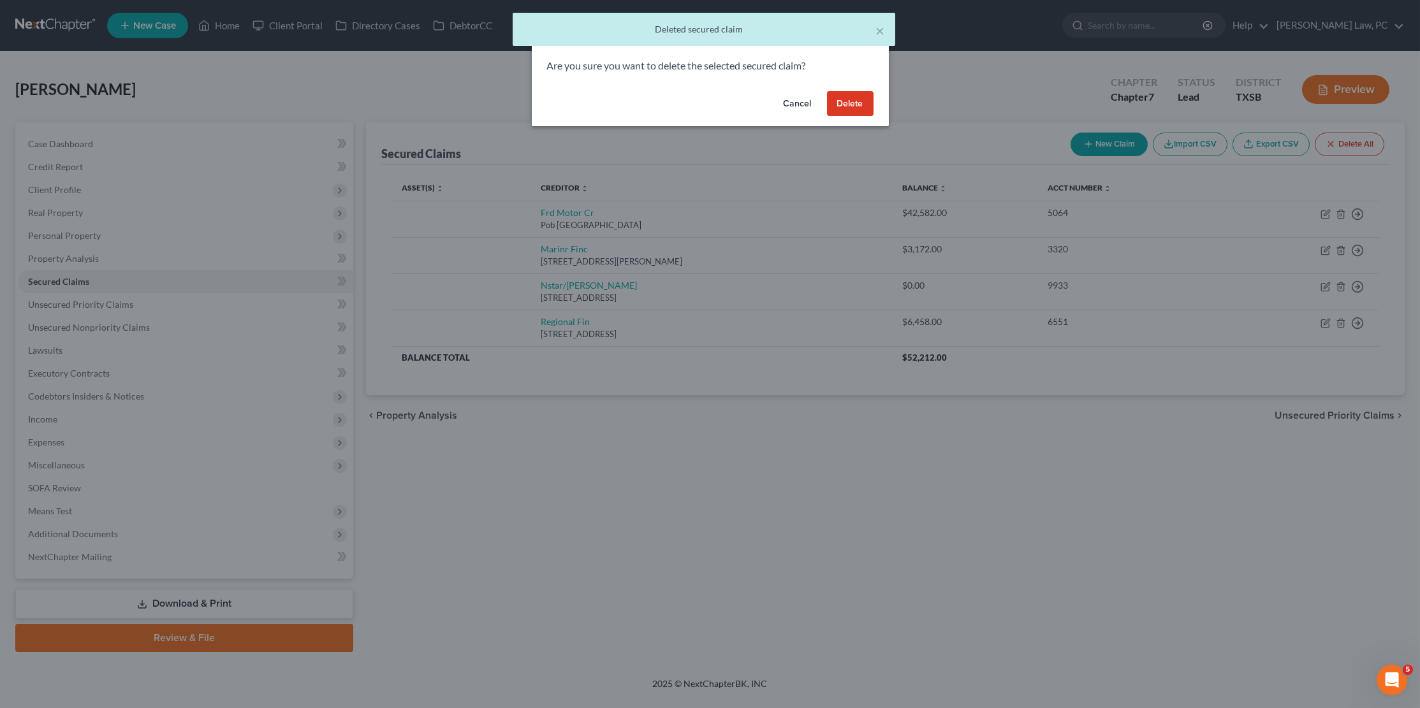
click at [853, 96] on button "Delete" at bounding box center [850, 104] width 47 height 26
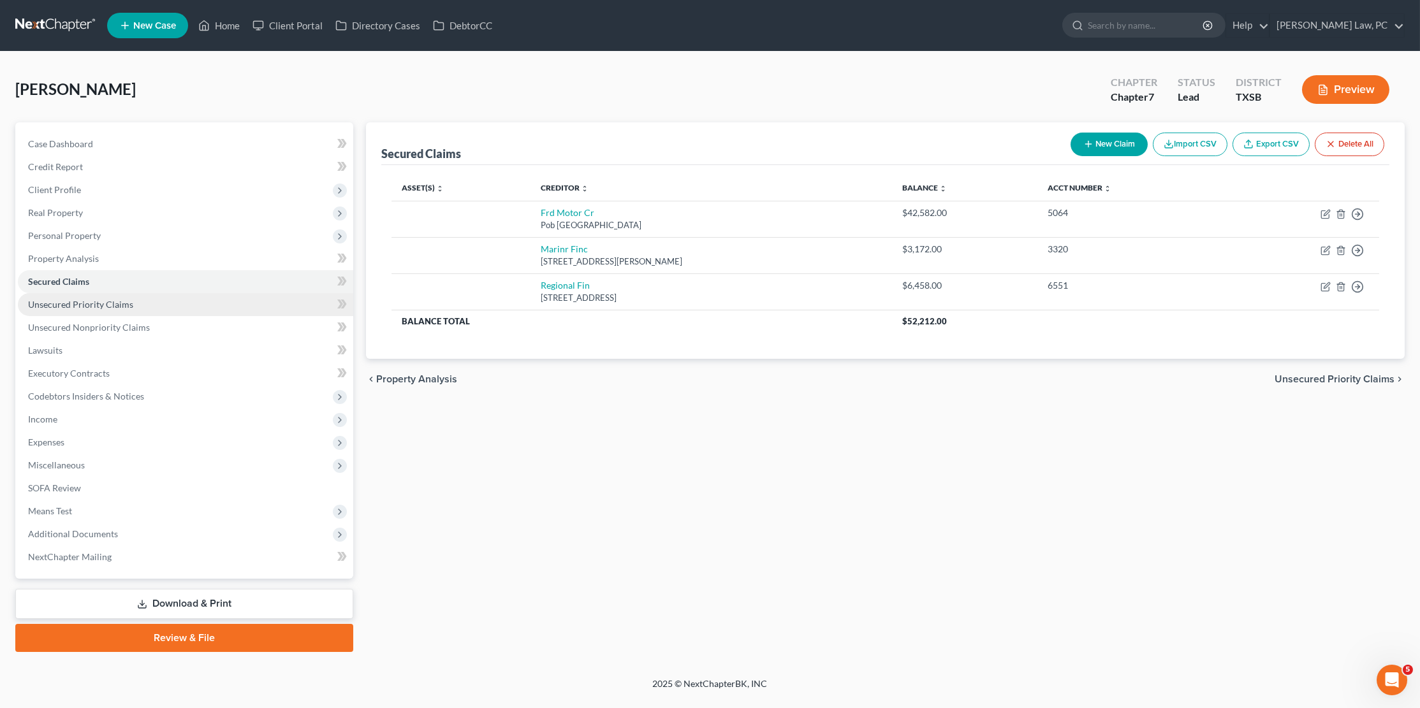
click at [121, 299] on span "Unsecured Priority Claims" at bounding box center [80, 304] width 105 height 11
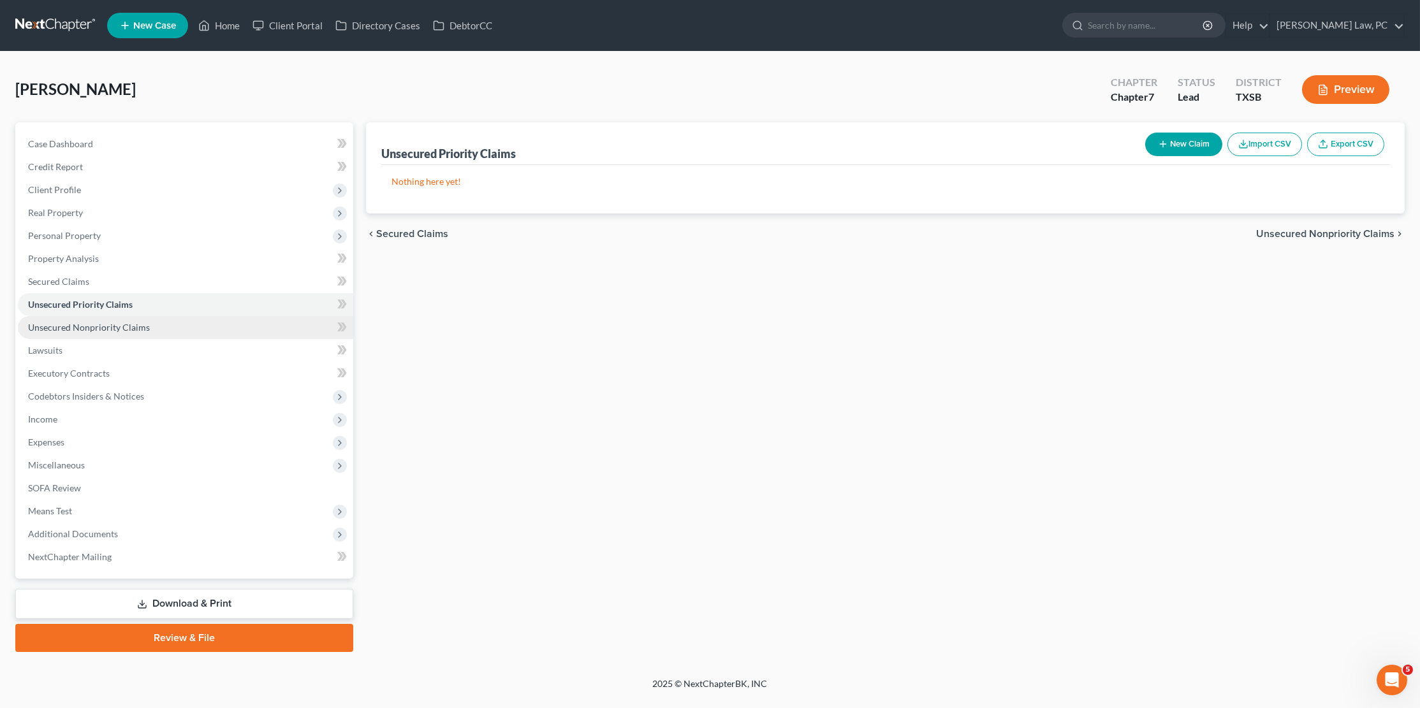
click at [128, 322] on span "Unsecured Nonpriority Claims" at bounding box center [89, 327] width 122 height 11
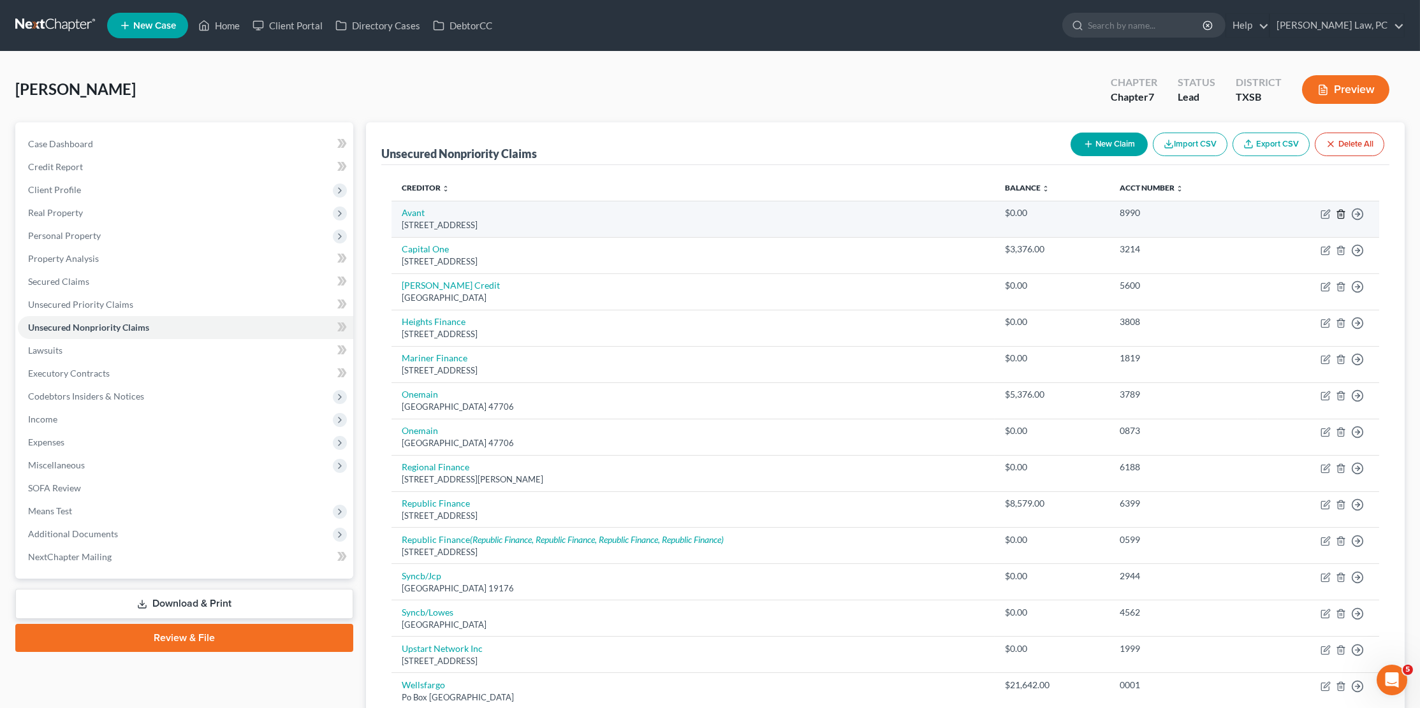
click at [1340, 215] on icon "button" at bounding box center [1341, 214] width 10 height 10
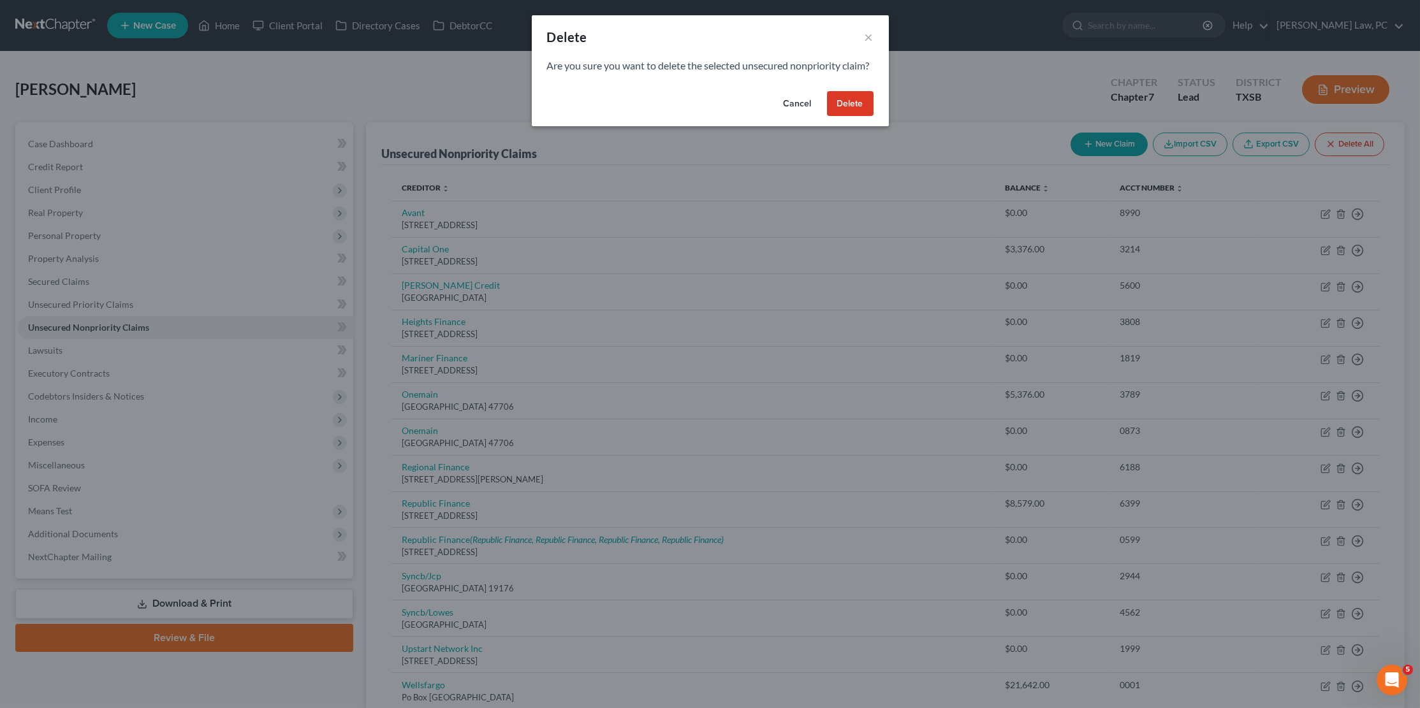
click at [855, 116] on button "Delete" at bounding box center [850, 104] width 47 height 26
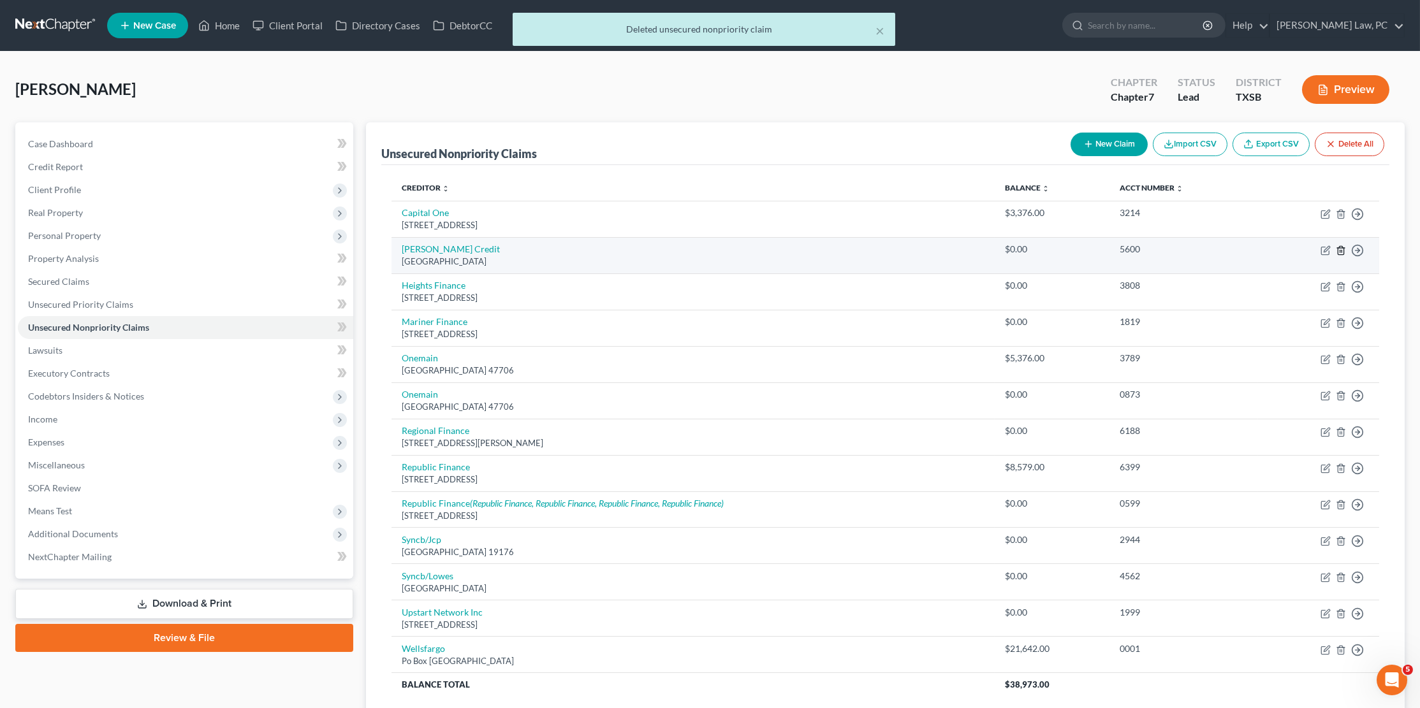
click at [1342, 247] on icon "button" at bounding box center [1341, 250] width 10 height 10
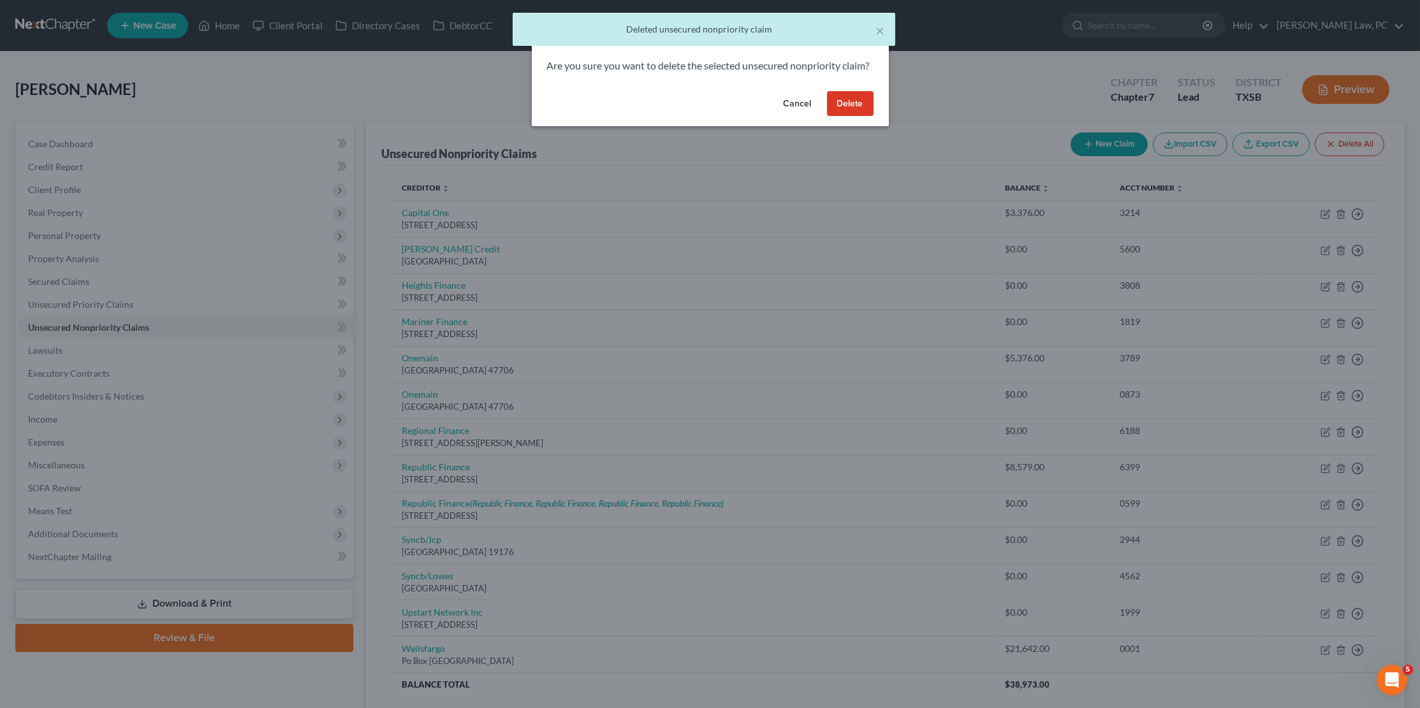
click at [855, 117] on button "Delete" at bounding box center [850, 104] width 47 height 26
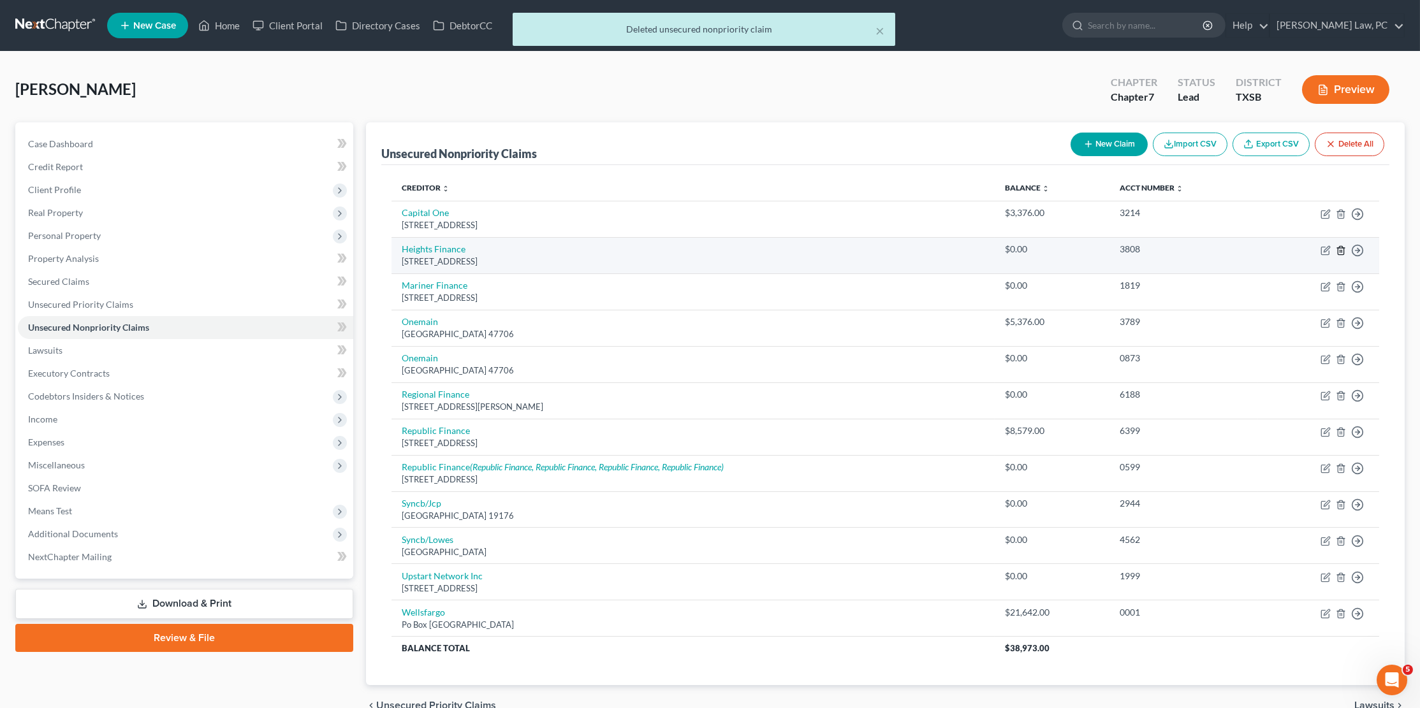
click at [1340, 251] on icon "button" at bounding box center [1341, 250] width 10 height 10
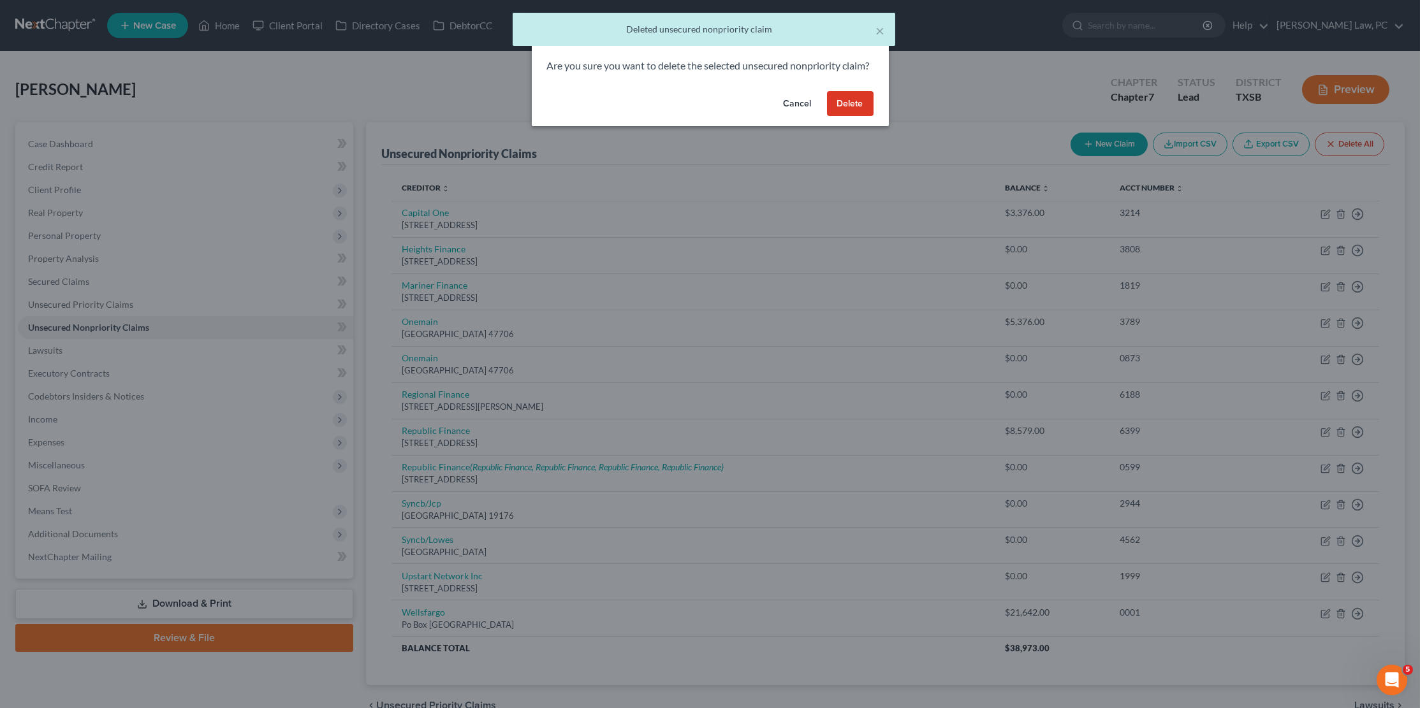
click at [834, 114] on button "Delete" at bounding box center [850, 104] width 47 height 26
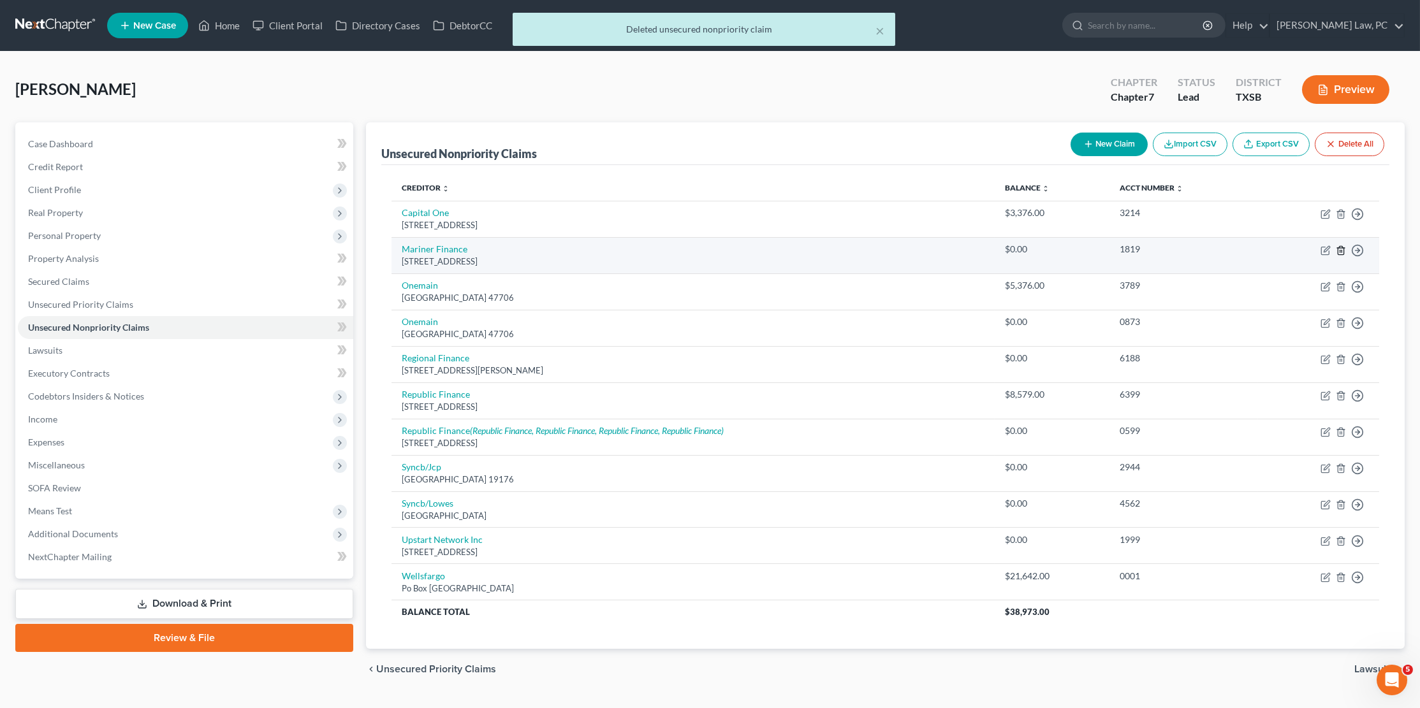
click at [1340, 249] on icon "button" at bounding box center [1341, 250] width 10 height 10
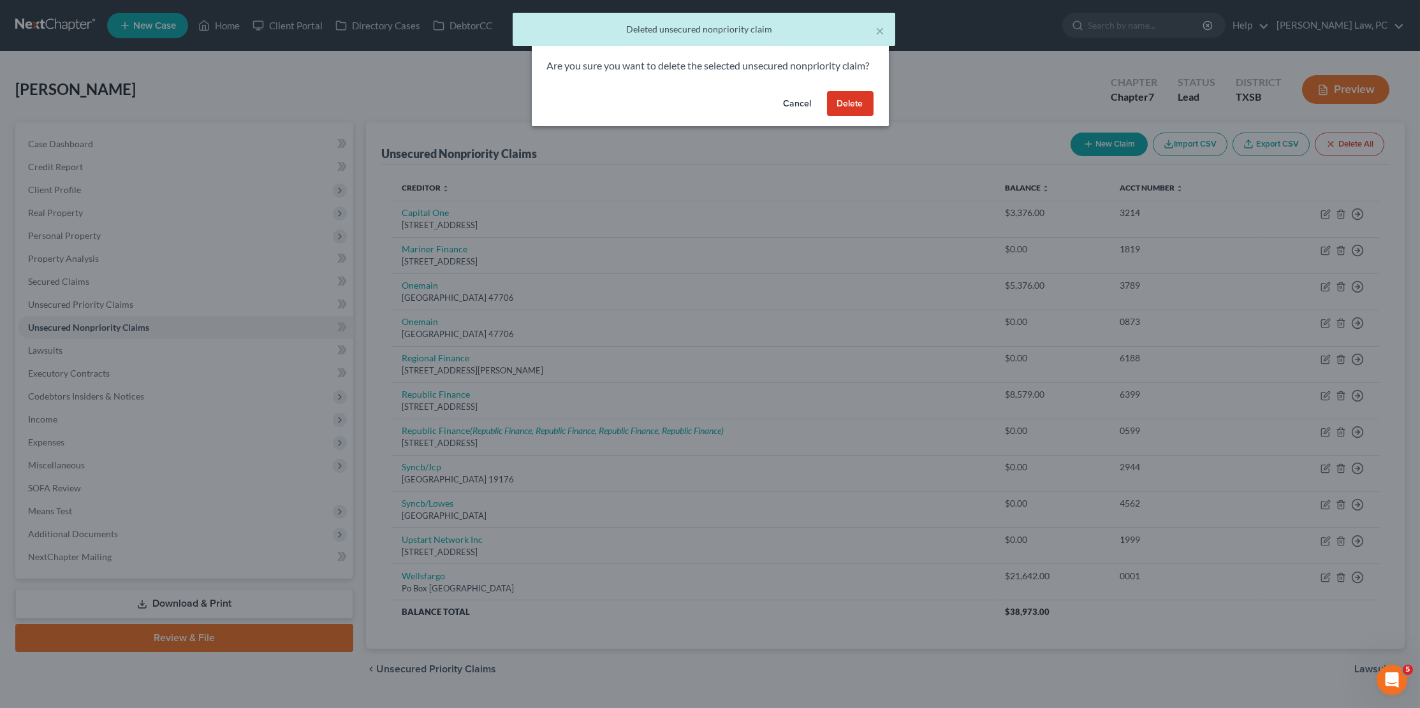
click at [856, 117] on button "Delete" at bounding box center [850, 104] width 47 height 26
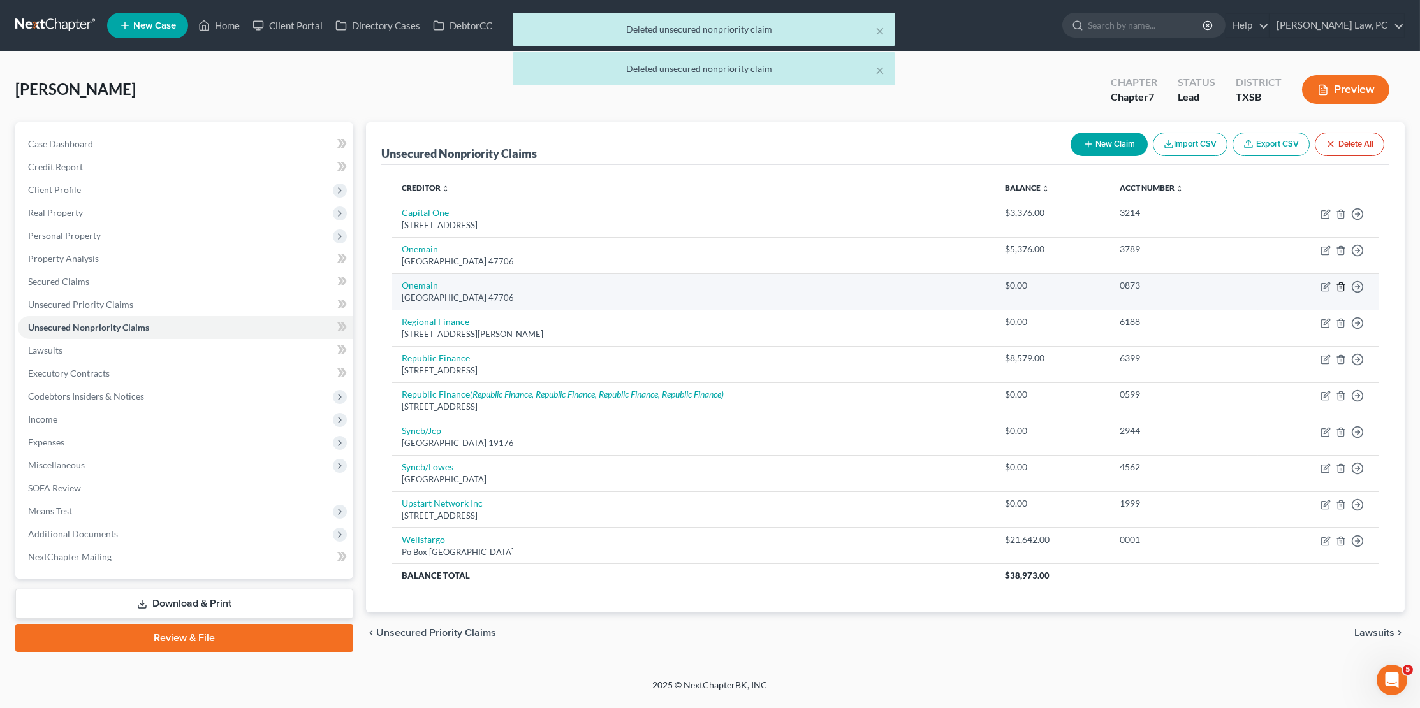
click at [1342, 286] on line "button" at bounding box center [1342, 287] width 0 height 3
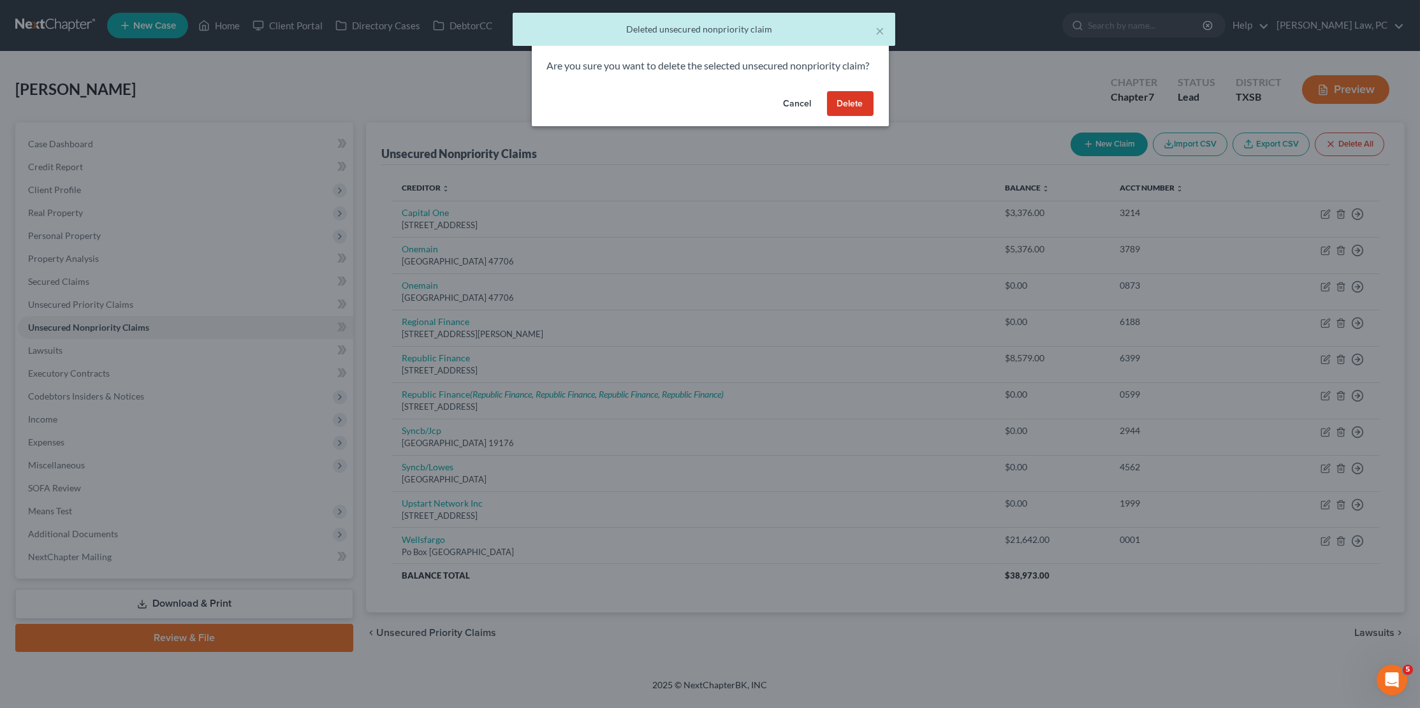
click at [853, 114] on button "Delete" at bounding box center [850, 104] width 47 height 26
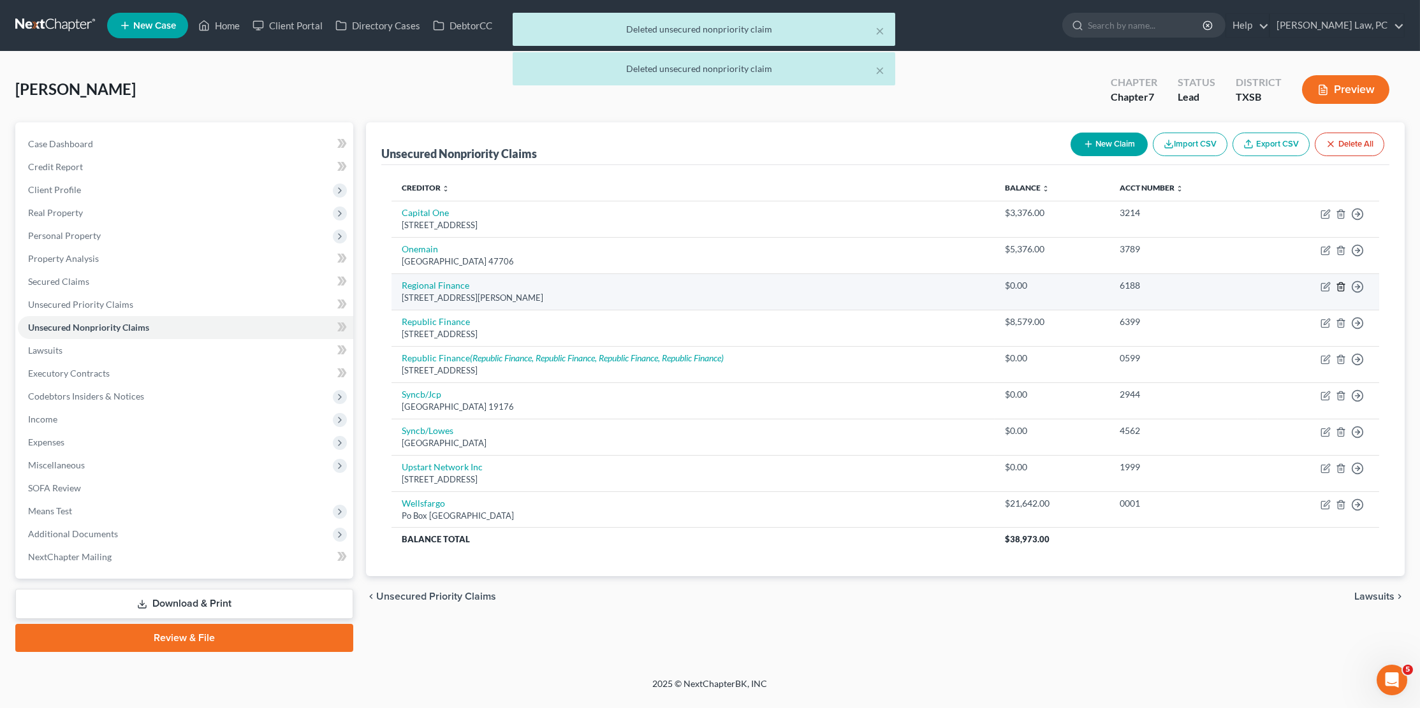
click at [1338, 282] on icon "button" at bounding box center [1341, 286] width 6 height 8
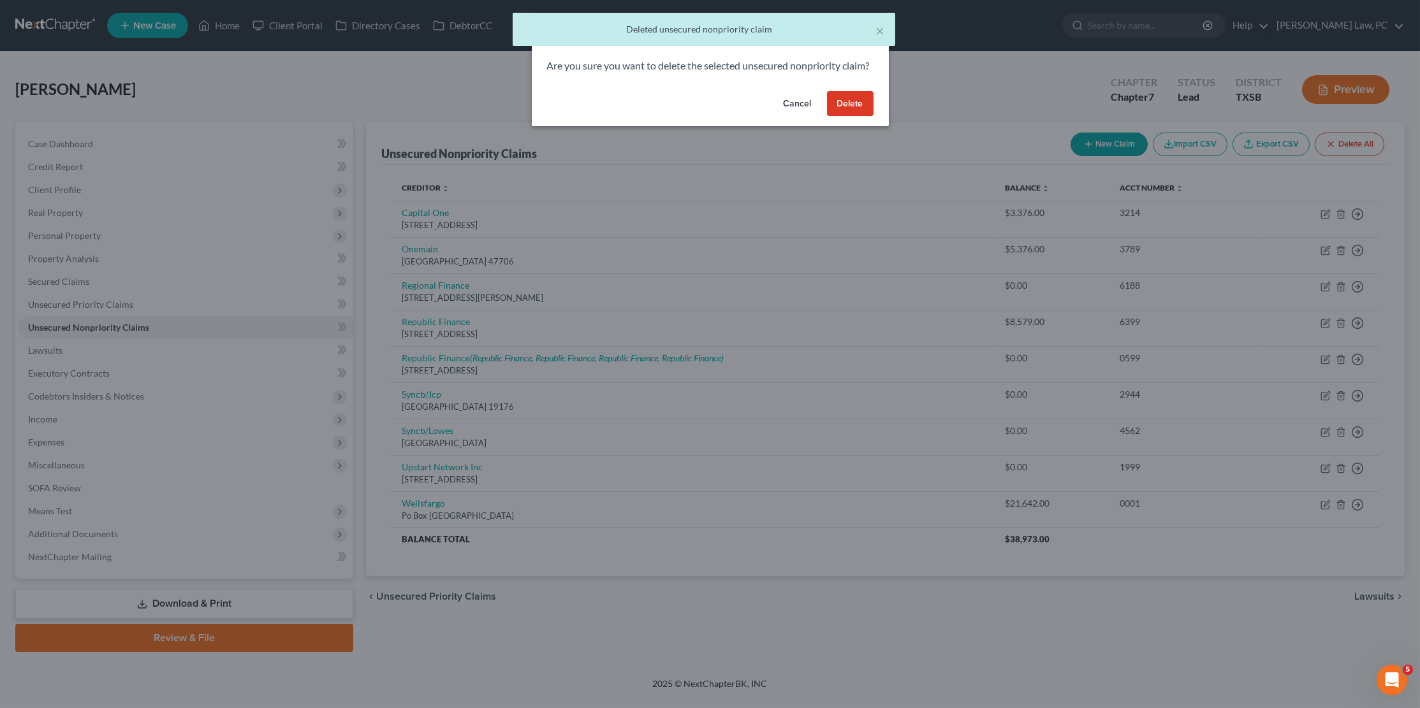
click at [851, 117] on button "Delete" at bounding box center [850, 104] width 47 height 26
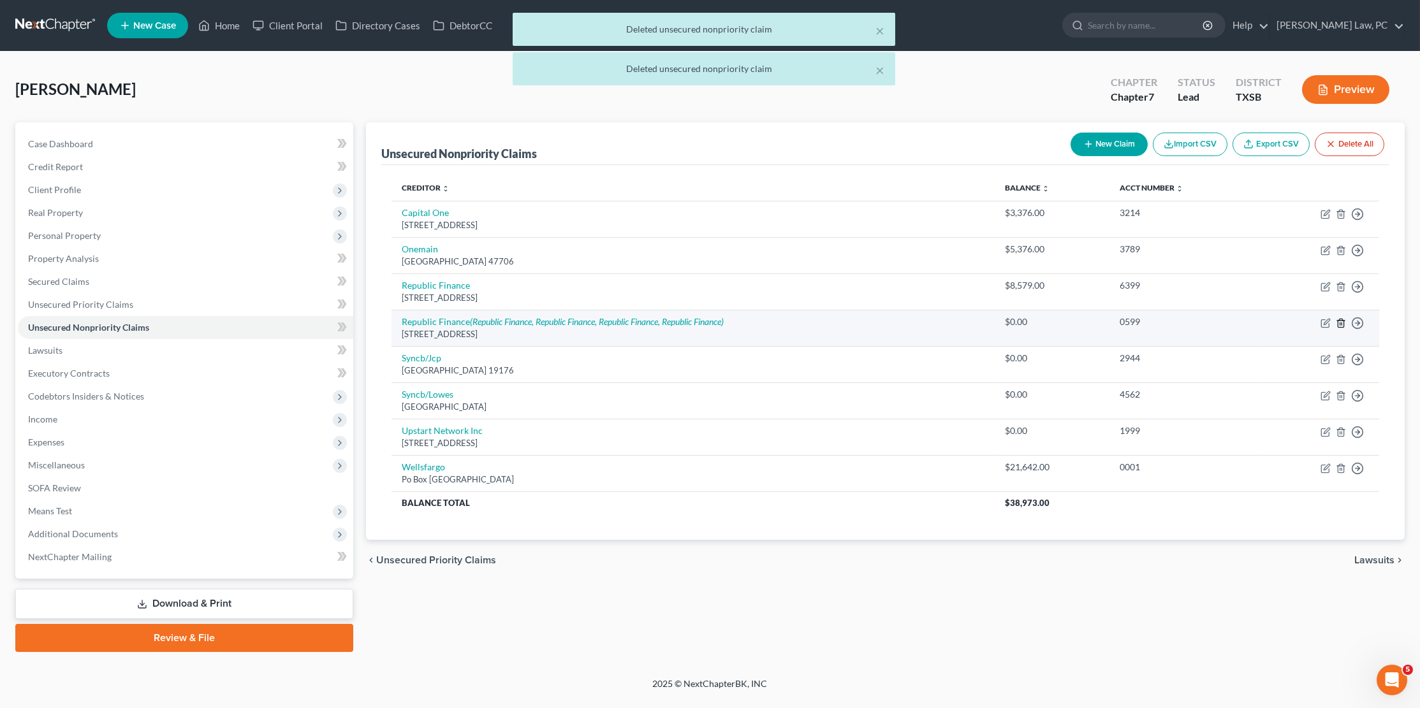
click at [1342, 319] on icon "button" at bounding box center [1341, 323] width 6 height 8
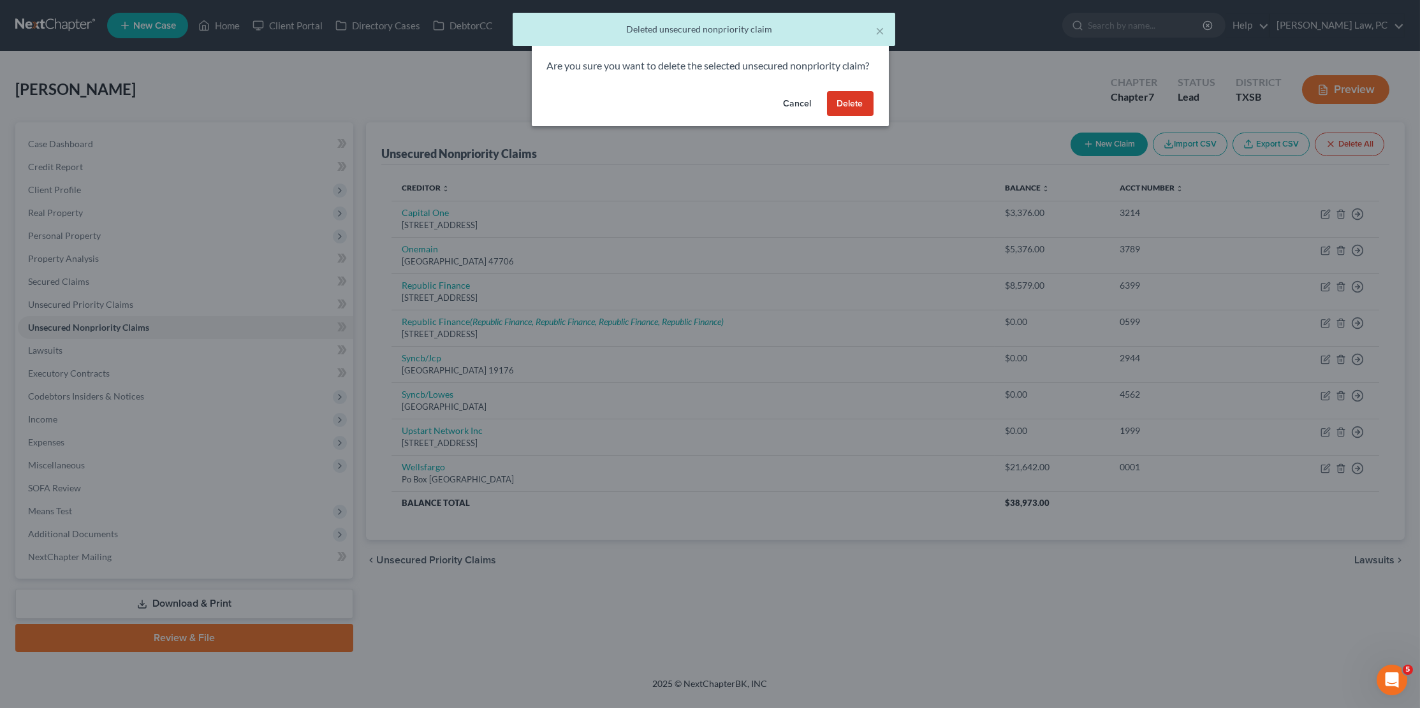
click at [856, 117] on button "Delete" at bounding box center [850, 104] width 47 height 26
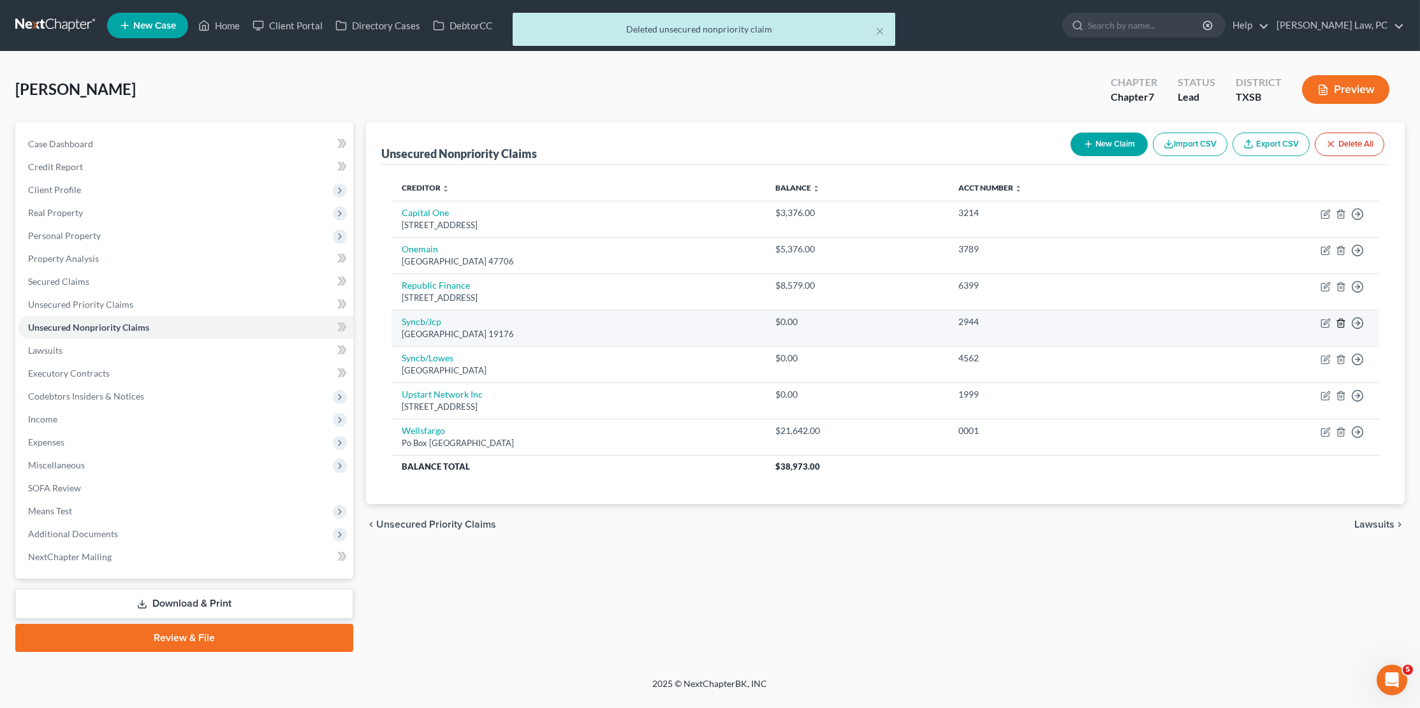
click at [1337, 319] on icon "button" at bounding box center [1341, 323] width 10 height 10
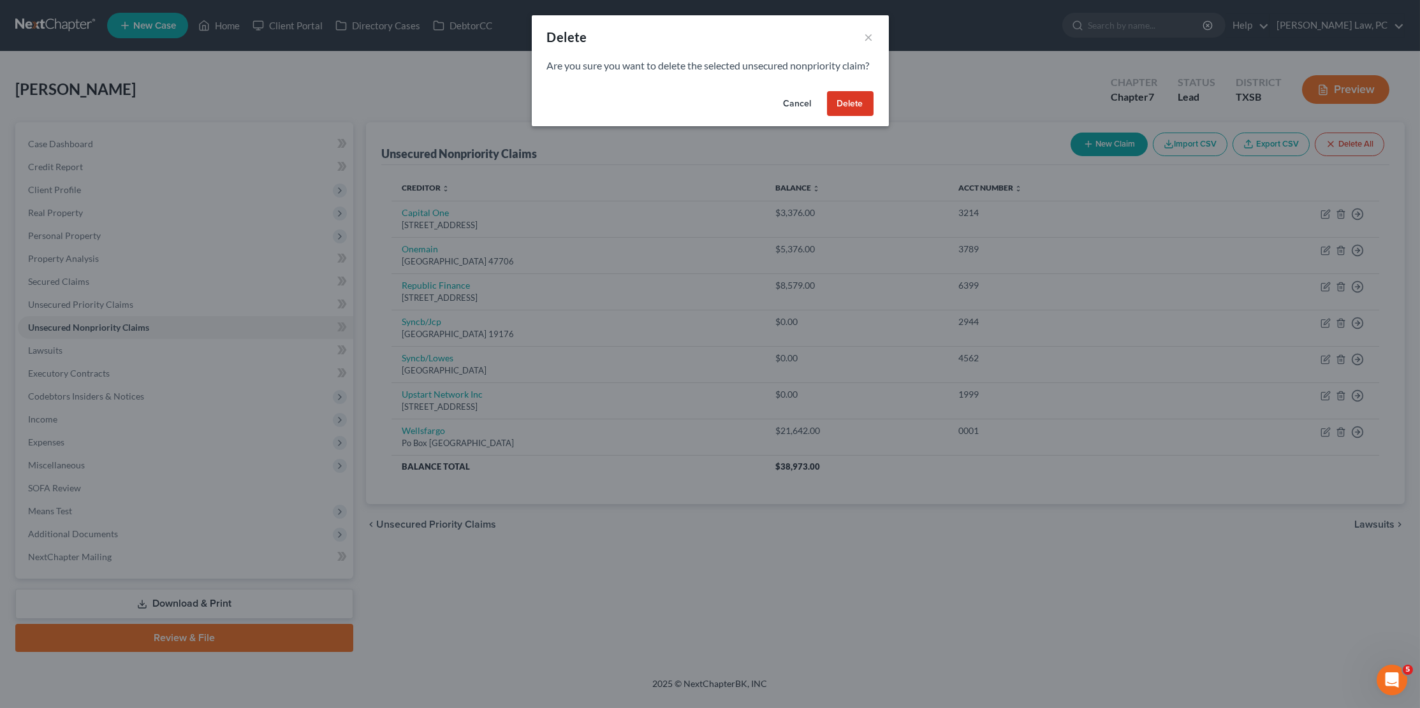
click at [839, 114] on button "Delete" at bounding box center [850, 104] width 47 height 26
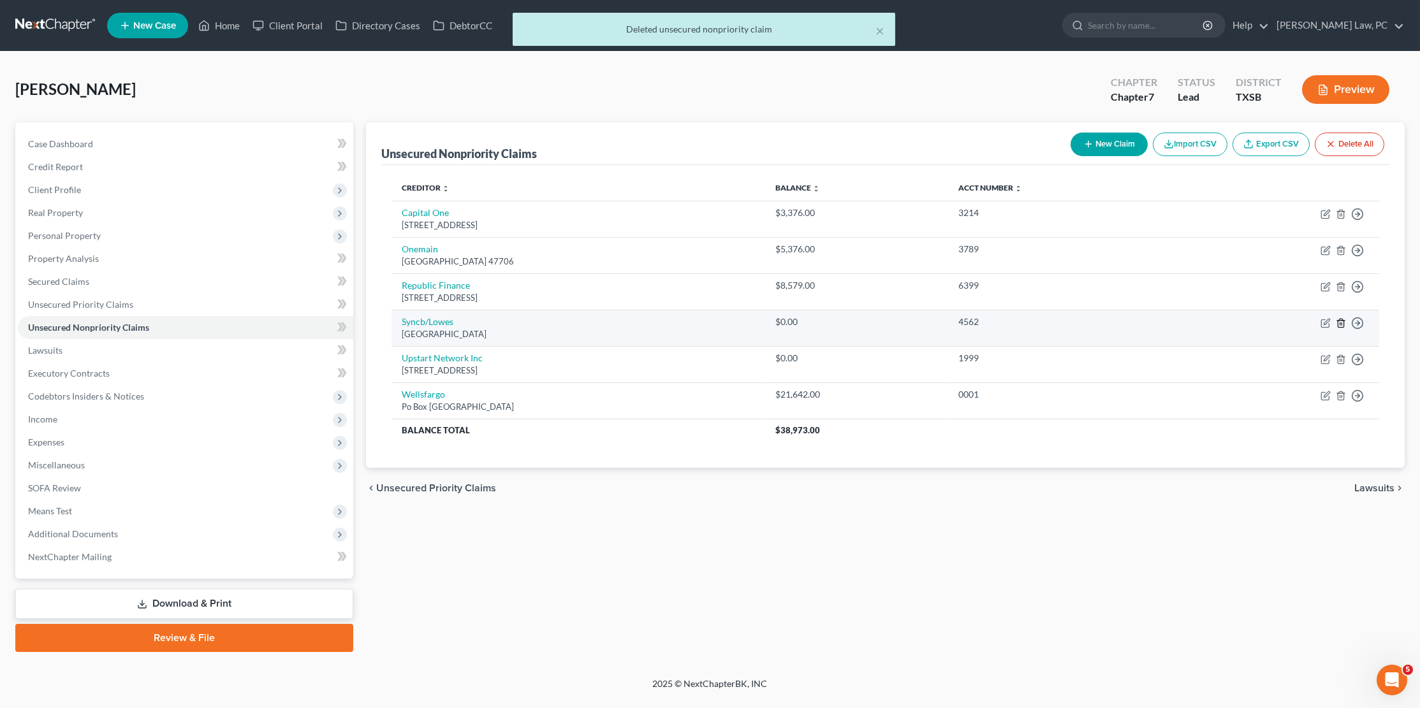
click at [1341, 321] on icon "button" at bounding box center [1341, 323] width 10 height 10
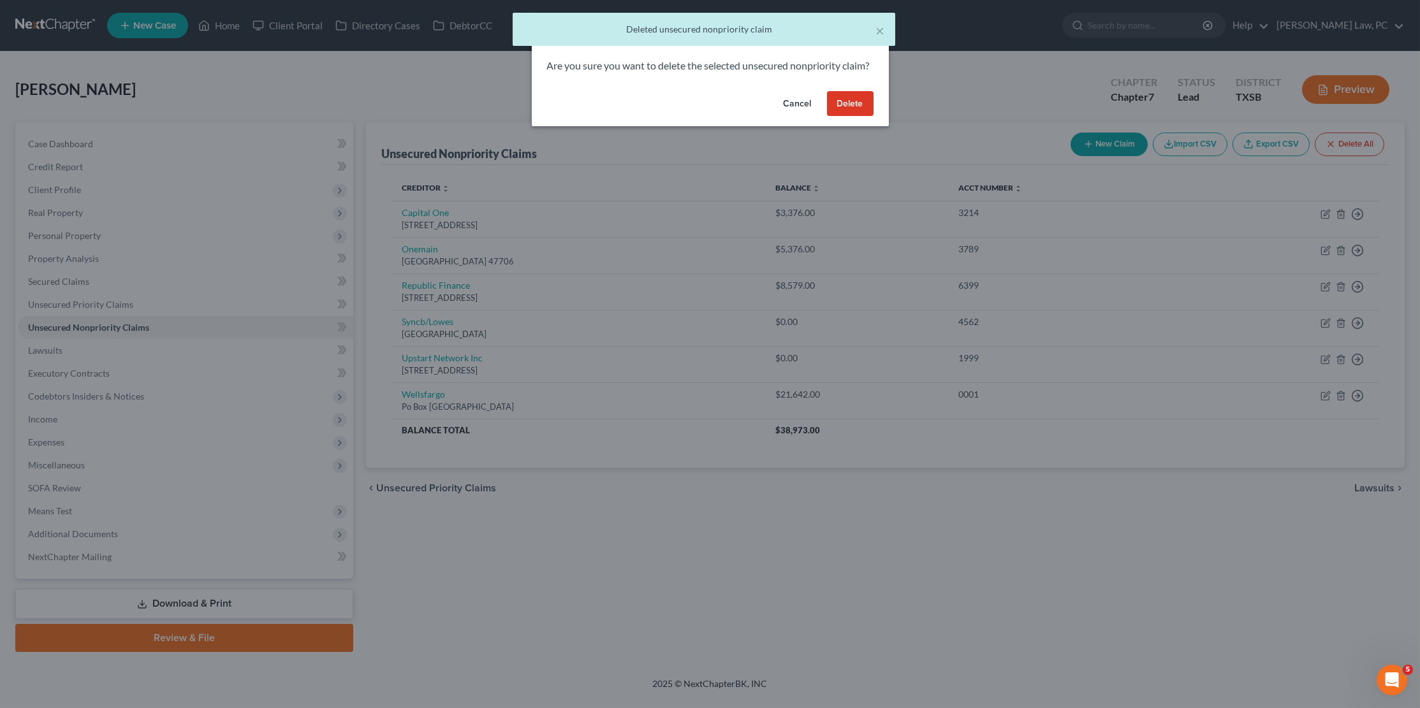
click at [856, 112] on button "Delete" at bounding box center [850, 104] width 47 height 26
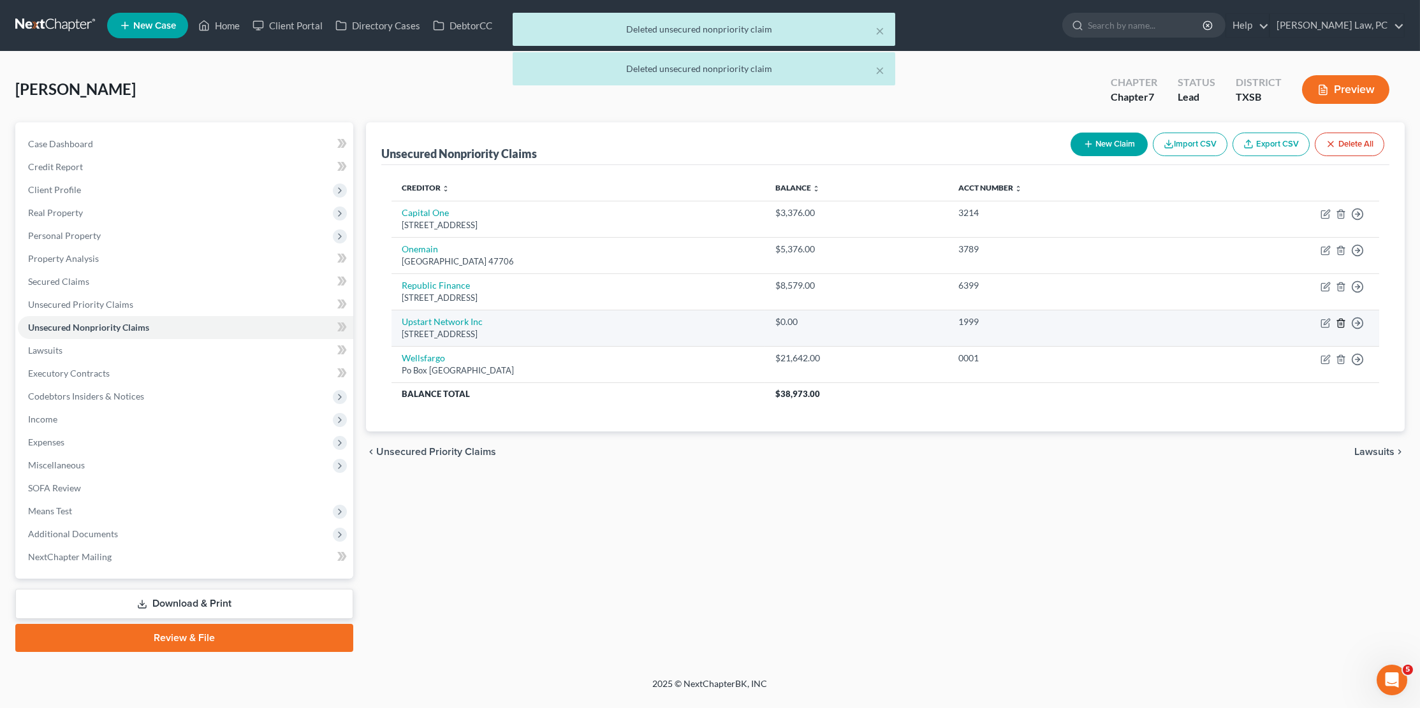
click at [1342, 323] on line "button" at bounding box center [1342, 324] width 0 height 3
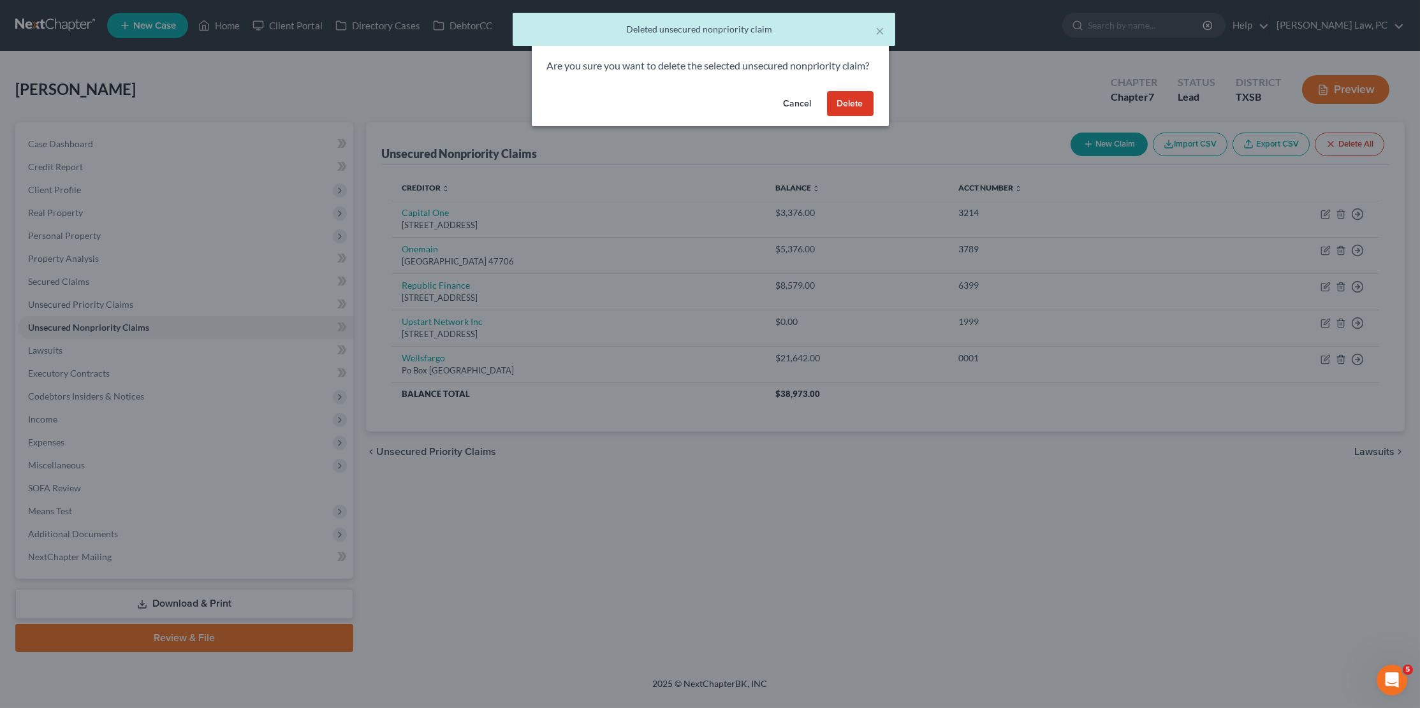
click at [865, 115] on button "Delete" at bounding box center [850, 104] width 47 height 26
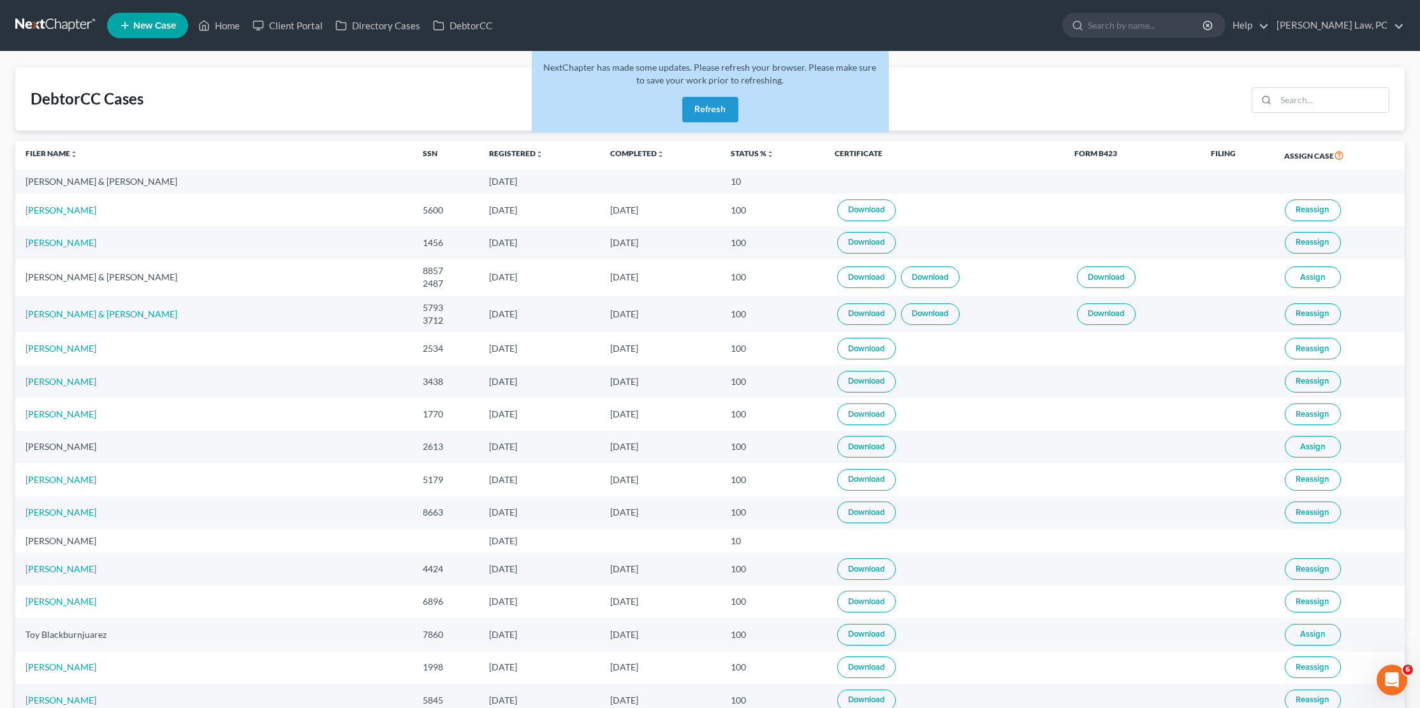
click at [34, 11] on nav "Home New Case Client Portal Directory Cases DebtorCC [PERSON_NAME] Law, PC [PER…" at bounding box center [710, 25] width 1420 height 51
click at [703, 108] on button "Refresh" at bounding box center [710, 110] width 56 height 26
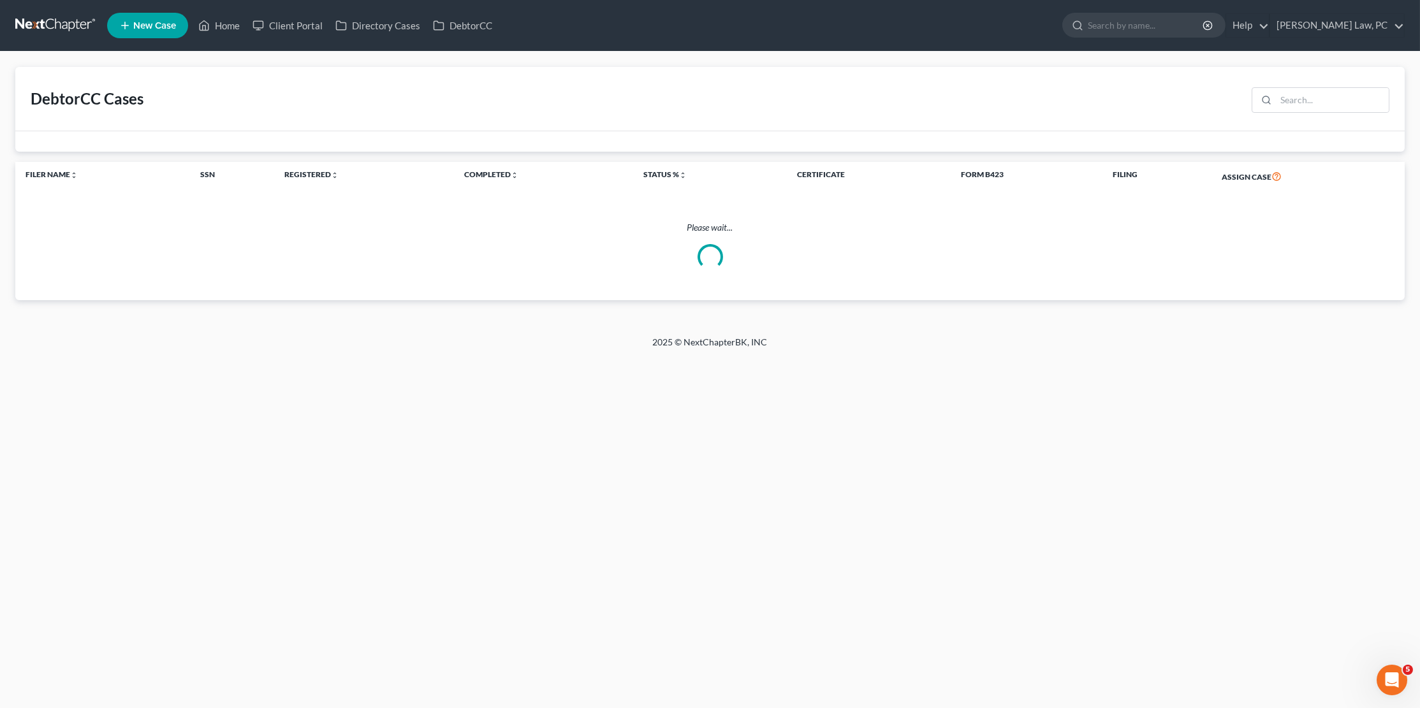
click at [82, 17] on link at bounding box center [56, 25] width 82 height 23
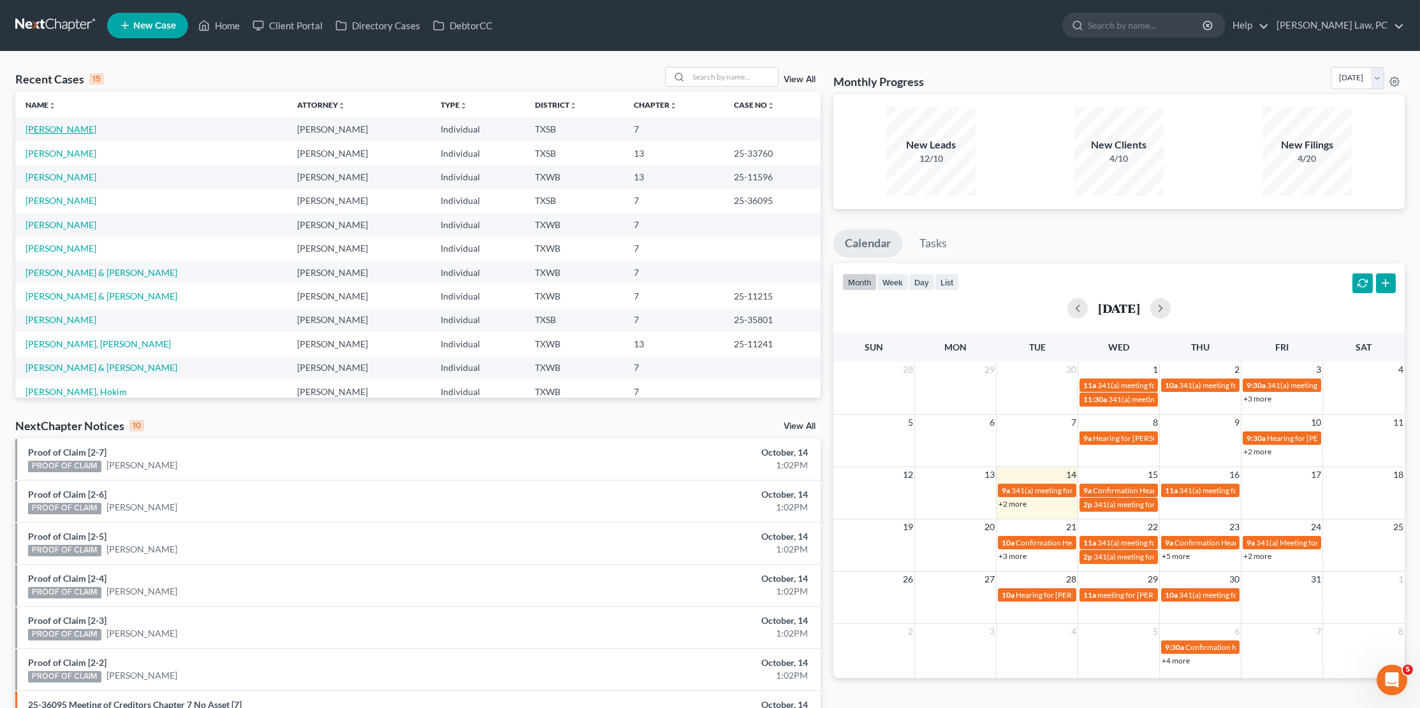
click at [56, 132] on link "[PERSON_NAME]" at bounding box center [61, 129] width 71 height 11
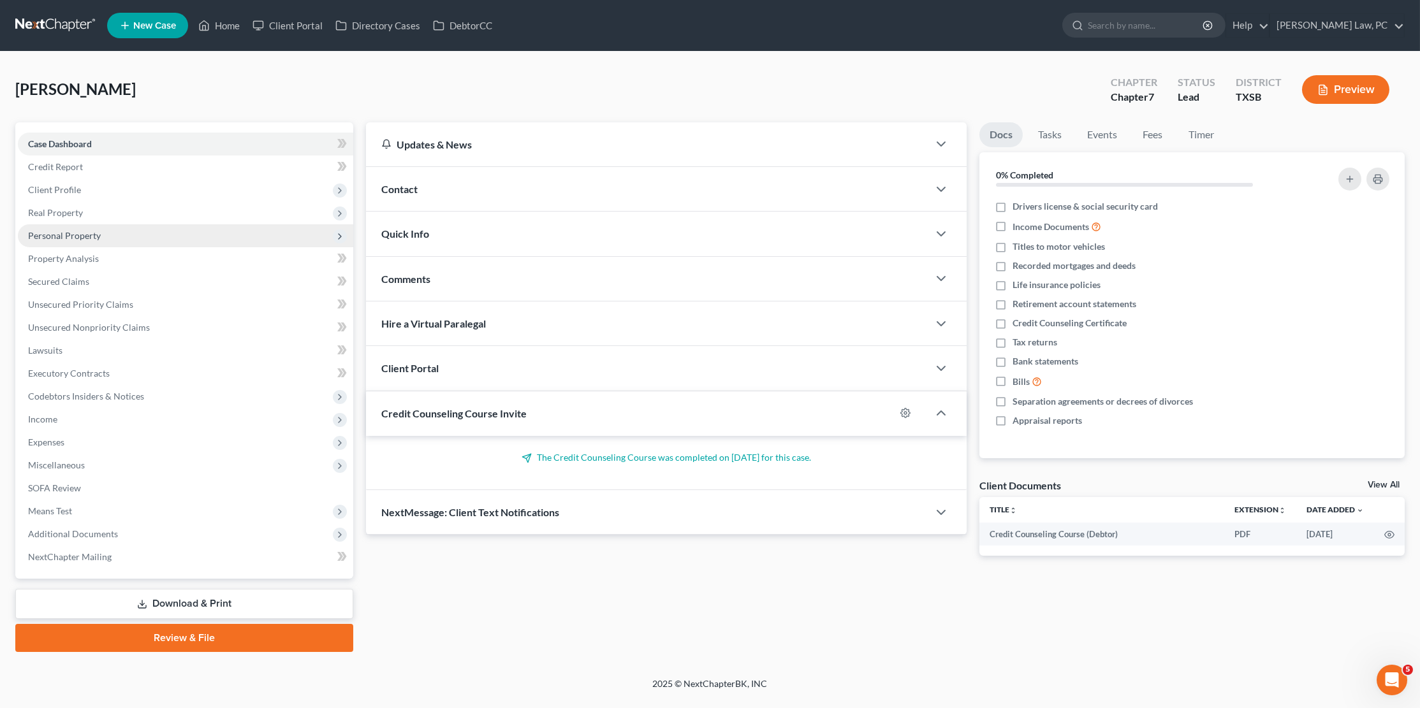
click at [122, 234] on span "Personal Property" at bounding box center [185, 235] width 335 height 23
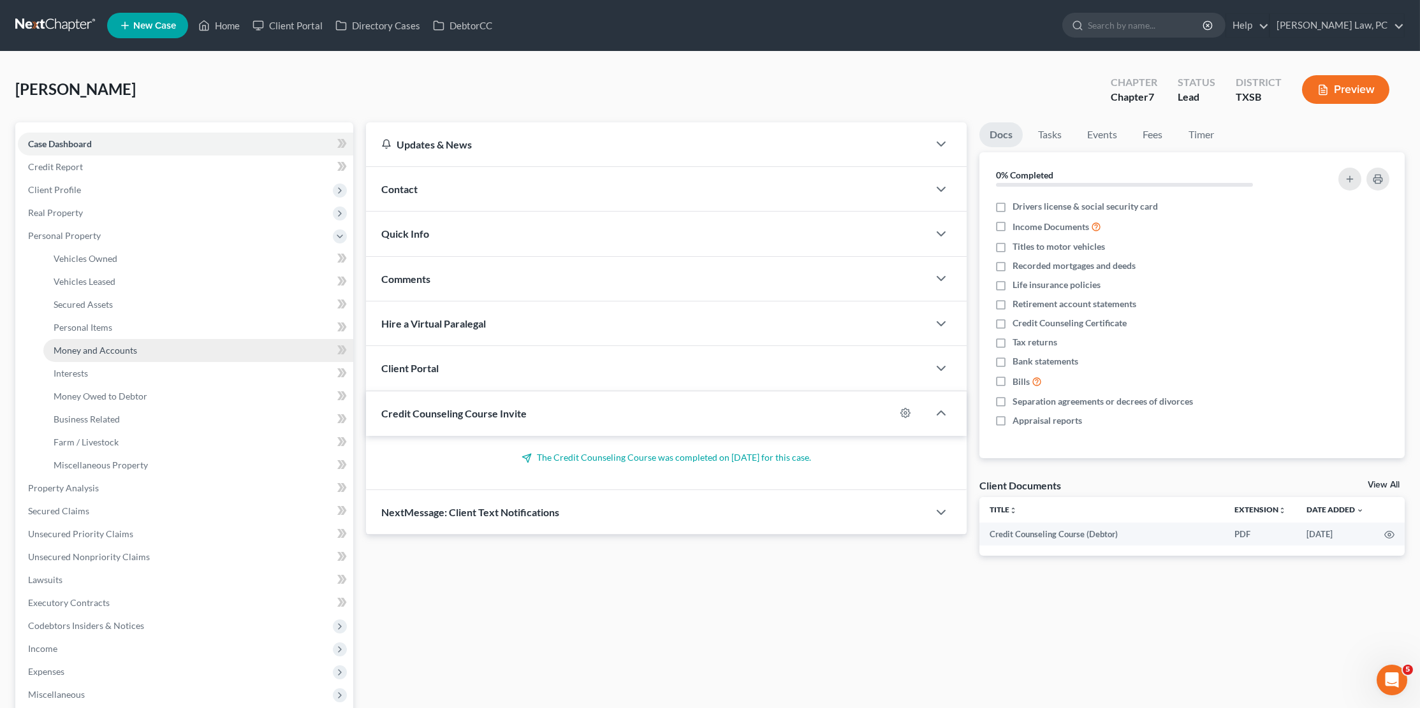
click at [130, 346] on span "Money and Accounts" at bounding box center [96, 350] width 84 height 11
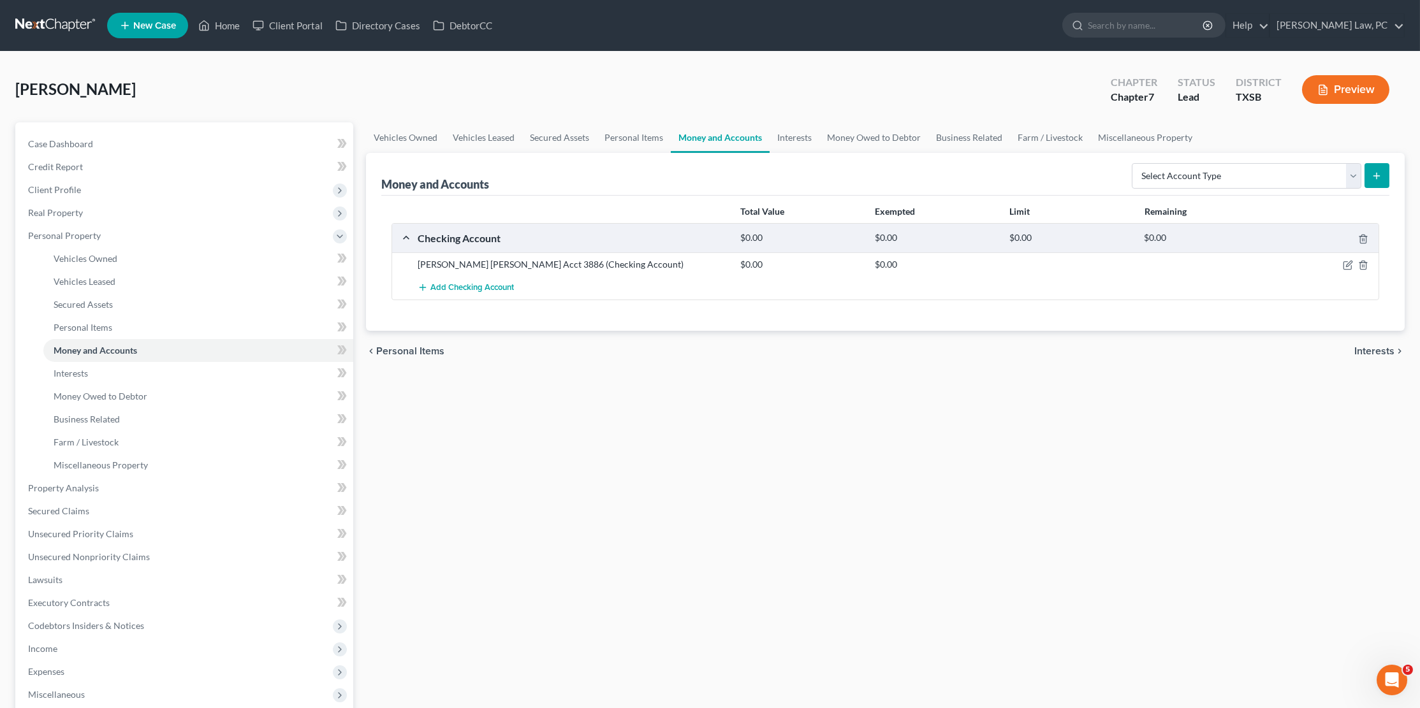
click at [56, 14] on link at bounding box center [56, 25] width 82 height 23
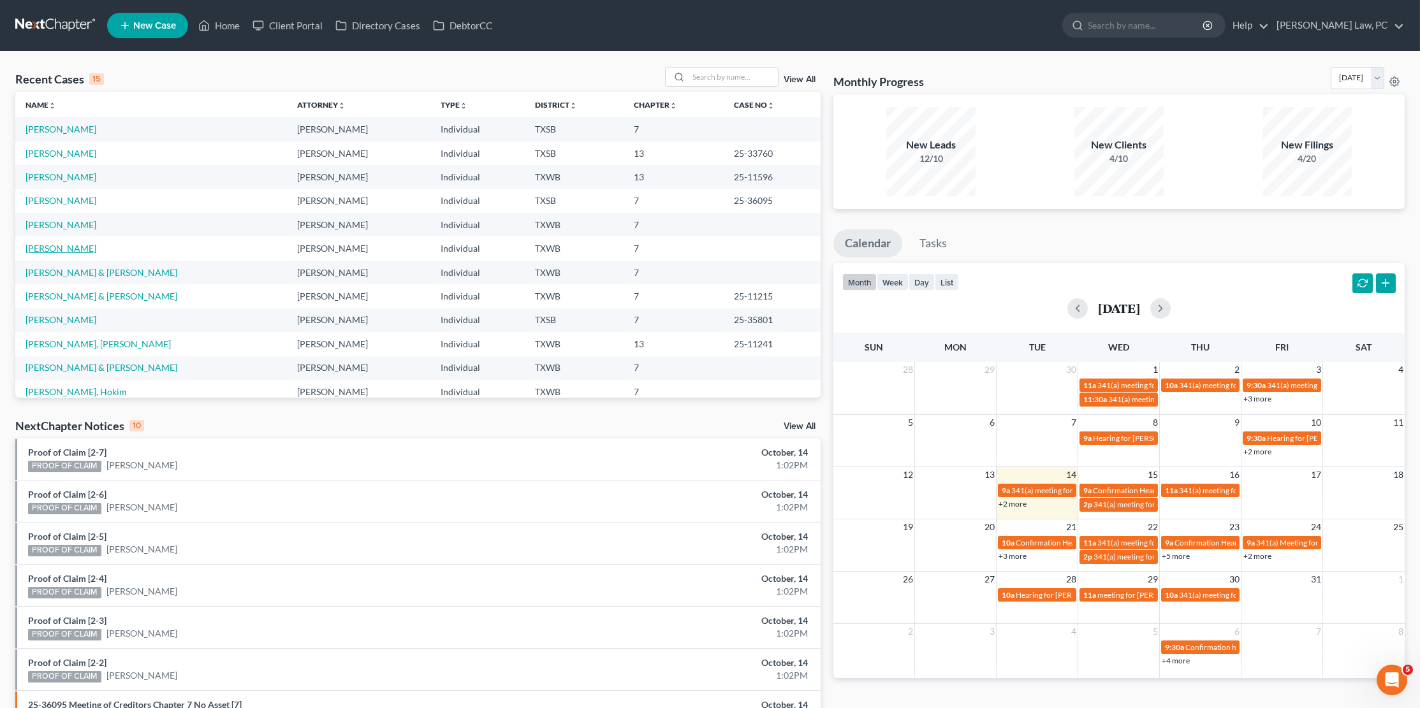
click at [61, 243] on link "[PERSON_NAME]" at bounding box center [61, 248] width 71 height 11
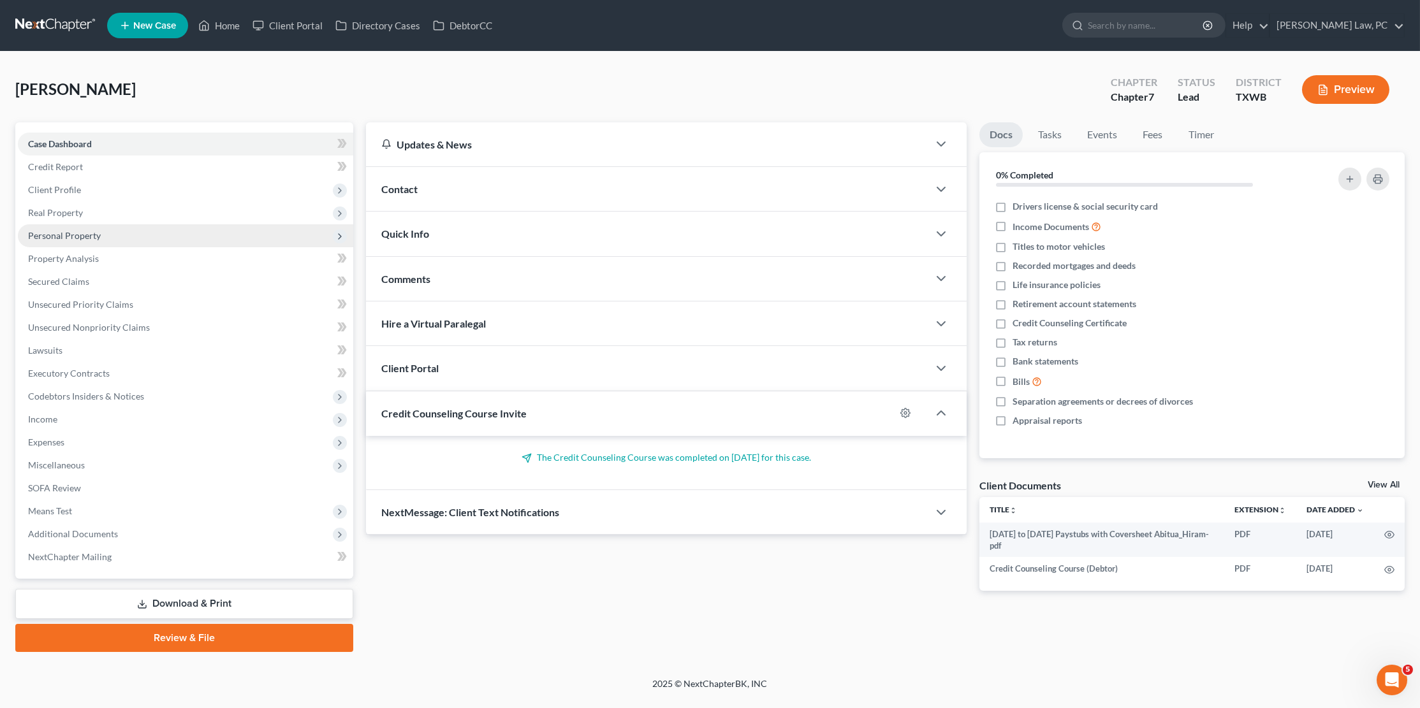
click at [109, 237] on span "Personal Property" at bounding box center [185, 235] width 335 height 23
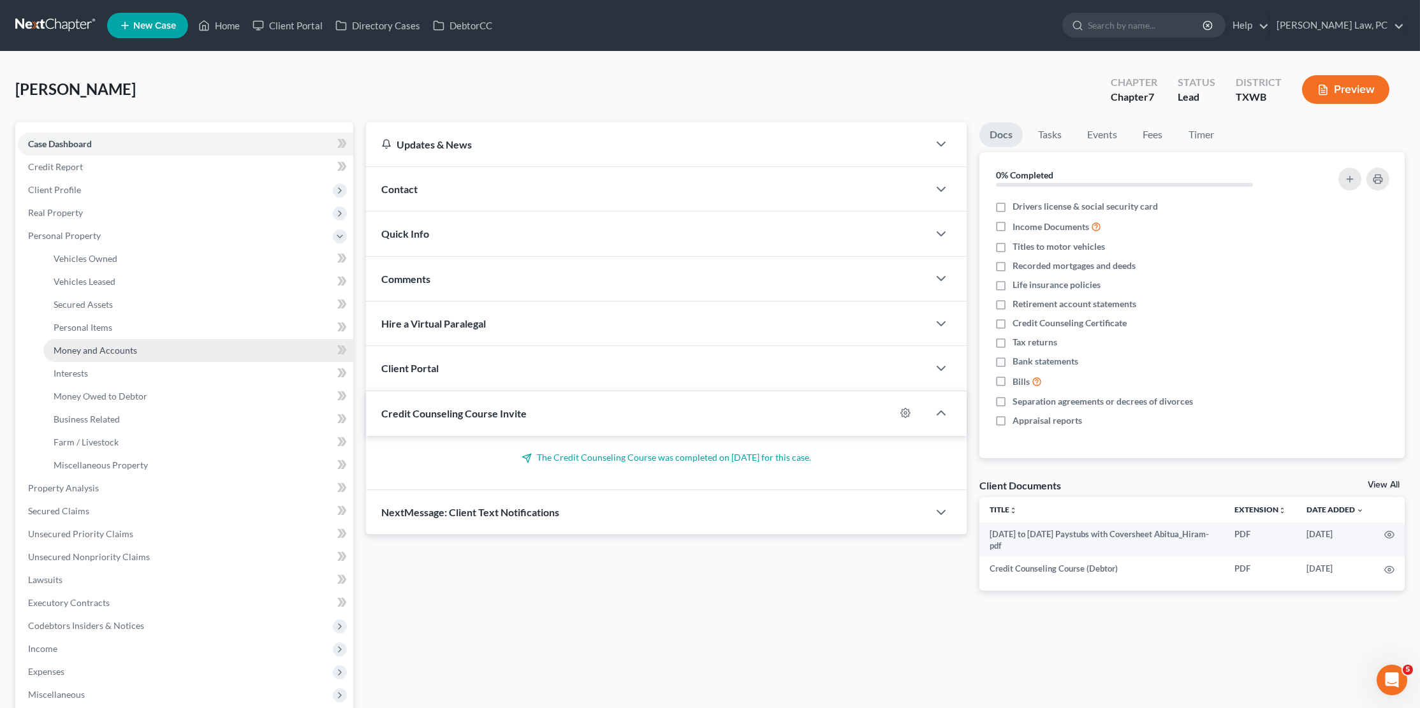
click at [94, 345] on span "Money and Accounts" at bounding box center [96, 350] width 84 height 11
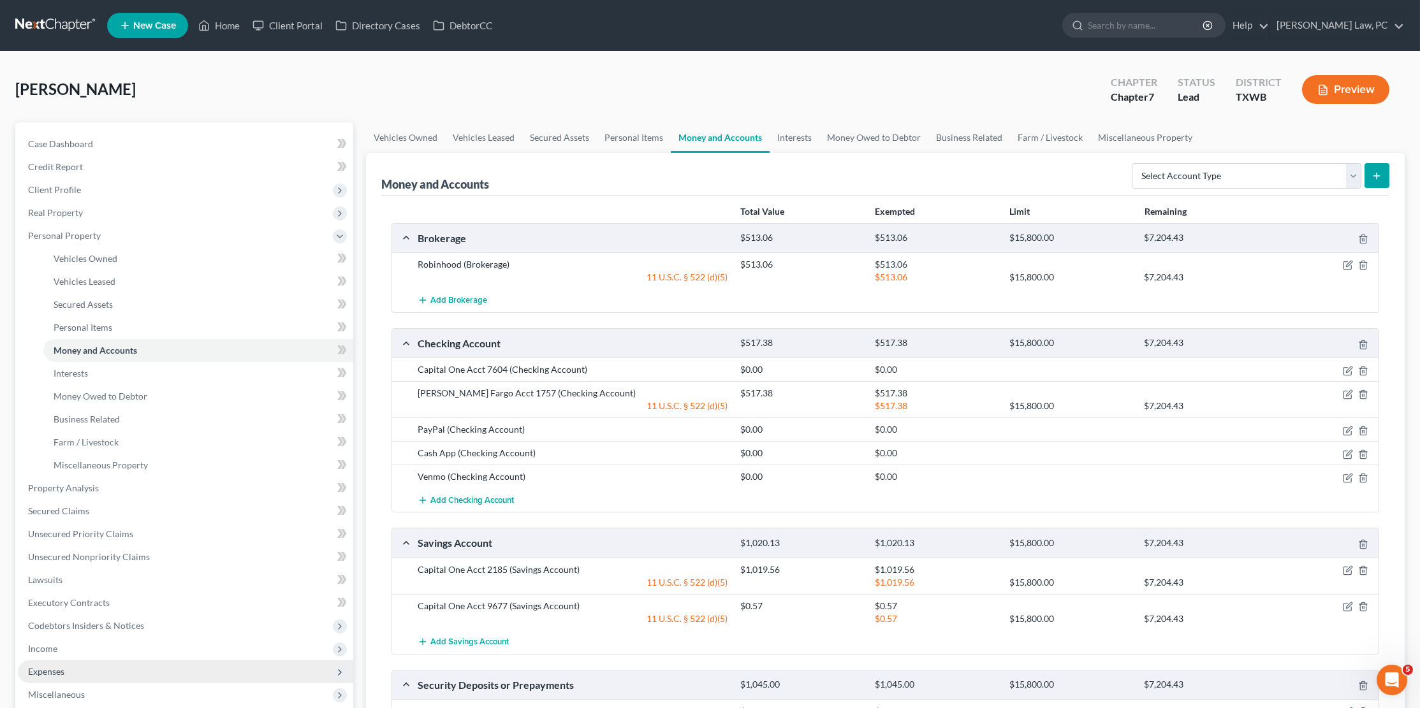
click at [41, 661] on span "Expenses" at bounding box center [185, 672] width 335 height 23
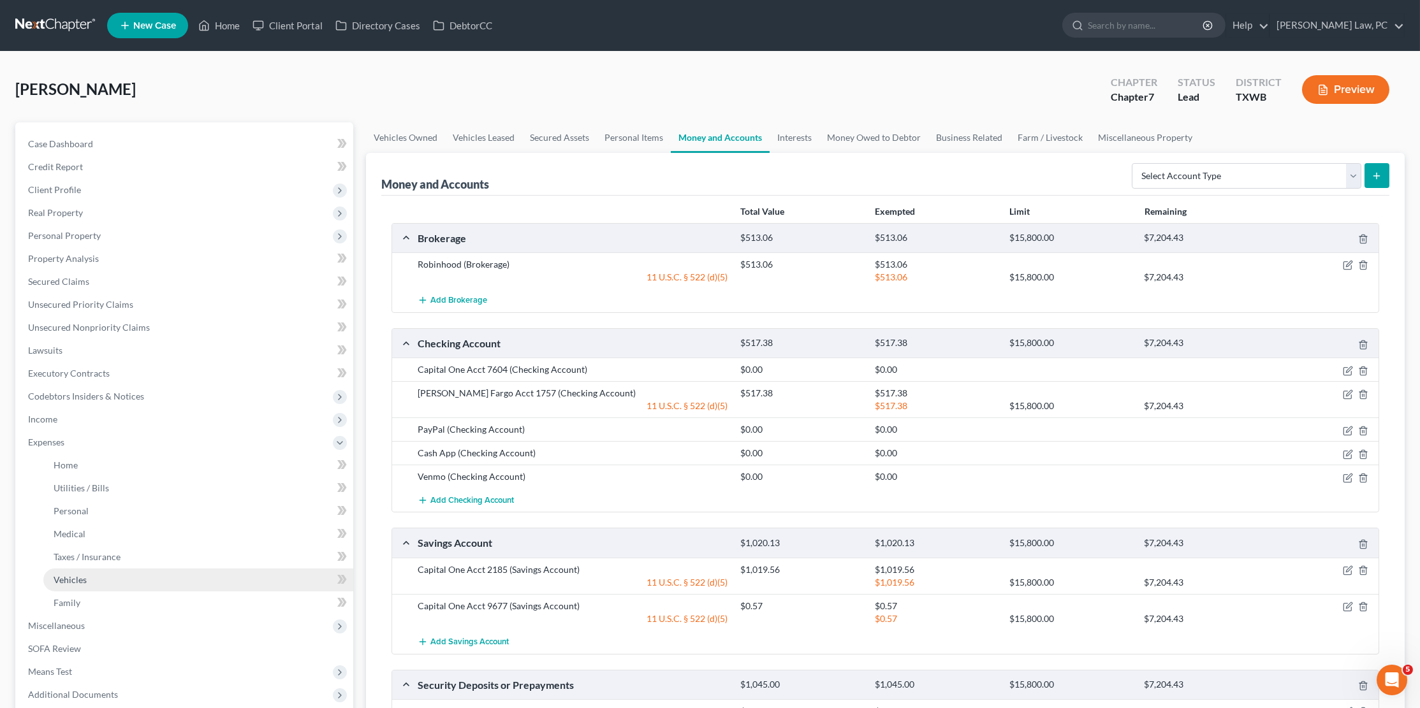
click at [71, 575] on span "Vehicles" at bounding box center [70, 580] width 33 height 11
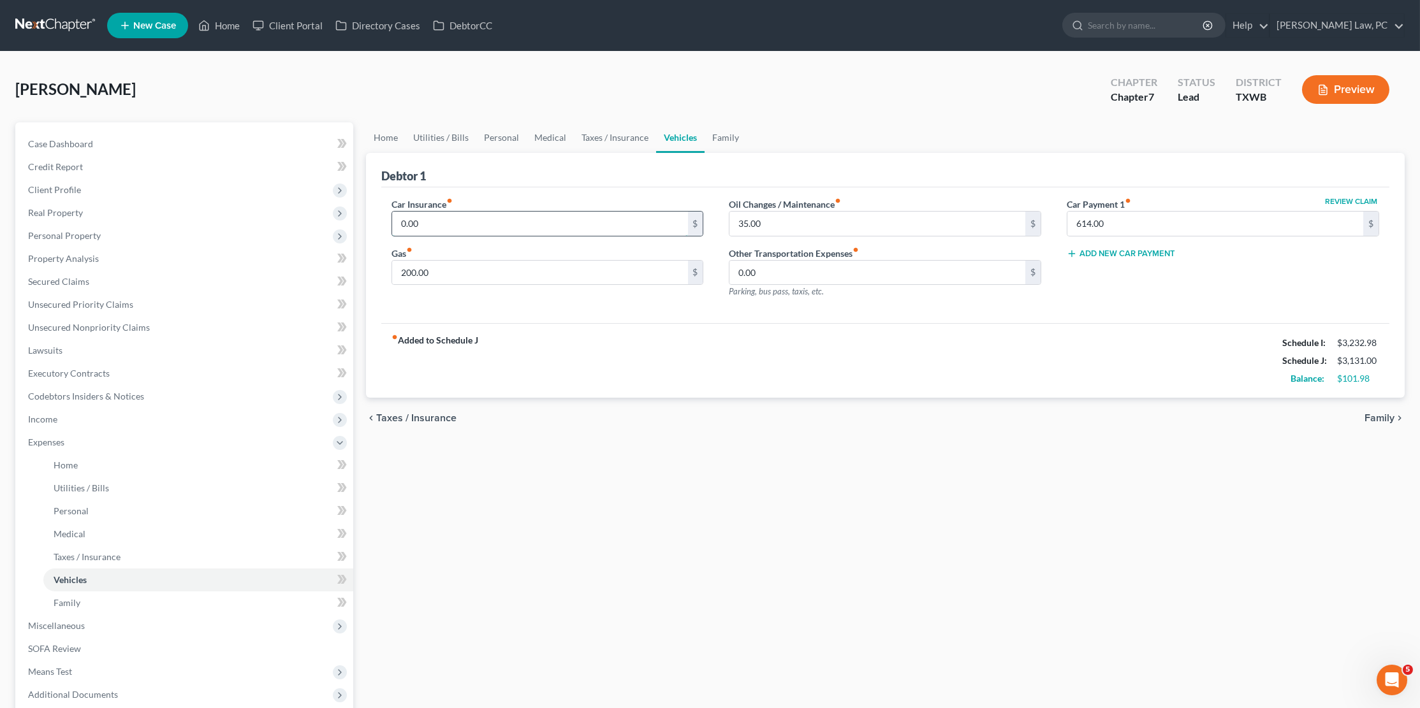
drag, startPoint x: 444, startPoint y: 223, endPoint x: 390, endPoint y: 219, distance: 53.7
click at [392, 219] on div "0.00 $" at bounding box center [548, 224] width 312 height 26
drag, startPoint x: 48, startPoint y: 245, endPoint x: 420, endPoint y: 224, distance: 372.4
click at [420, 224] on input "0.00" at bounding box center [540, 224] width 296 height 24
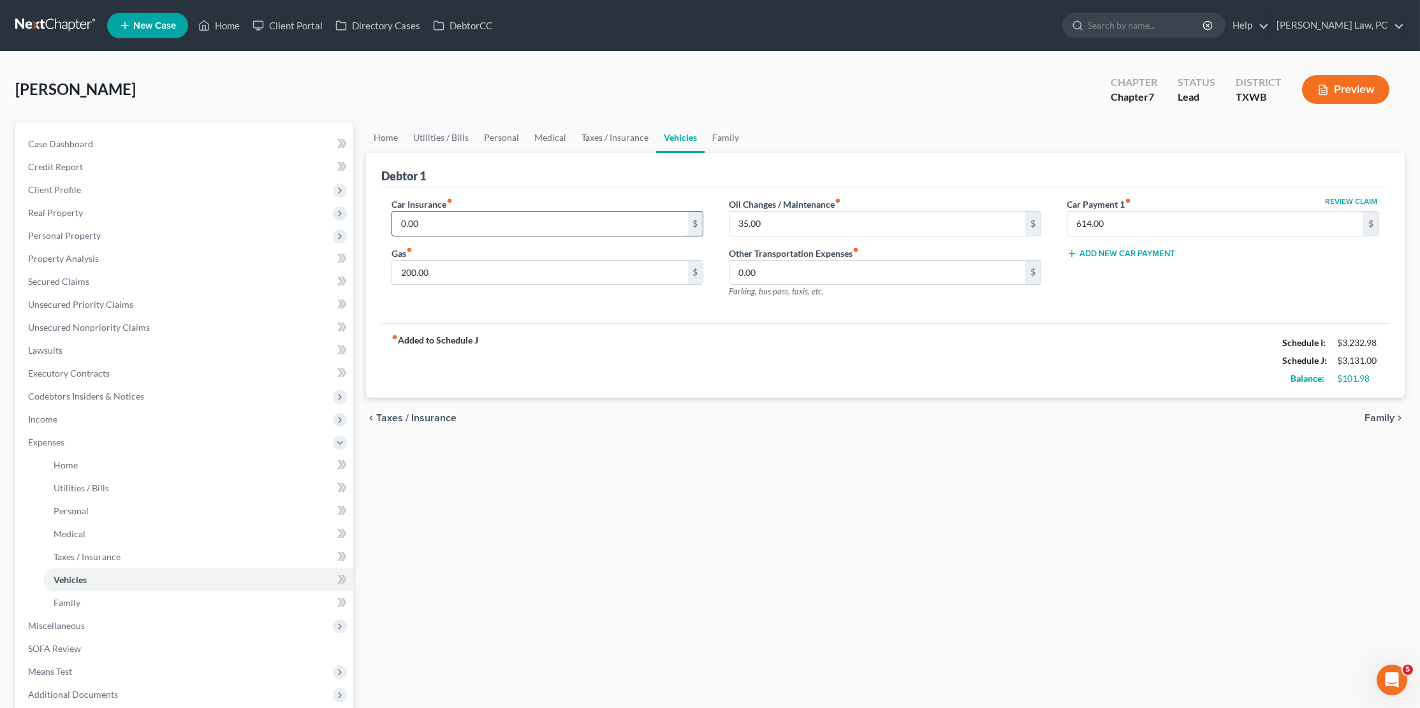
click at [420, 224] on input "0.00" at bounding box center [540, 224] width 296 height 24
click at [65, 344] on link "Lawsuits" at bounding box center [185, 350] width 335 height 23
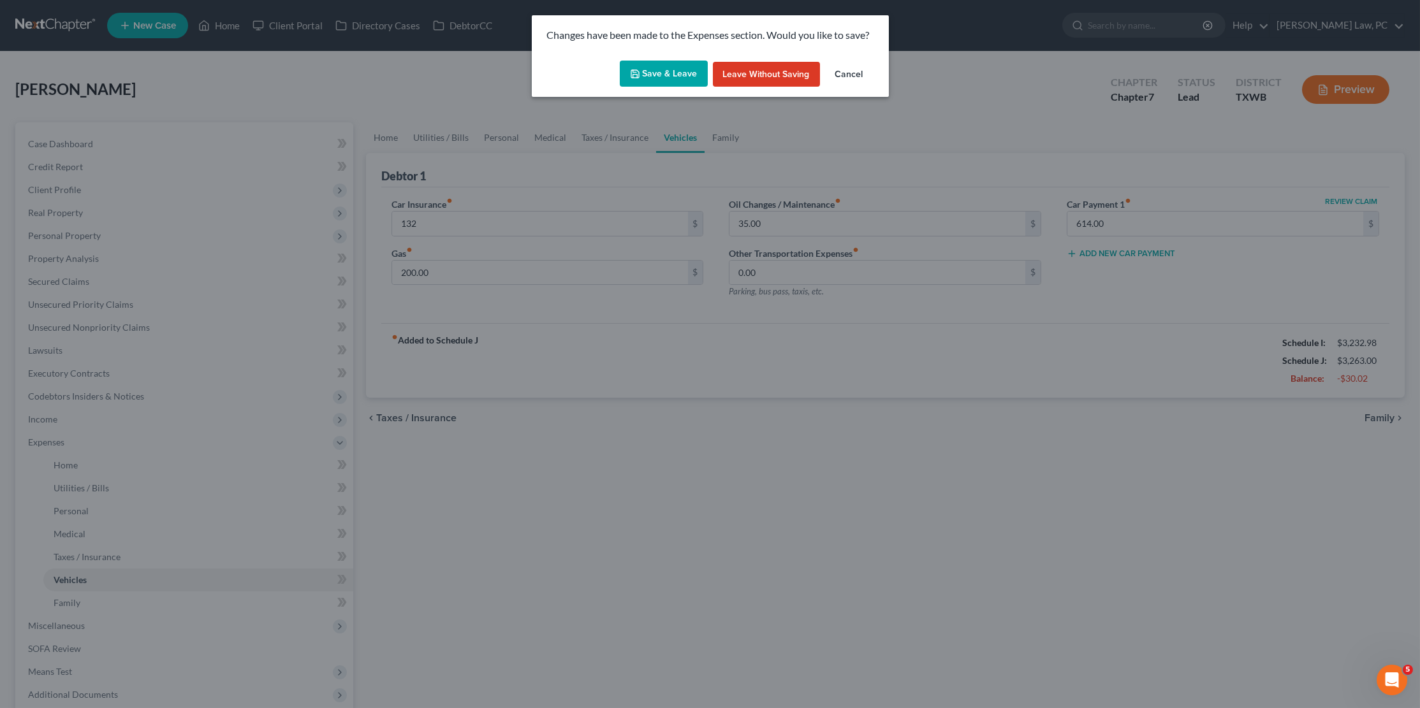
click at [671, 76] on button "Save & Leave" at bounding box center [664, 74] width 88 height 27
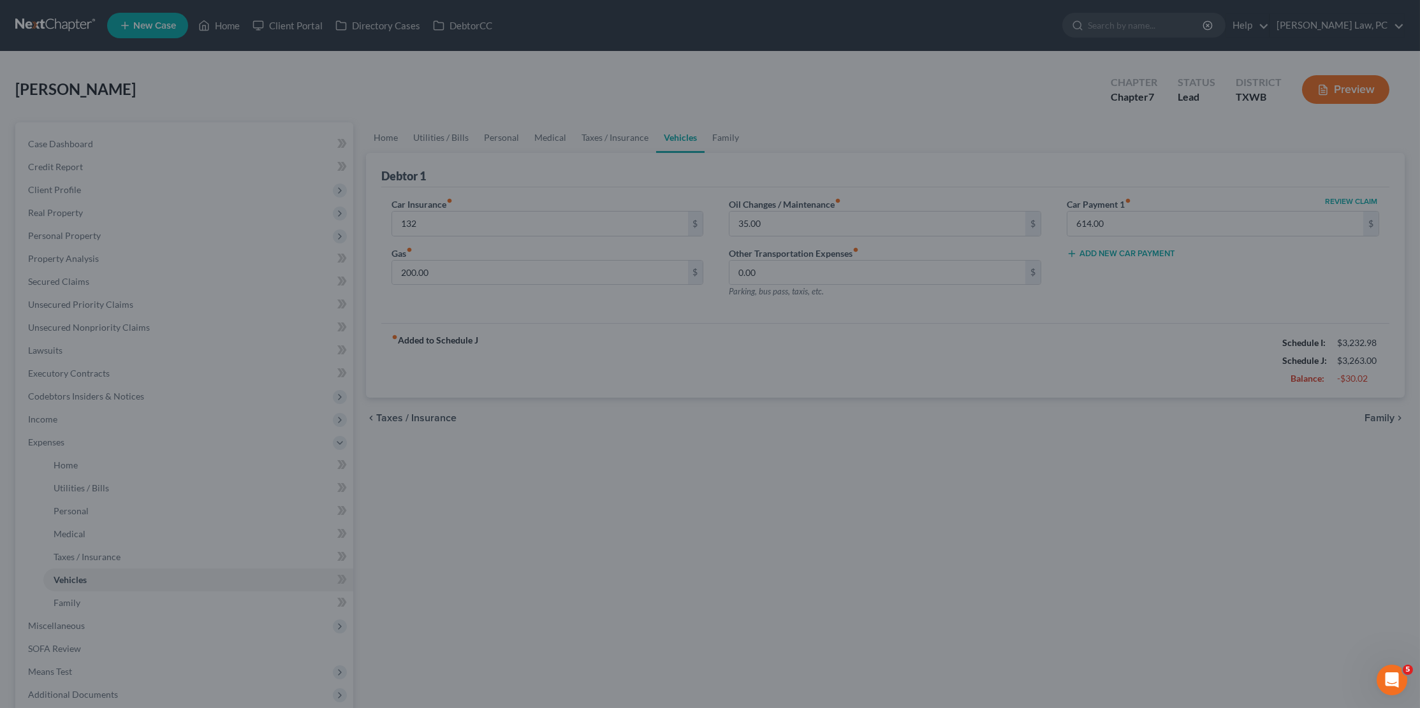
type input "132.00"
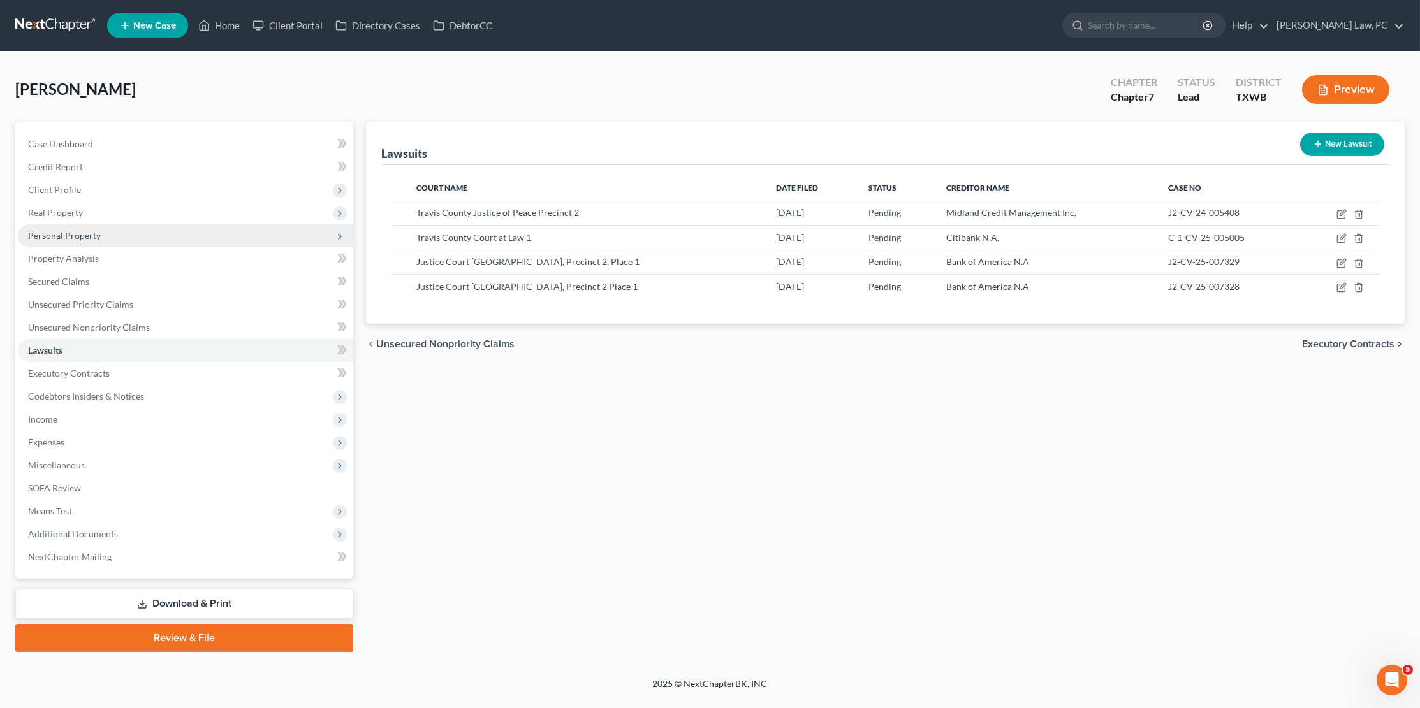
click at [69, 233] on span "Personal Property" at bounding box center [64, 235] width 73 height 11
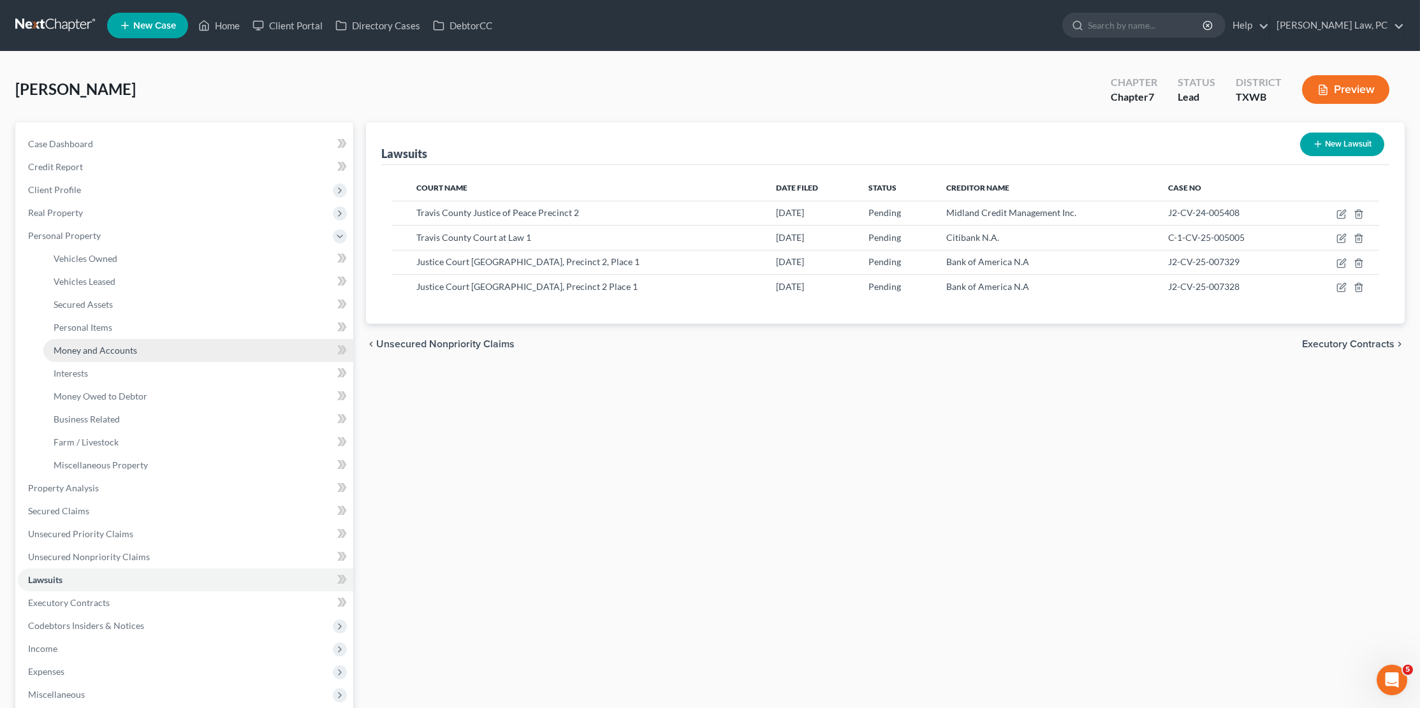
click at [108, 346] on span "Money and Accounts" at bounding box center [96, 350] width 84 height 11
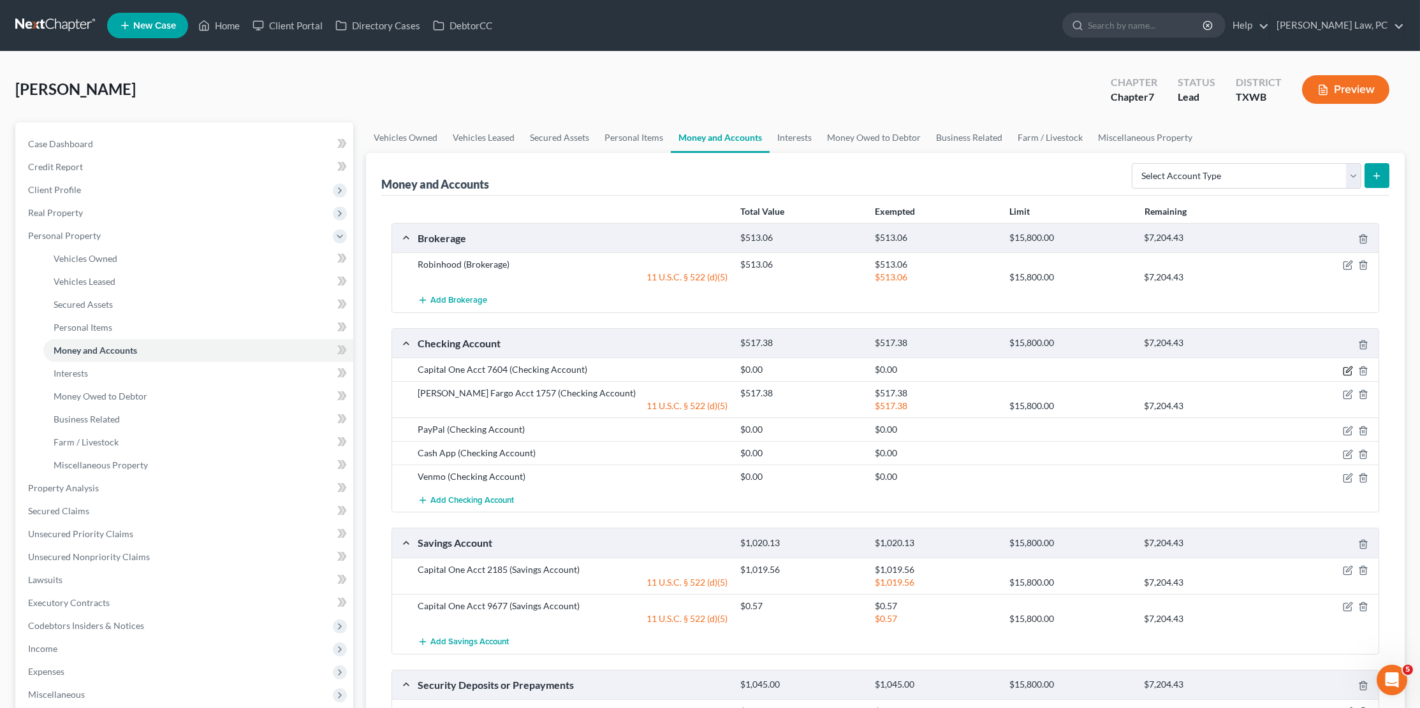
click at [1346, 367] on icon "button" at bounding box center [1348, 371] width 10 height 10
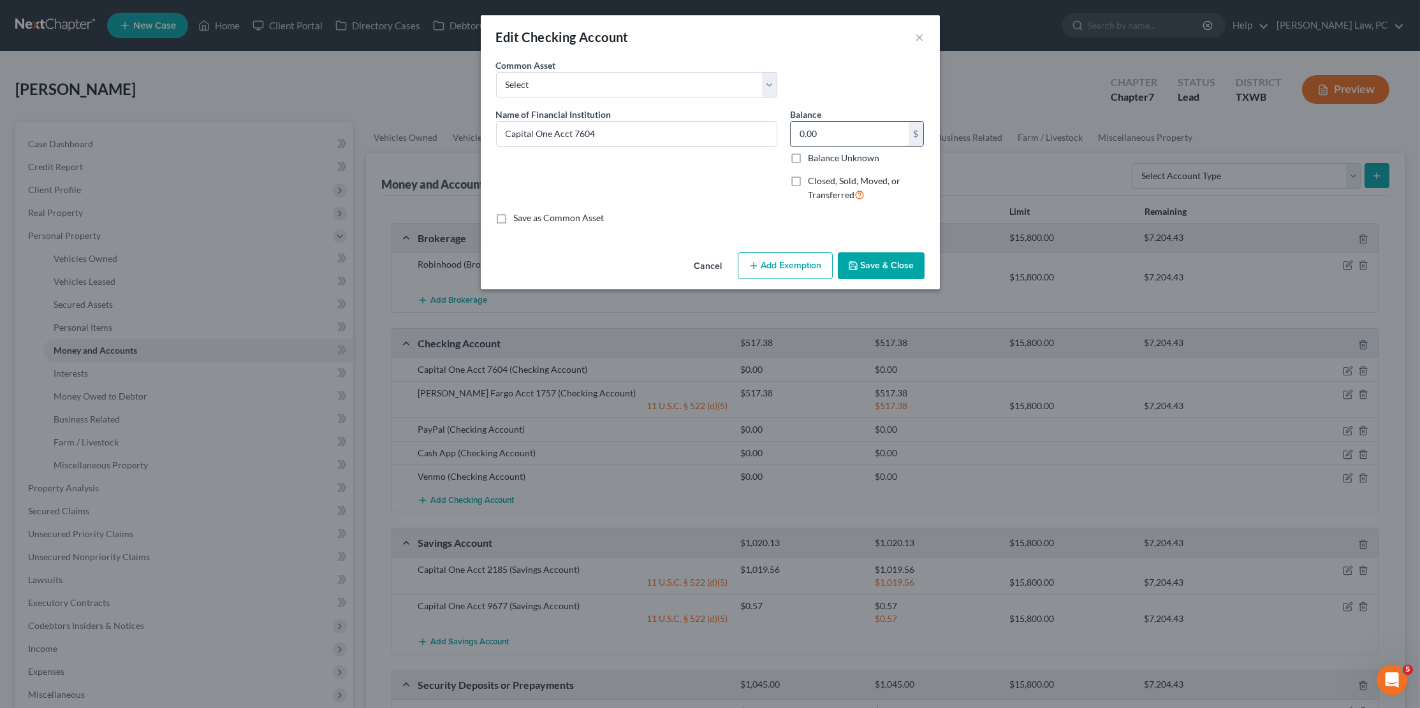
click at [833, 134] on input "0.00" at bounding box center [850, 134] width 118 height 24
type input "1,650.09"
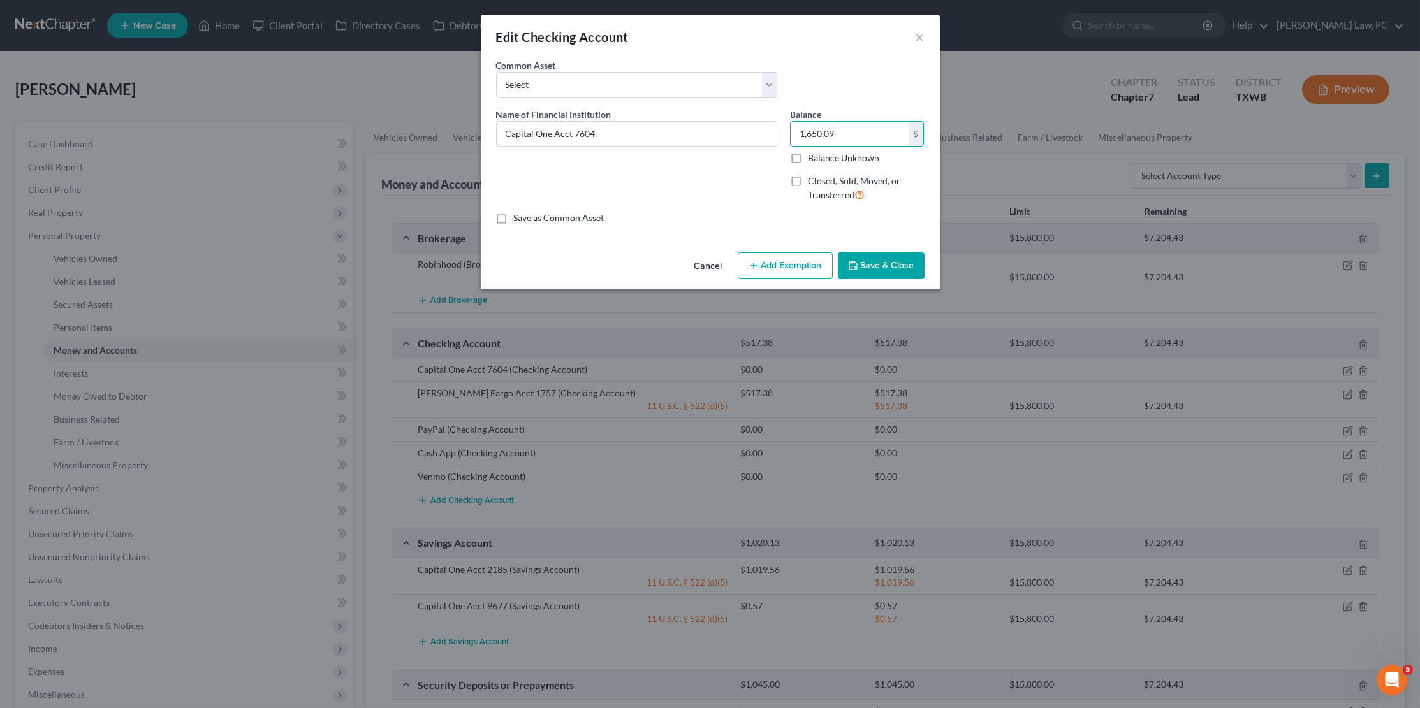
click at [788, 260] on button "Add Exemption" at bounding box center [785, 266] width 95 height 27
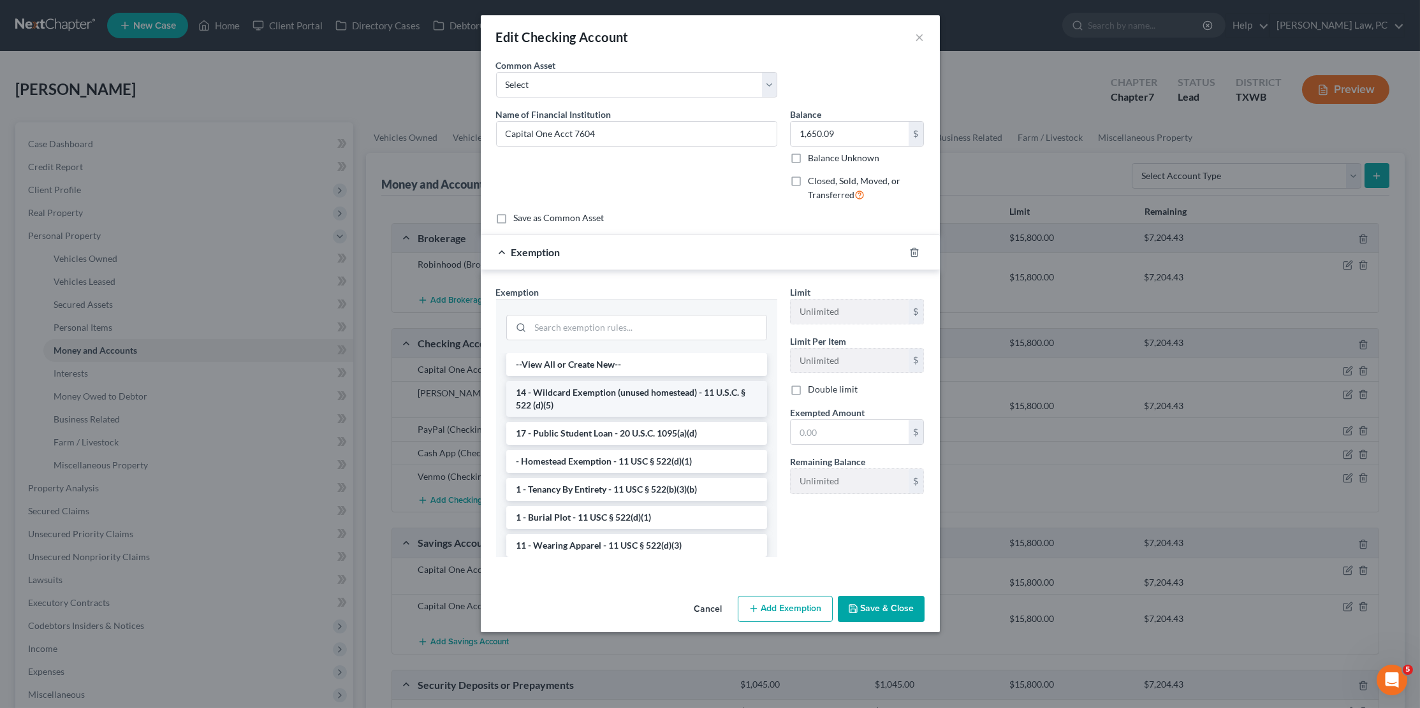
click at [666, 387] on li "14 - Wildcard Exemption (unused homestead) - 11 U.S.C. § 522 (d)(5)" at bounding box center [636, 399] width 261 height 36
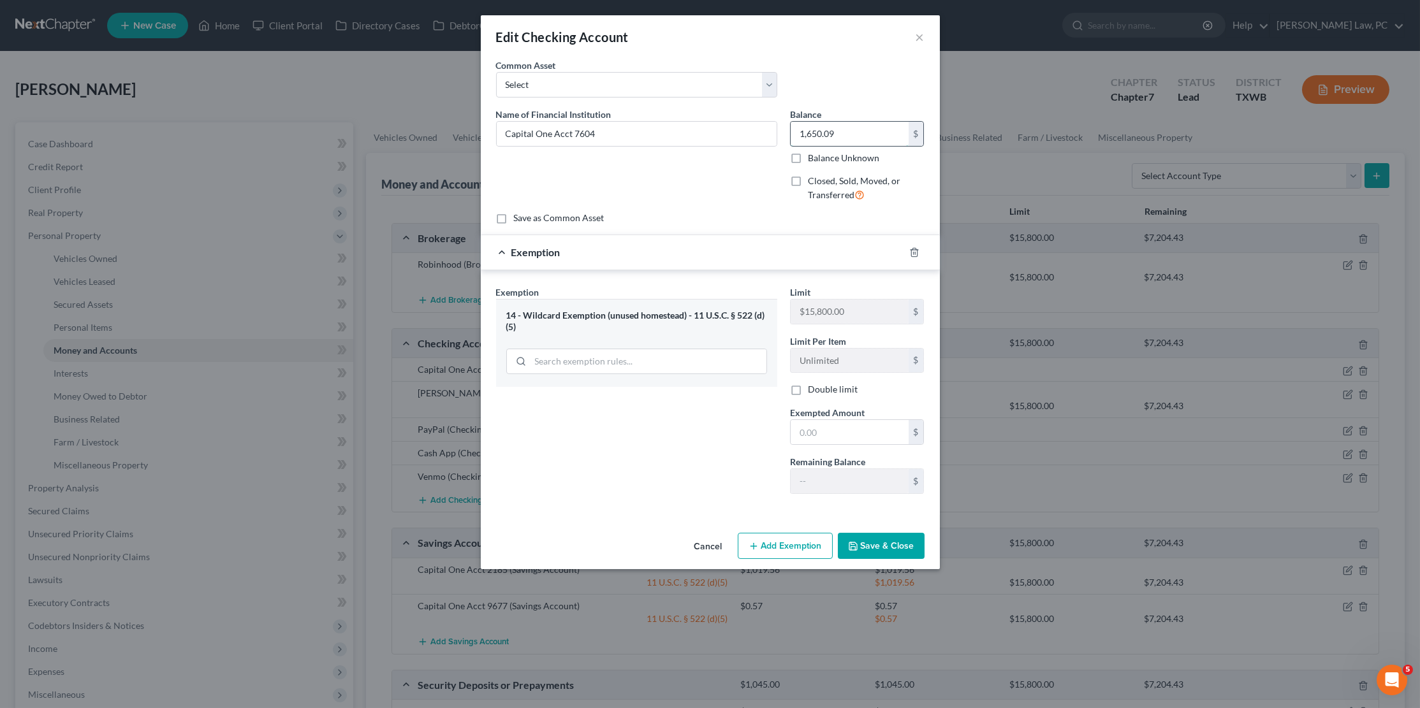
click at [832, 131] on input "1,650.09" at bounding box center [850, 134] width 118 height 24
click at [823, 420] on input "text" at bounding box center [850, 432] width 118 height 24
paste input "1,650.09"
type input "1,650.09"
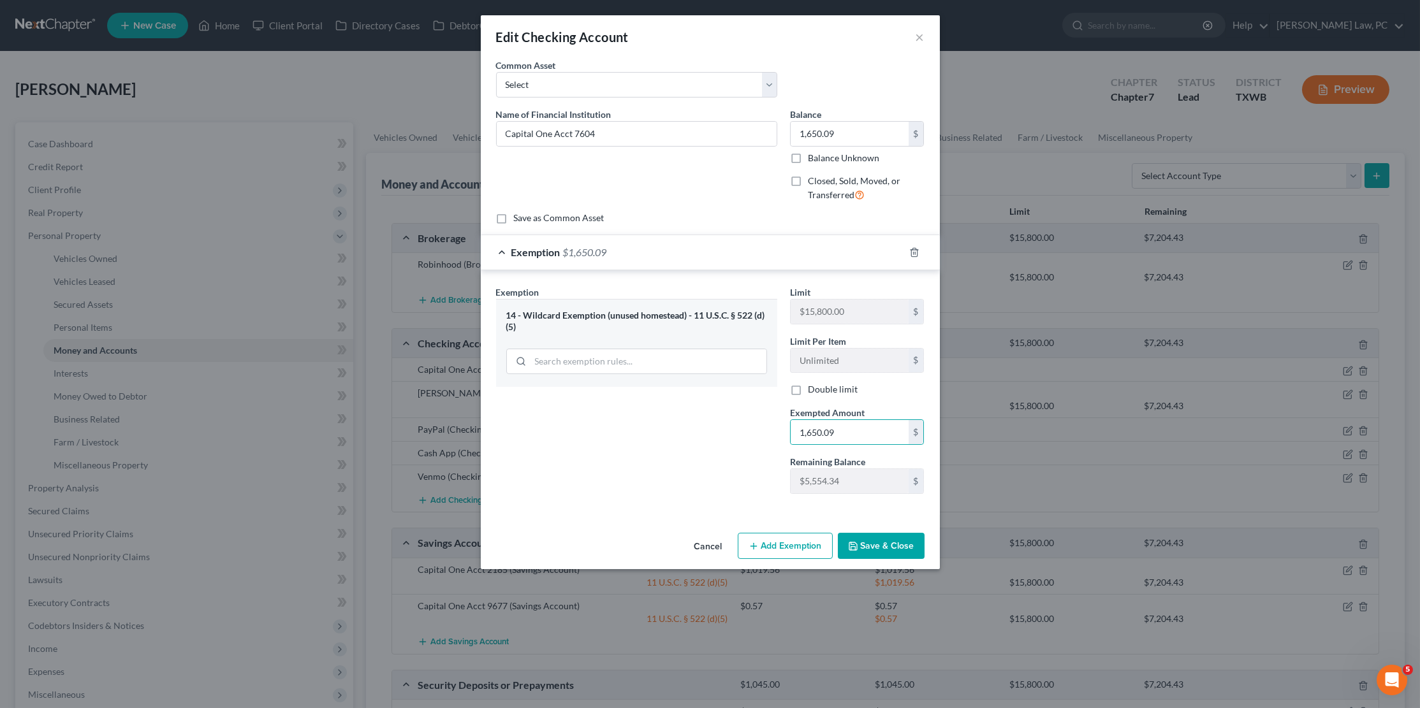
click at [885, 539] on button "Save & Close" at bounding box center [881, 546] width 87 height 27
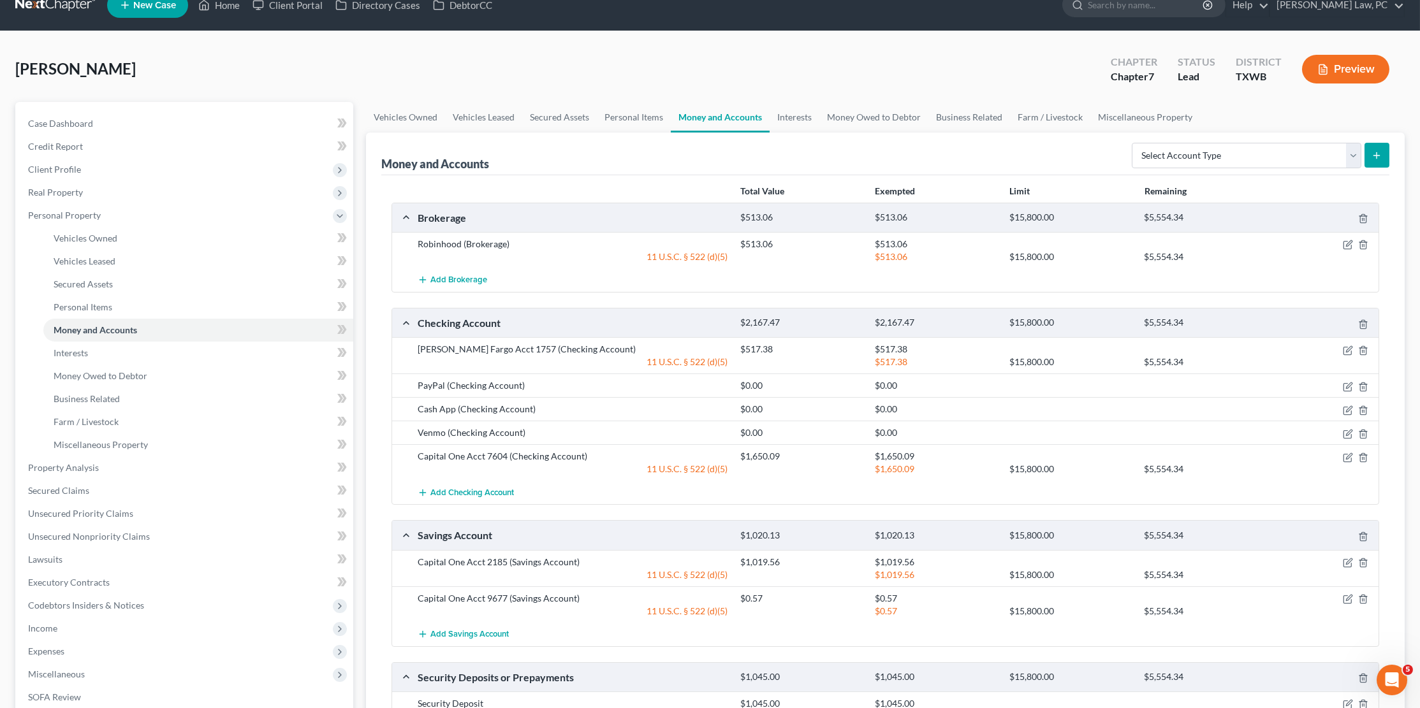
scroll to position [31, 0]
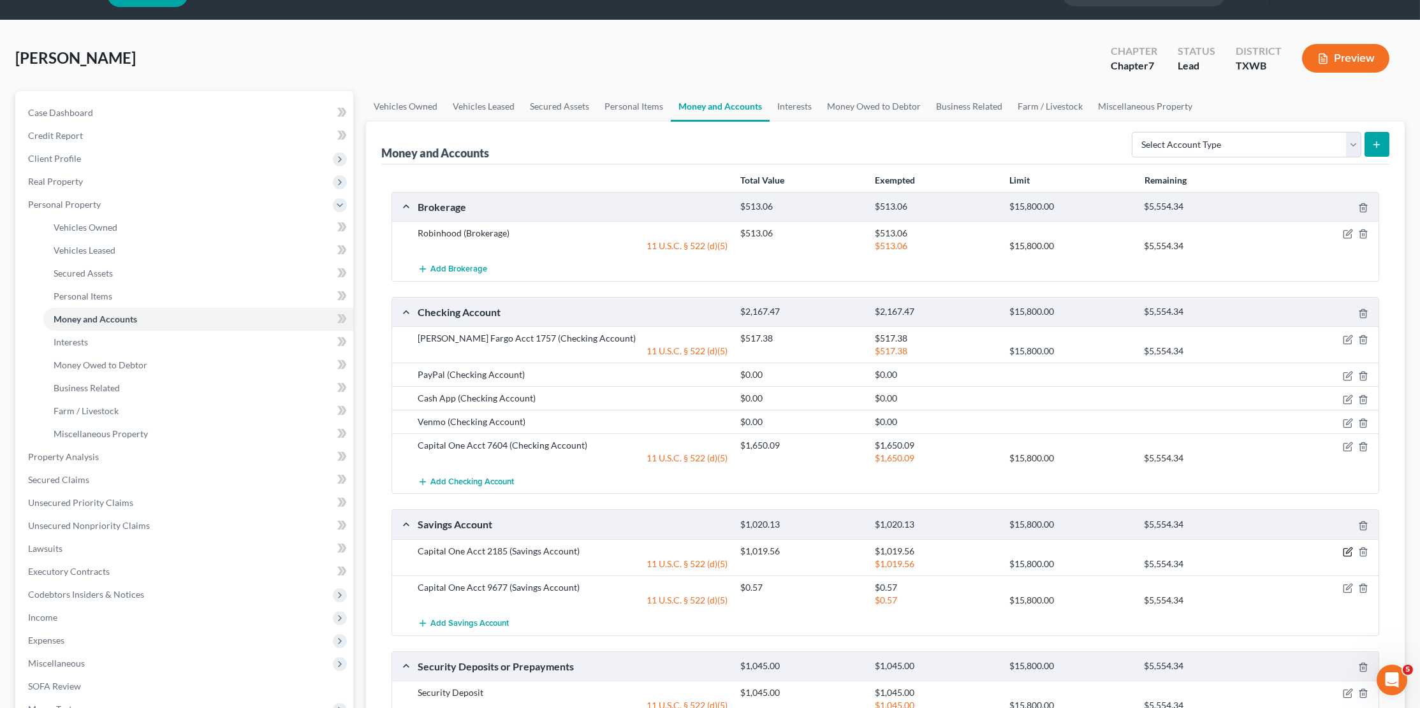
click at [1348, 547] on icon "button" at bounding box center [1348, 552] width 10 height 10
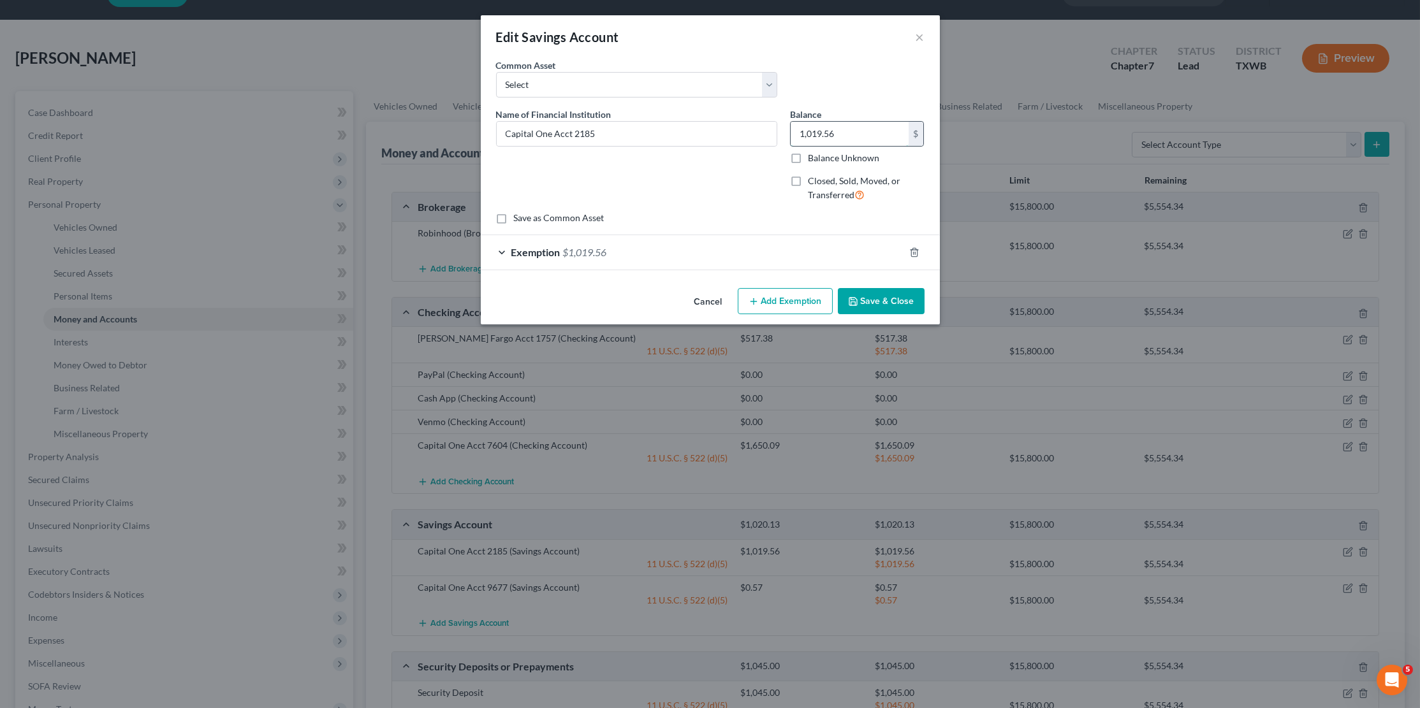
drag, startPoint x: 851, startPoint y: 138, endPoint x: 796, endPoint y: 133, distance: 55.1
click at [796, 133] on input "1,019.56" at bounding box center [850, 134] width 118 height 24
type input "840"
click at [733, 261] on div "Exemption $1,019.56" at bounding box center [692, 252] width 423 height 34
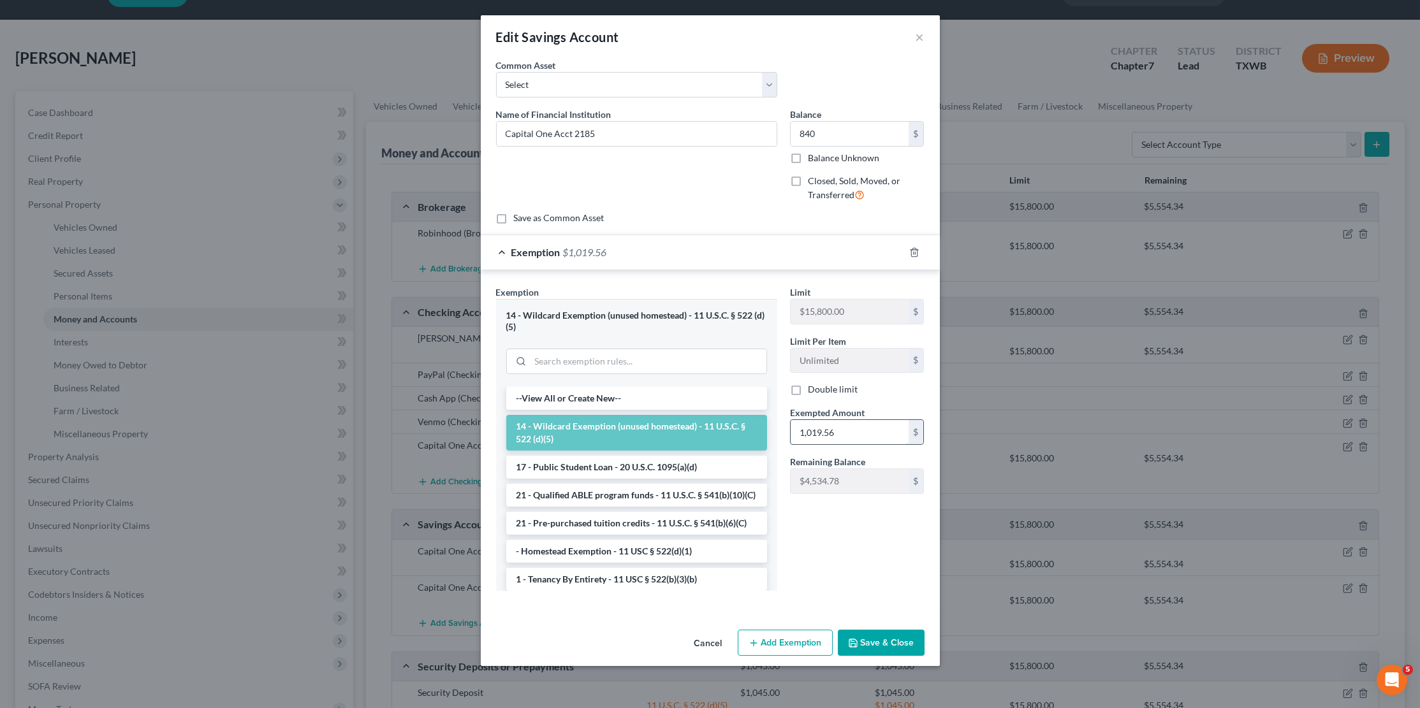
click at [834, 420] on input "1,019.56" at bounding box center [850, 432] width 118 height 24
type input "840"
click at [881, 648] on button "Save & Close" at bounding box center [881, 643] width 87 height 27
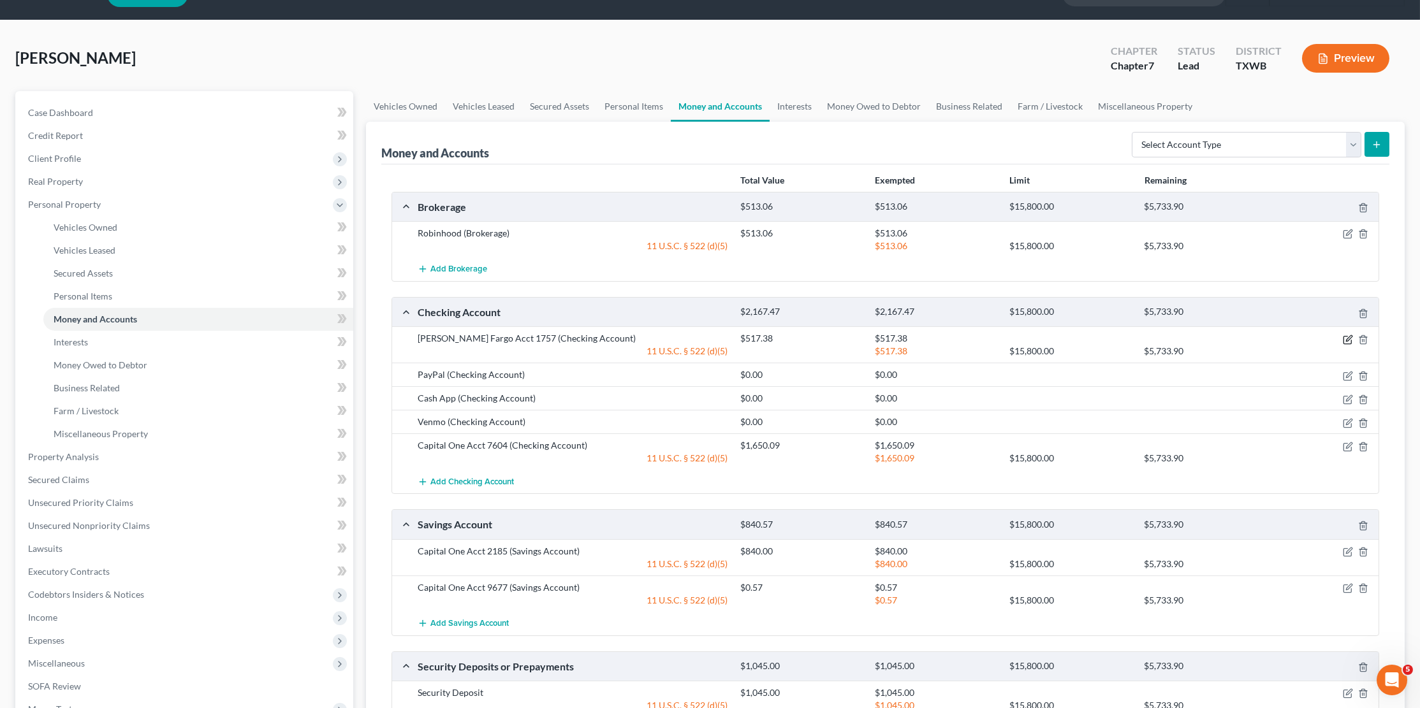
click at [1347, 336] on icon "button" at bounding box center [1349, 338] width 6 height 6
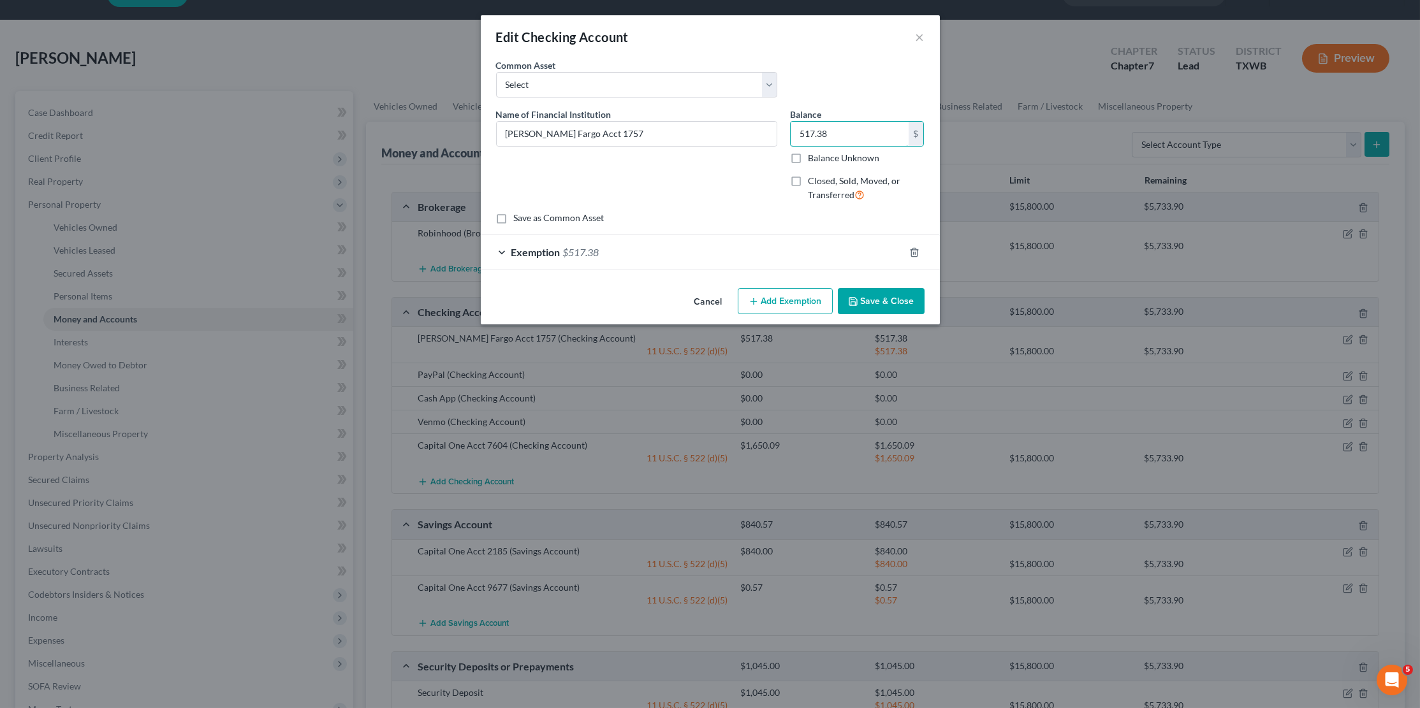
drag, startPoint x: 841, startPoint y: 132, endPoint x: 787, endPoint y: 130, distance: 54.2
click at [787, 130] on div "Balance 517.38 $ Balance Unknown Balance Undetermined 517.38 $ Balance Unknown …" at bounding box center [857, 160] width 147 height 105
type input "30.22"
click at [696, 245] on div "Exemption $517.38" at bounding box center [692, 252] width 423 height 34
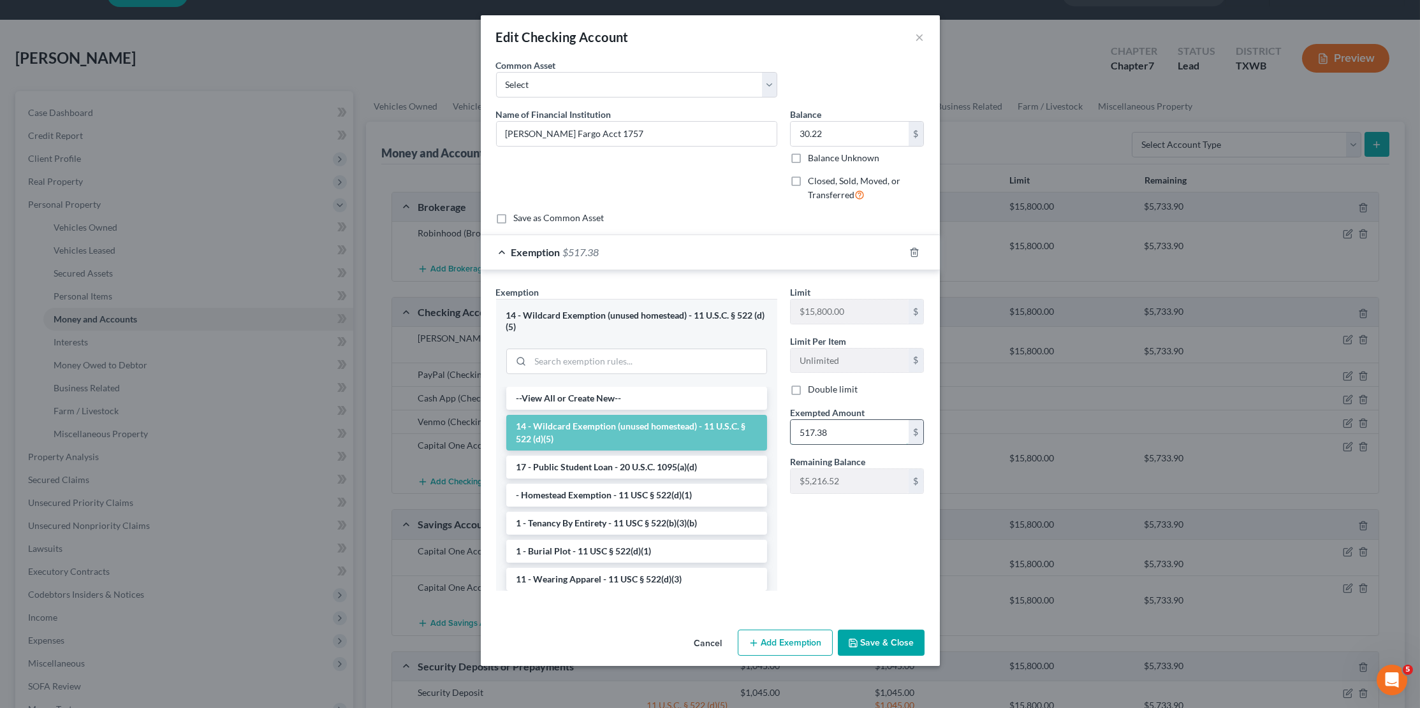
click at [819, 423] on input "517.38" at bounding box center [850, 432] width 118 height 24
type input "30.22"
click at [898, 633] on button "Save & Close" at bounding box center [881, 643] width 87 height 27
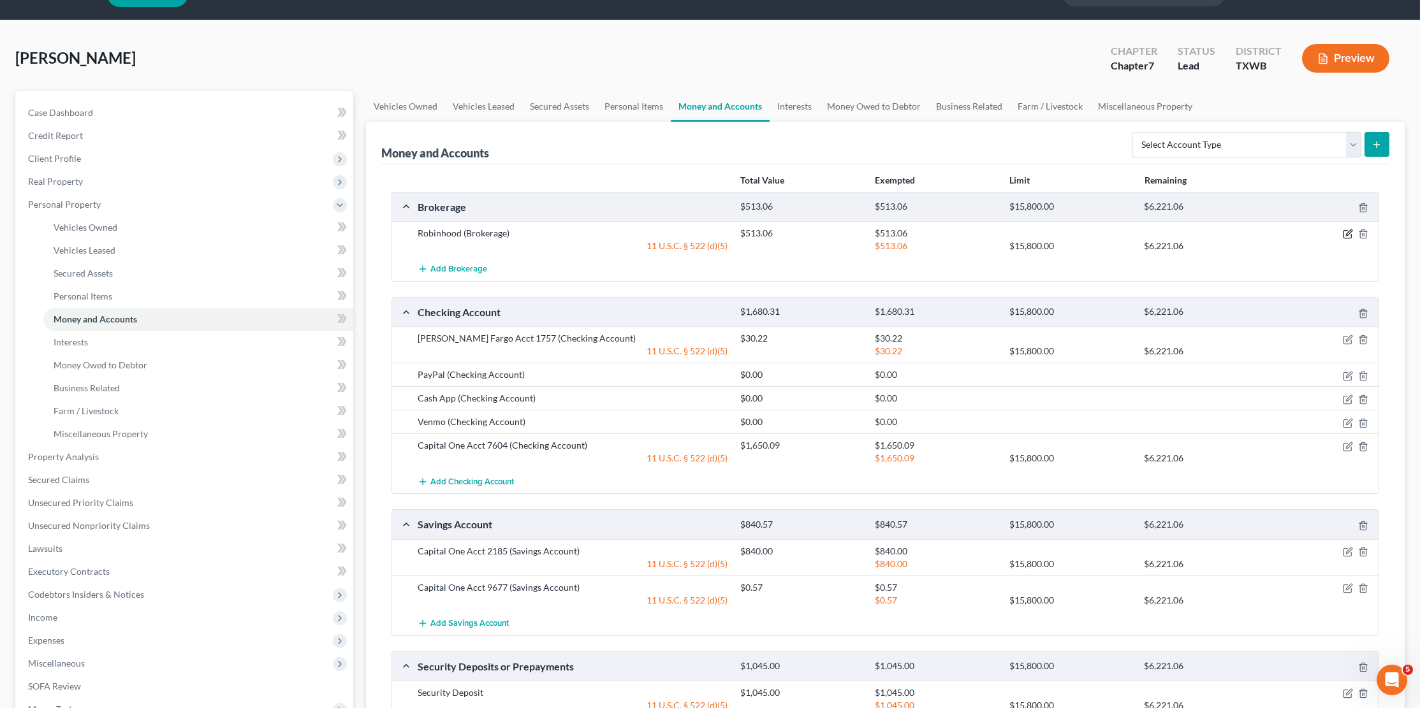
click at [1348, 231] on icon "button" at bounding box center [1348, 234] width 10 height 10
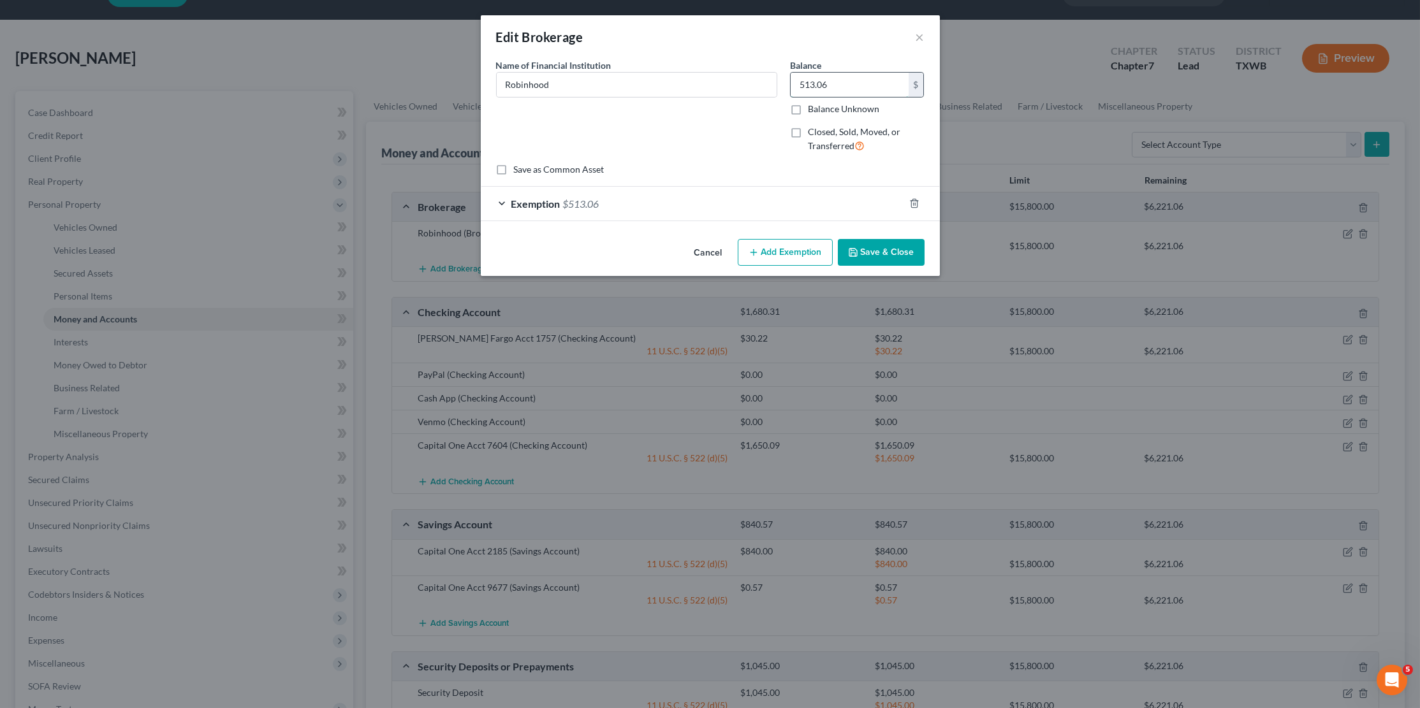
drag, startPoint x: 834, startPoint y: 91, endPoint x: 800, endPoint y: 86, distance: 34.1
click at [800, 85] on input "513.06" at bounding box center [850, 85] width 118 height 24
type input "605.77"
click at [540, 198] on span "Exemption" at bounding box center [535, 204] width 49 height 12
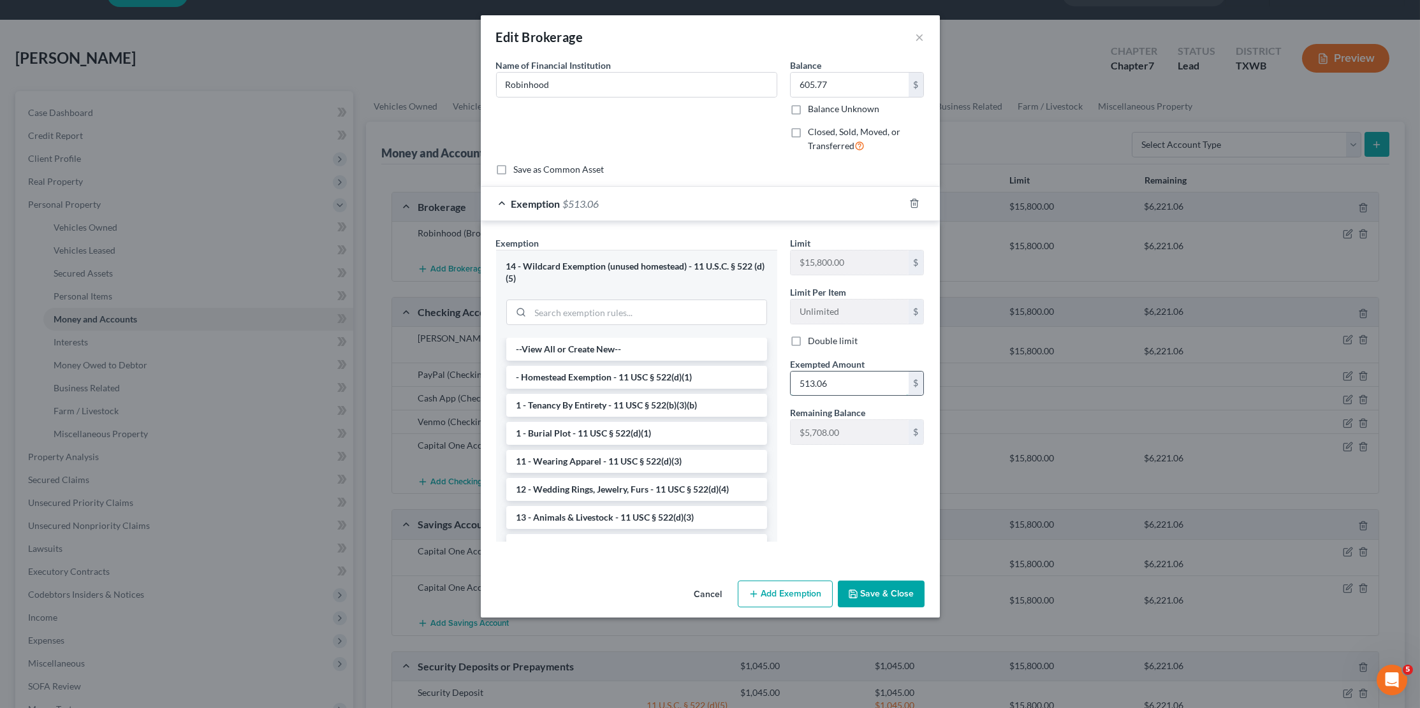
click at [815, 372] on input "513.06" at bounding box center [850, 384] width 118 height 24
type input "605.77"
click at [894, 588] on button "Save & Close" at bounding box center [881, 594] width 87 height 27
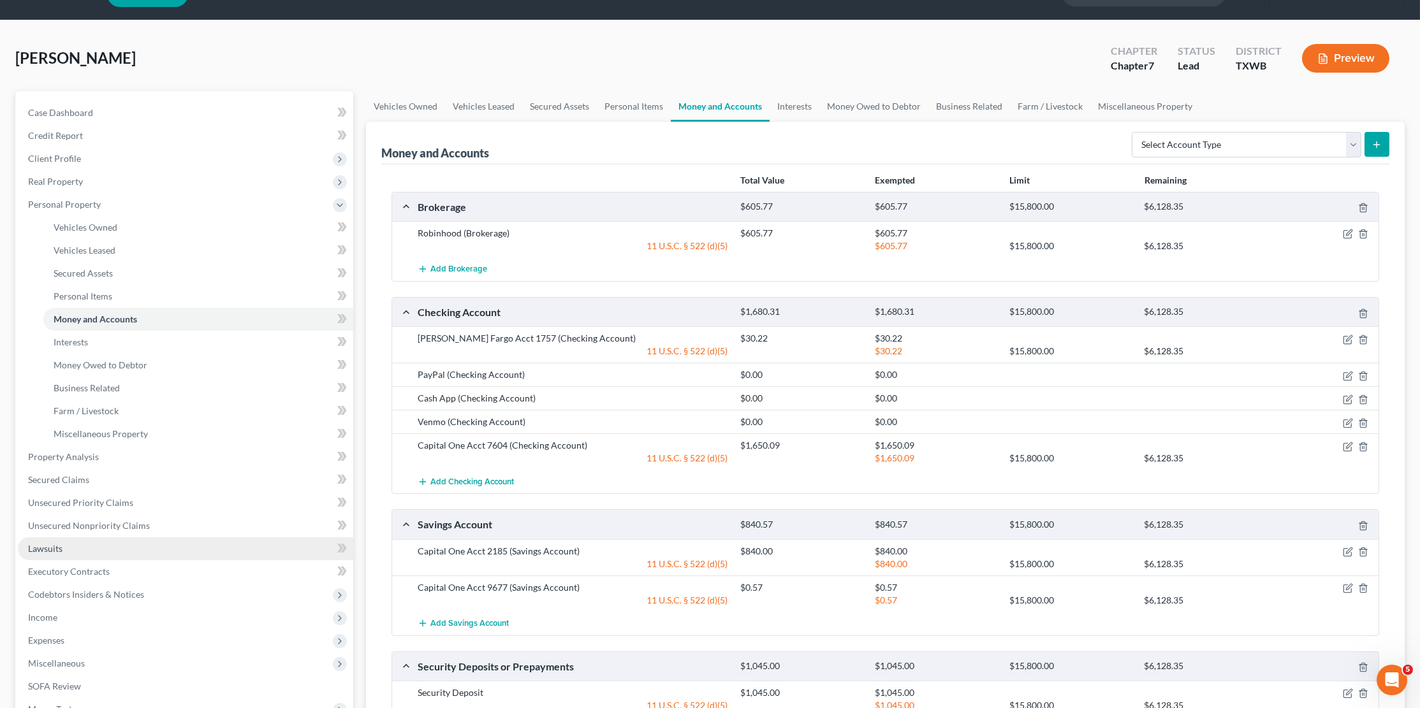
click at [49, 543] on span "Lawsuits" at bounding box center [45, 548] width 34 height 11
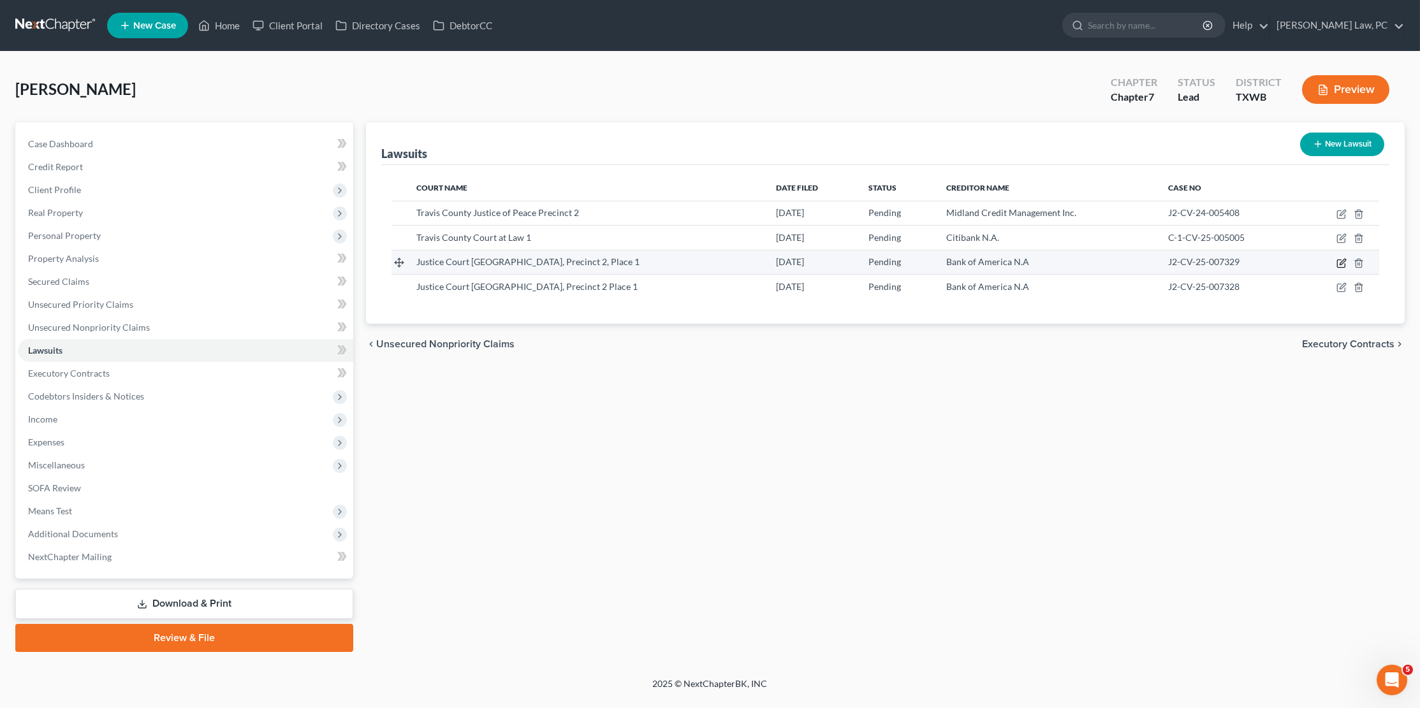
click at [1344, 260] on icon "button" at bounding box center [1343, 262] width 6 height 6
select select "45"
select select "0"
select select "4"
select select "45"
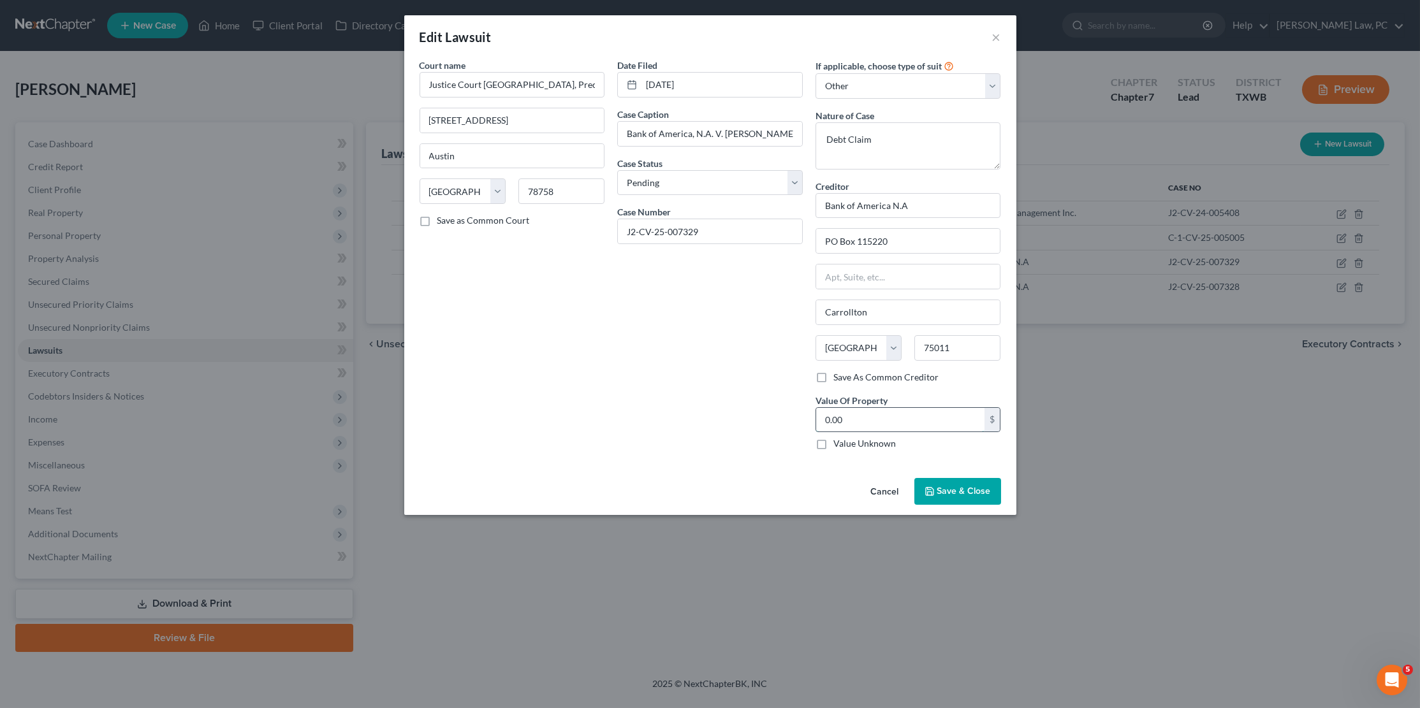
click at [900, 418] on input "0.00" at bounding box center [900, 420] width 169 height 24
type input "3,725.94"
click at [950, 486] on span "Save & Close" at bounding box center [964, 491] width 54 height 11
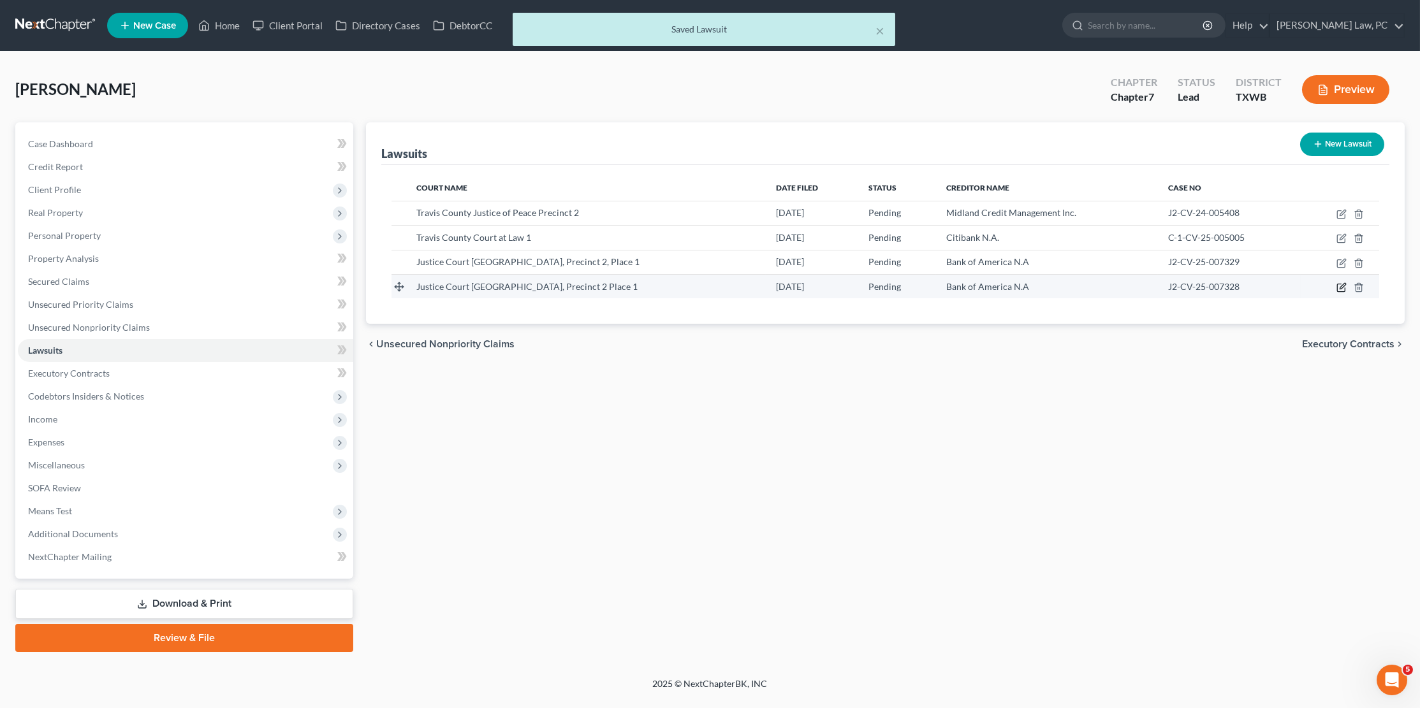
click at [1342, 285] on icon "button" at bounding box center [1342, 287] width 10 height 10
select select "45"
select select "0"
select select "4"
select select "45"
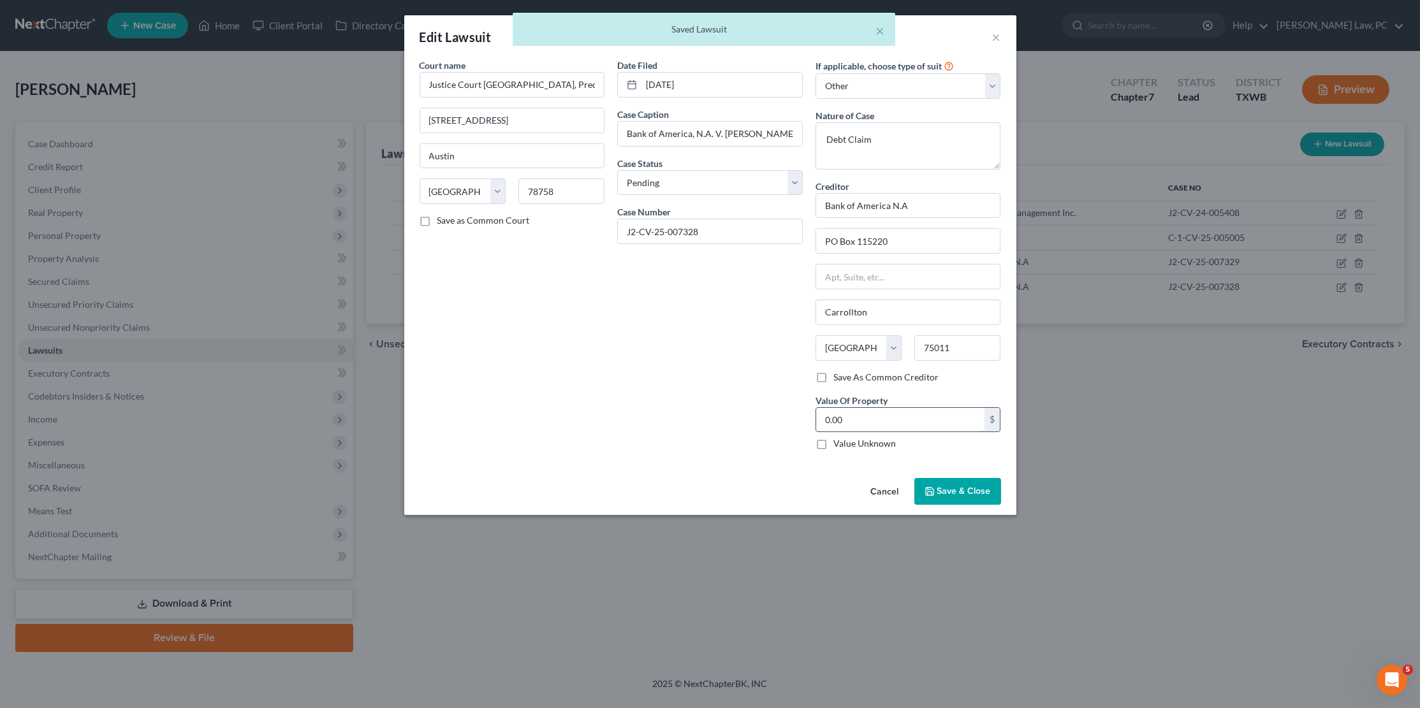
click at [910, 416] on input "0.00" at bounding box center [900, 420] width 169 height 24
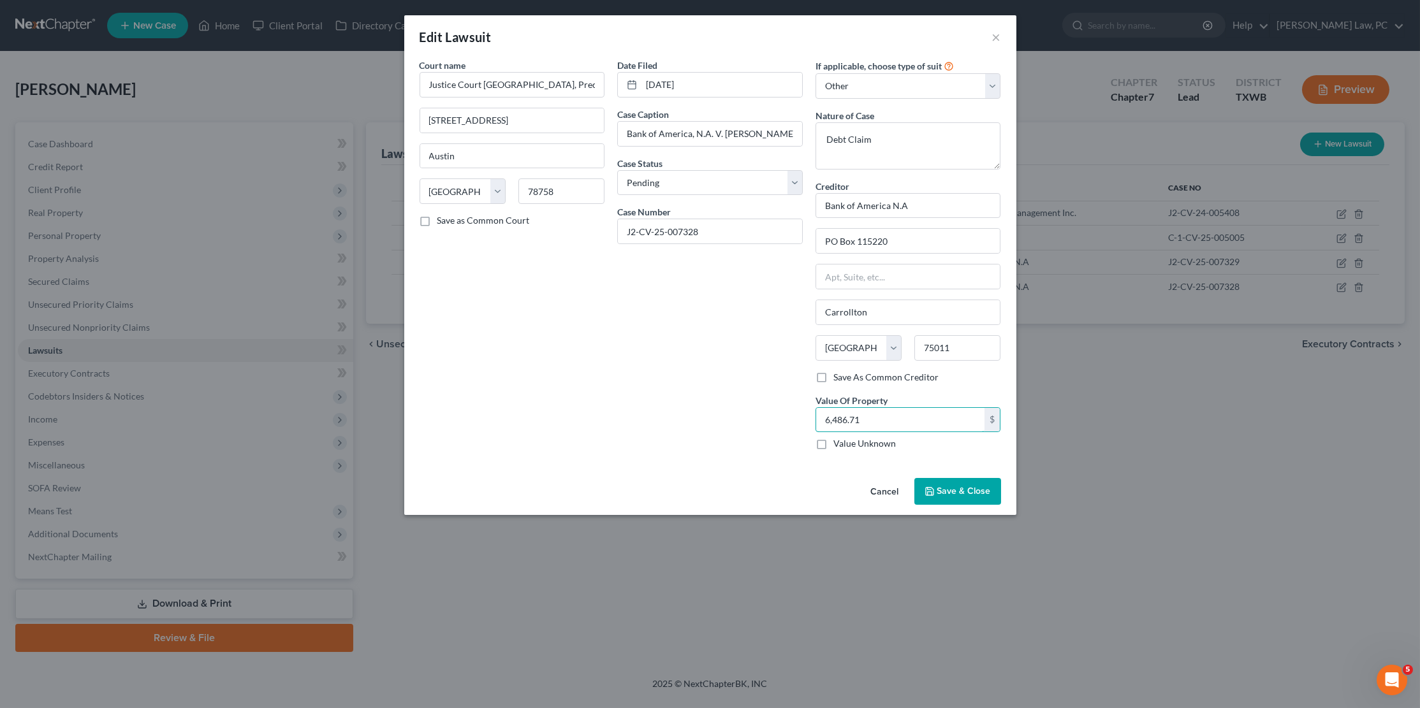
type input "6,486.71"
click at [974, 478] on button "Save & Close" at bounding box center [957, 491] width 87 height 27
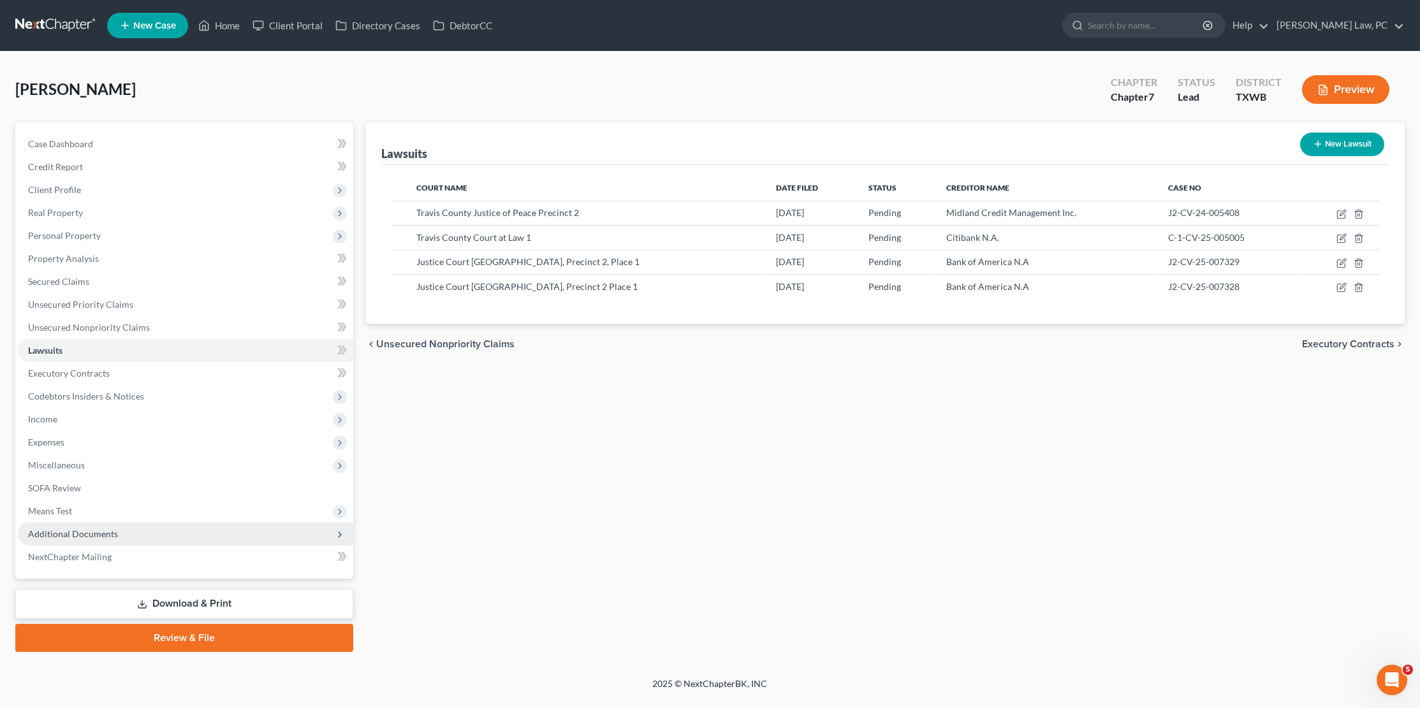
click at [92, 529] on span "Additional Documents" at bounding box center [73, 534] width 90 height 11
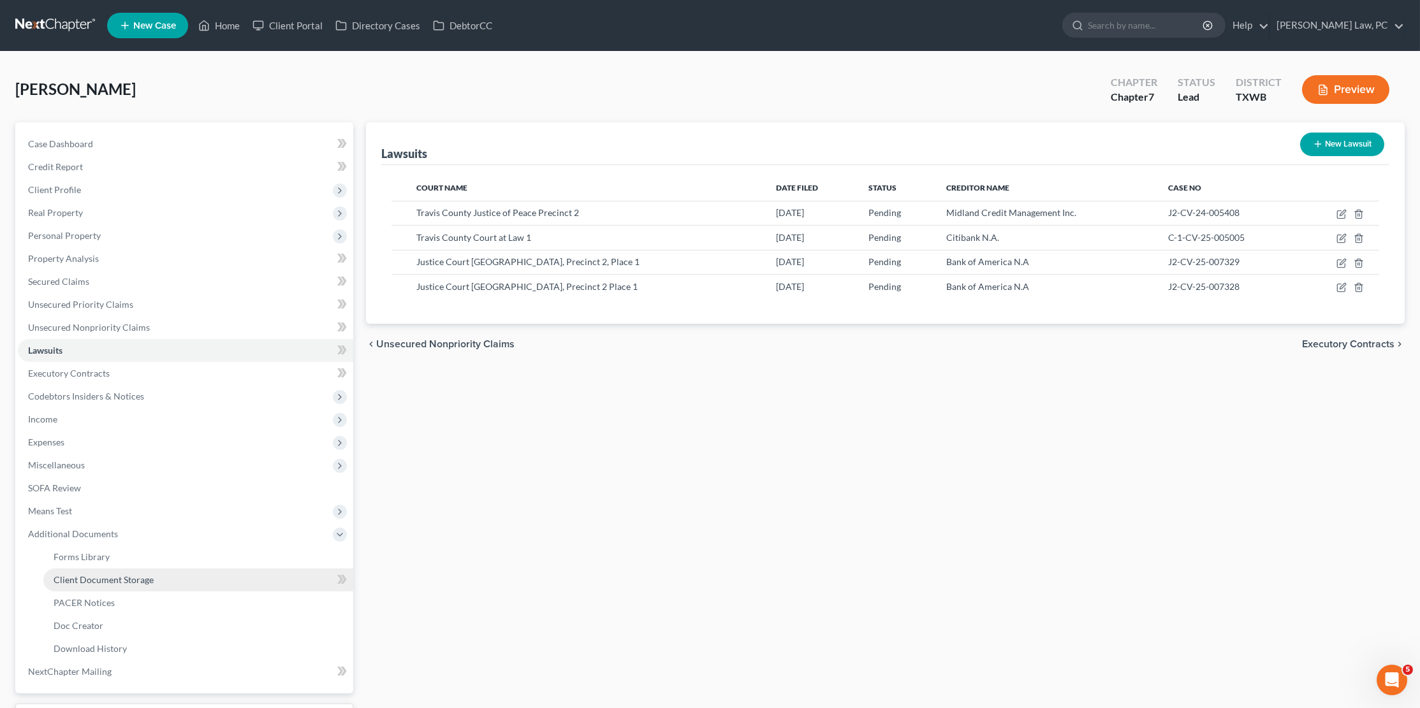
click at [94, 569] on link "Client Document Storage" at bounding box center [198, 580] width 310 height 23
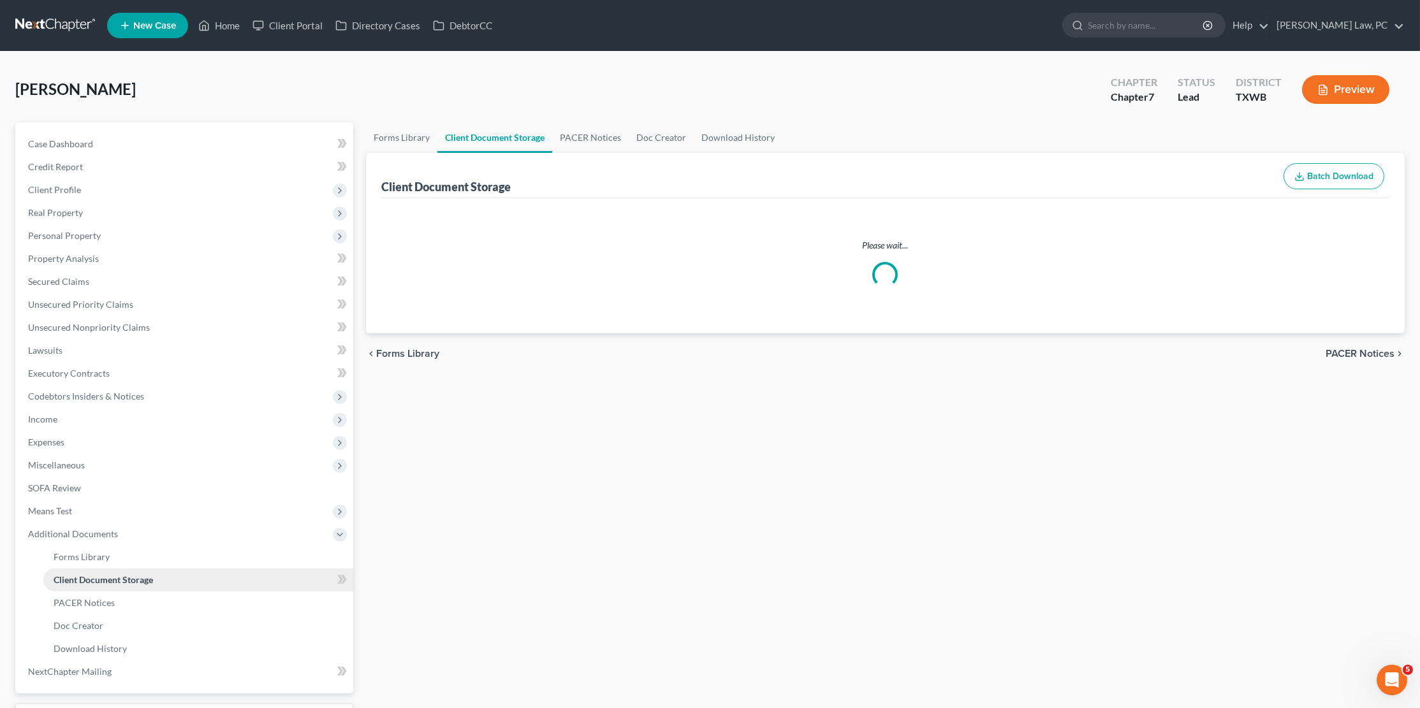
select select "0"
select select "10"
